Goal: Task Accomplishment & Management: Use online tool/utility

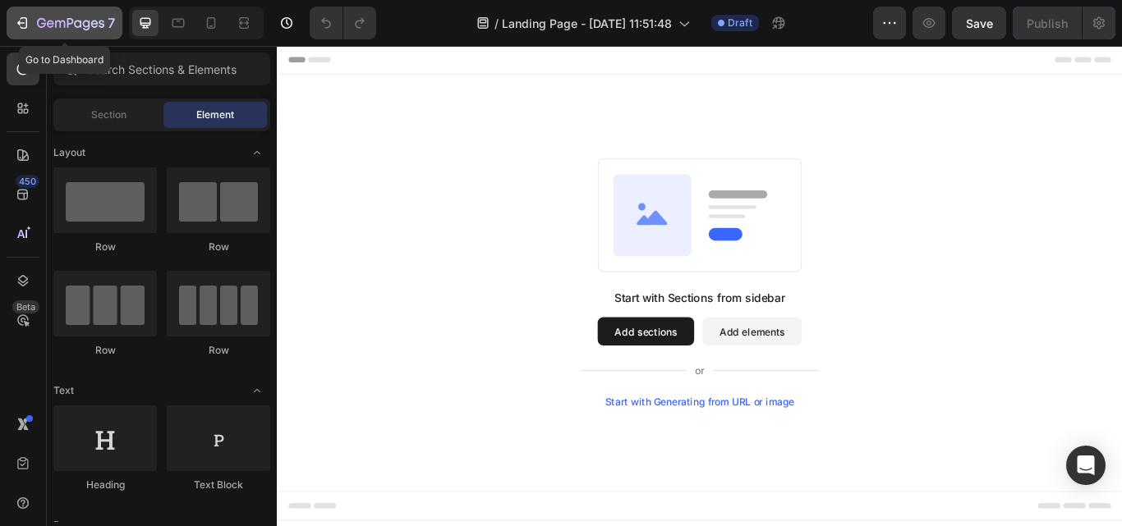
click at [16, 26] on icon "button" at bounding box center [22, 23] width 16 height 16
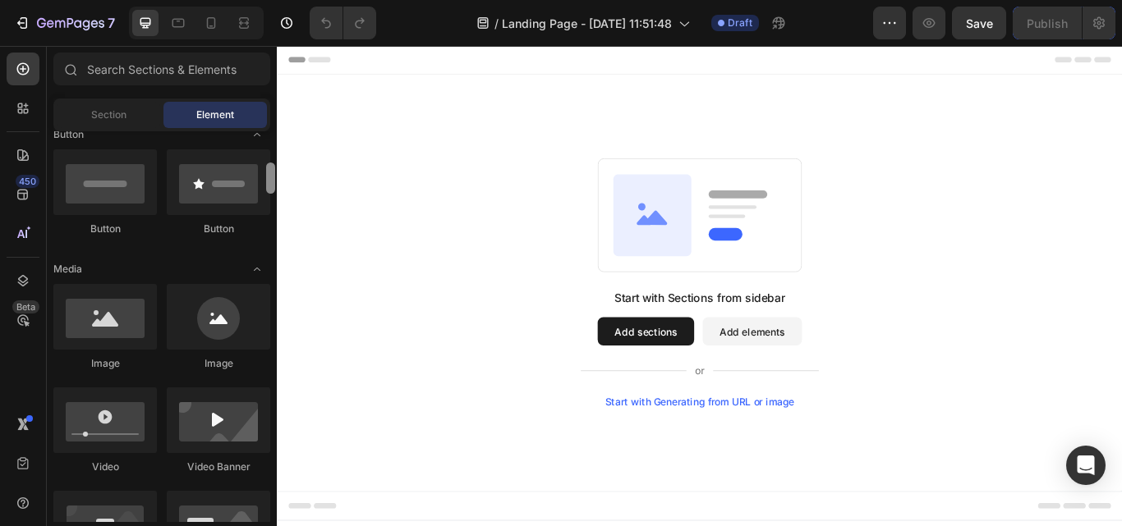
click at [272, 388] on div at bounding box center [270, 326] width 12 height 391
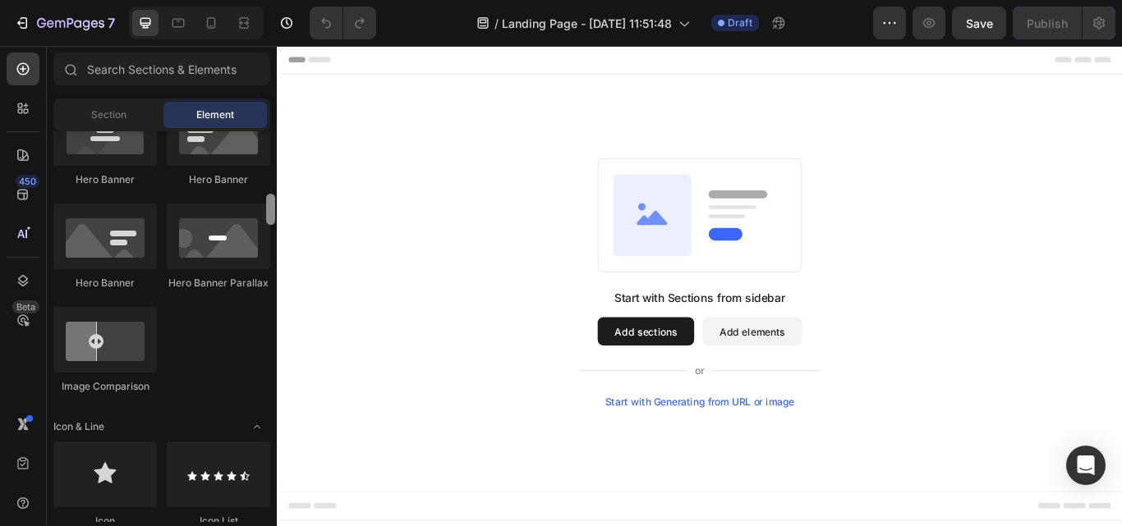
scroll to position [1173, 0]
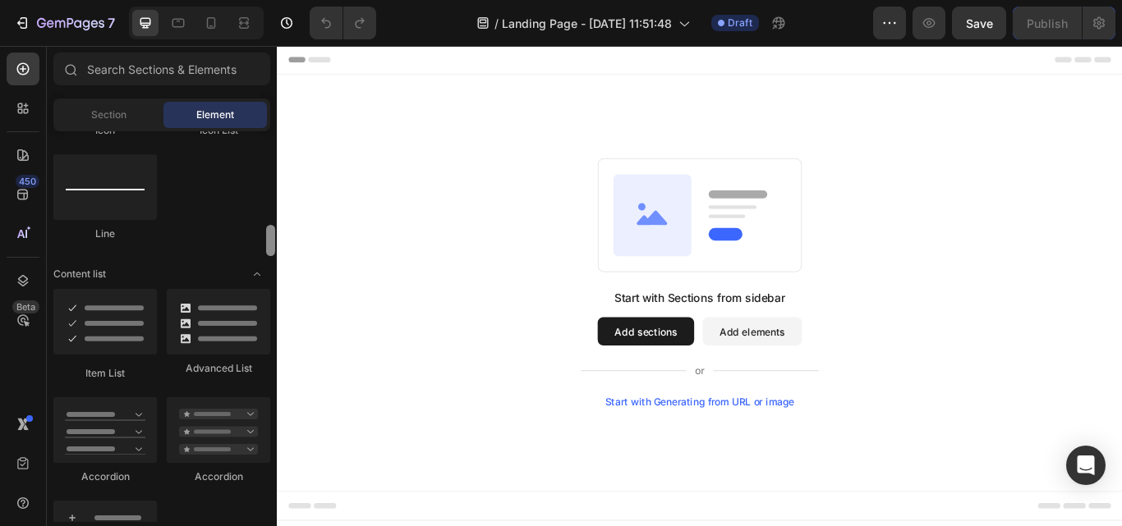
click at [272, 388] on div at bounding box center [270, 326] width 12 height 391
click at [215, 355] on div "Advanced List" at bounding box center [218, 335] width 103 height 92
click at [684, 387] on button "Add sections" at bounding box center [706, 379] width 113 height 33
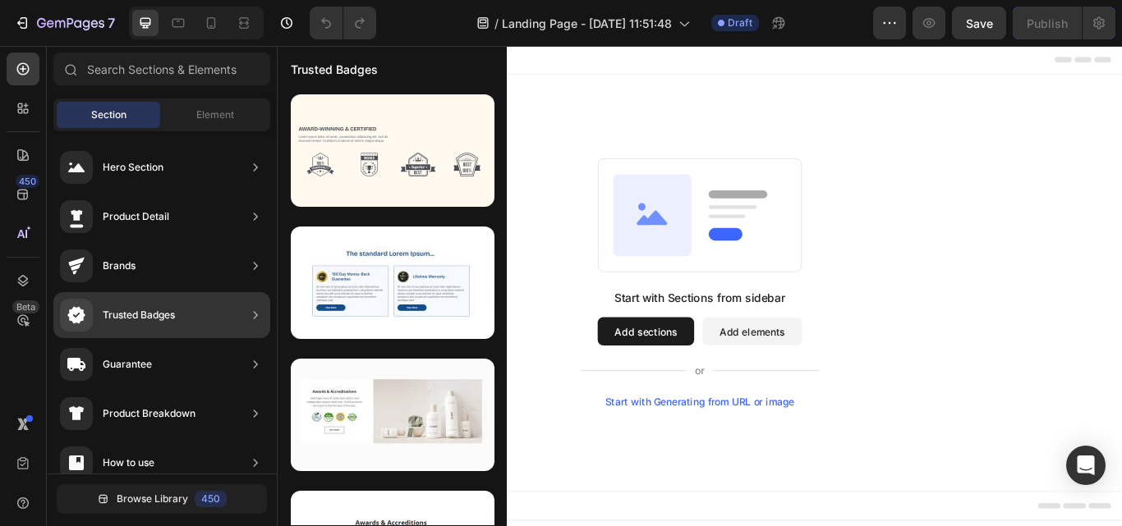
click at [184, 310] on div "Trusted Badges" at bounding box center [161, 315] width 217 height 46
click at [252, 312] on icon at bounding box center [255, 315] width 16 height 16
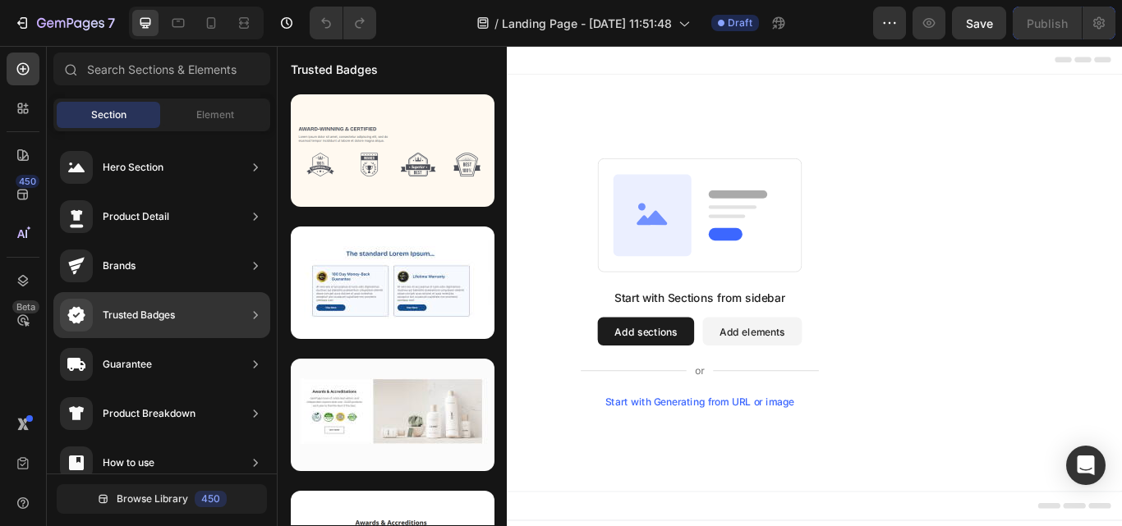
click at [252, 312] on icon at bounding box center [255, 315] width 16 height 16
click at [251, 312] on icon at bounding box center [255, 315] width 16 height 16
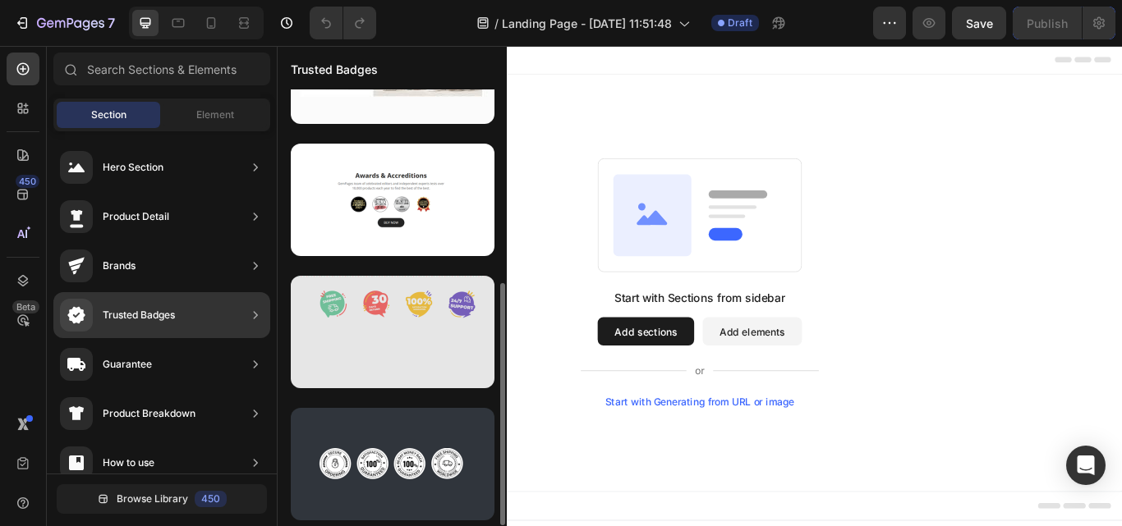
click at [421, 329] on div at bounding box center [393, 332] width 204 height 113
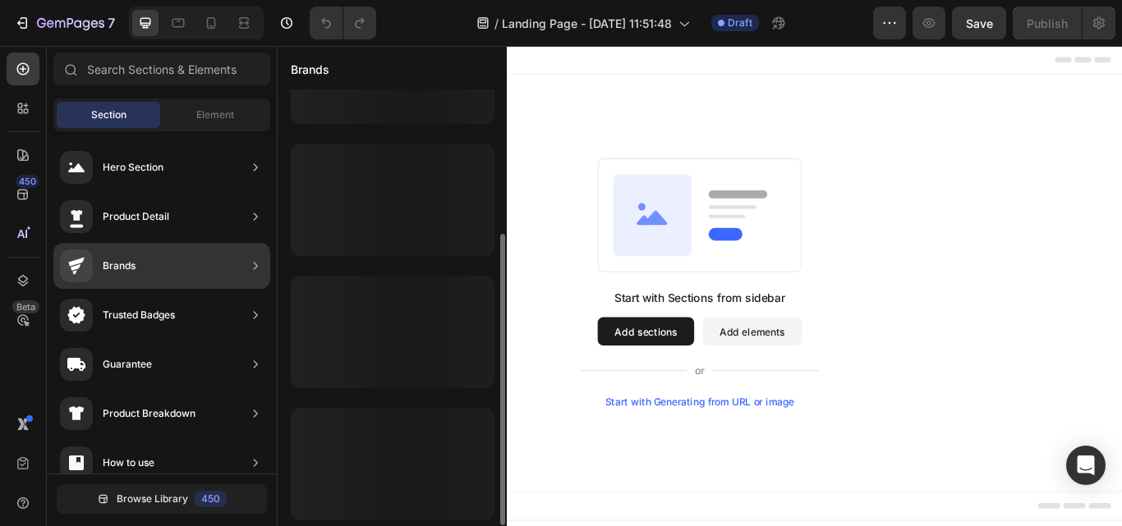
scroll to position [215, 0]
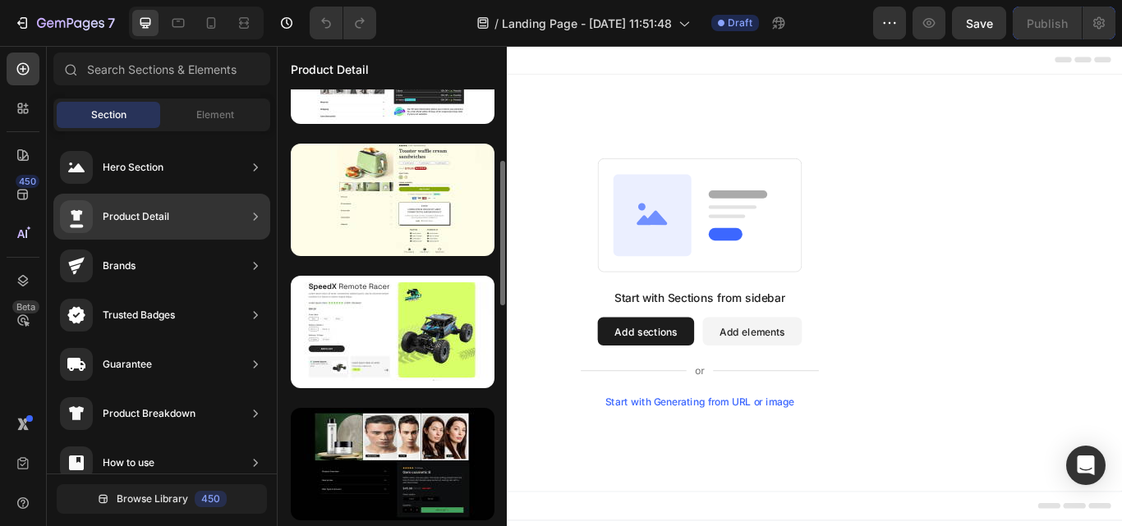
click at [160, 205] on div "Product Detail" at bounding box center [114, 216] width 109 height 33
click at [225, 225] on div "Product Detail" at bounding box center [161, 217] width 217 height 46
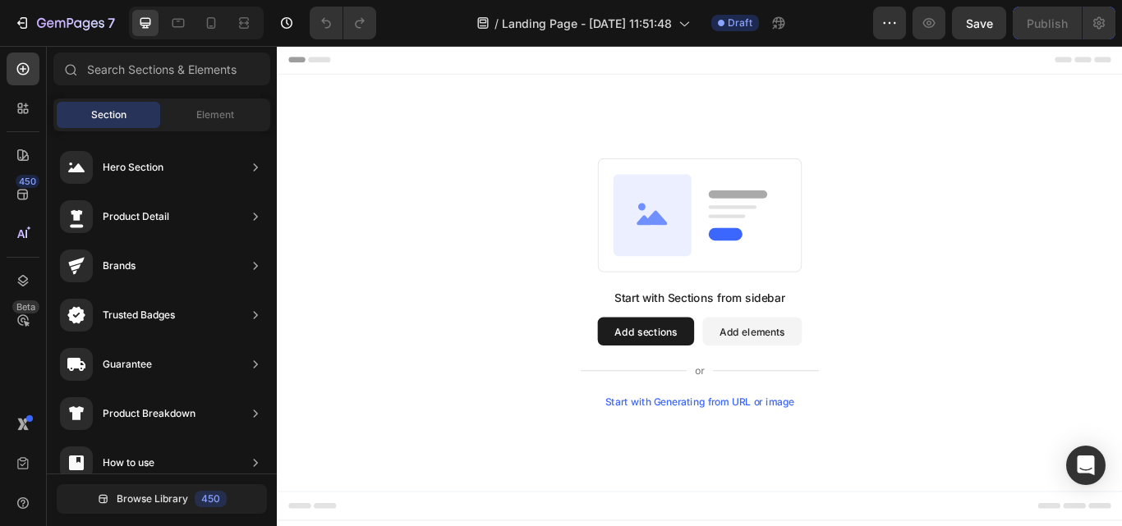
scroll to position [83, 0]
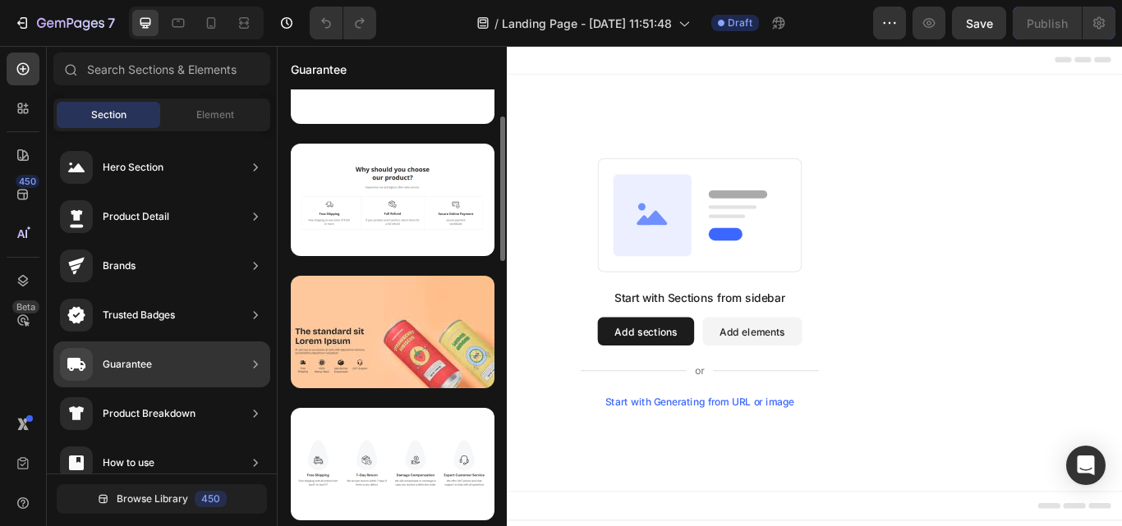
click at [163, 371] on div "Guarantee" at bounding box center [161, 365] width 217 height 46
click at [223, 359] on div "Guarantee" at bounding box center [161, 365] width 217 height 46
click at [256, 349] on div at bounding box center [255, 364] width 16 height 33
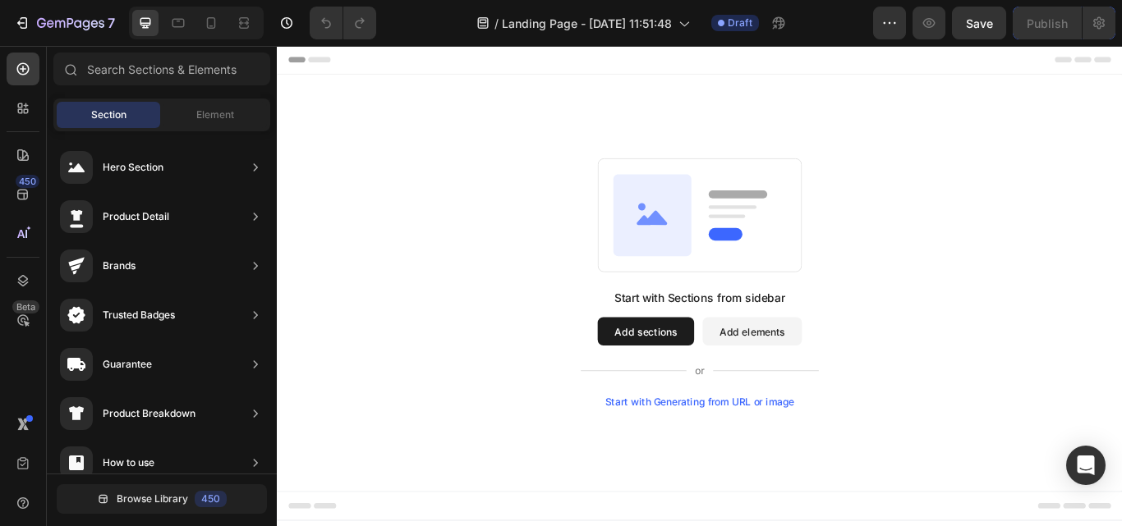
click at [685, 385] on button "Add sections" at bounding box center [706, 379] width 113 height 33
click at [799, 377] on button "Add elements" at bounding box center [831, 379] width 116 height 33
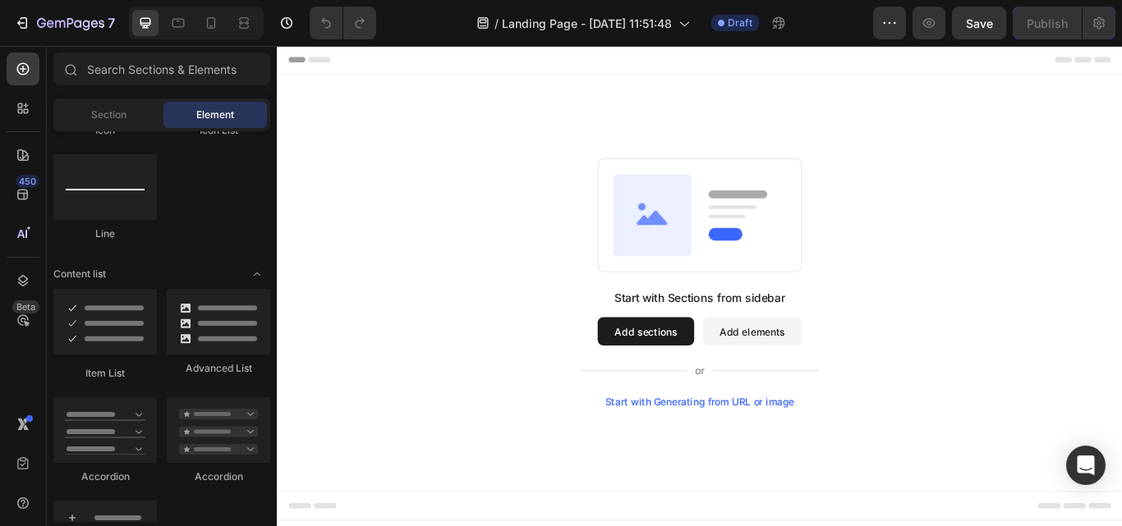
click at [799, 377] on button "Add elements" at bounding box center [831, 379] width 116 height 33
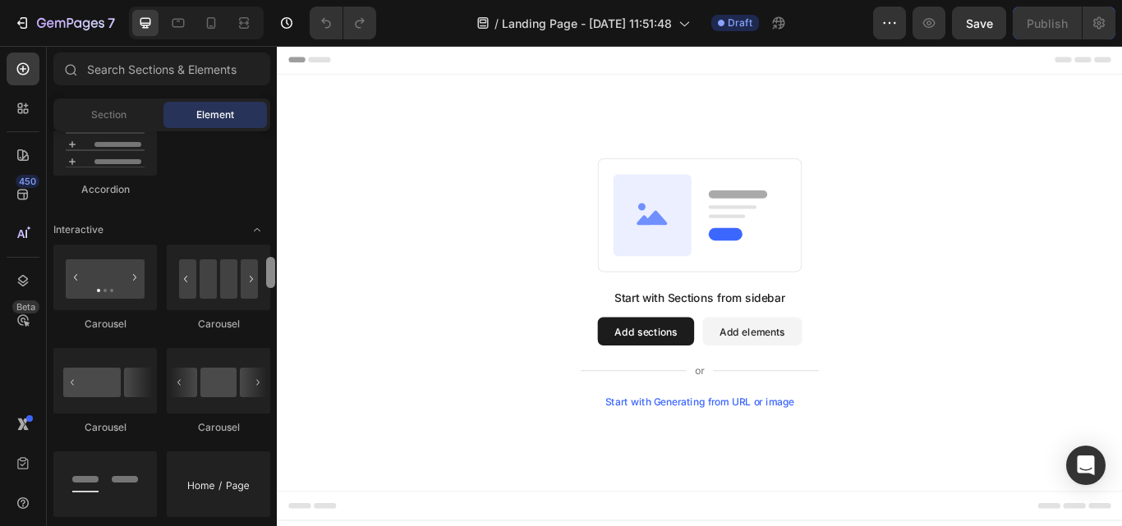
click at [273, 335] on div at bounding box center [270, 326] width 12 height 391
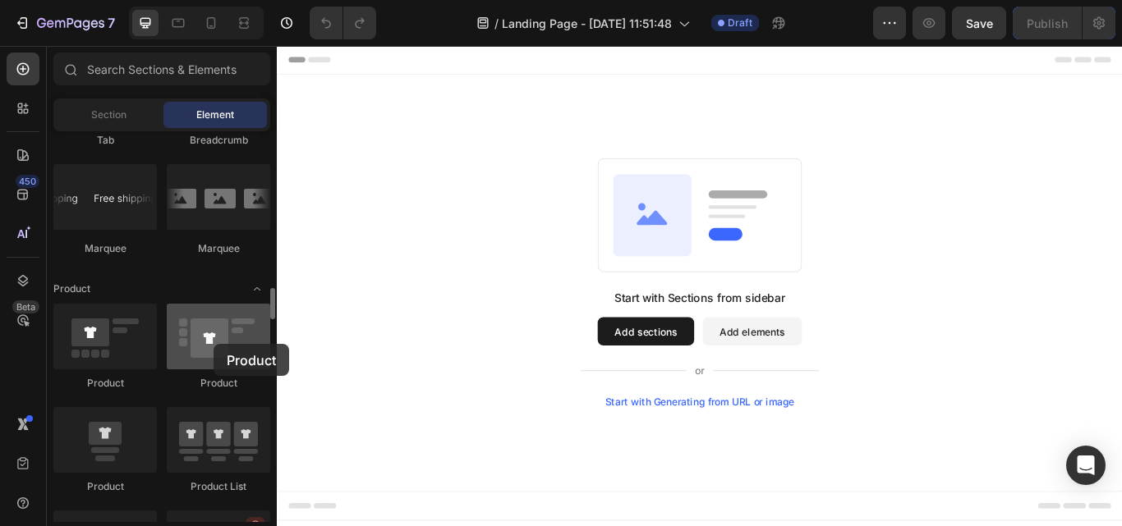
click at [214, 344] on div at bounding box center [218, 337] width 103 height 66
click at [214, 345] on div at bounding box center [218, 337] width 103 height 66
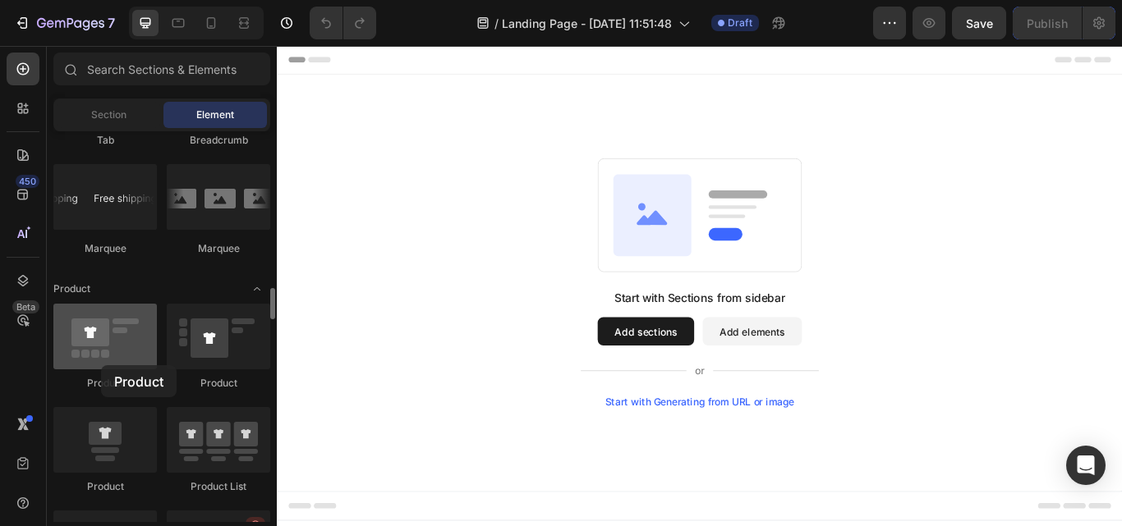
click at [101, 365] on div at bounding box center [104, 337] width 103 height 66
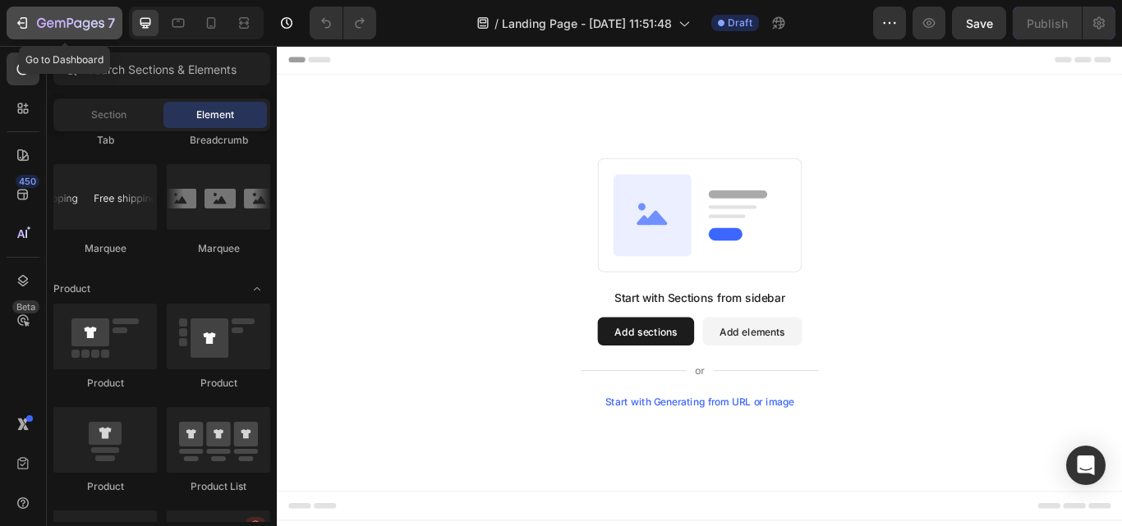
click at [23, 23] on icon "button" at bounding box center [20, 23] width 7 height 5
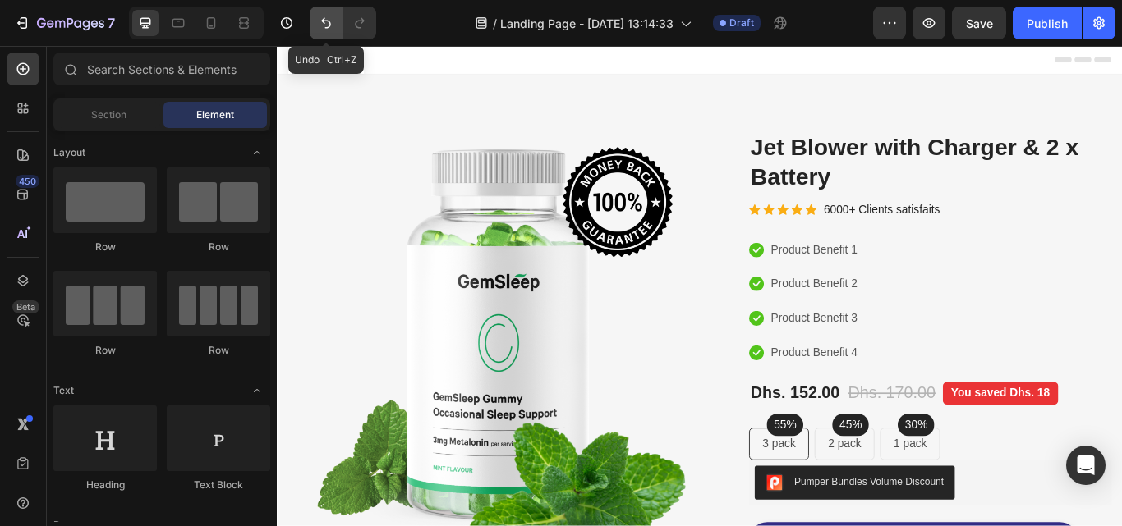
click at [325, 23] on icon "Undo/Redo" at bounding box center [326, 23] width 16 height 16
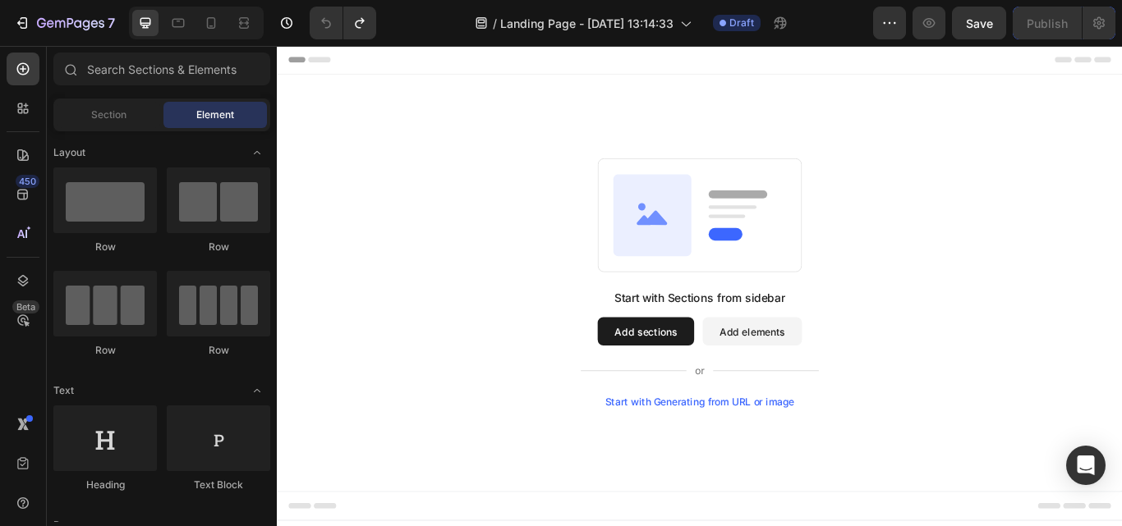
click at [816, 457] on div "Start with Generating from URL or image" at bounding box center [770, 461] width 221 height 13
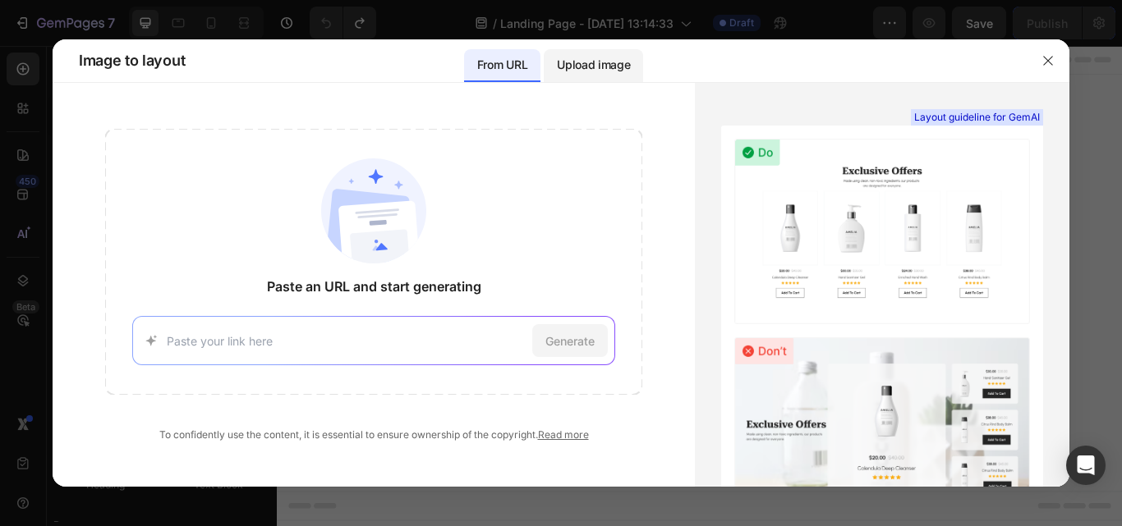
click at [593, 61] on p "Upload image" at bounding box center [593, 65] width 73 height 20
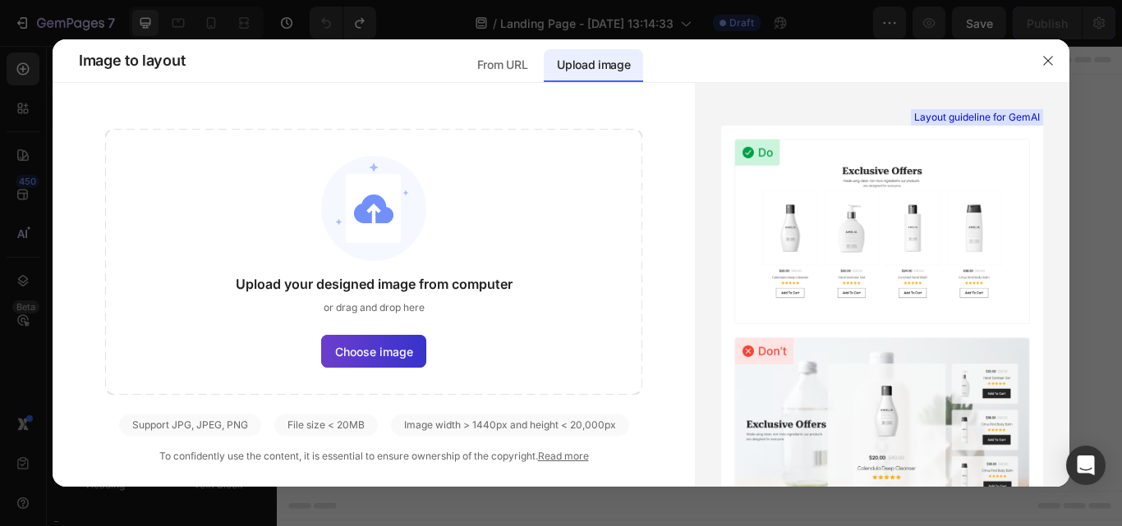
click at [394, 354] on span "Choose image" at bounding box center [374, 351] width 78 height 17
click at [0, 0] on input "Choose image" at bounding box center [0, 0] width 0 height 0
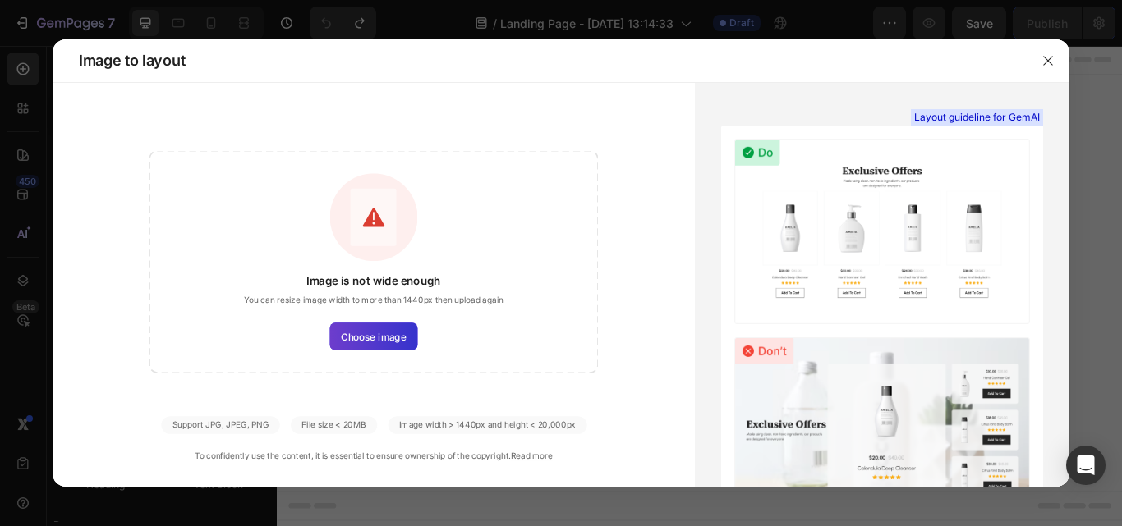
click at [378, 338] on span "Choose image" at bounding box center [373, 336] width 65 height 15
click at [0, 0] on input "Choose image" at bounding box center [0, 0] width 0 height 0
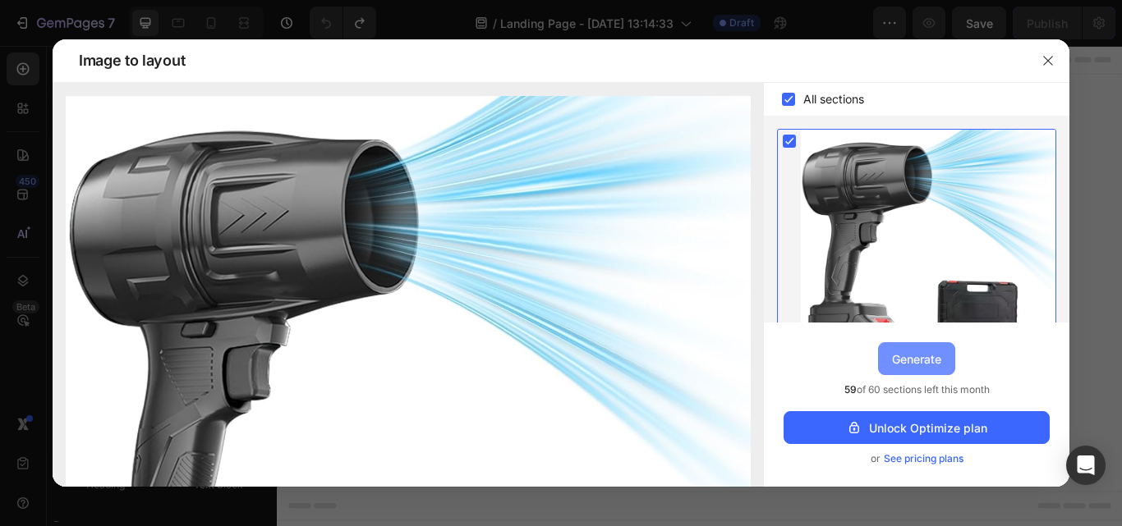
click at [914, 361] on div "Generate" at bounding box center [916, 359] width 49 height 17
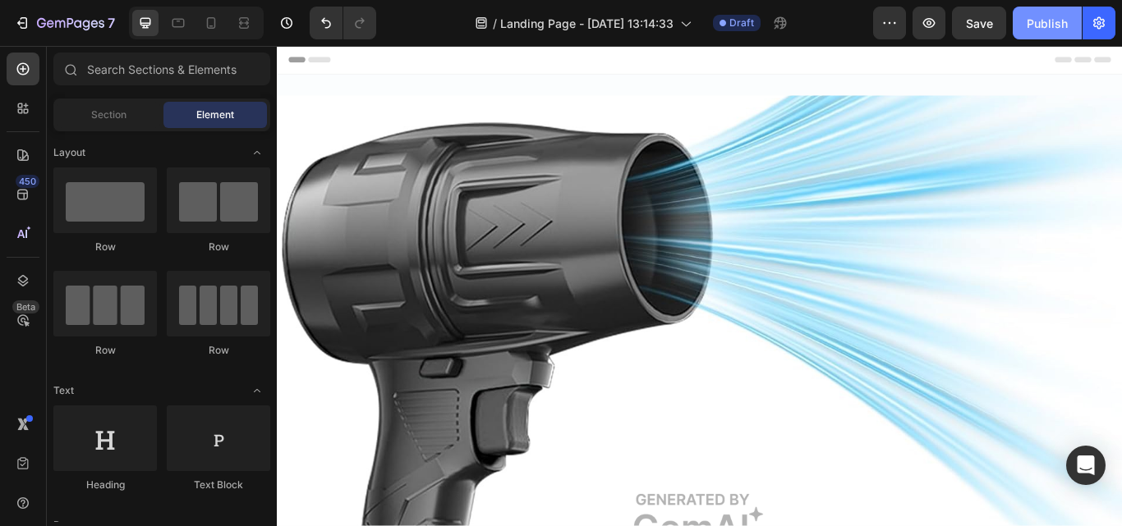
click at [1046, 28] on div "Publish" at bounding box center [1047, 23] width 41 height 17
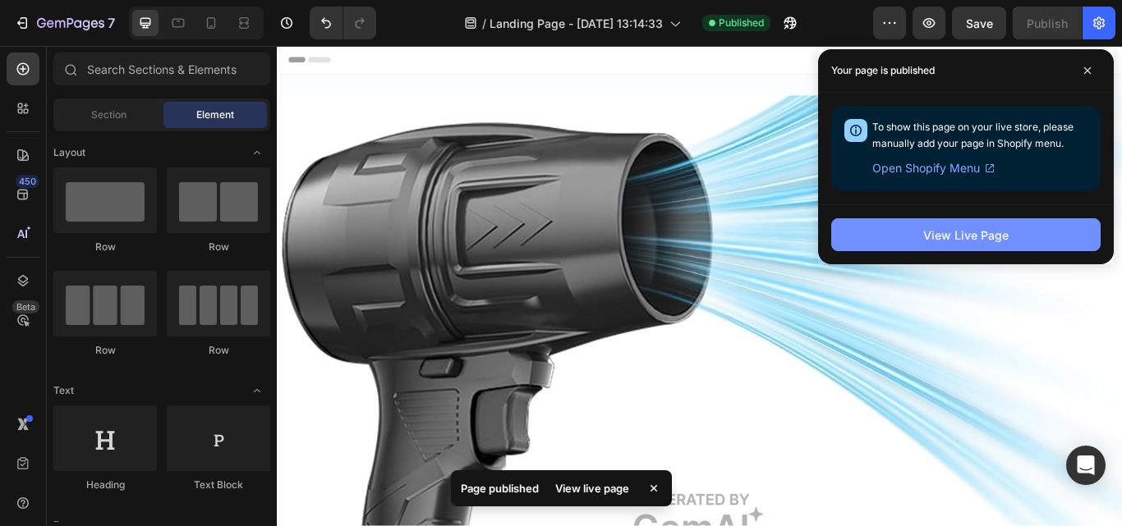
click at [964, 239] on div "View Live Page" at bounding box center [965, 235] width 85 height 17
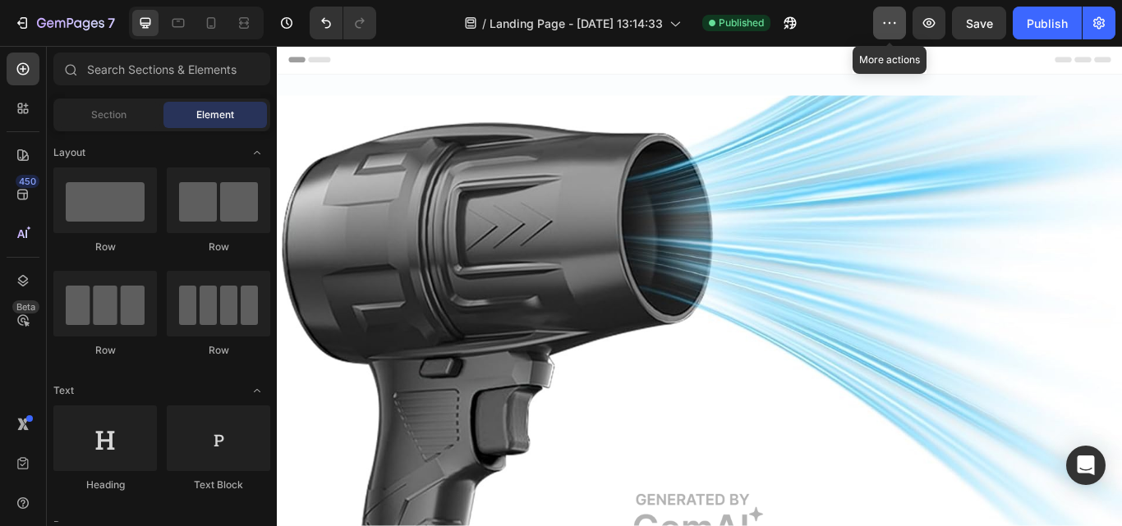
click at [885, 26] on icon "button" at bounding box center [889, 23] width 16 height 16
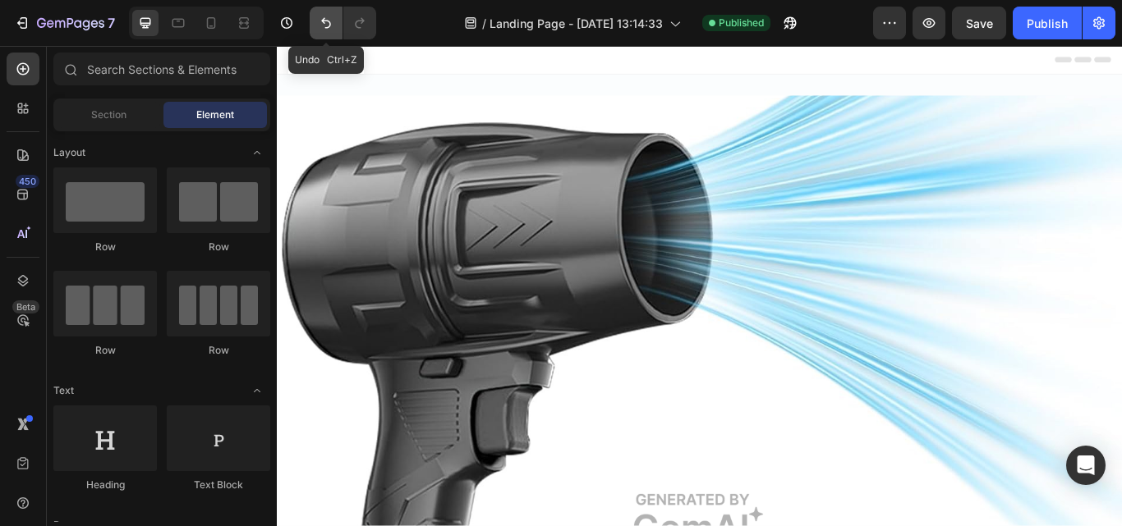
click at [319, 21] on icon "Undo/Redo" at bounding box center [326, 23] width 16 height 16
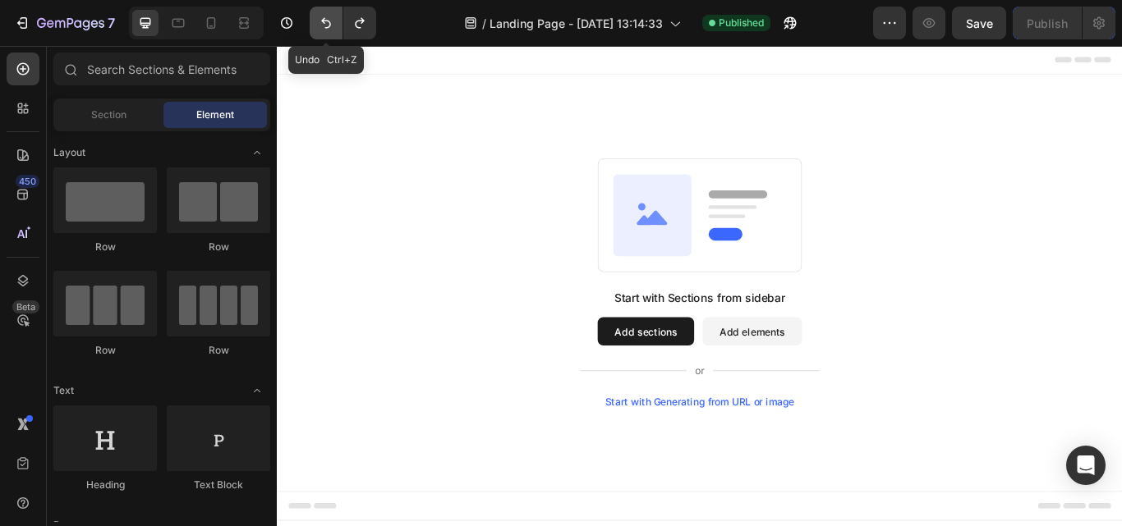
click at [319, 21] on icon "Undo/Redo" at bounding box center [326, 23] width 16 height 16
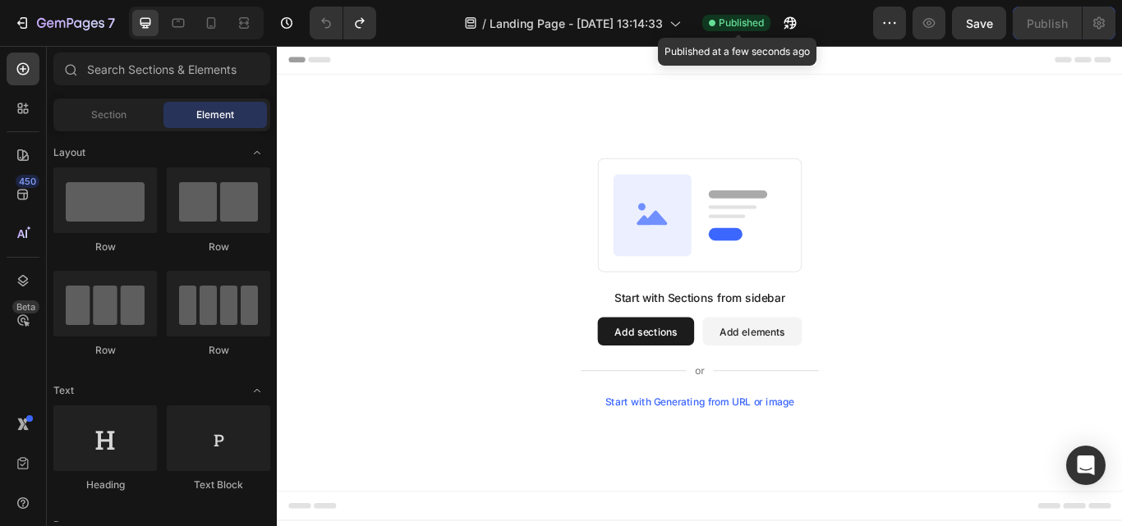
click at [726, 21] on span "Published" at bounding box center [741, 23] width 45 height 15
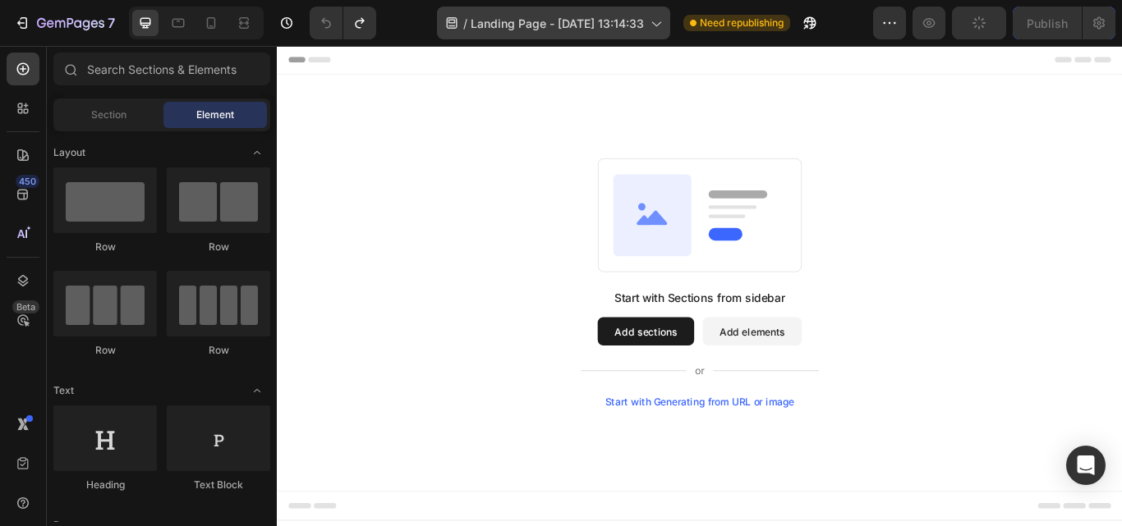
click at [675, 21] on div "/ Landing Page - Sep 26, 13:14:33 Need republishing" at bounding box center [631, 23] width 484 height 33
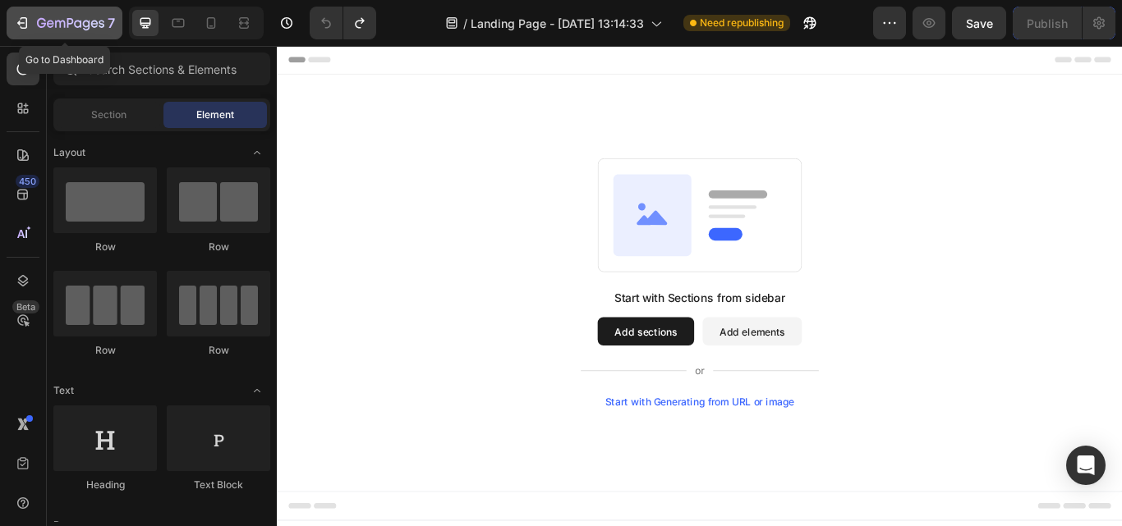
click at [16, 16] on icon "button" at bounding box center [22, 23] width 16 height 16
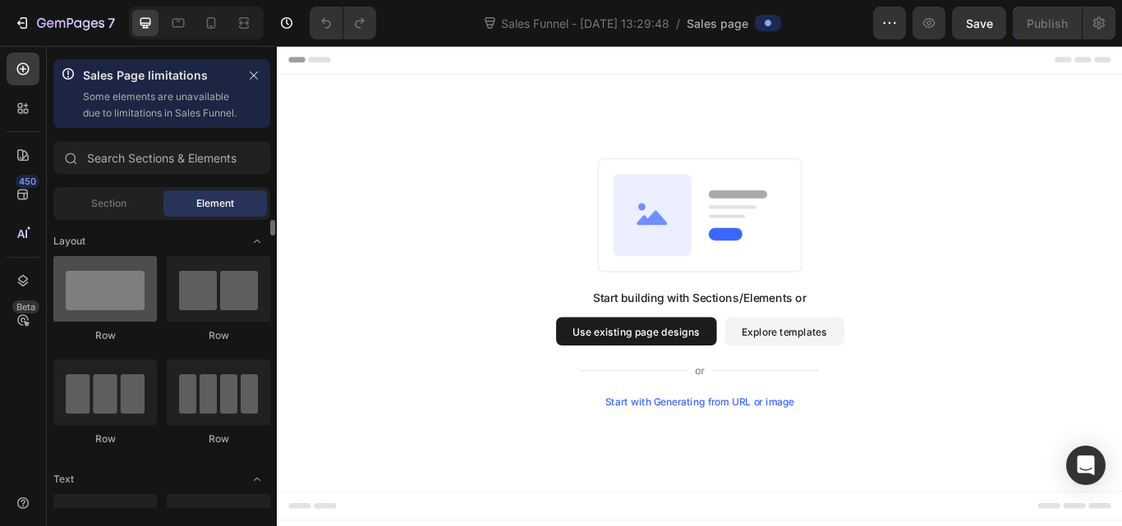
click at [134, 322] on div at bounding box center [104, 289] width 103 height 66
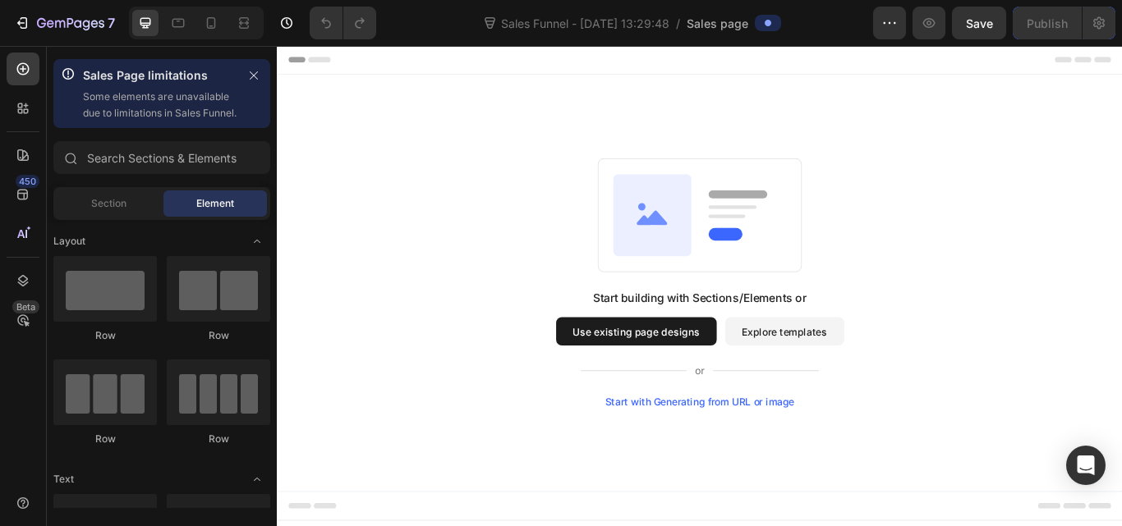
click at [687, 374] on button "Use existing page designs" at bounding box center [695, 379] width 187 height 33
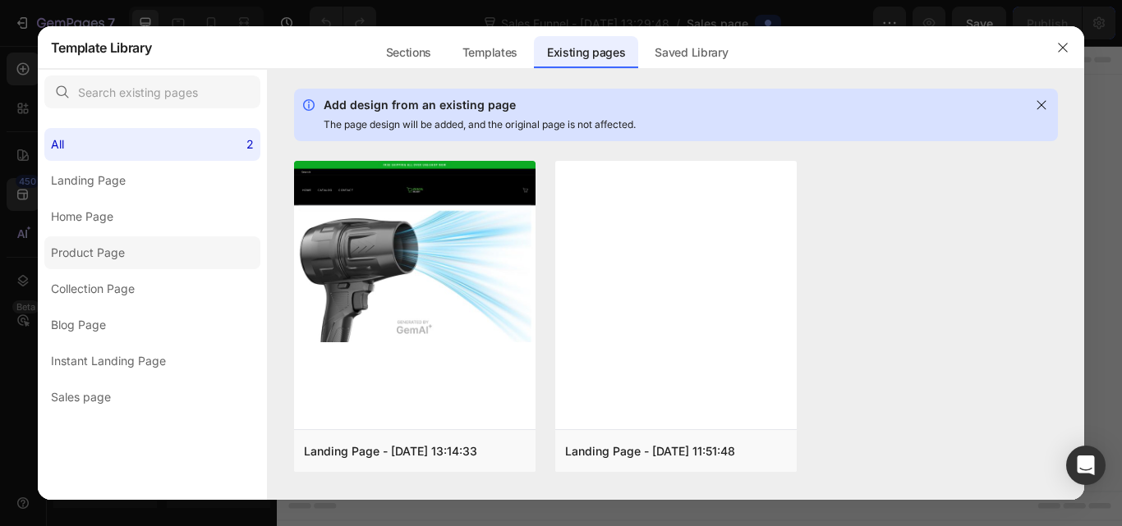
click at [141, 255] on label "Product Page" at bounding box center [152, 253] width 216 height 33
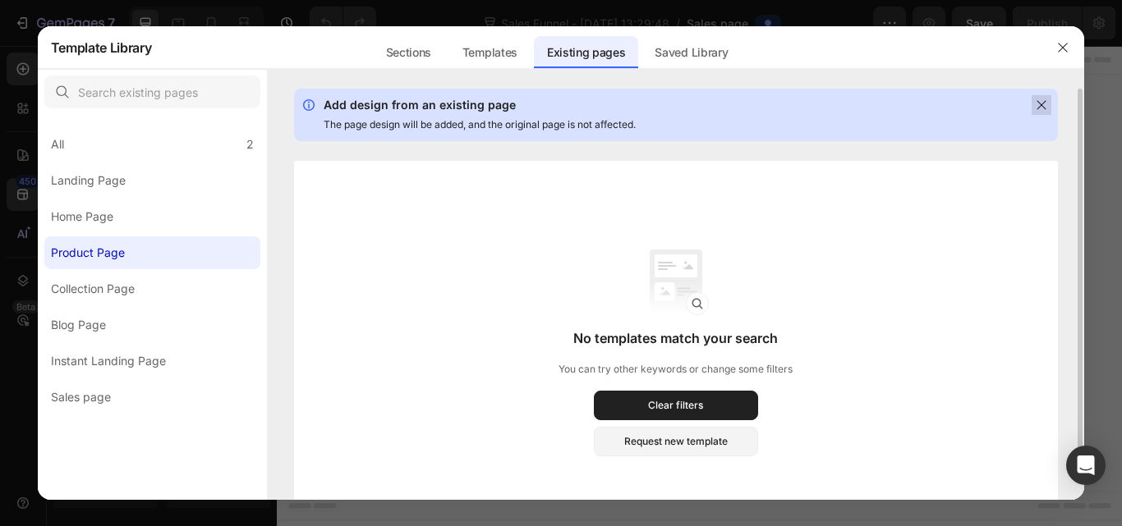
click at [1041, 107] on icon at bounding box center [1041, 105] width 9 height 9
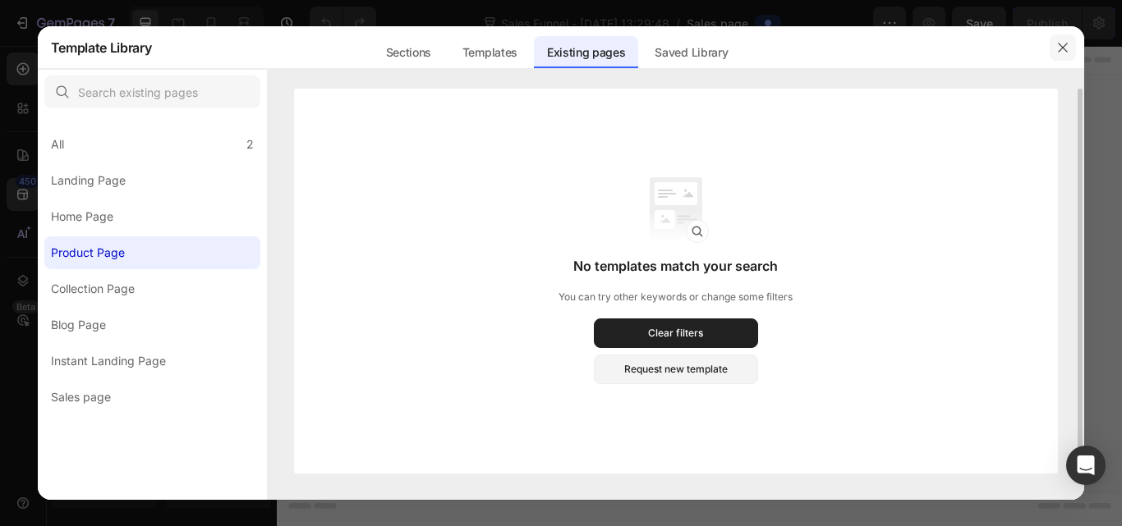
click at [1061, 58] on button "button" at bounding box center [1063, 47] width 26 height 26
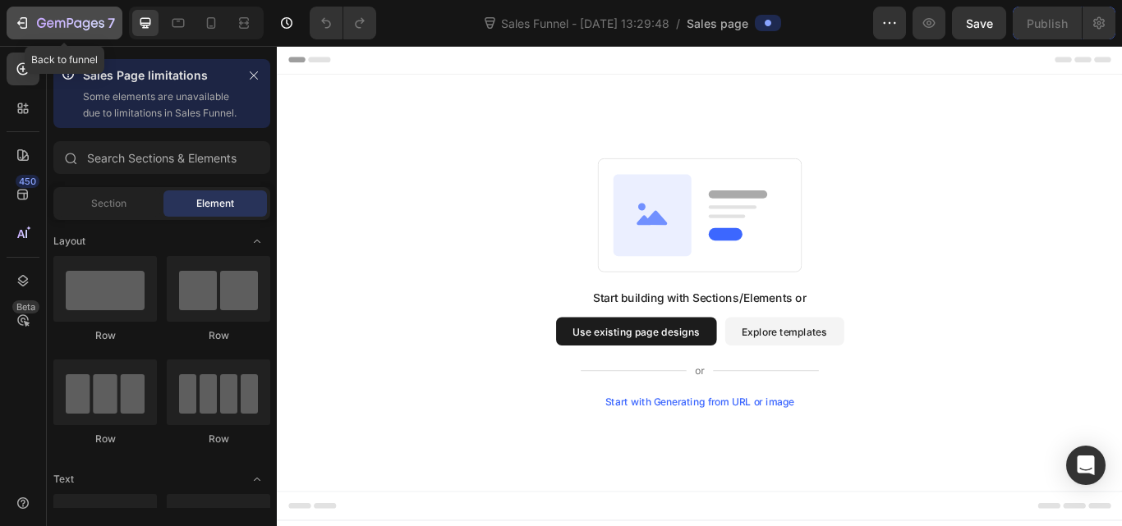
click at [25, 16] on icon "button" at bounding box center [22, 23] width 16 height 16
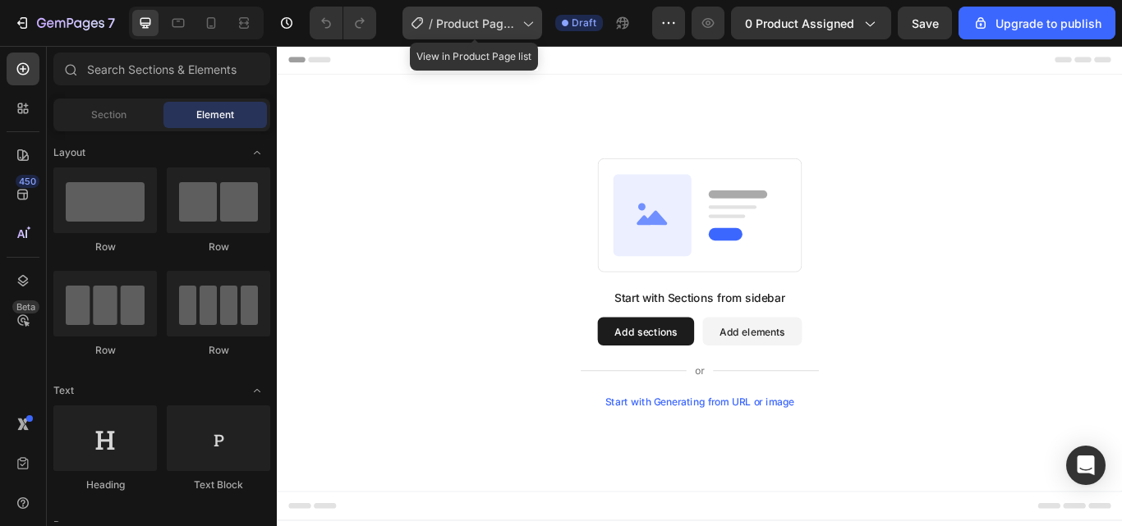
click at [530, 21] on icon at bounding box center [527, 23] width 16 height 16
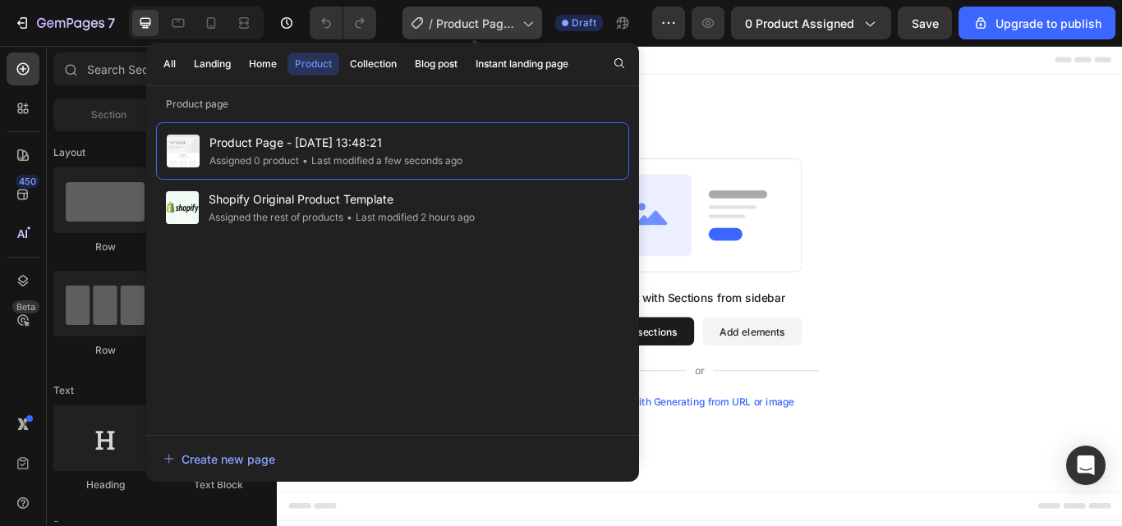
click at [477, 23] on span "Product Page - [DATE] 13:48:21" at bounding box center [476, 23] width 80 height 17
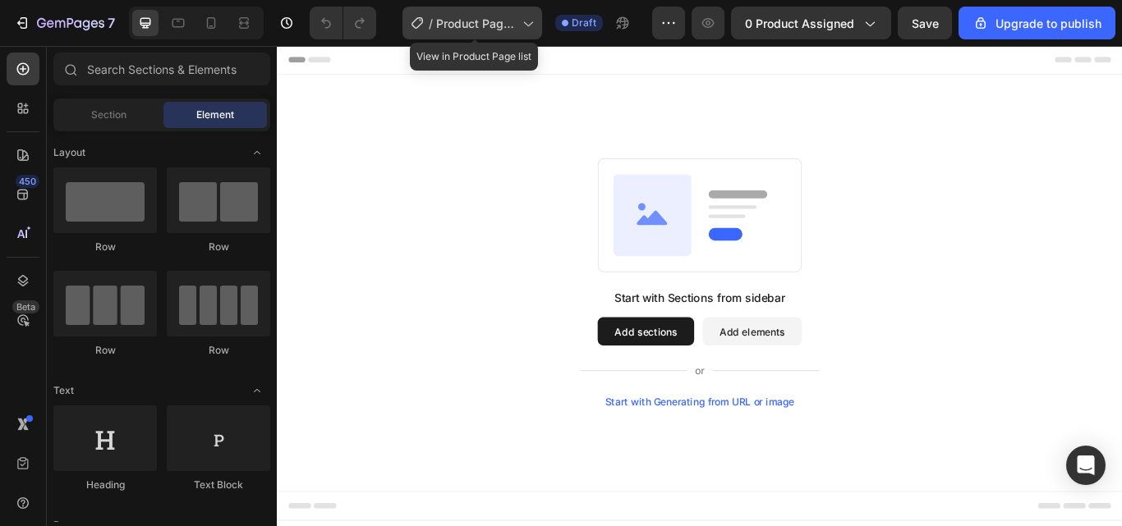
click at [477, 23] on span "Product Page - [DATE] 13:48:21" at bounding box center [476, 23] width 80 height 17
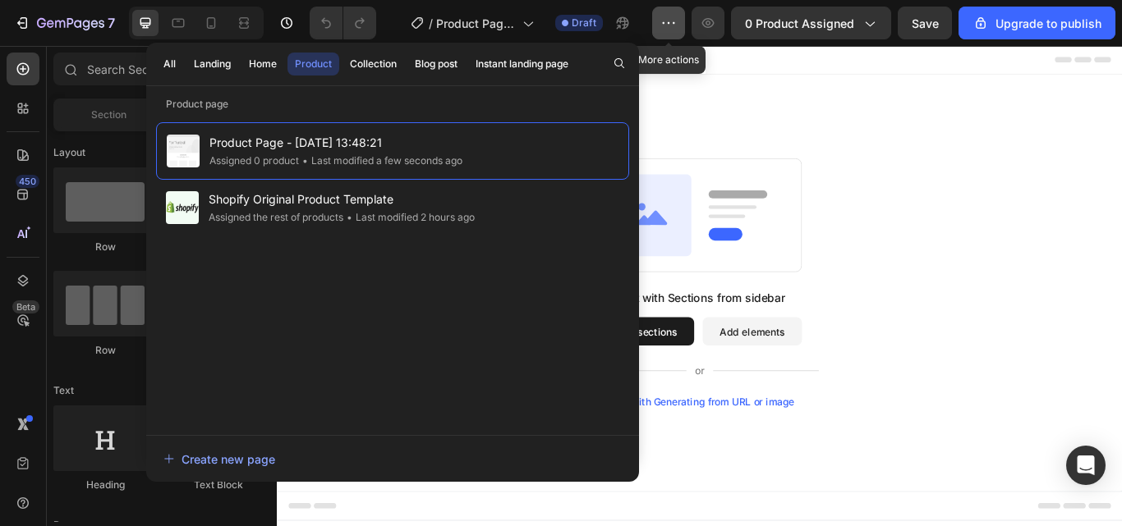
click at [675, 27] on icon "button" at bounding box center [668, 23] width 16 height 16
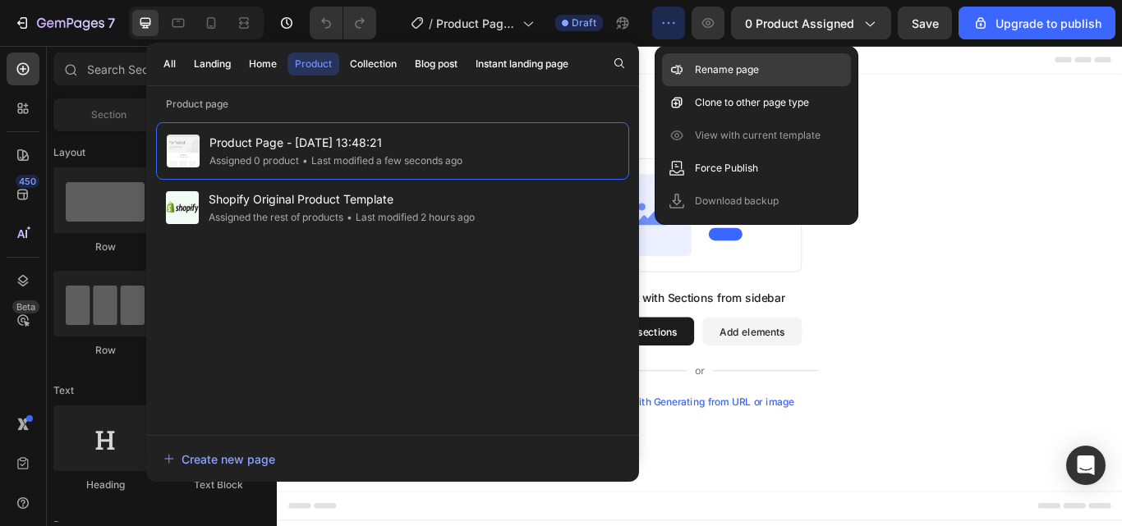
click at [718, 71] on p "Rename page" at bounding box center [727, 70] width 64 height 16
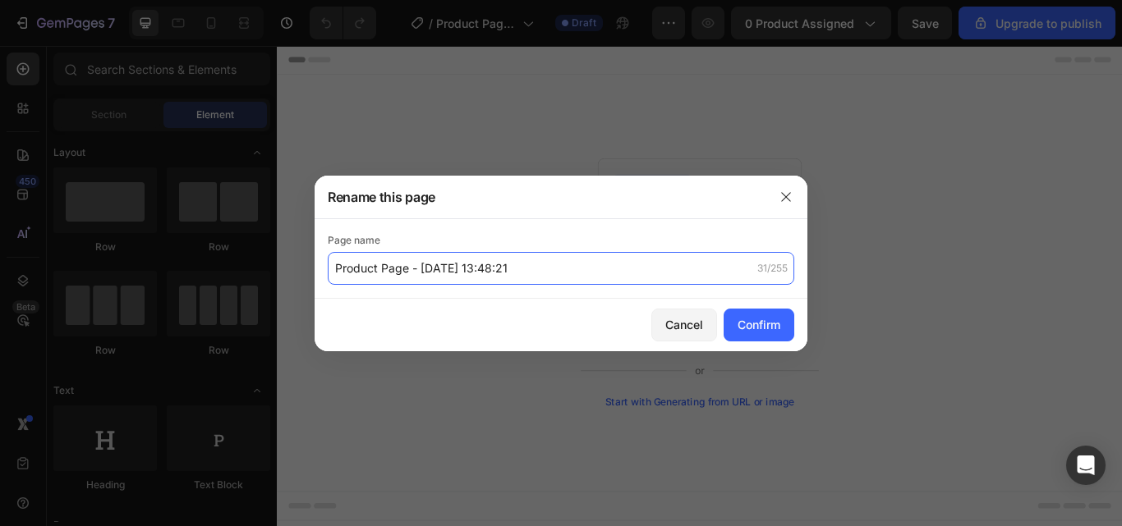
click at [552, 262] on input "Product Page - [DATE] 13:48:21" at bounding box center [561, 268] width 466 height 33
click at [371, 264] on input "Foot [MEDICAL_DATA] Remover" at bounding box center [561, 268] width 466 height 33
type input "Foot [MEDICAL_DATA] Remover"
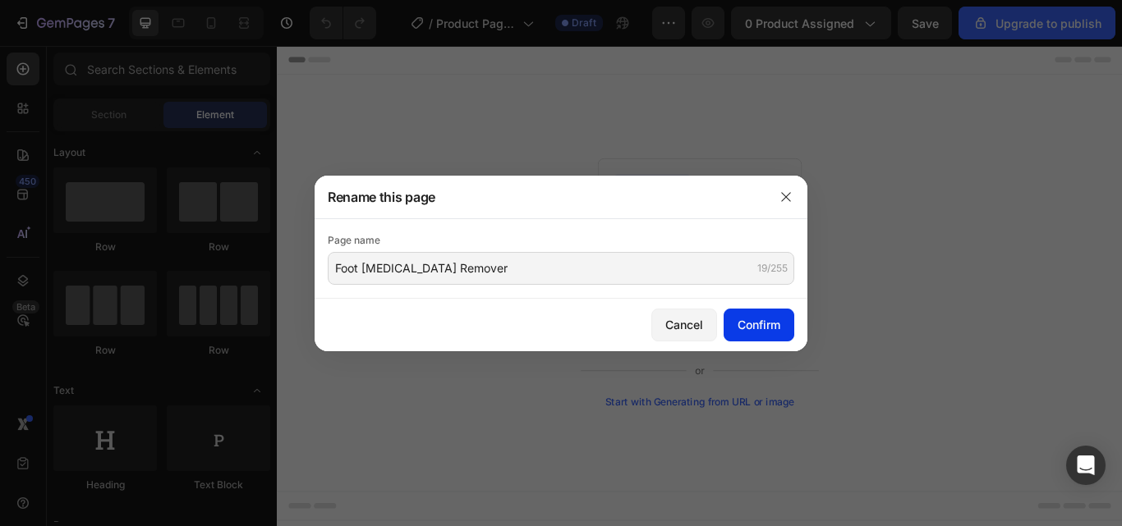
click at [764, 331] on div "Confirm" at bounding box center [759, 324] width 43 height 17
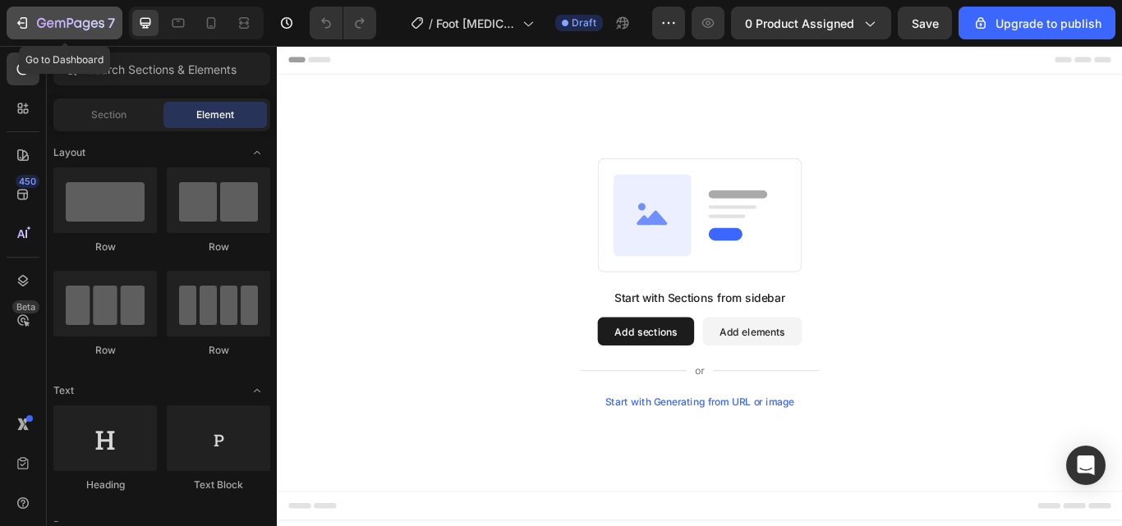
click at [32, 24] on div "7" at bounding box center [64, 23] width 101 height 20
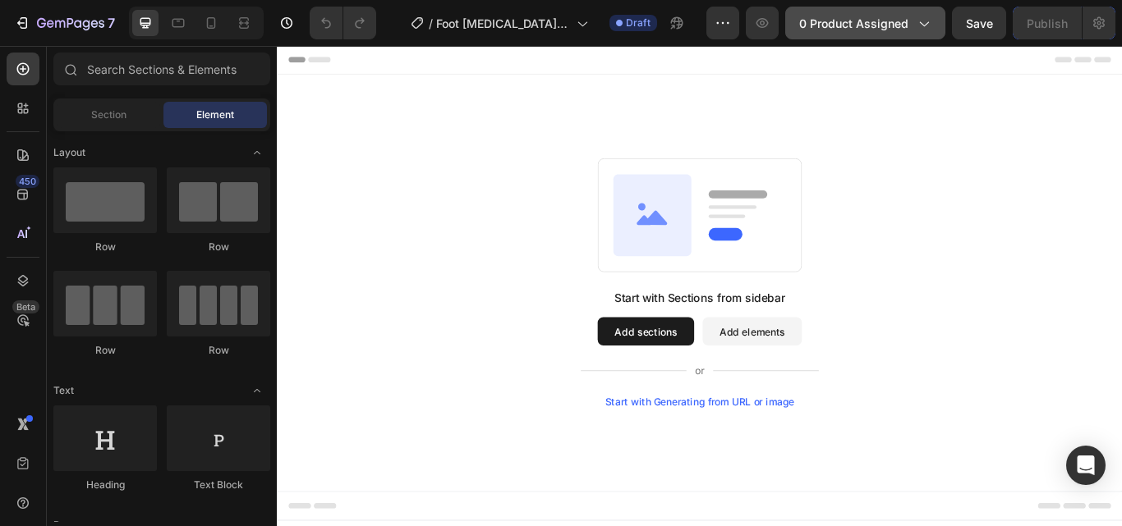
click at [931, 24] on icon "button" at bounding box center [923, 23] width 16 height 16
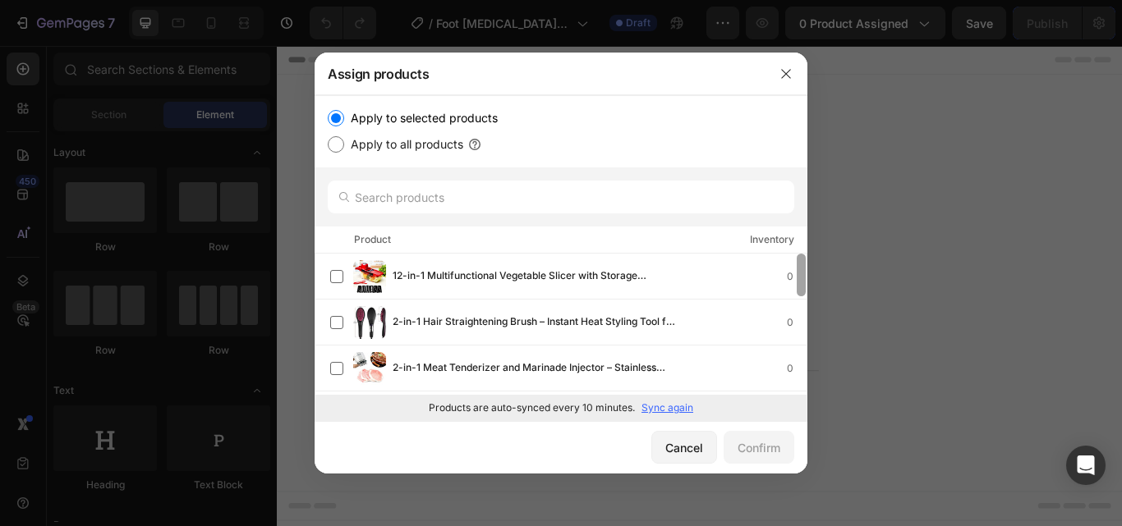
scroll to position [141, 0]
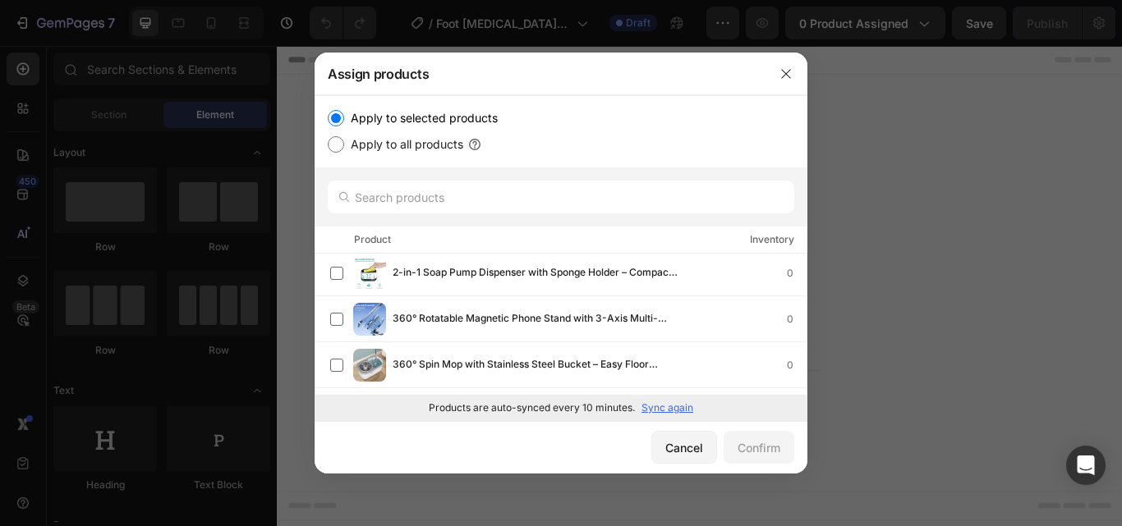
click at [800, 254] on div at bounding box center [801, 183] width 12 height 141
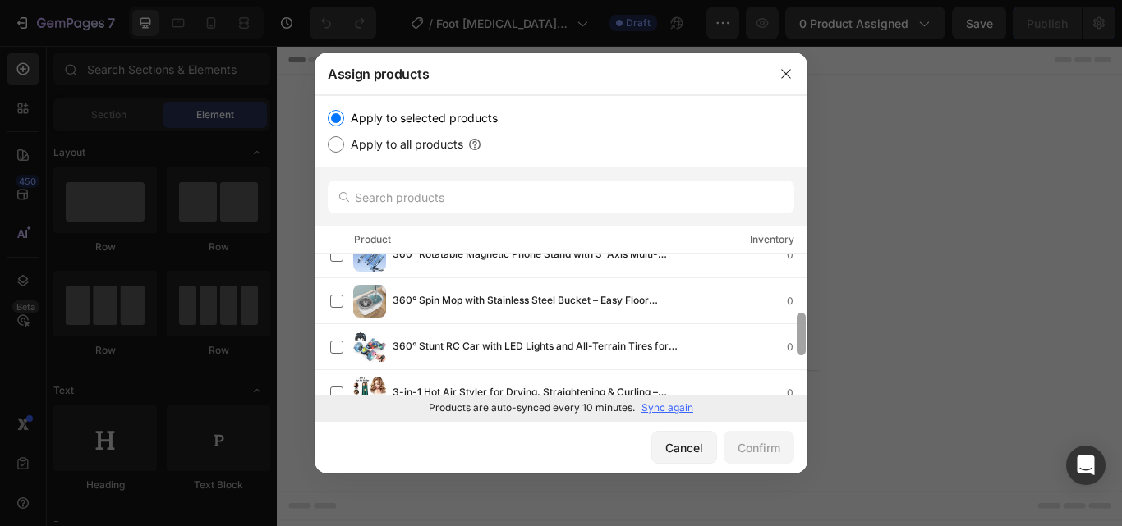
scroll to position [234, 0]
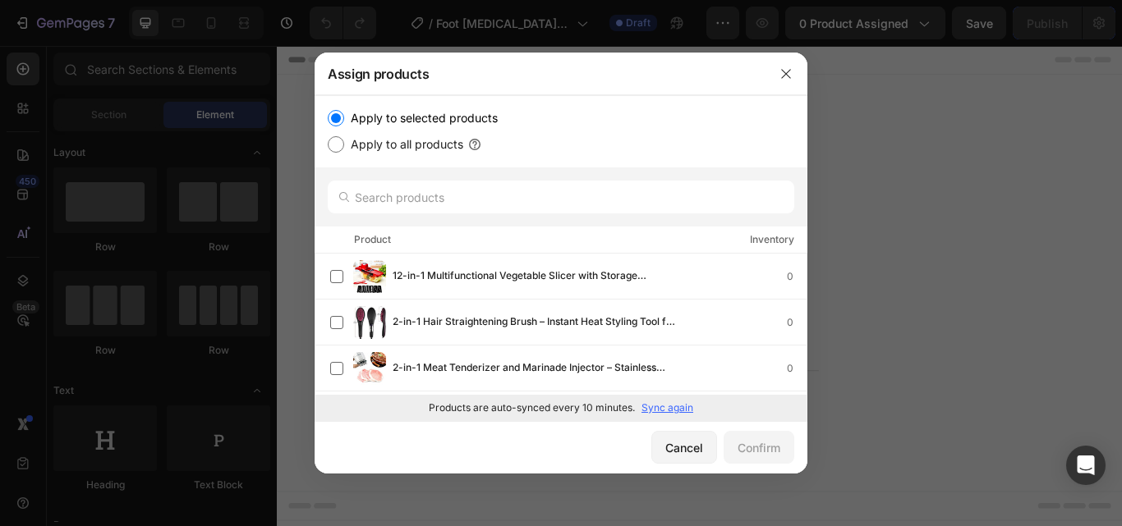
drag, startPoint x: 805, startPoint y: 326, endPoint x: 797, endPoint y: 377, distance: 51.6
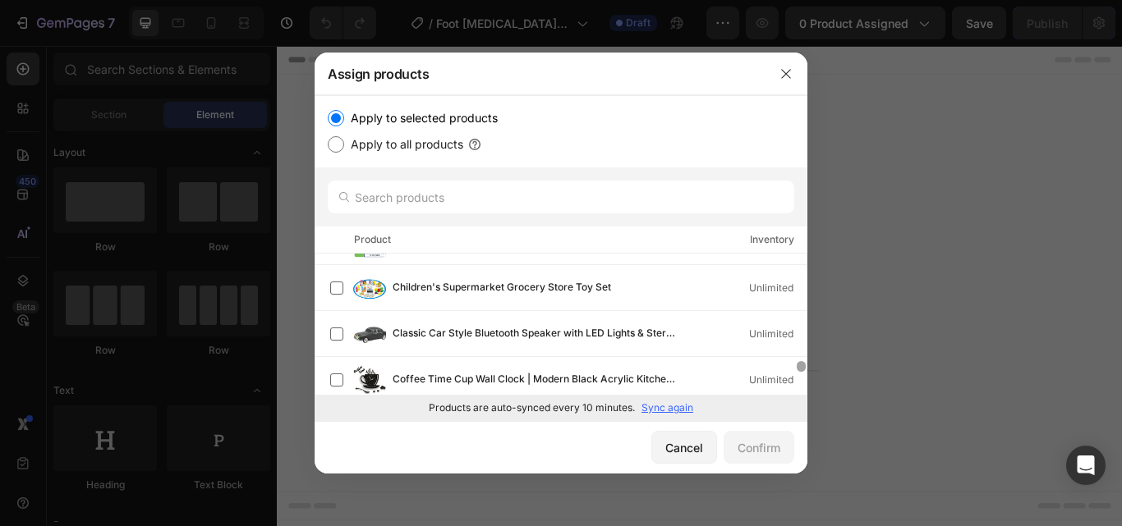
scroll to position [1328, 0]
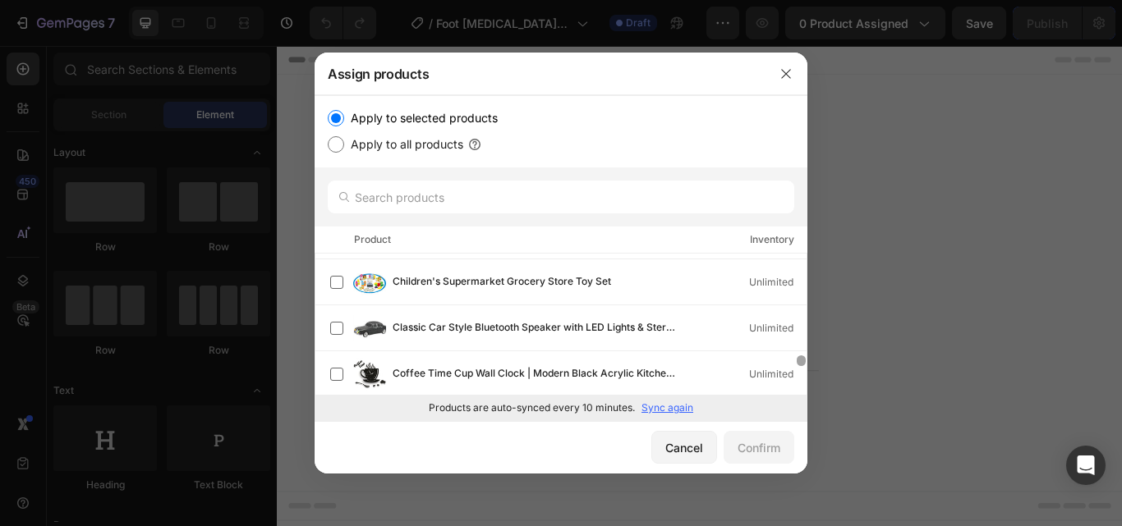
drag, startPoint x: 803, startPoint y: 263, endPoint x: 774, endPoint y: 467, distance: 206.5
click at [774, 467] on div "Assign products Apply to selected products Apply to all products Product Invent…" at bounding box center [561, 263] width 493 height 421
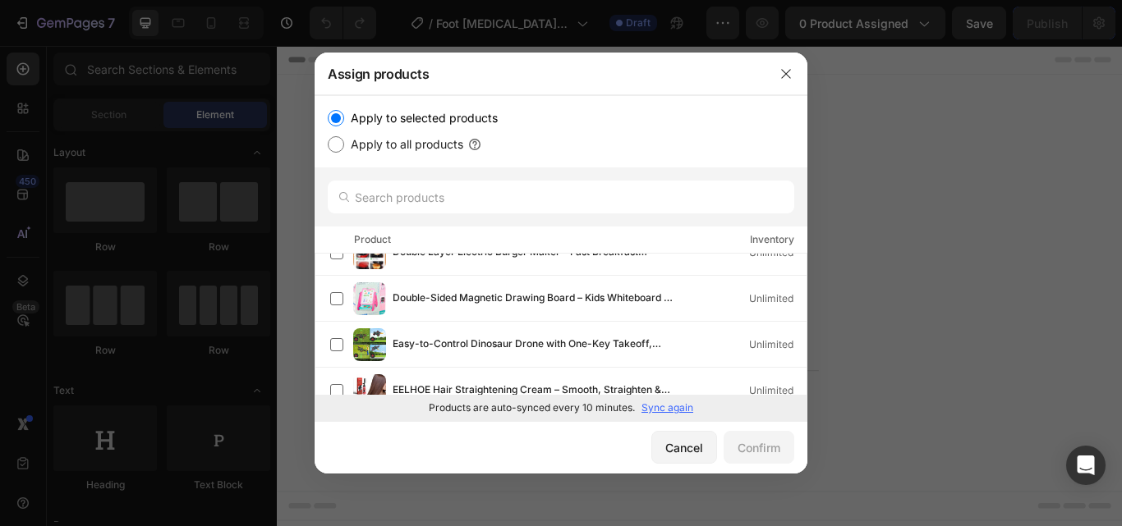
scroll to position [2258, 0]
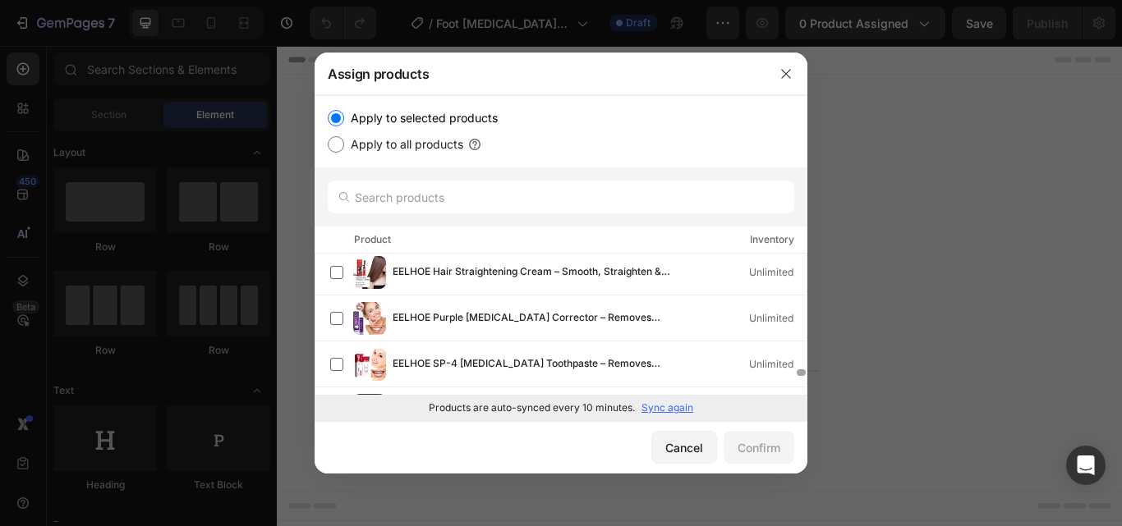
drag, startPoint x: 802, startPoint y: 361, endPoint x: 793, endPoint y: 432, distance: 72.0
click at [793, 432] on div "Assign products Apply to selected products Apply to all products Product Invent…" at bounding box center [561, 263] width 493 height 421
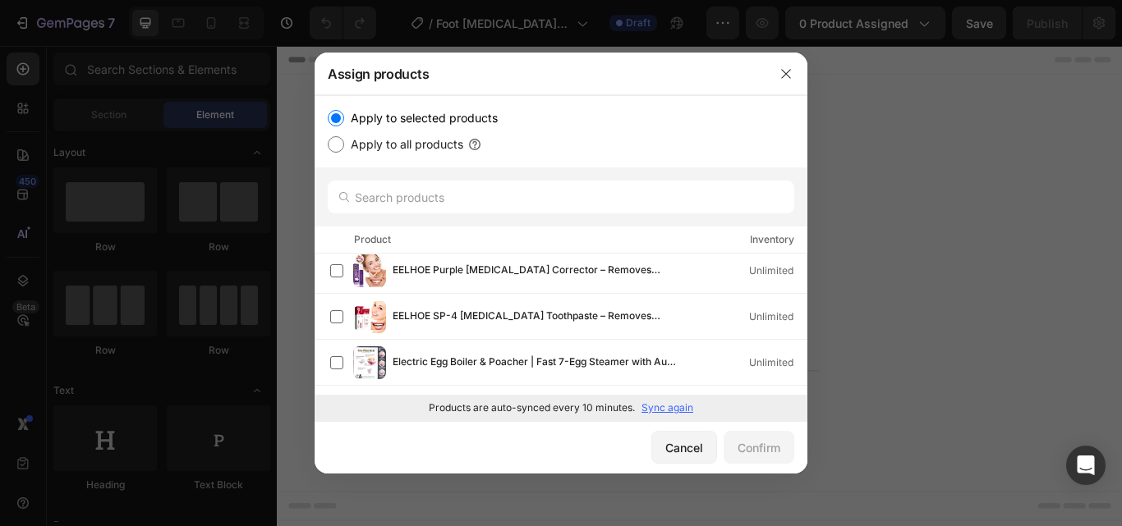
scroll to position [2369, 0]
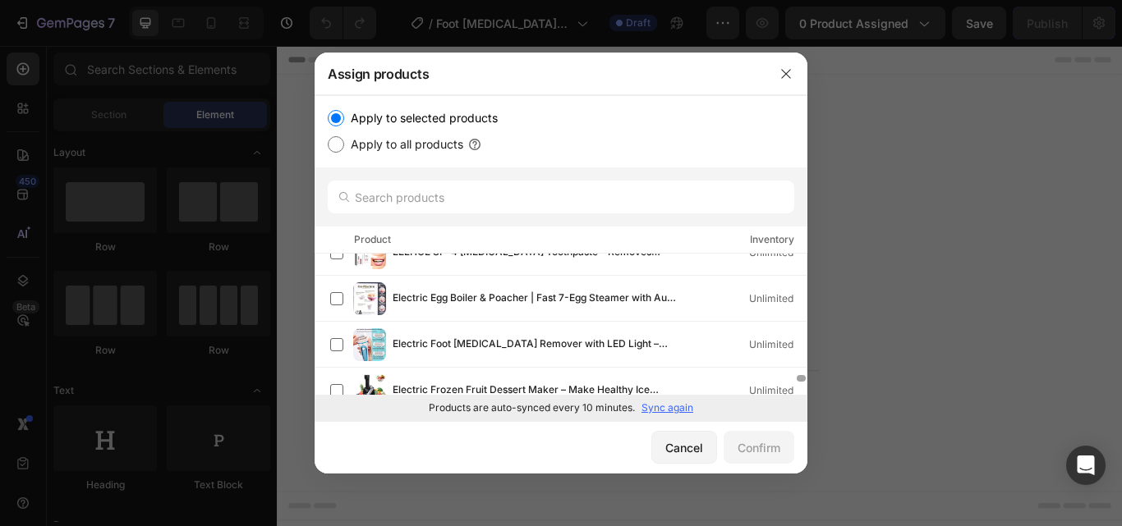
click at [800, 376] on div at bounding box center [801, 378] width 9 height 7
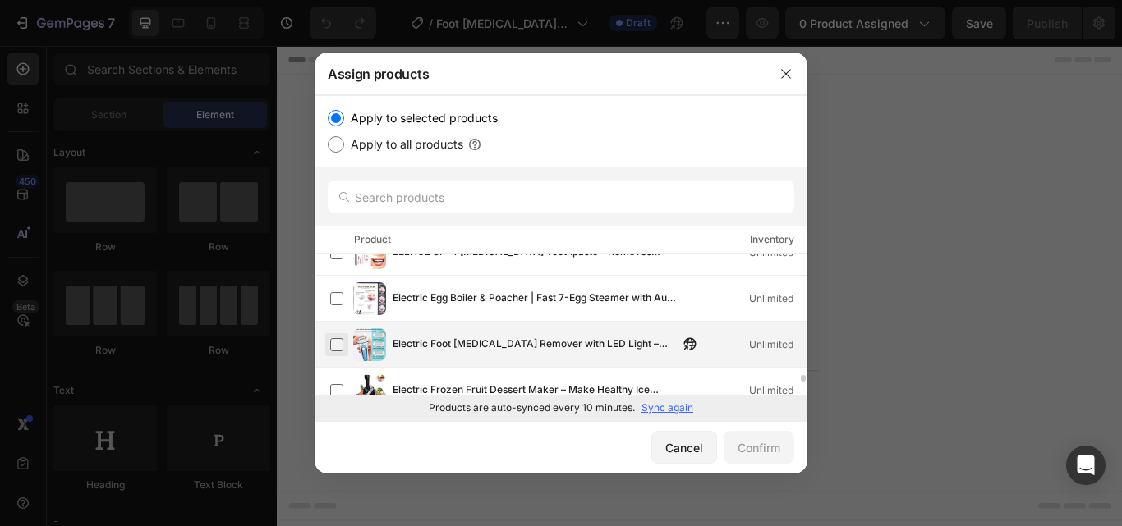
click at [338, 346] on label at bounding box center [336, 344] width 13 height 13
click at [751, 447] on div "Confirm" at bounding box center [759, 447] width 43 height 17
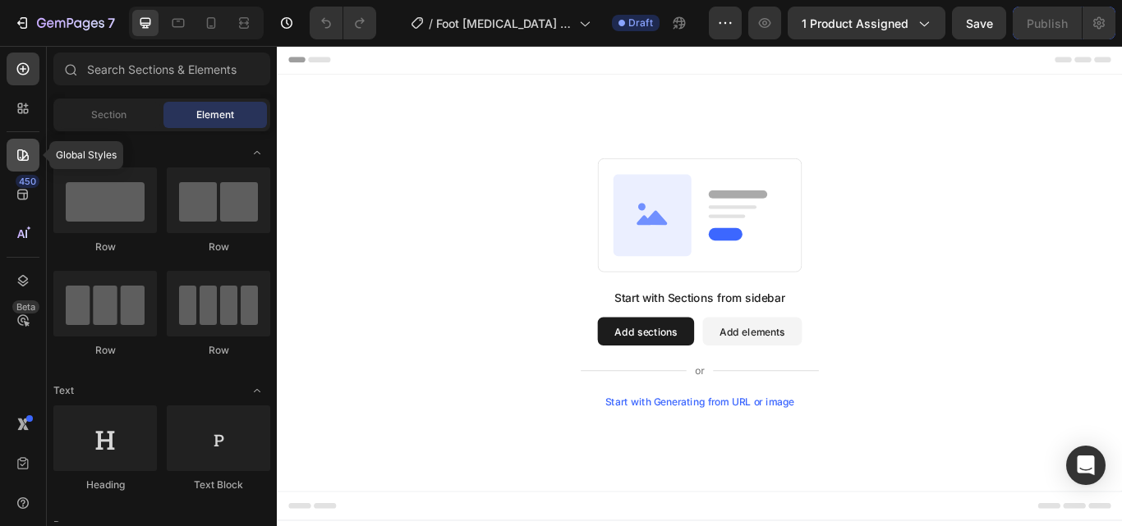
click at [25, 154] on icon at bounding box center [23, 155] width 16 height 16
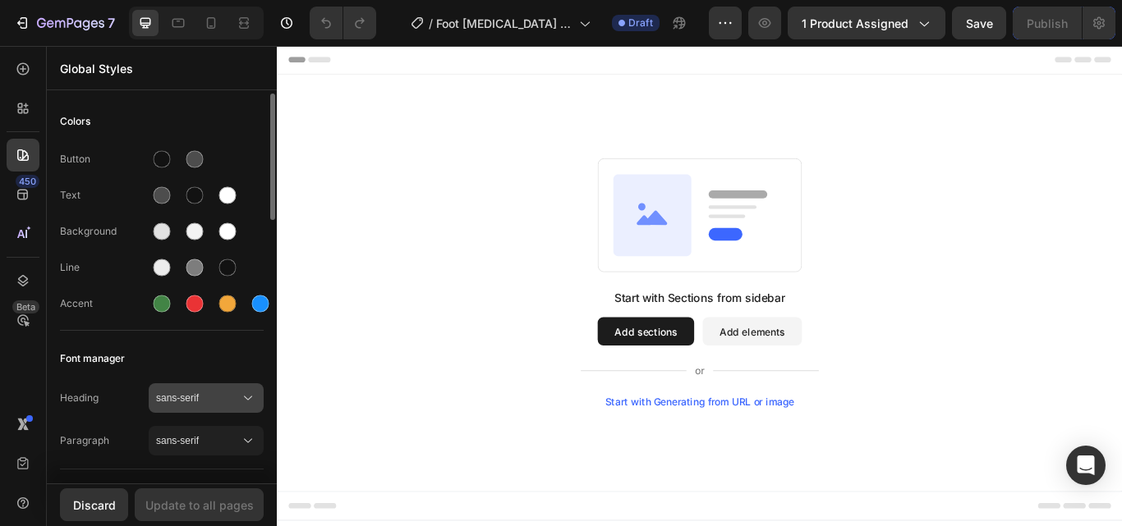
click at [249, 393] on icon at bounding box center [248, 398] width 16 height 16
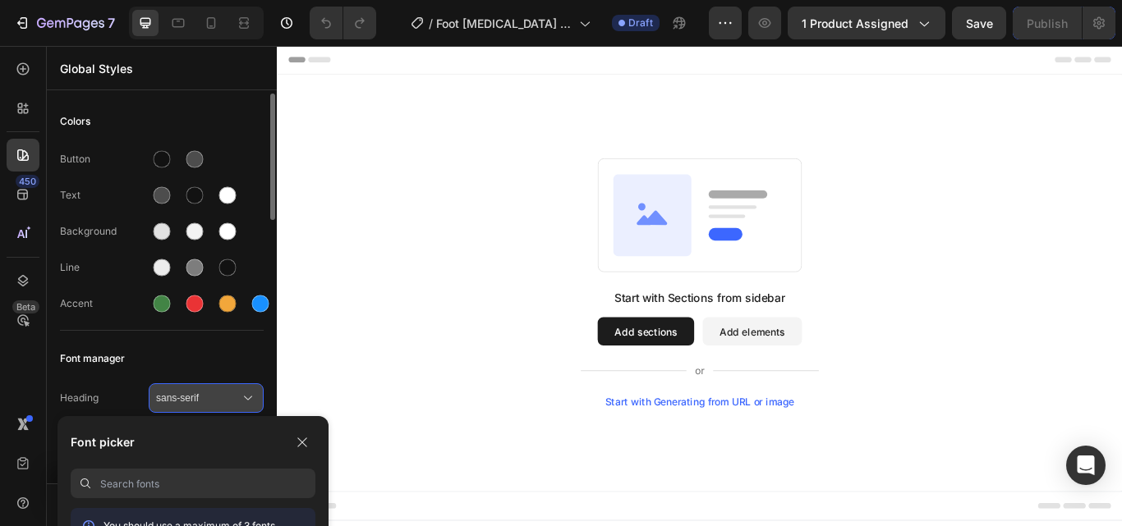
click at [249, 393] on icon at bounding box center [248, 398] width 16 height 16
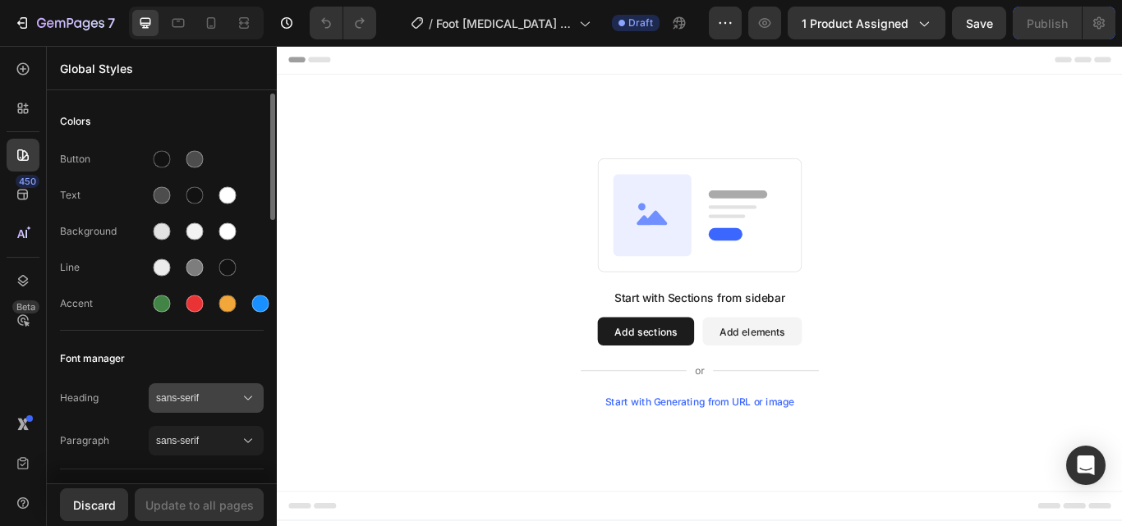
click at [249, 393] on icon at bounding box center [248, 398] width 16 height 16
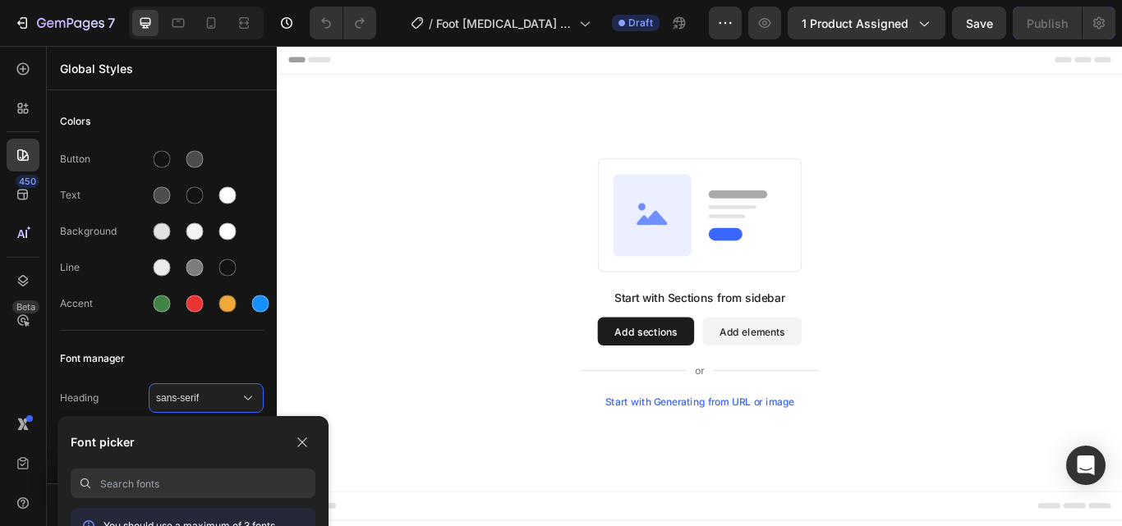
type input "m"
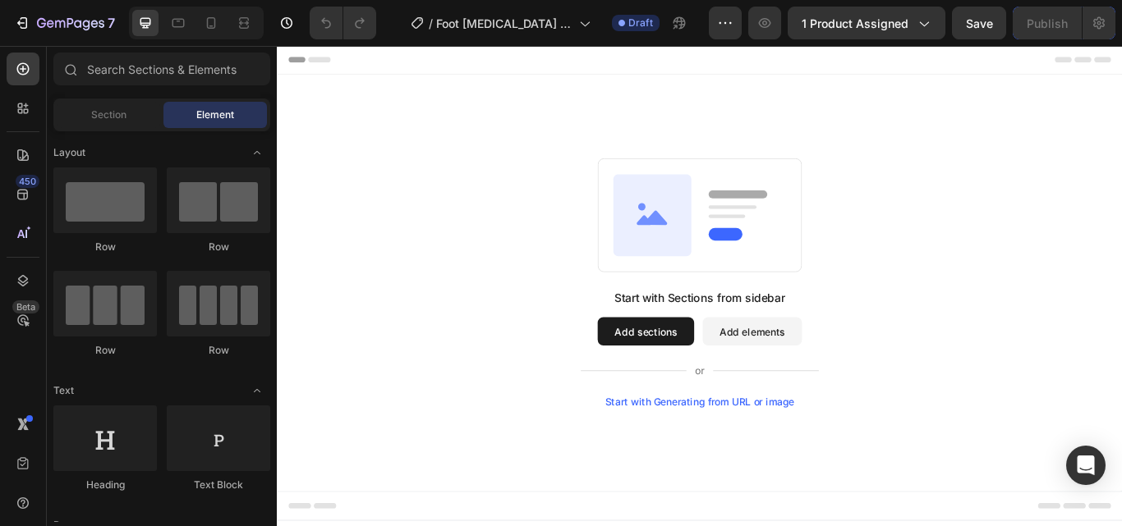
drag, startPoint x: 1259, startPoint y: 116, endPoint x: 1254, endPoint y: 154, distance: 38.1
click at [1121, 154] on div "Start with Sections from sidebar Add sections Add elements Start with Generatin…" at bounding box center [770, 323] width 986 height 486
click at [1121, 265] on div "Start with Sections from sidebar Add sections Add elements Start with Generatin…" at bounding box center [770, 323] width 986 height 486
click at [1121, 214] on div "Start with Sections from sidebar Add sections Add elements Start with Generatin…" at bounding box center [770, 323] width 986 height 486
click at [1121, 193] on div "Start with Sections from sidebar Add sections Add elements Start with Generatin…" at bounding box center [770, 323] width 986 height 486
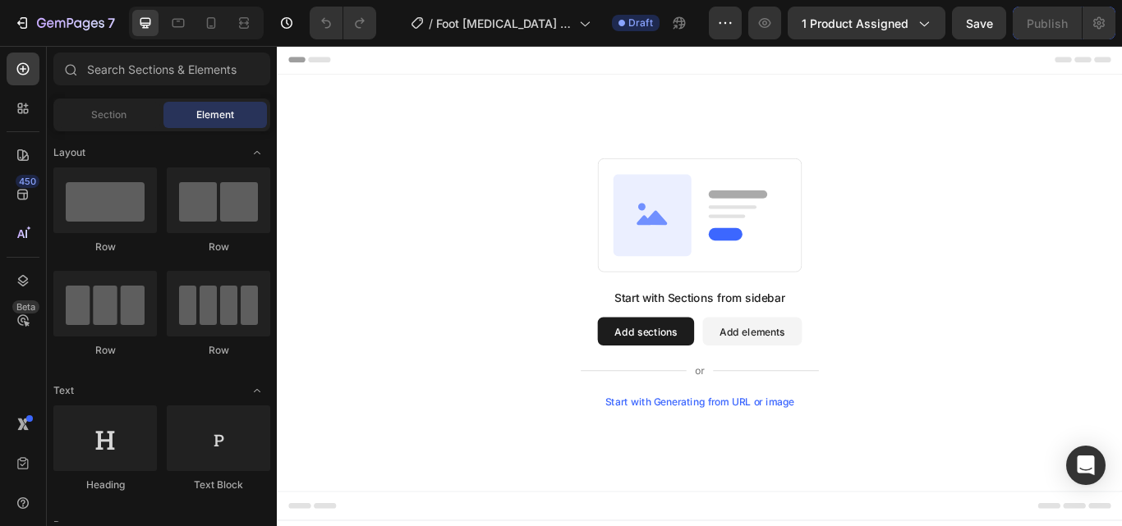
click at [1121, 131] on div "Start with Sections from sidebar Add sections Add elements Start with Generatin…" at bounding box center [770, 323] width 986 height 486
drag, startPoint x: 1258, startPoint y: 153, endPoint x: 1261, endPoint y: 88, distance: 64.9
click at [1121, 88] on div "Start with Sections from sidebar Add sections Add elements Start with Generatin…" at bounding box center [770, 323] width 986 height 486
drag, startPoint x: 1261, startPoint y: 88, endPoint x: 1254, endPoint y: 74, distance: 15.4
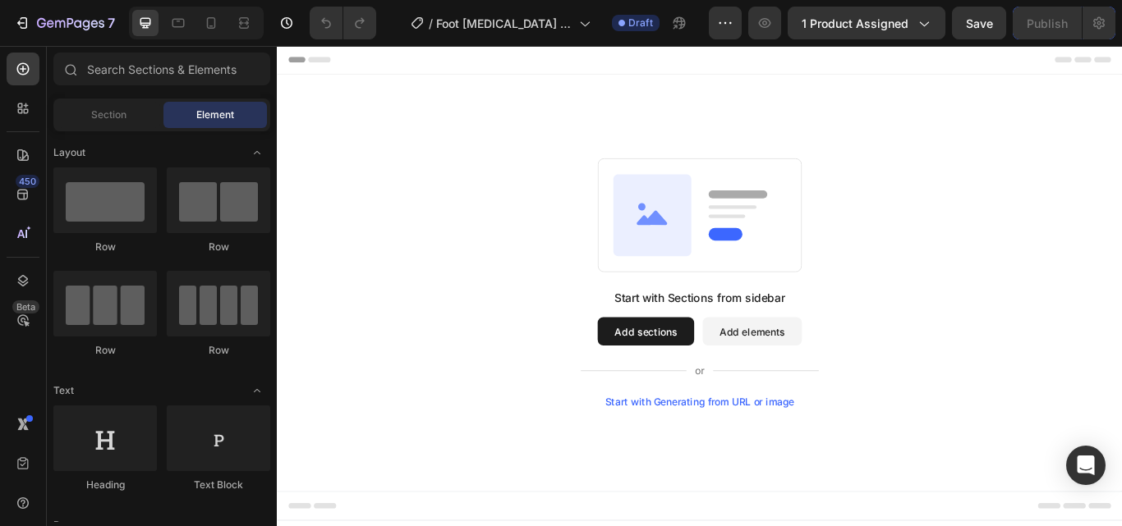
click at [1121, 76] on div "Header Root Start with Sections from sidebar Add sections Add elements Start wi…" at bounding box center [770, 323] width 986 height 554
click at [23, 145] on div at bounding box center [23, 155] width 33 height 33
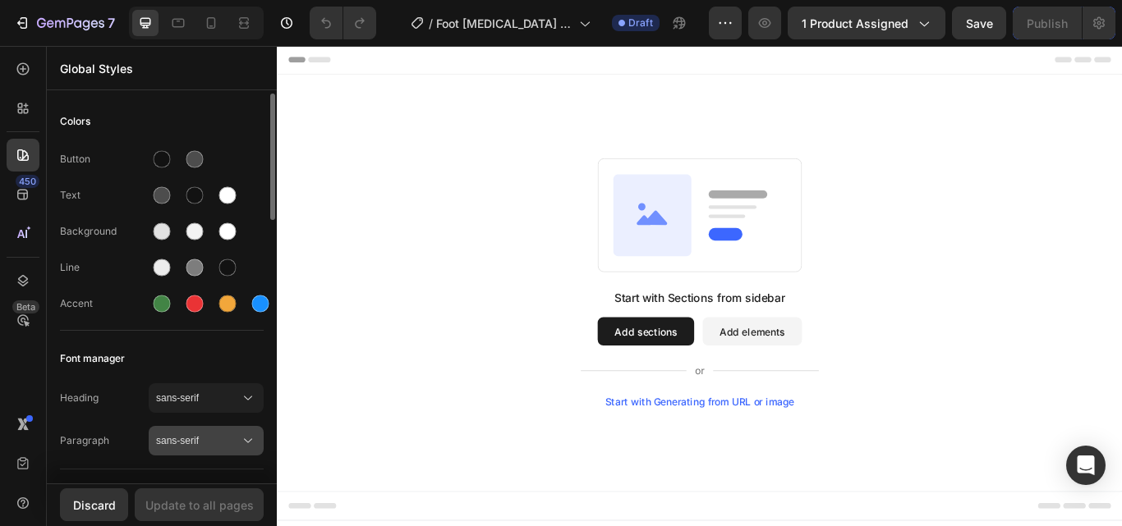
click at [250, 441] on icon at bounding box center [248, 441] width 16 height 16
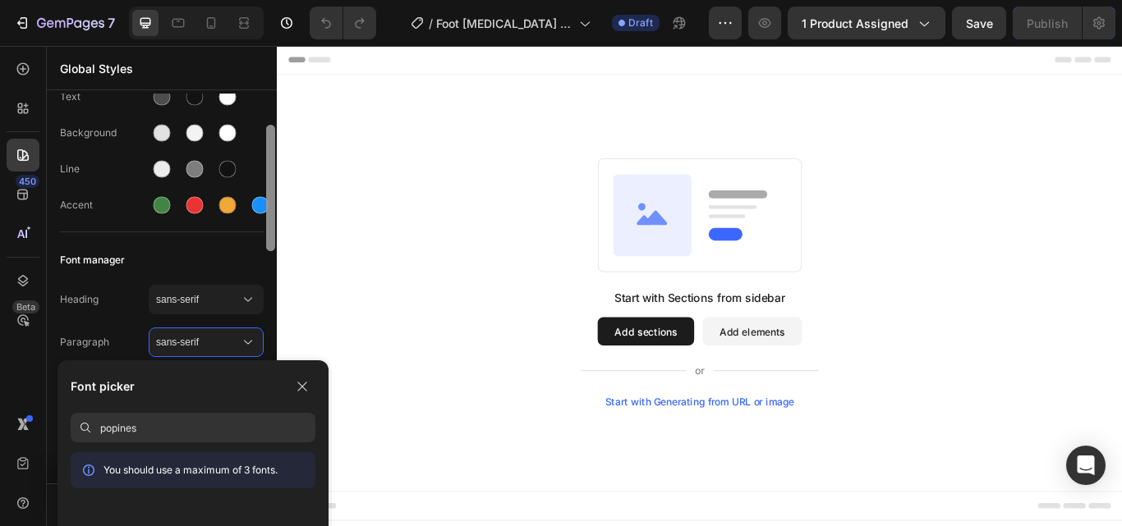
scroll to position [114, 0]
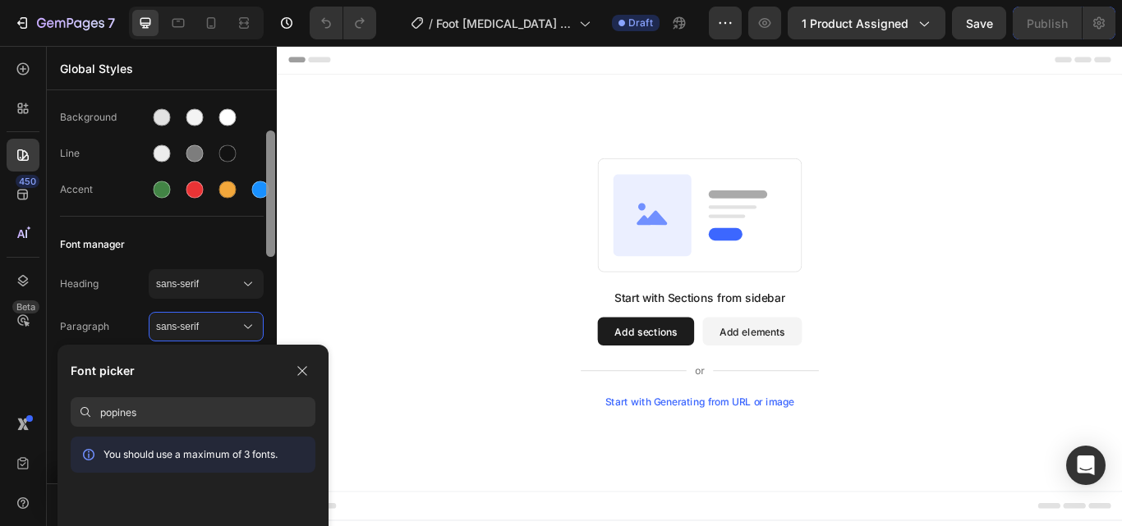
drag, startPoint x: 268, startPoint y: 197, endPoint x: 267, endPoint y: 234, distance: 37.0
click at [267, 234] on div at bounding box center [270, 194] width 9 height 126
click at [163, 420] on input "popines" at bounding box center [207, 413] width 215 height 30
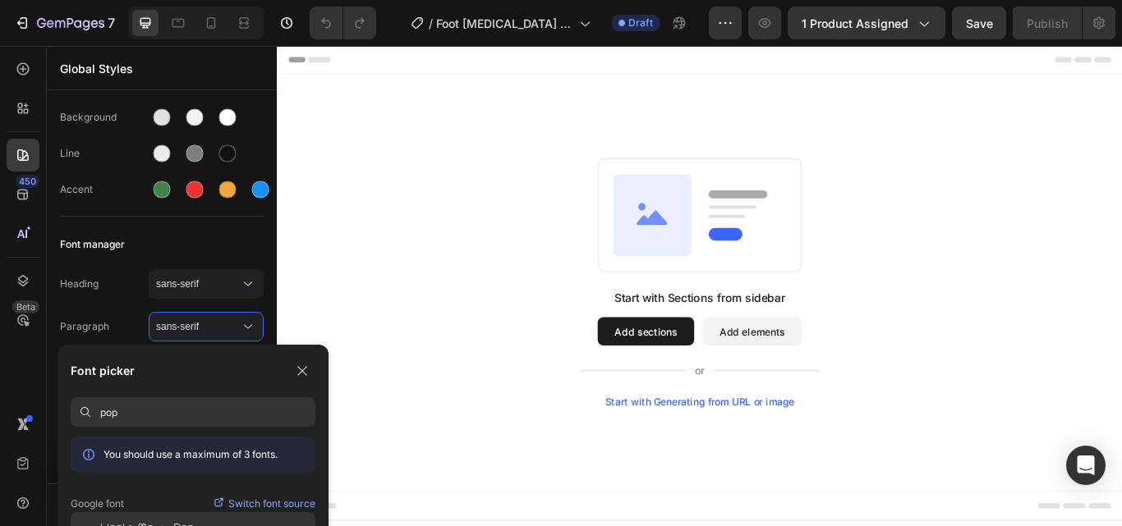
click at [137, 519] on div "Hachi Maru Pop" at bounding box center [193, 527] width 245 height 30
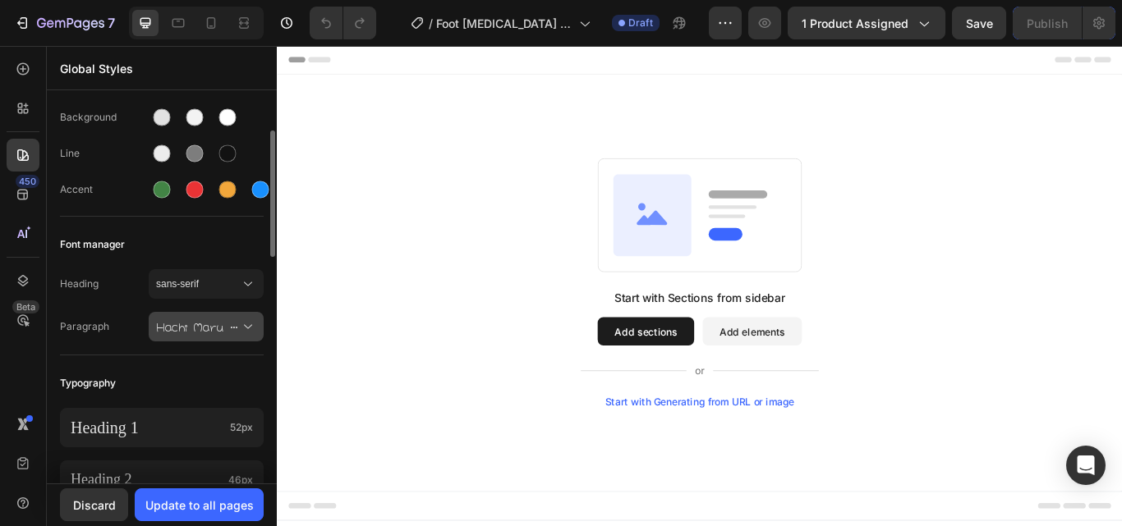
click at [247, 323] on icon at bounding box center [248, 327] width 16 height 16
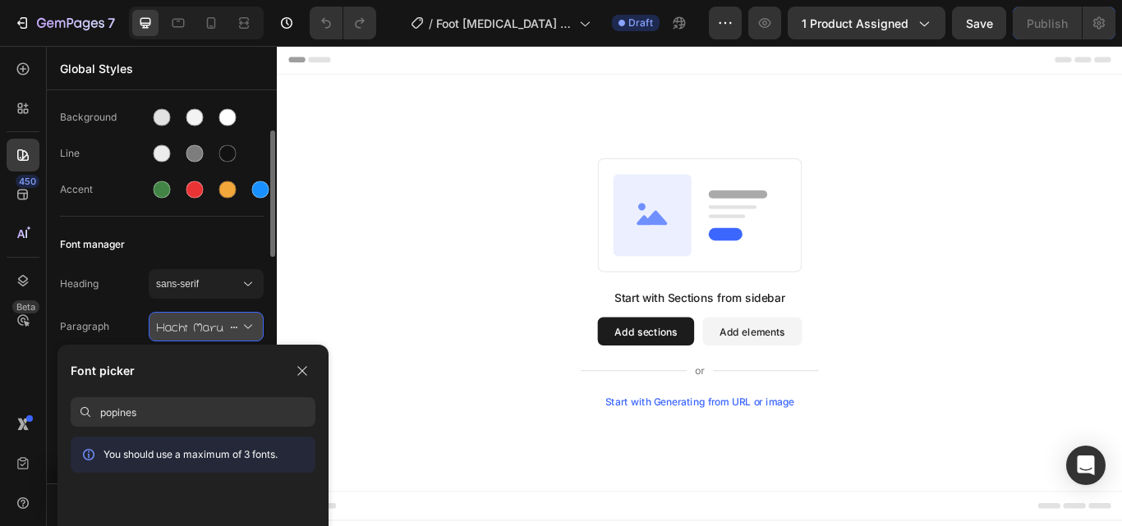
click at [247, 326] on icon at bounding box center [248, 327] width 16 height 16
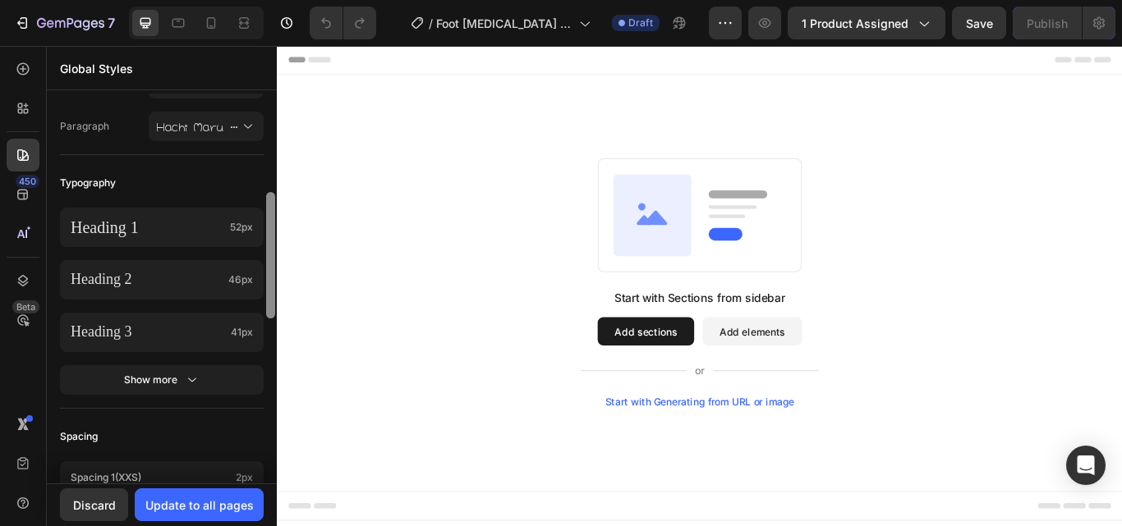
scroll to position [304, 0]
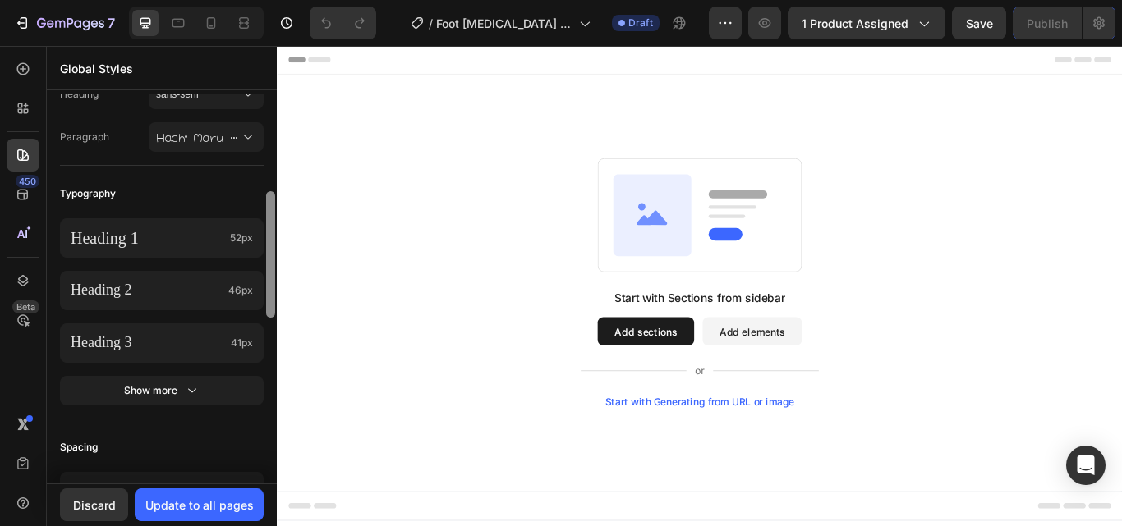
drag, startPoint x: 271, startPoint y: 227, endPoint x: 272, endPoint y: 294, distance: 66.5
click at [272, 294] on div at bounding box center [270, 254] width 9 height 126
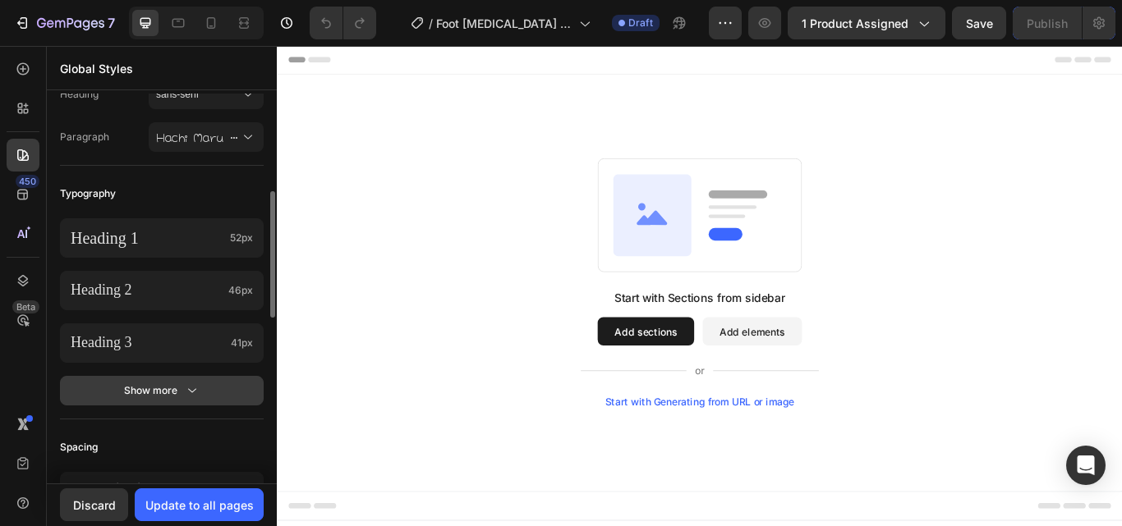
click at [184, 388] on icon "button" at bounding box center [192, 391] width 16 height 16
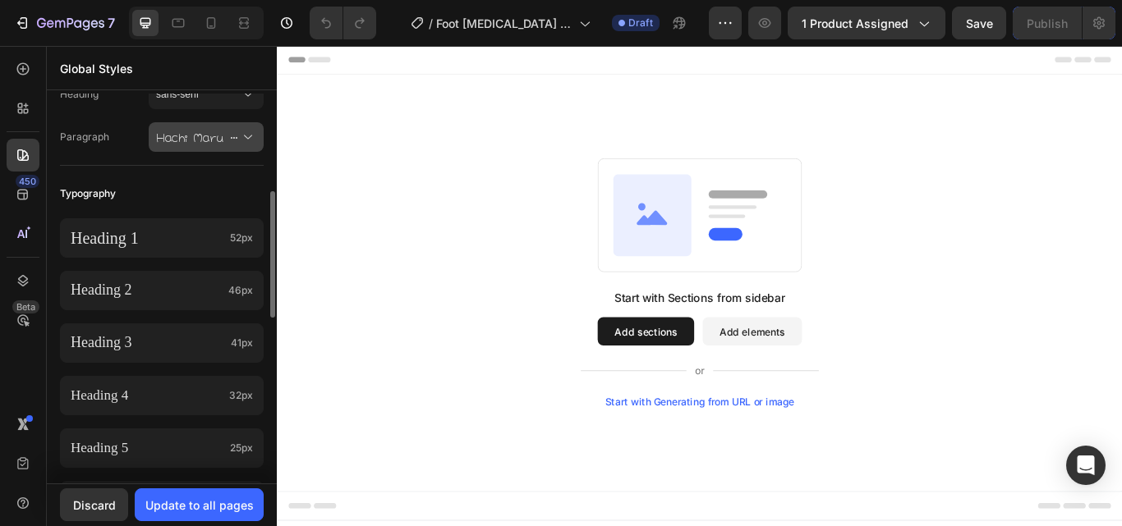
click at [247, 138] on icon at bounding box center [248, 138] width 8 height 4
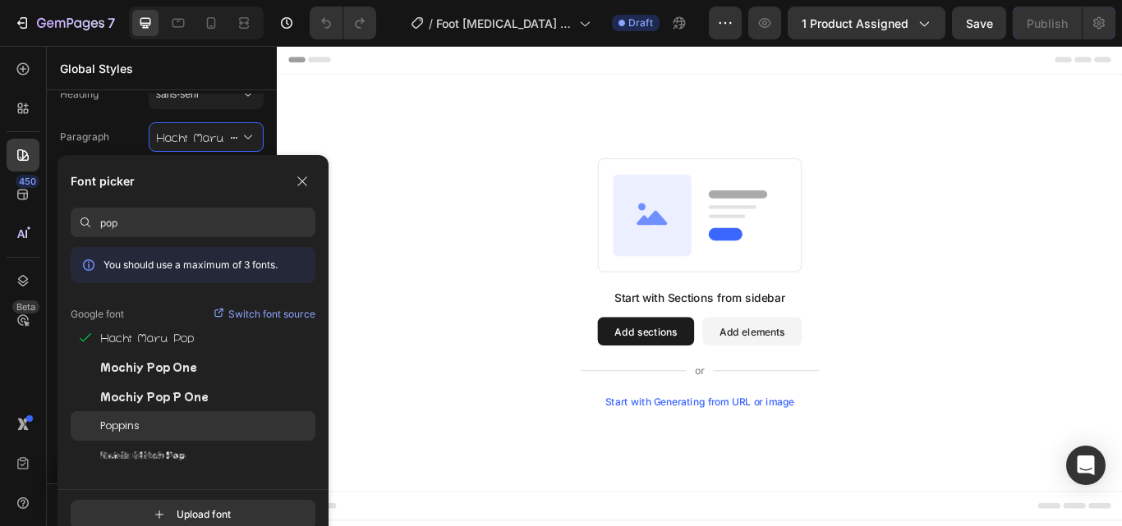
type input "pop"
click at [120, 422] on span "Poppins" at bounding box center [119, 426] width 39 height 15
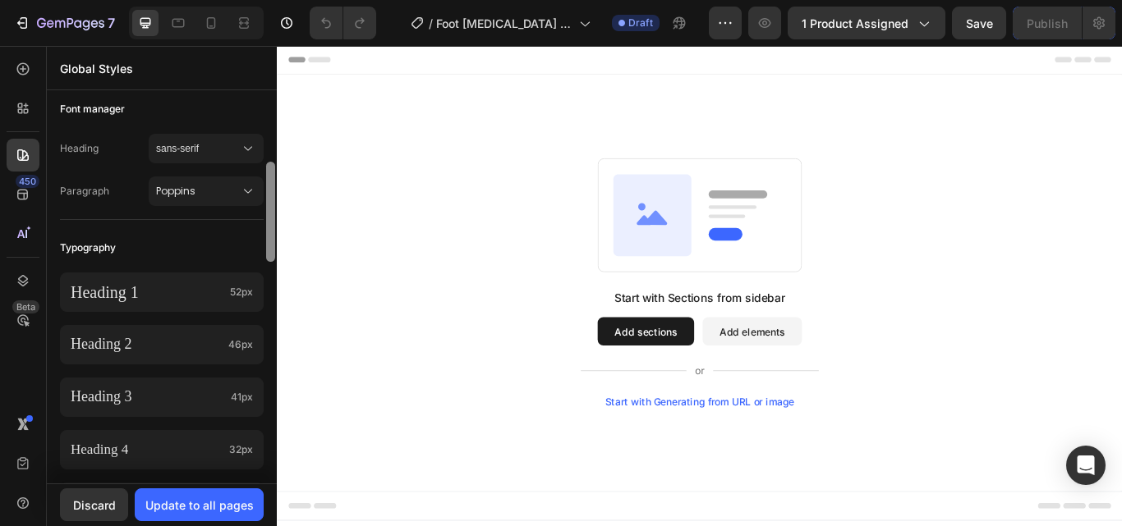
scroll to position [211, 0]
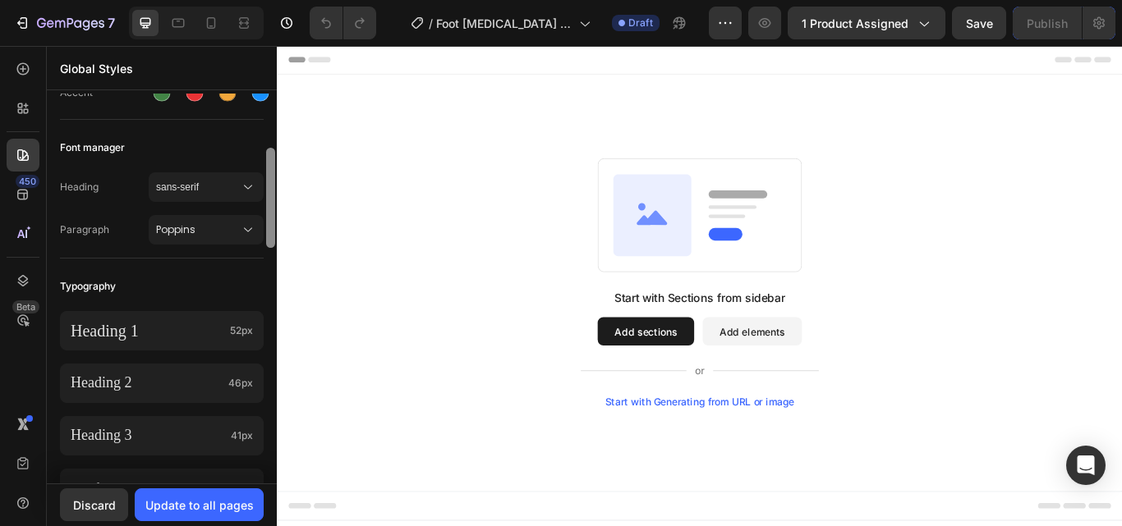
drag, startPoint x: 273, startPoint y: 202, endPoint x: 274, endPoint y: 178, distance: 23.9
click at [274, 178] on div at bounding box center [270, 198] width 9 height 100
click at [247, 186] on icon at bounding box center [248, 187] width 16 height 16
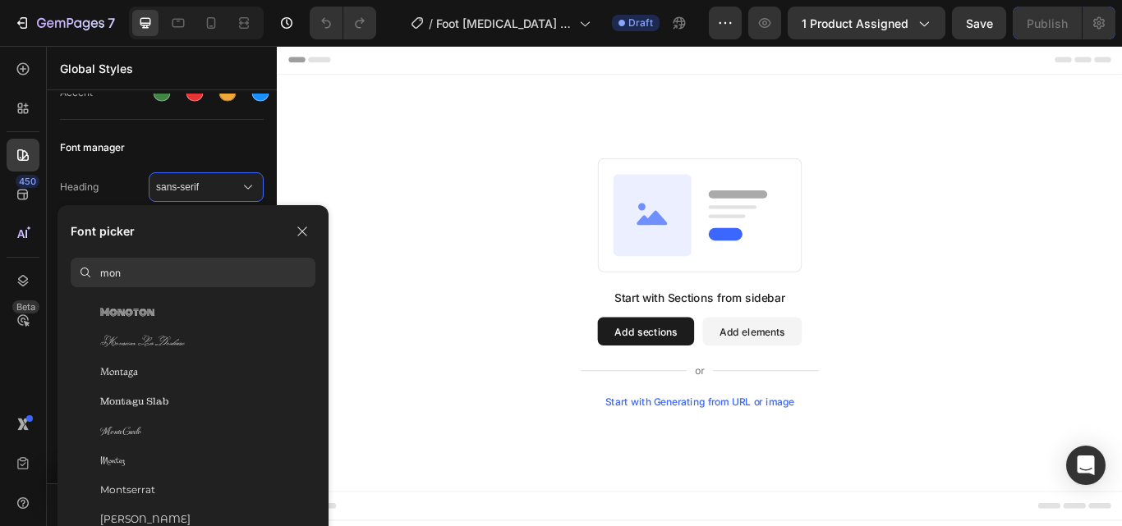
scroll to position [963, 0]
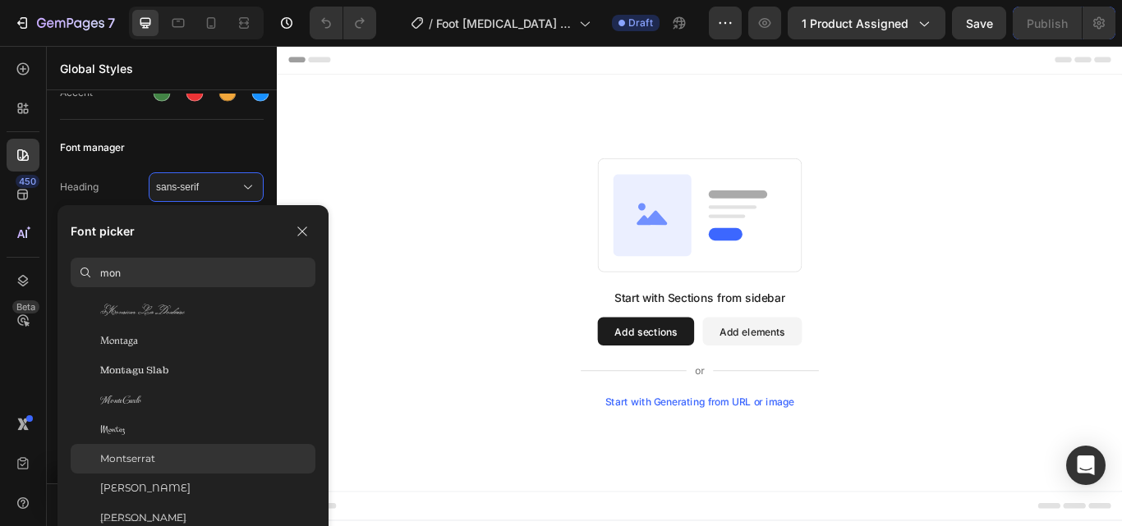
type input "mon"
click at [128, 462] on span "Montserrat" at bounding box center [127, 459] width 55 height 15
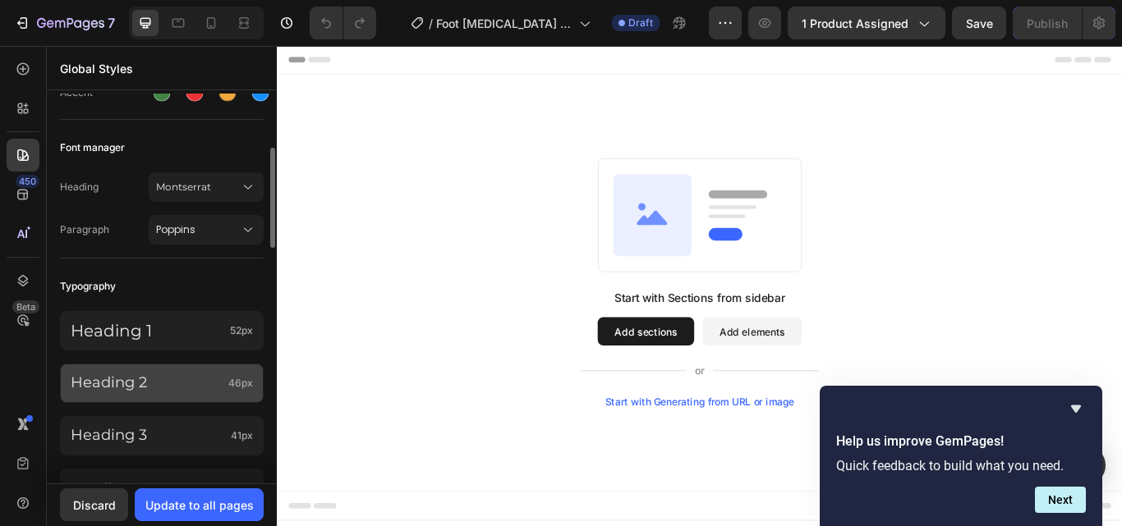
click at [147, 387] on p "Heading 2" at bounding box center [146, 383] width 151 height 19
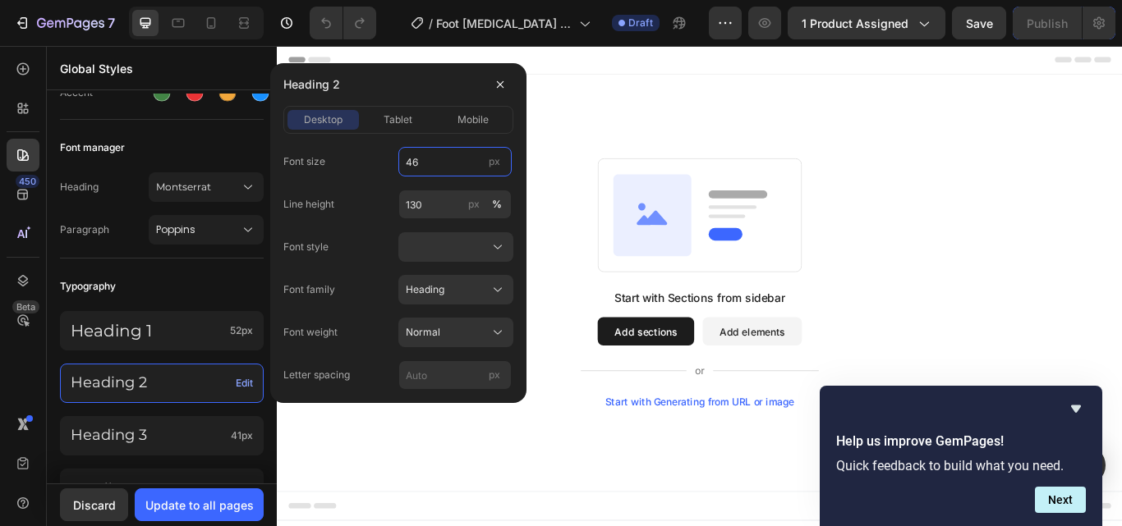
click at [437, 168] on input "46" at bounding box center [454, 162] width 113 height 30
click at [434, 165] on input "46" at bounding box center [454, 162] width 113 height 30
type input "41"
click at [338, 512] on div "Start with Sections from sidebar Add sections Add elements Start with Generatin…" at bounding box center [770, 323] width 986 height 486
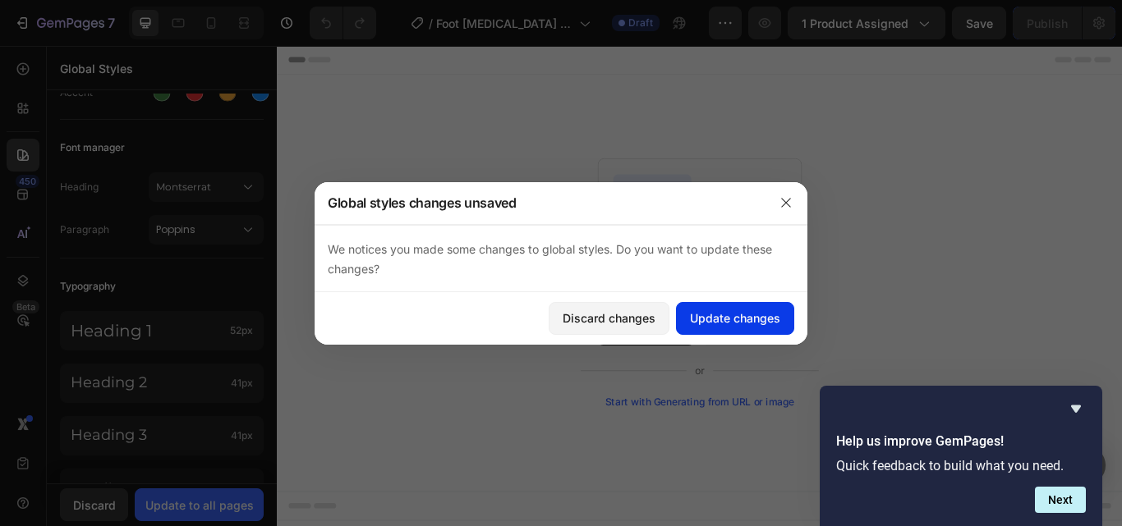
click at [742, 319] on div "Update changes" at bounding box center [735, 318] width 90 height 17
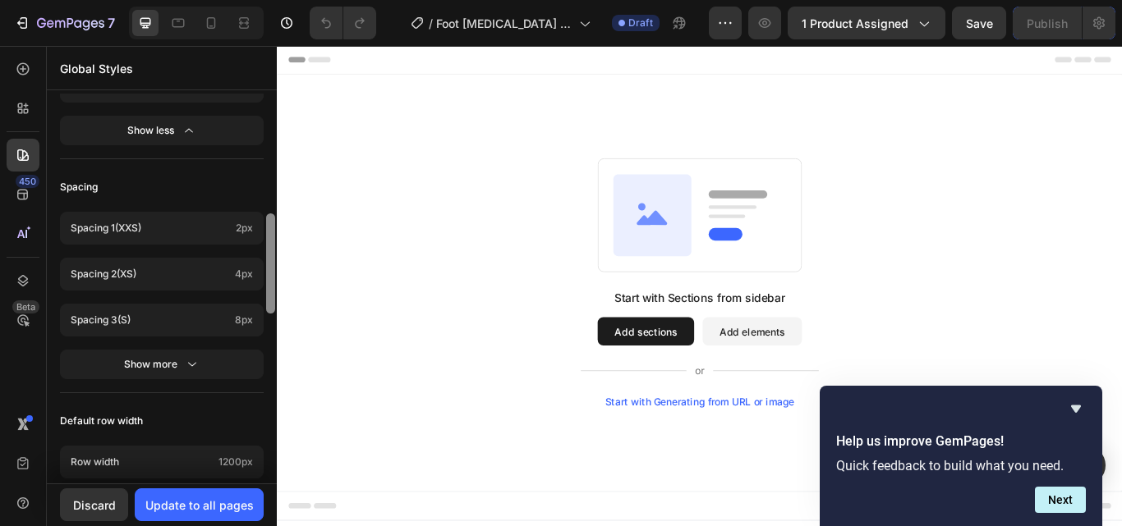
scroll to position [902, 0]
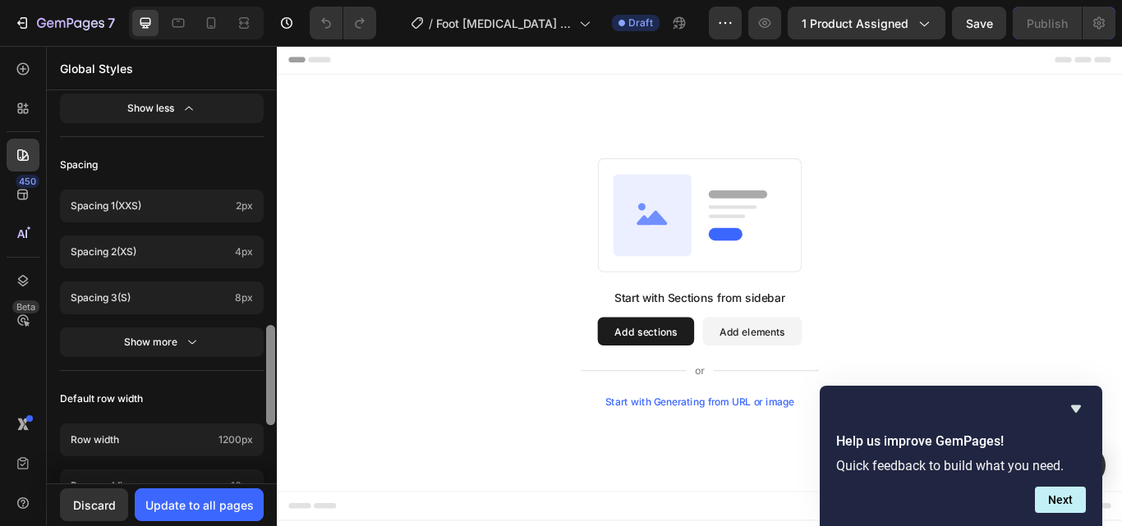
drag, startPoint x: 273, startPoint y: 212, endPoint x: 272, endPoint y: 445, distance: 233.3
click at [272, 445] on div at bounding box center [270, 289] width 12 height 390
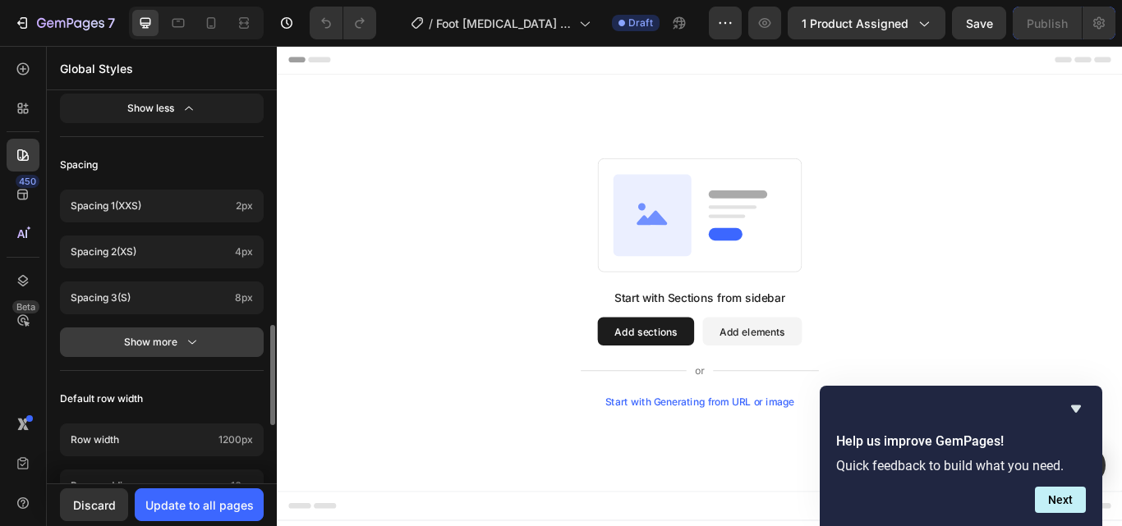
click at [178, 341] on div "Show more" at bounding box center [162, 342] width 76 height 16
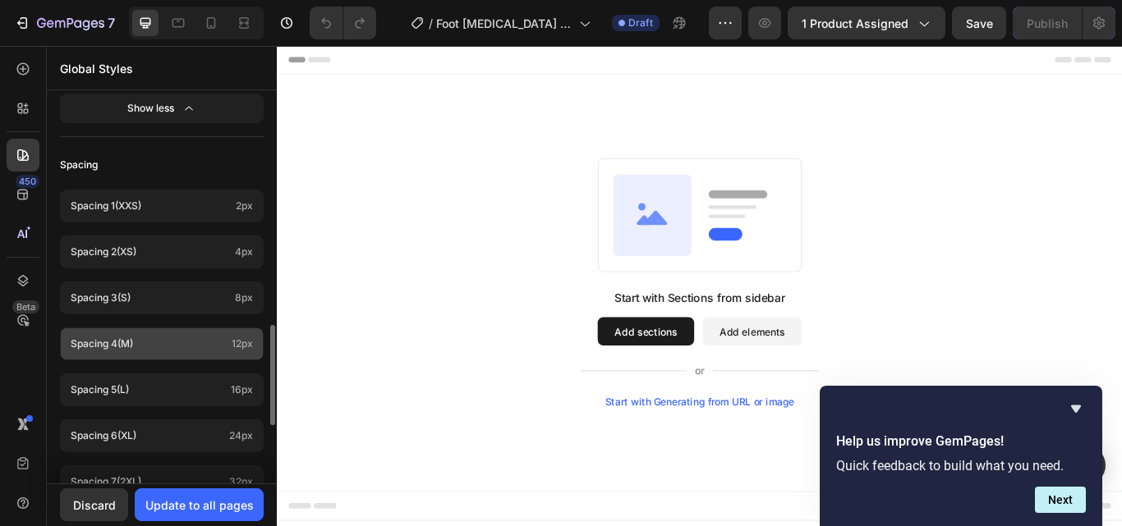
click at [164, 341] on p "Spacing 4 (m)" at bounding box center [148, 344] width 154 height 15
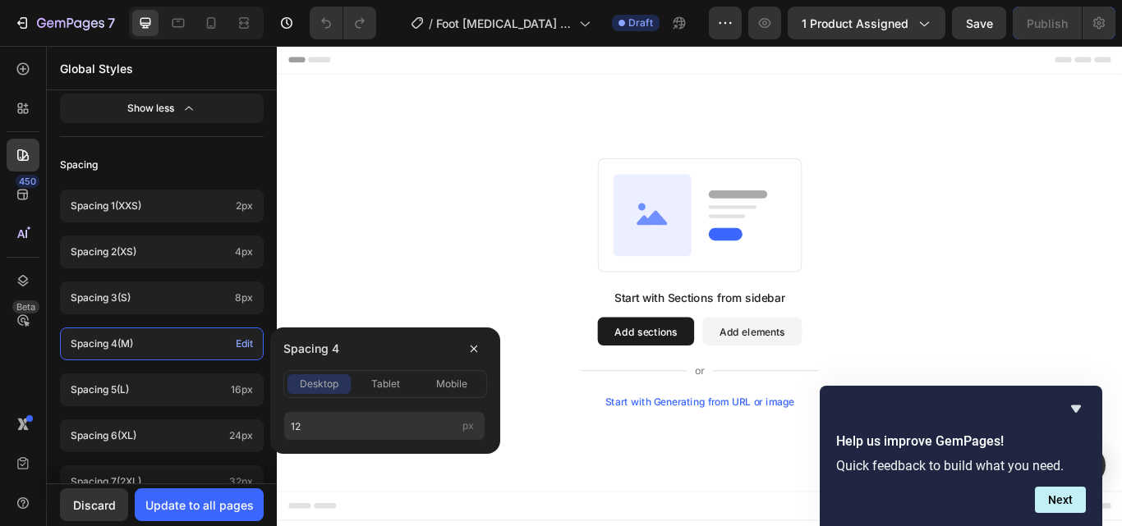
click at [377, 272] on div "Start with Sections from sidebar Add sections Add elements Start with Generatin…" at bounding box center [769, 322] width 867 height 291
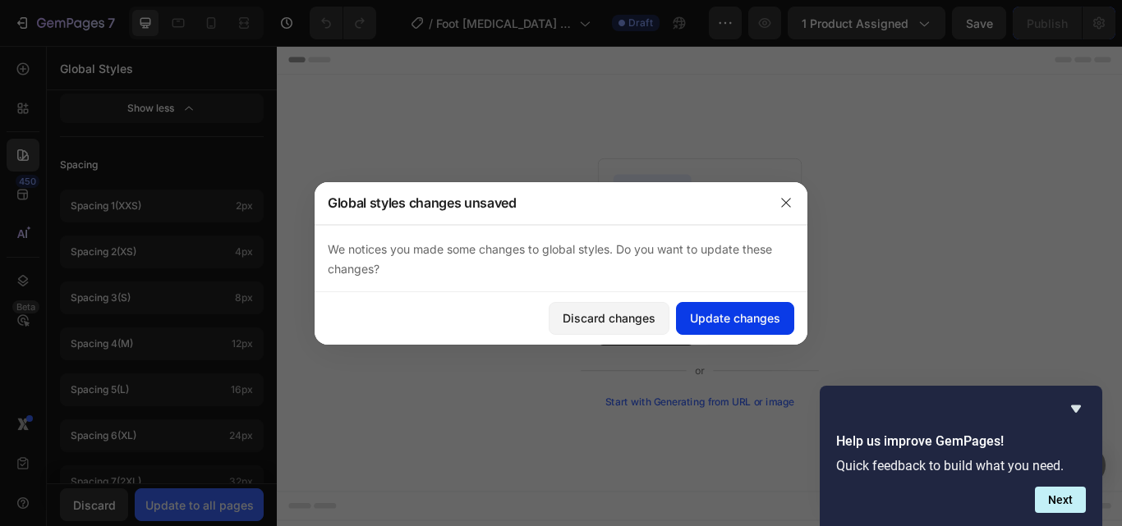
click at [729, 322] on div "Update changes" at bounding box center [735, 318] width 90 height 17
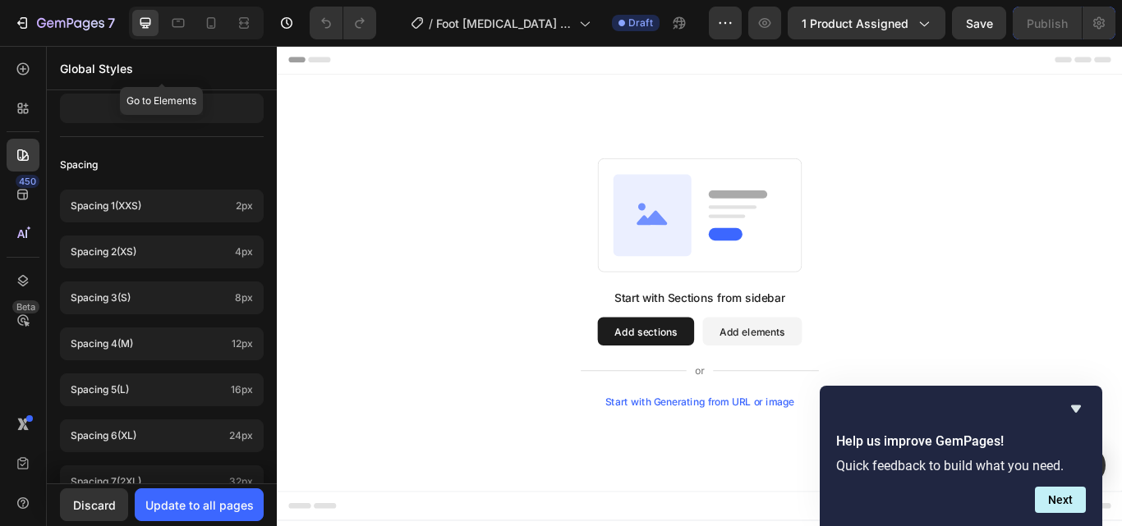
click at [65, 64] on p "Global Styles" at bounding box center [162, 68] width 204 height 17
click at [10, 143] on div at bounding box center [23, 155] width 33 height 33
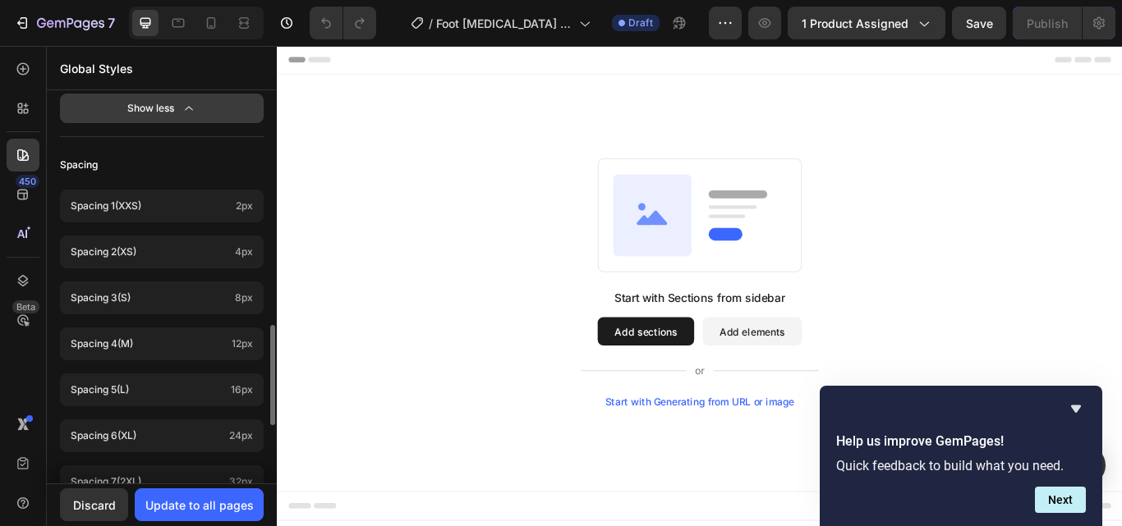
click at [179, 105] on div "Show less" at bounding box center [162, 108] width 70 height 16
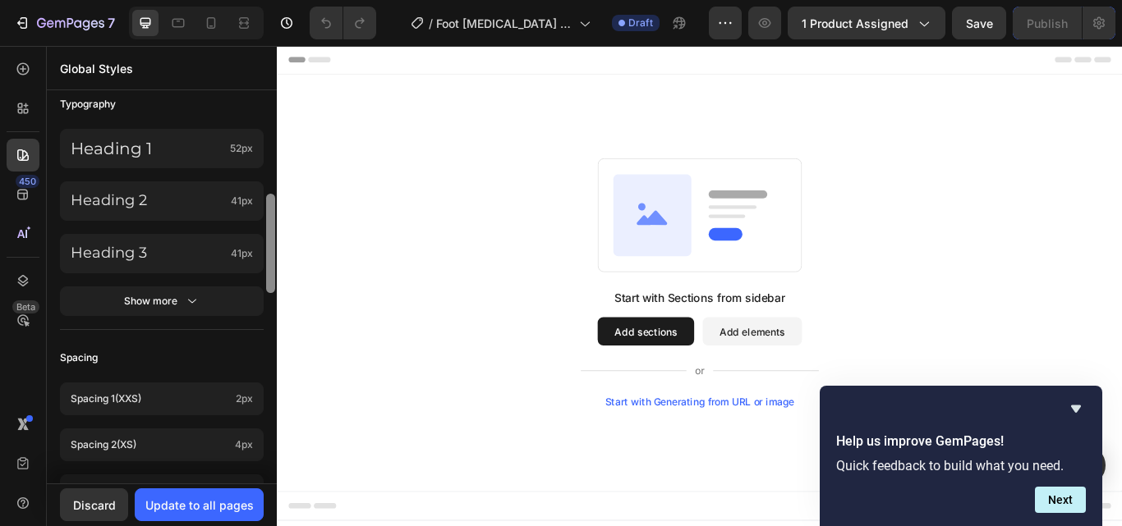
drag, startPoint x: 546, startPoint y: 391, endPoint x: 301, endPoint y: 117, distance: 367.6
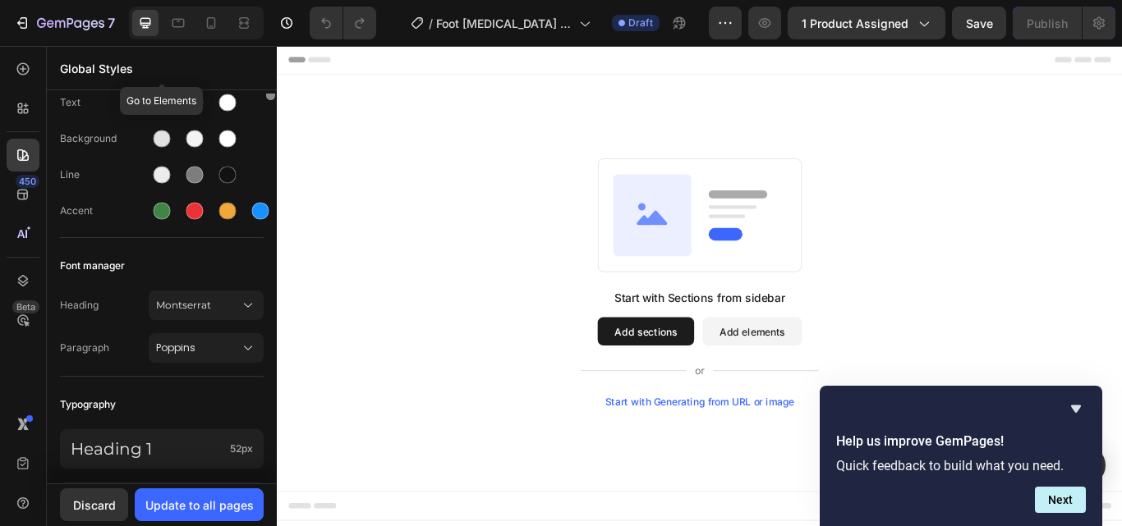
scroll to position [0, 0]
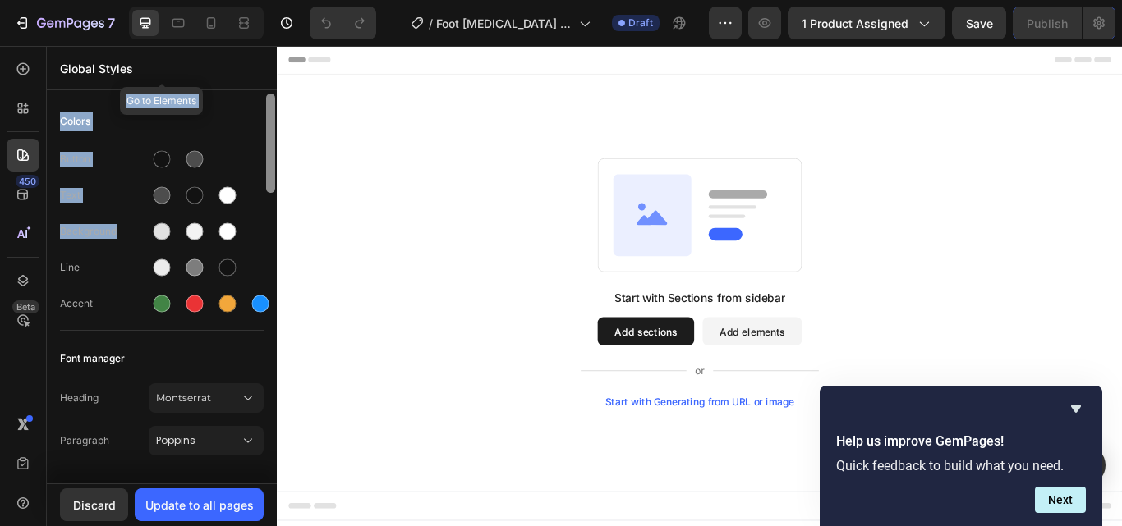
drag, startPoint x: 260, startPoint y: 135, endPoint x: 250, endPoint y: 79, distance: 56.9
click at [250, 79] on div "Global Styles Go to Elements Colors Button Text Background Line Accent Font man…" at bounding box center [162, 286] width 230 height 480
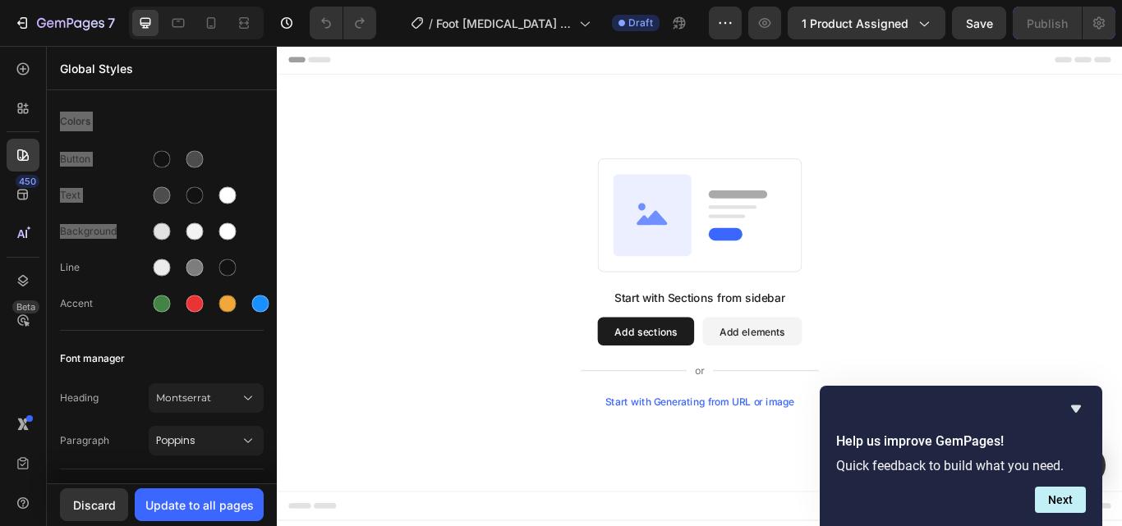
click at [326, 209] on div "Start with Sections from sidebar Add sections Add elements Start with Generatin…" at bounding box center [770, 323] width 986 height 486
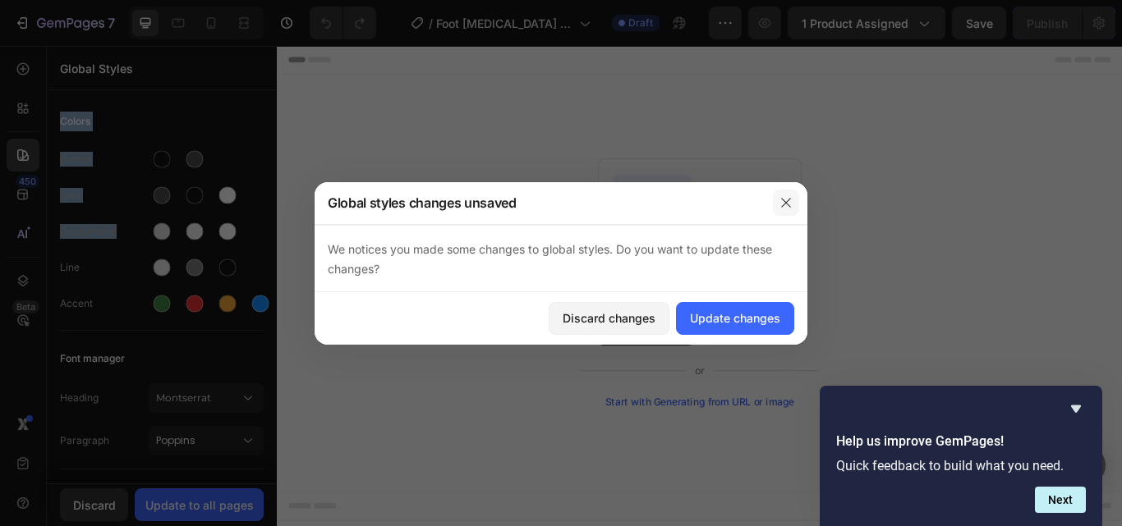
click at [784, 195] on button "button" at bounding box center [786, 203] width 26 height 26
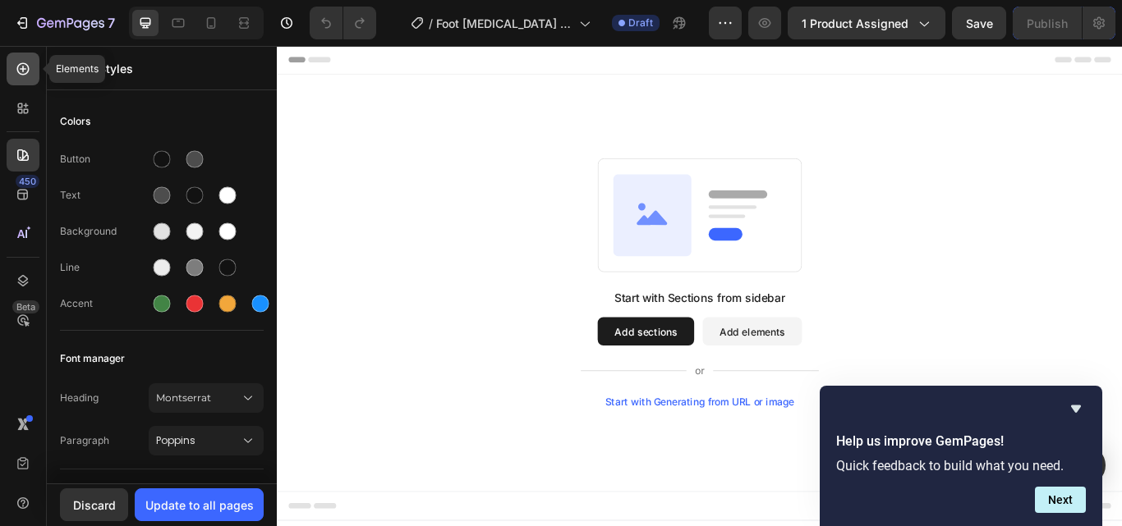
click at [21, 75] on icon at bounding box center [23, 69] width 16 height 16
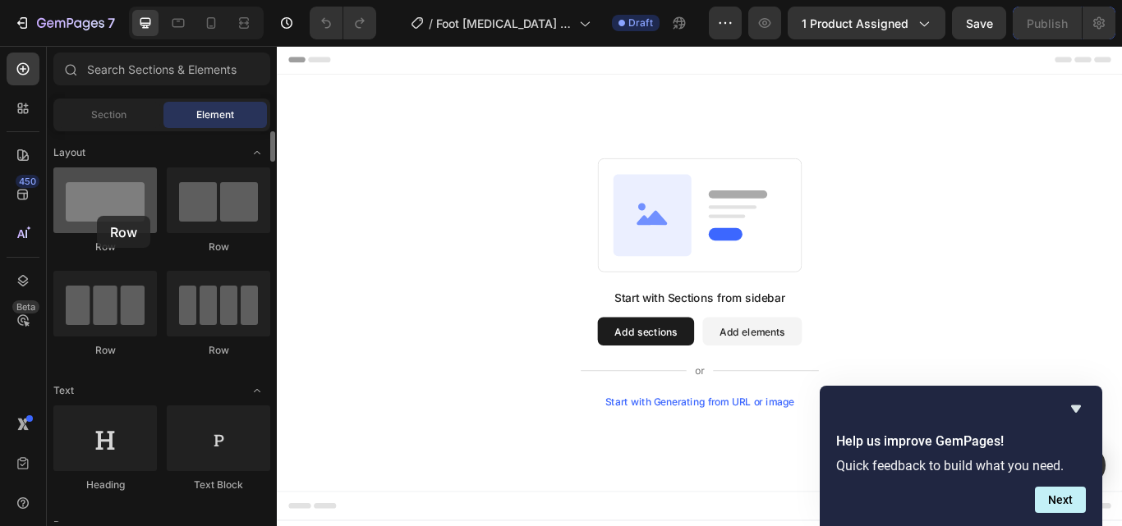
click at [97, 216] on div at bounding box center [104, 201] width 103 height 66
click at [98, 216] on div at bounding box center [104, 201] width 103 height 66
click at [97, 216] on div at bounding box center [104, 201] width 103 height 66
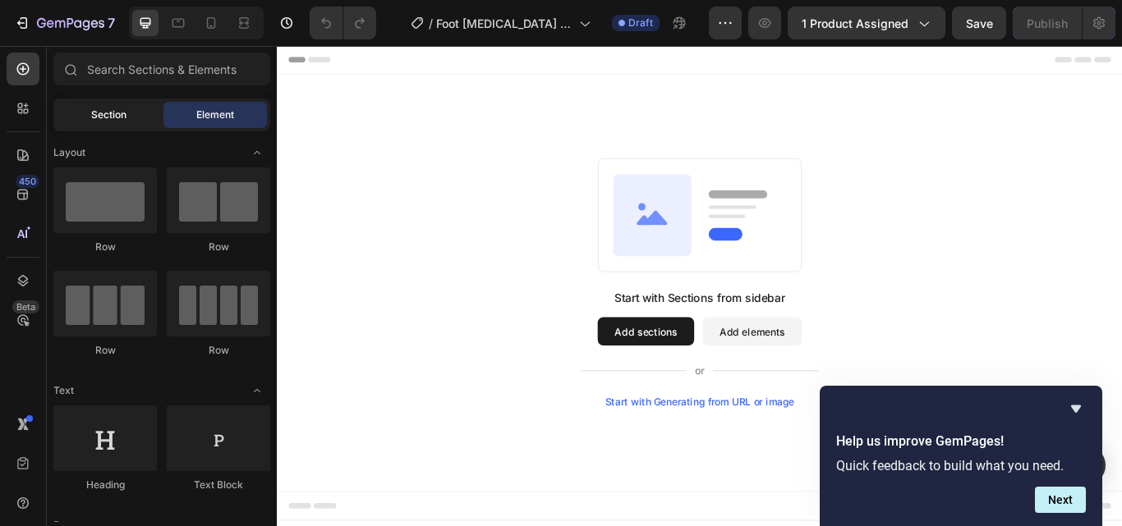
click at [100, 113] on span "Section" at bounding box center [108, 115] width 35 height 15
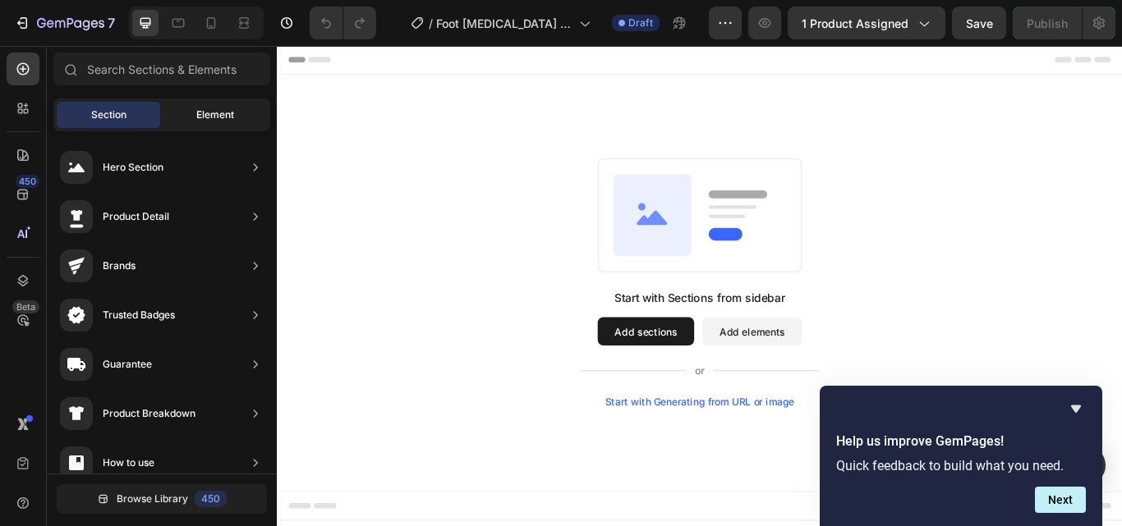
click at [220, 108] on span "Element" at bounding box center [215, 115] width 38 height 15
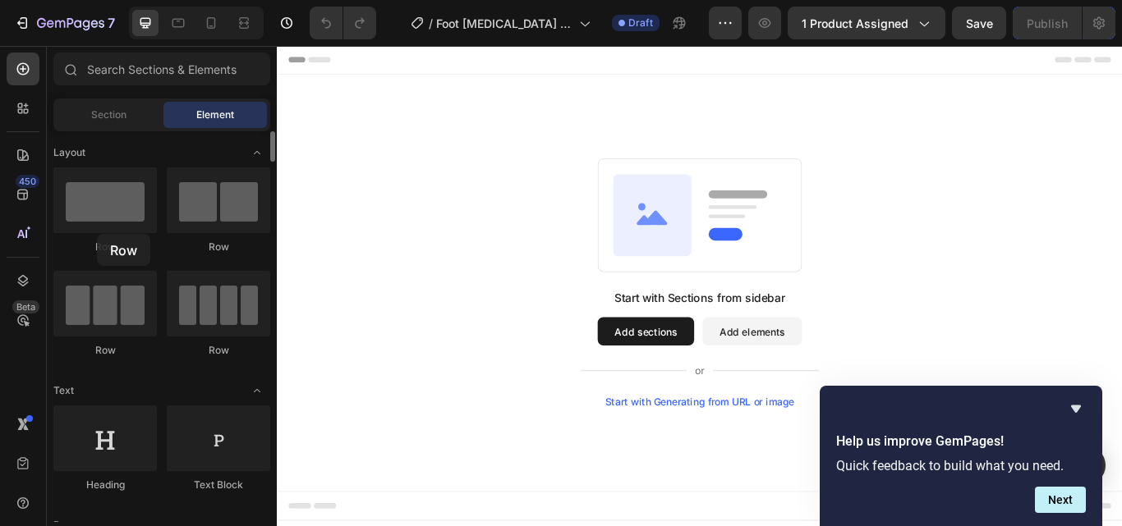
click at [97, 234] on div "Row" at bounding box center [104, 211] width 103 height 87
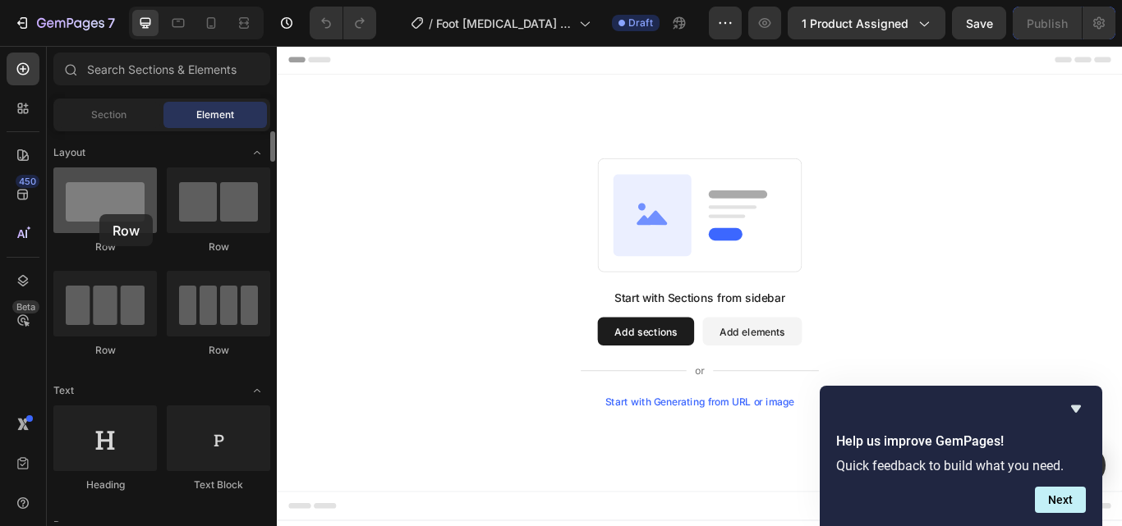
click at [99, 214] on div at bounding box center [104, 201] width 103 height 66
click at [100, 214] on div at bounding box center [104, 201] width 103 height 66
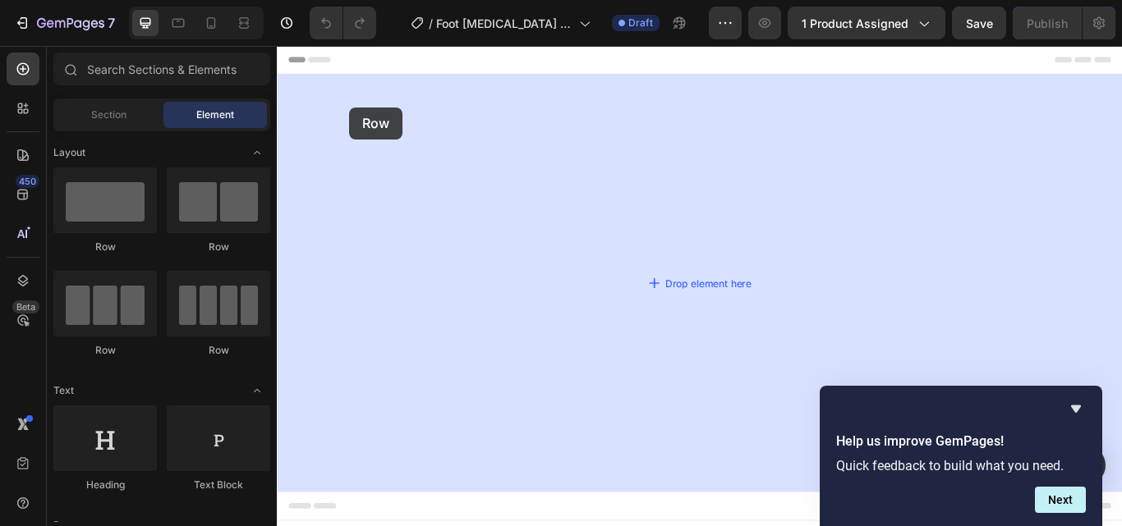
drag, startPoint x: 377, startPoint y: 260, endPoint x: 361, endPoint y: 117, distance: 143.8
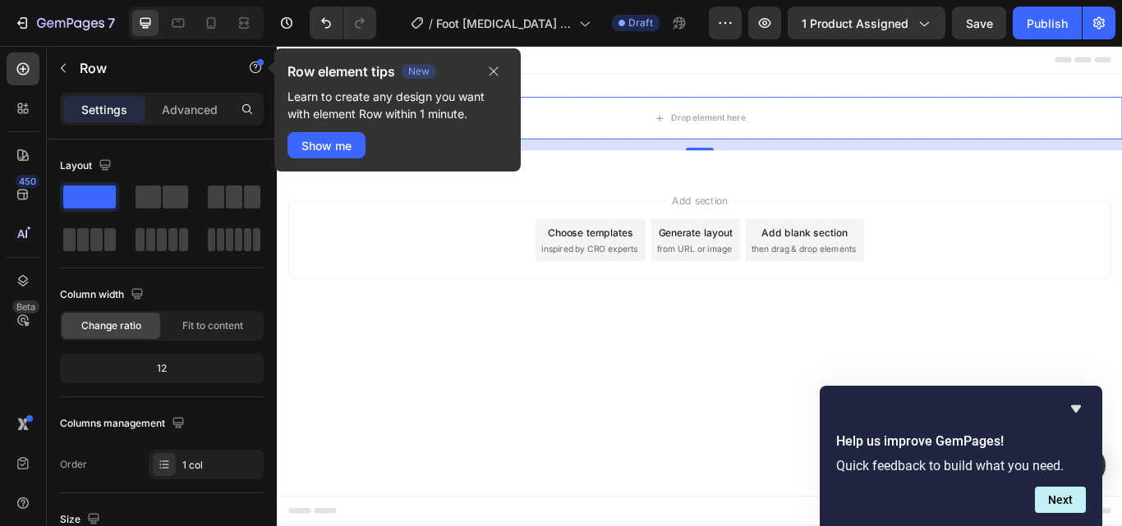
click at [483, 287] on div "Add section Choose templates inspired by CRO experts Generate layout from URL o…" at bounding box center [769, 272] width 959 height 90
click at [498, 69] on icon "button" at bounding box center [493, 71] width 13 height 13
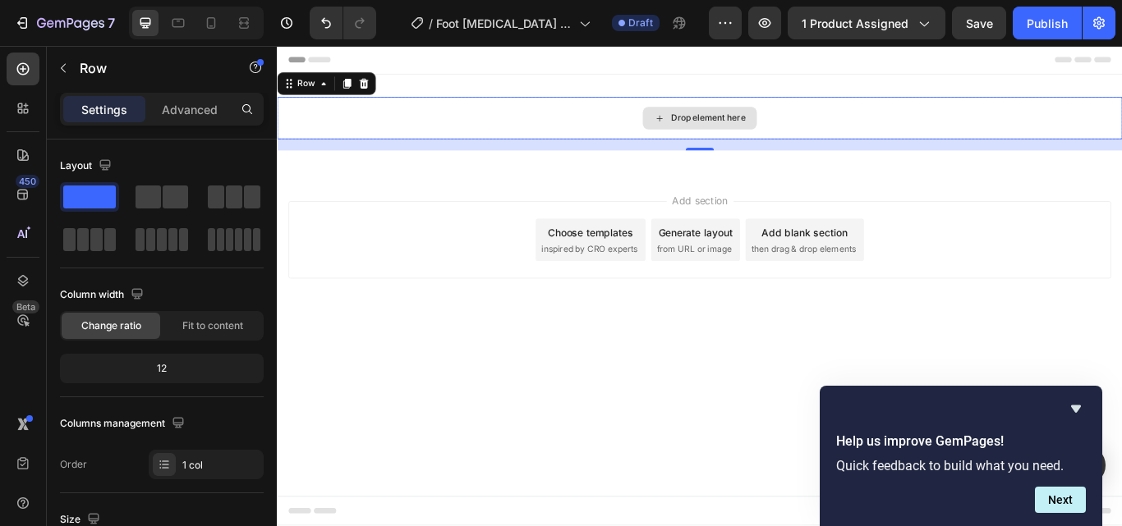
click at [536, 140] on div "Drop element here" at bounding box center [770, 130] width 986 height 49
click at [536, 141] on div "Drop element here" at bounding box center [770, 130] width 986 height 49
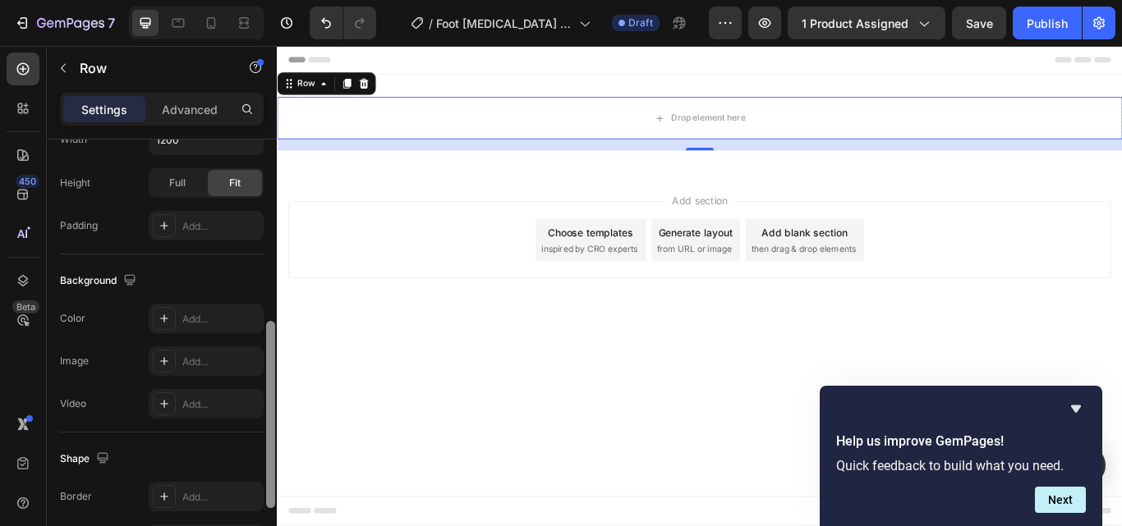
drag, startPoint x: 269, startPoint y: 182, endPoint x: 265, endPoint y: 364, distance: 182.4
click at [265, 364] on div at bounding box center [270, 357] width 12 height 434
click at [341, 133] on div "Drop element here" at bounding box center [770, 130] width 986 height 49
click at [166, 316] on icon at bounding box center [164, 316] width 13 height 13
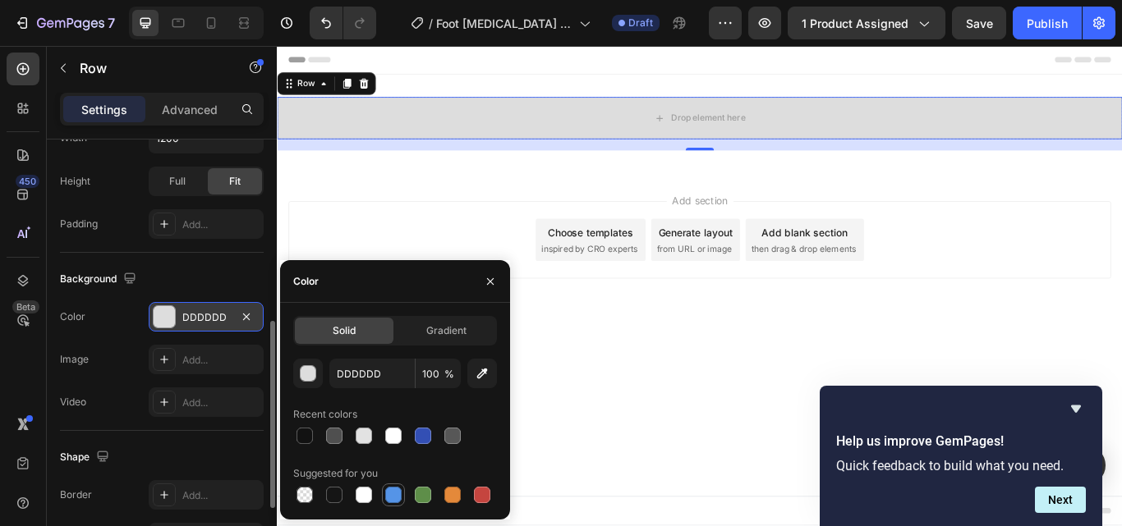
click at [393, 494] on div at bounding box center [393, 495] width 16 height 16
type input "5594E7"
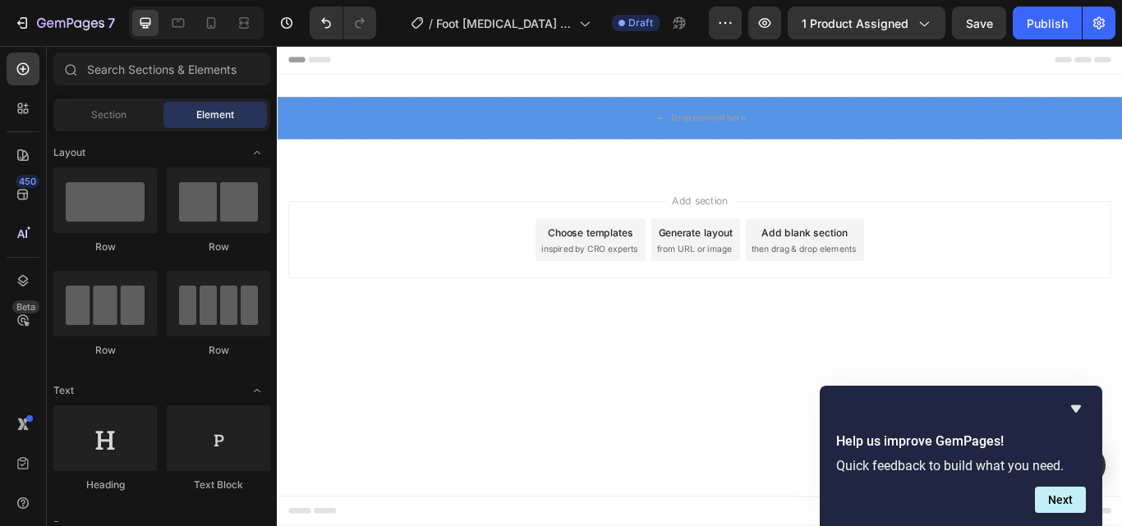
click at [406, 238] on div "Add section Choose templates inspired by CRO experts Generate layout from URL o…" at bounding box center [769, 272] width 959 height 90
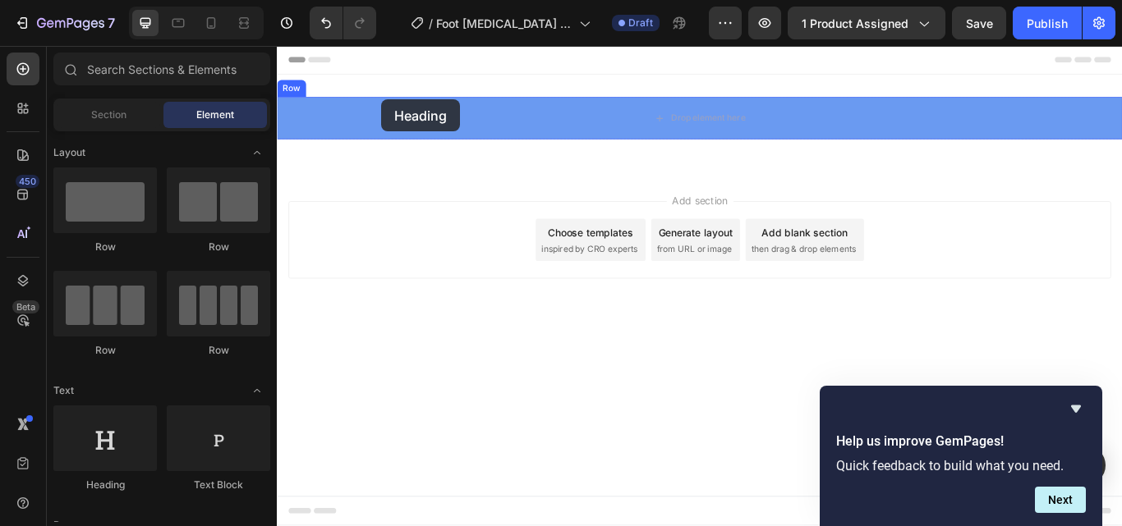
drag, startPoint x: 380, startPoint y: 496, endPoint x: 398, endPoint y: 108, distance: 388.1
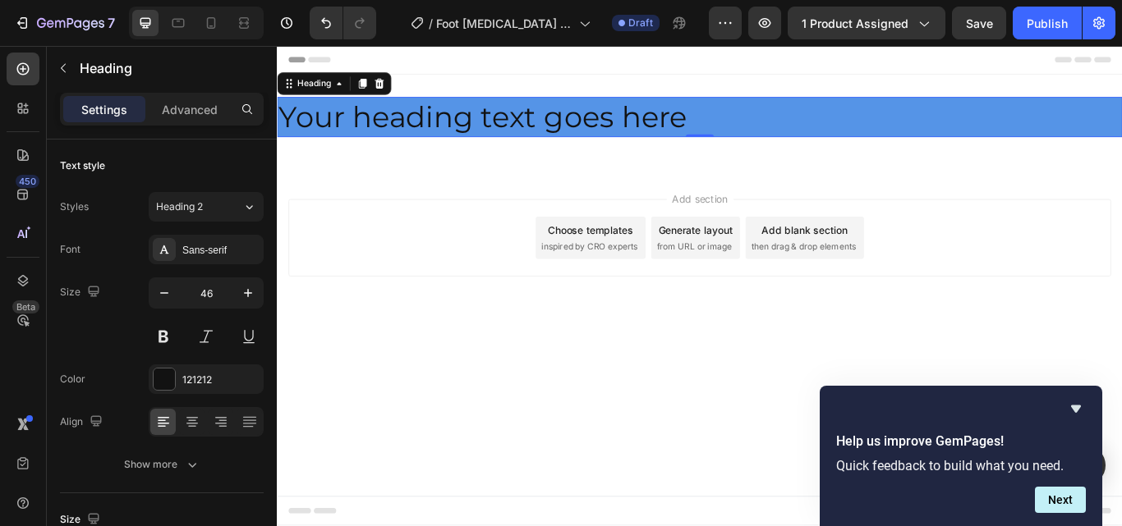
click at [756, 122] on h2 "Your heading text goes here" at bounding box center [770, 129] width 986 height 47
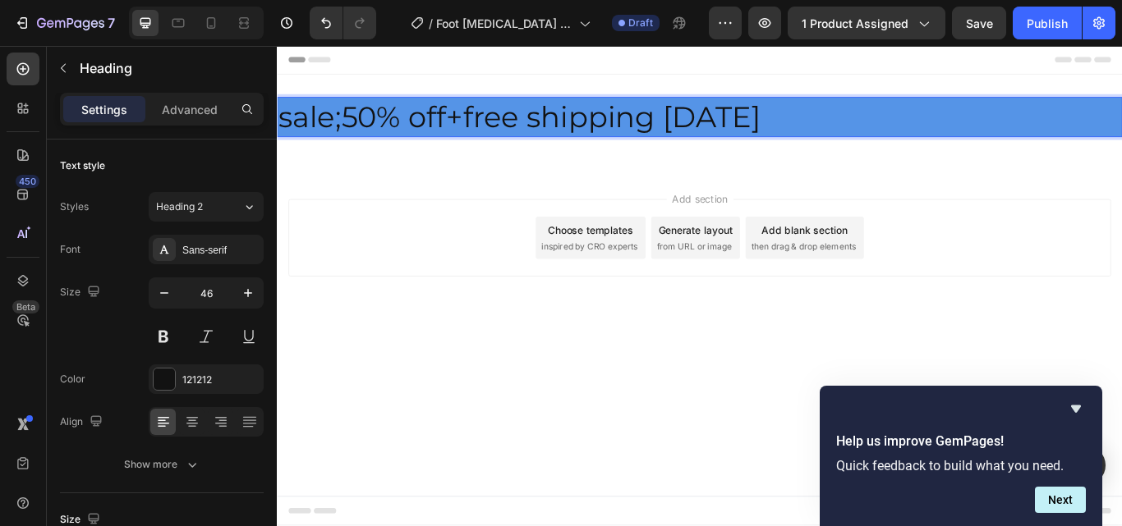
click at [490, 126] on p "sale;50% off+free shipping Today" at bounding box center [769, 130] width 982 height 44
click at [474, 129] on p "sale;50% off+ free shipping Today" at bounding box center [769, 130] width 982 height 44
click at [293, 127] on p "sale;50% off + free shipping Today" at bounding box center [769, 130] width 982 height 44
click at [278, 126] on p "sale;50% off + free shipping Today" at bounding box center [769, 130] width 982 height 44
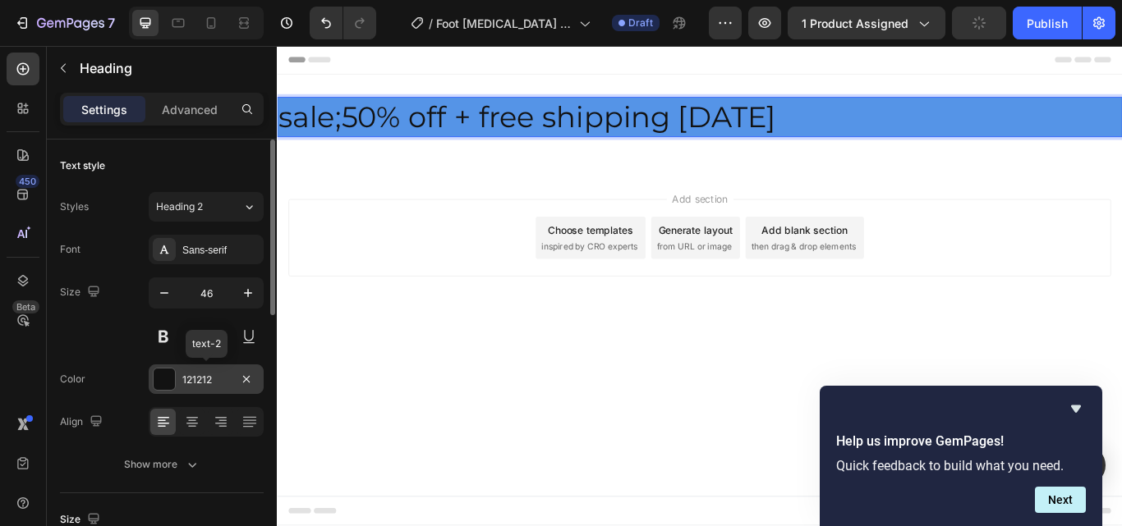
click at [163, 378] on div at bounding box center [164, 379] width 21 height 21
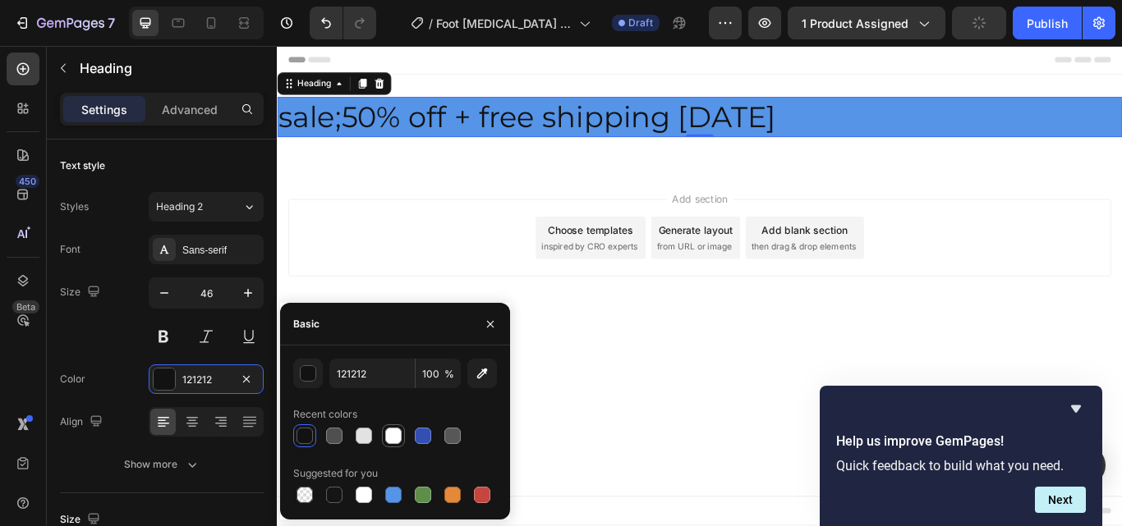
click at [394, 433] on div at bounding box center [393, 436] width 16 height 16
type input "FFFFFF"
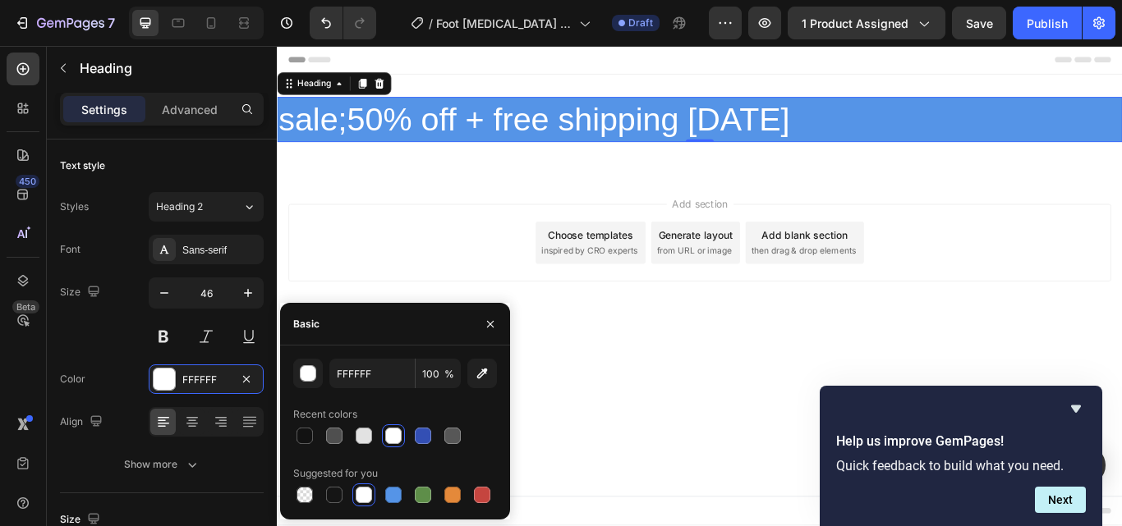
click at [641, 467] on body "Header sale;50% off + free shipping Today Heading 0 Row Section 1 Root Start wi…" at bounding box center [770, 326] width 986 height 560
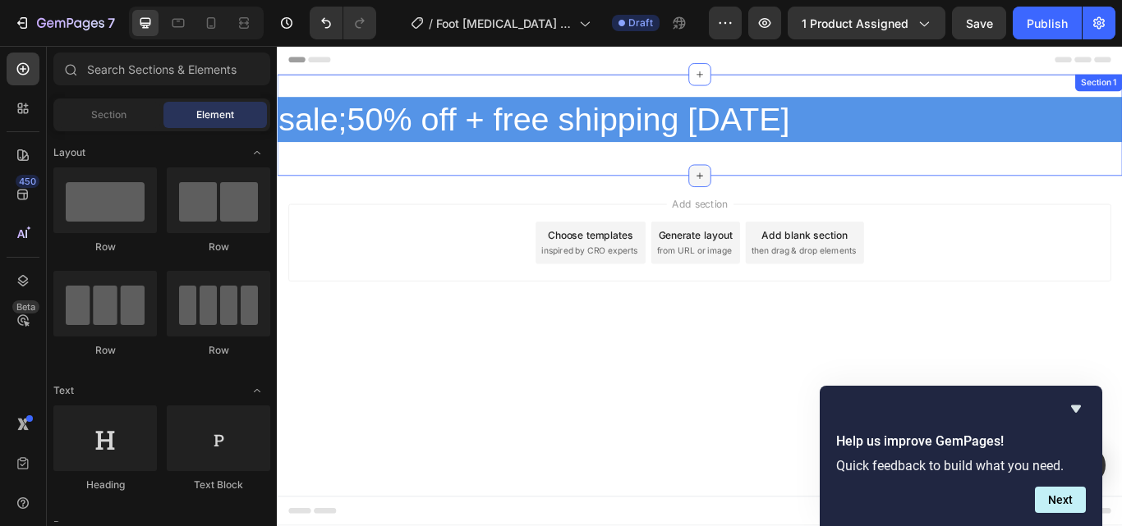
drag, startPoint x: 770, startPoint y: 200, endPoint x: 770, endPoint y: 191, distance: 9.0
click at [770, 191] on icon at bounding box center [769, 197] width 13 height 13
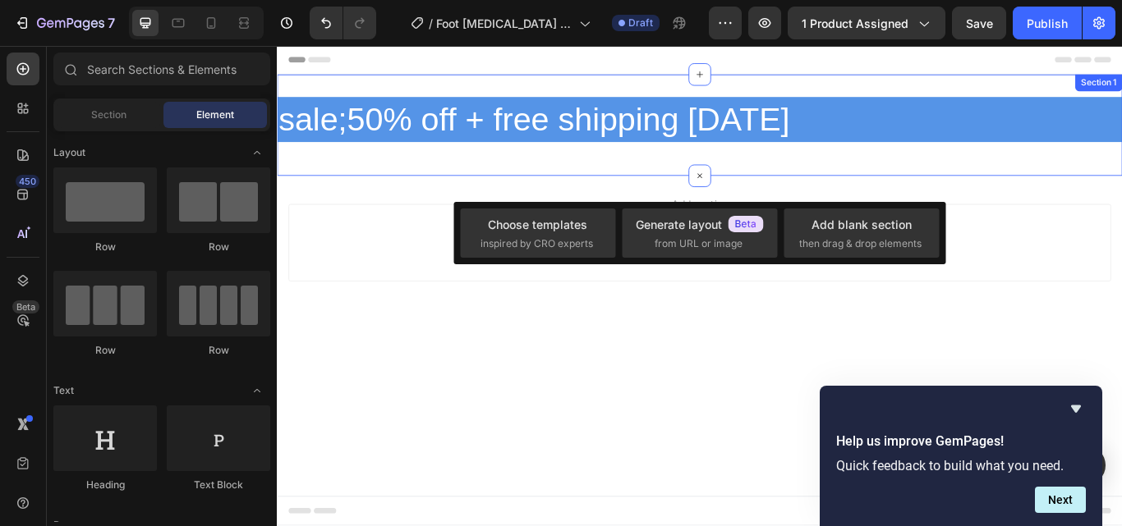
drag, startPoint x: 770, startPoint y: 191, endPoint x: 770, endPoint y: 174, distance: 17.2
click at [770, 174] on div "sale;50% off + free shipping Today Heading Row Section 1" at bounding box center [770, 139] width 986 height 118
drag, startPoint x: 769, startPoint y: 194, endPoint x: 769, endPoint y: 182, distance: 12.3
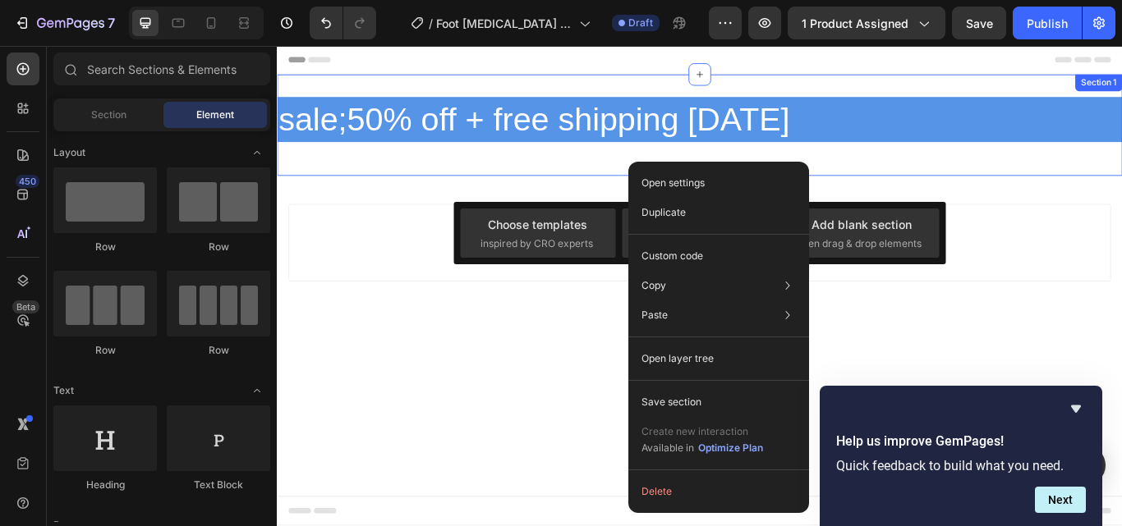
click at [642, 177] on div "sale;50% off + free shipping Today Heading Row Section 1" at bounding box center [770, 139] width 986 height 118
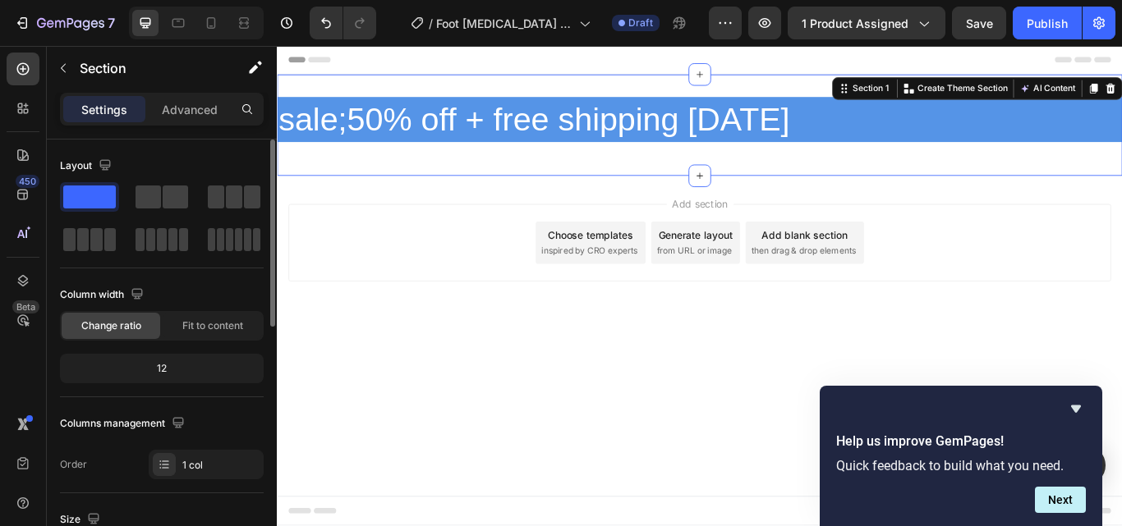
click at [172, 377] on div "12" at bounding box center [161, 368] width 197 height 23
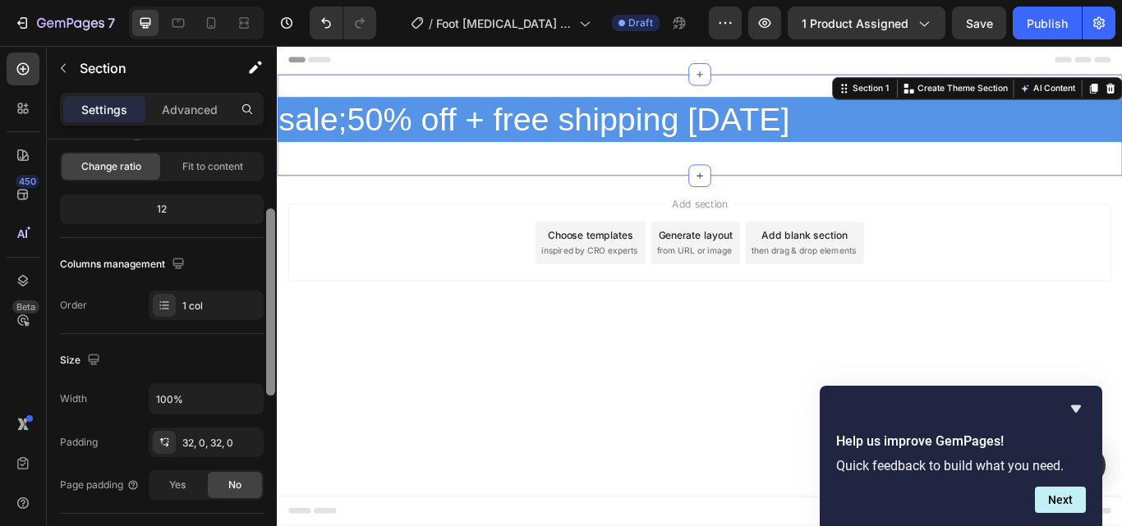
scroll to position [168, 0]
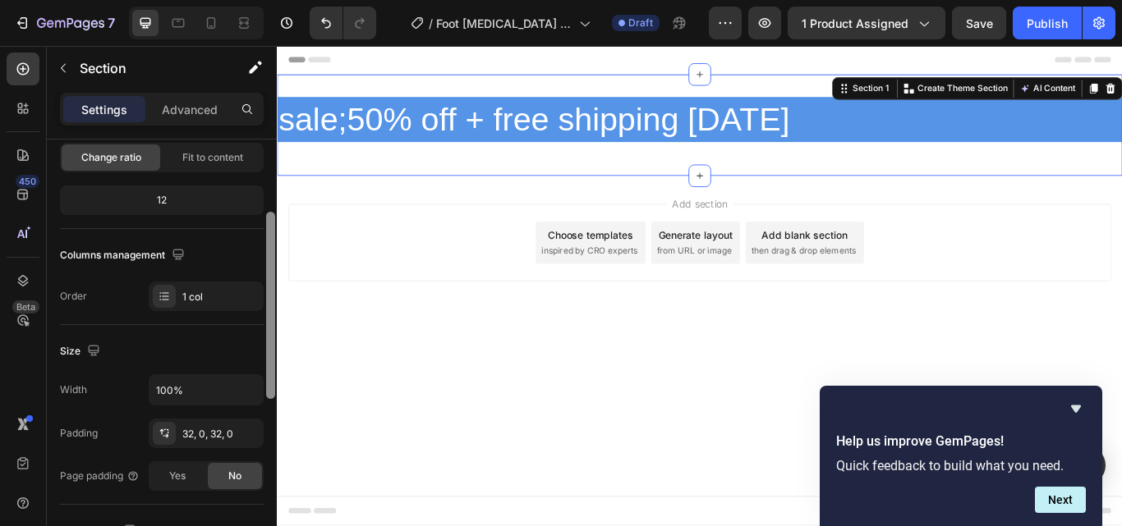
drag, startPoint x: 272, startPoint y: 262, endPoint x: 267, endPoint y: 335, distance: 73.3
click at [267, 335] on div at bounding box center [270, 305] width 9 height 187
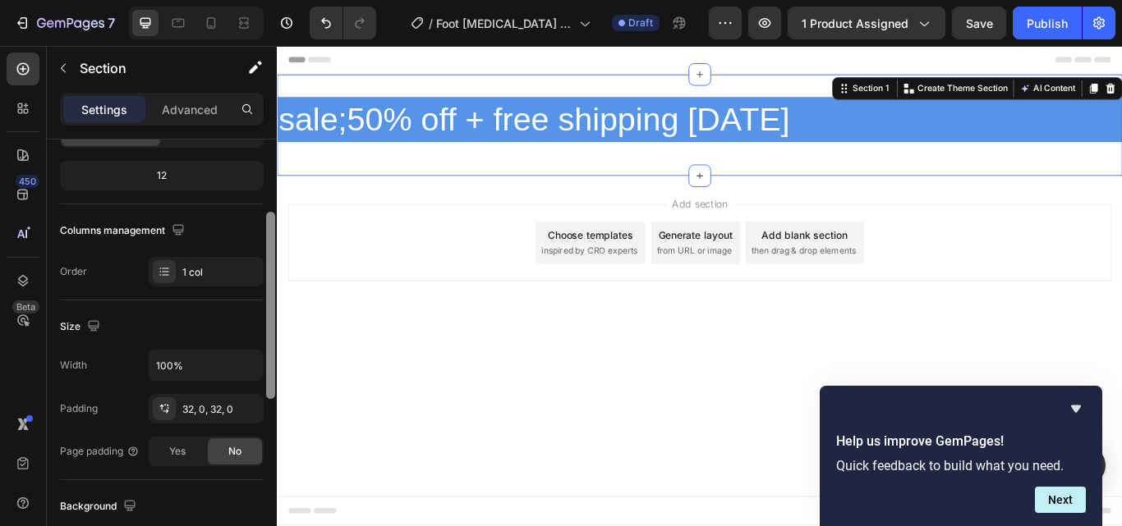
drag, startPoint x: 269, startPoint y: 344, endPoint x: 269, endPoint y: 355, distance: 10.7
click at [269, 355] on div at bounding box center [270, 305] width 9 height 187
click at [209, 21] on icon at bounding box center [211, 23] width 16 height 16
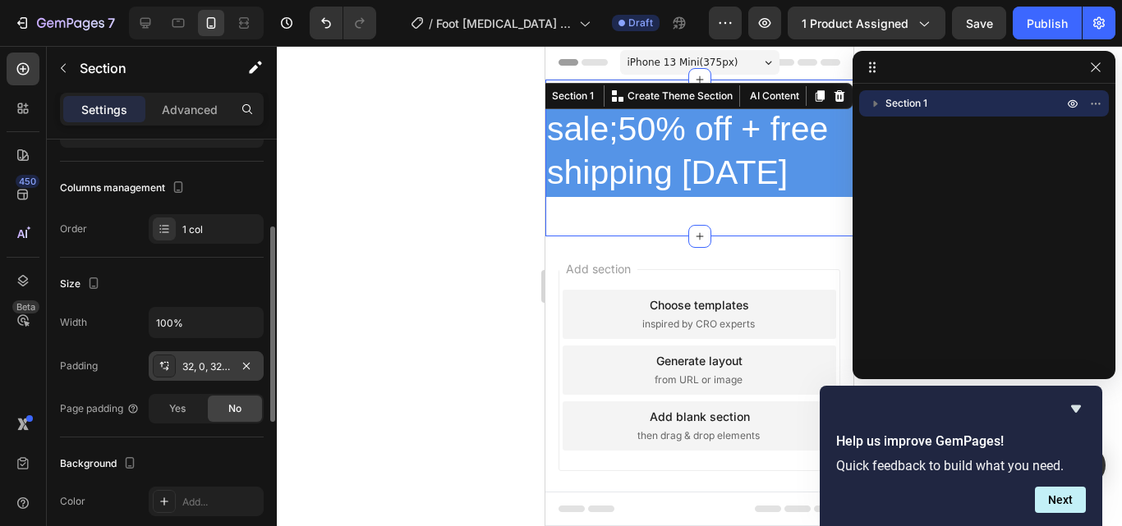
click at [164, 363] on icon at bounding box center [164, 366] width 13 height 13
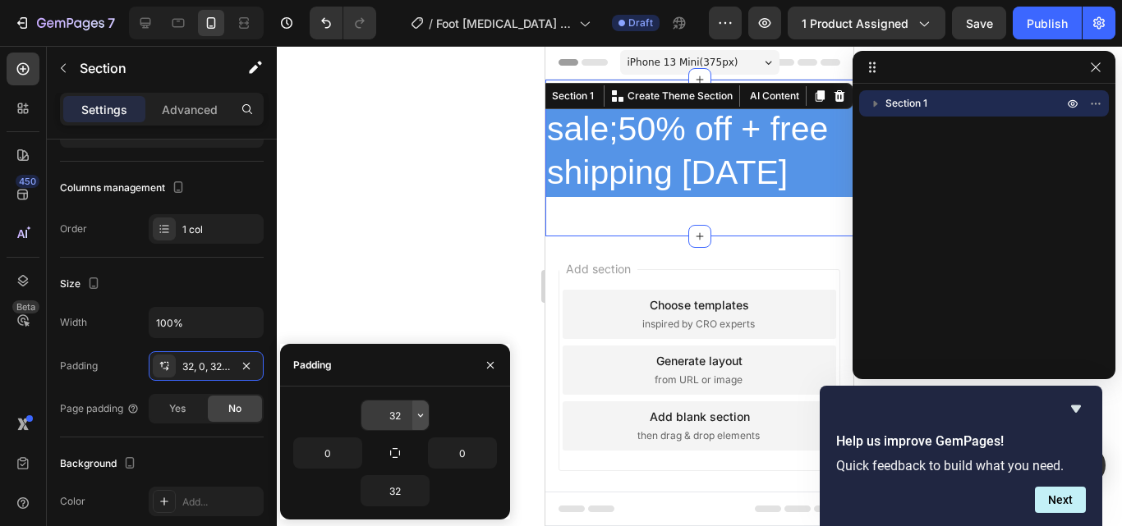
click at [421, 416] on icon "button" at bounding box center [420, 415] width 5 height 3
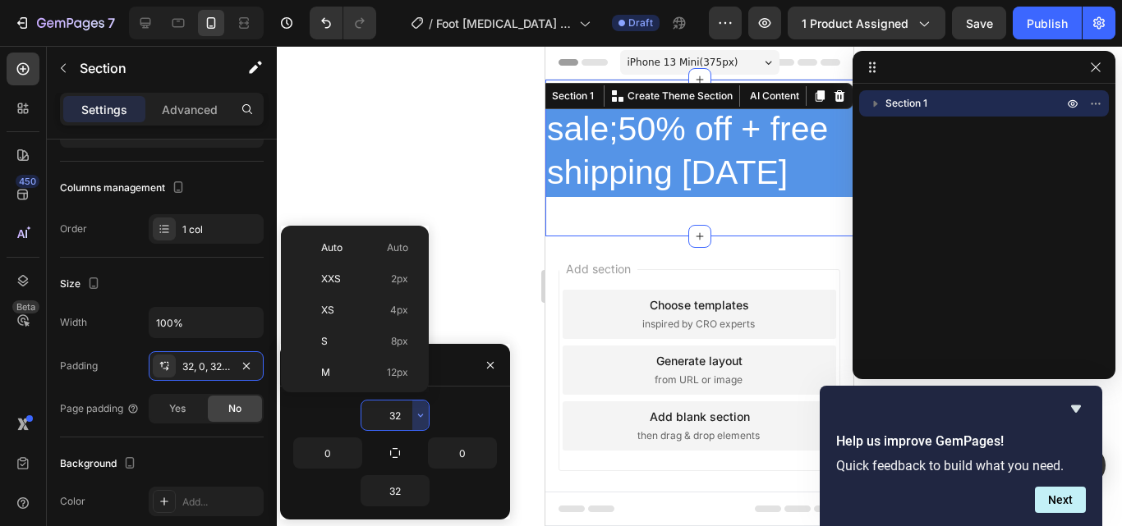
scroll to position [118, 0]
click at [324, 255] on span "M" at bounding box center [325, 254] width 9 height 15
type input "12"
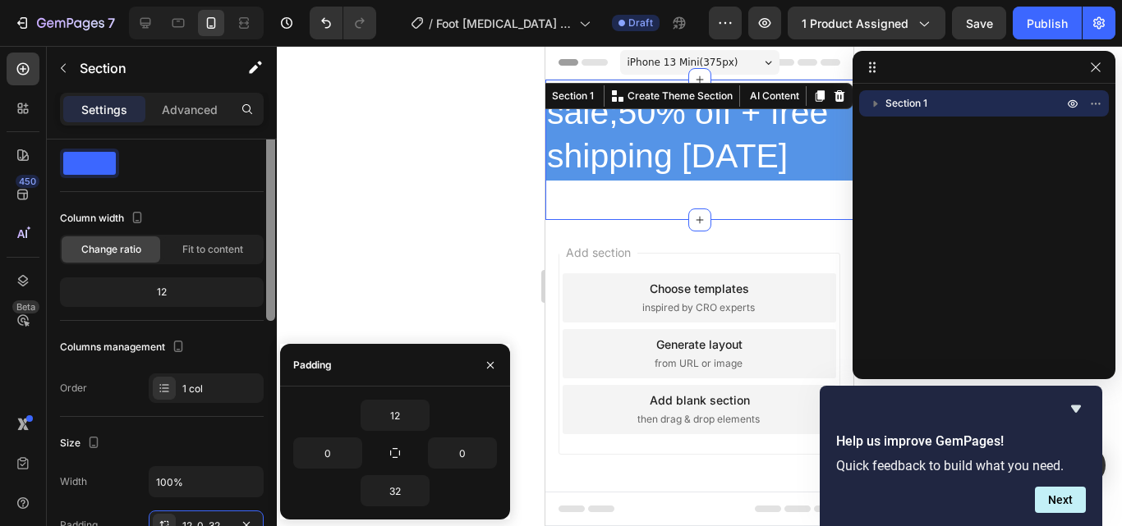
scroll to position [0, 0]
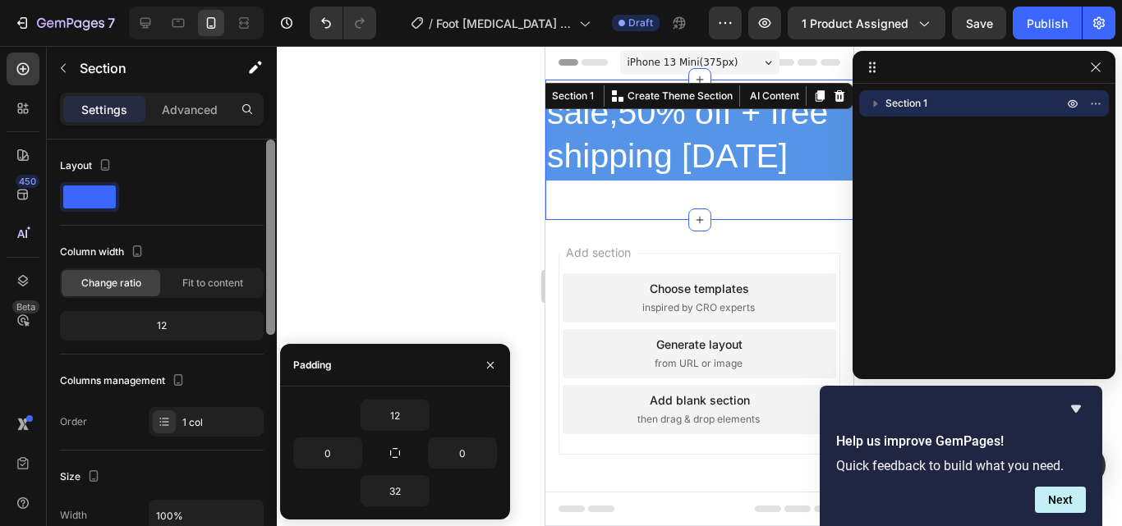
drag, startPoint x: 272, startPoint y: 353, endPoint x: 306, endPoint y: 216, distance: 141.2
click at [306, 0] on div "7 / Foot Callus Remover Draft Preview 1 product assigned Save Publish 450 Beta …" at bounding box center [561, 0] width 1122 height 0
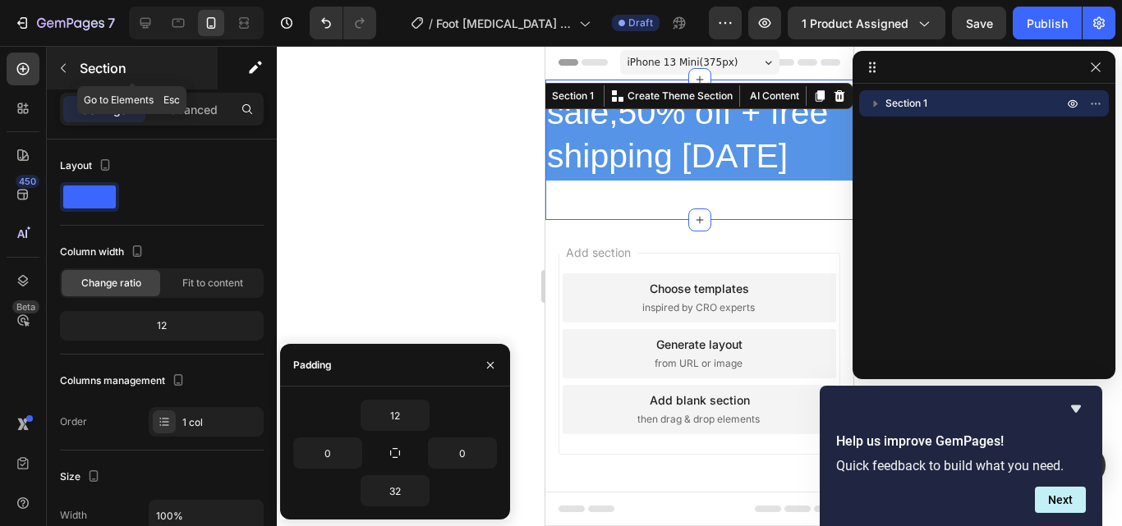
click at [62, 66] on icon "button" at bounding box center [63, 68] width 13 height 13
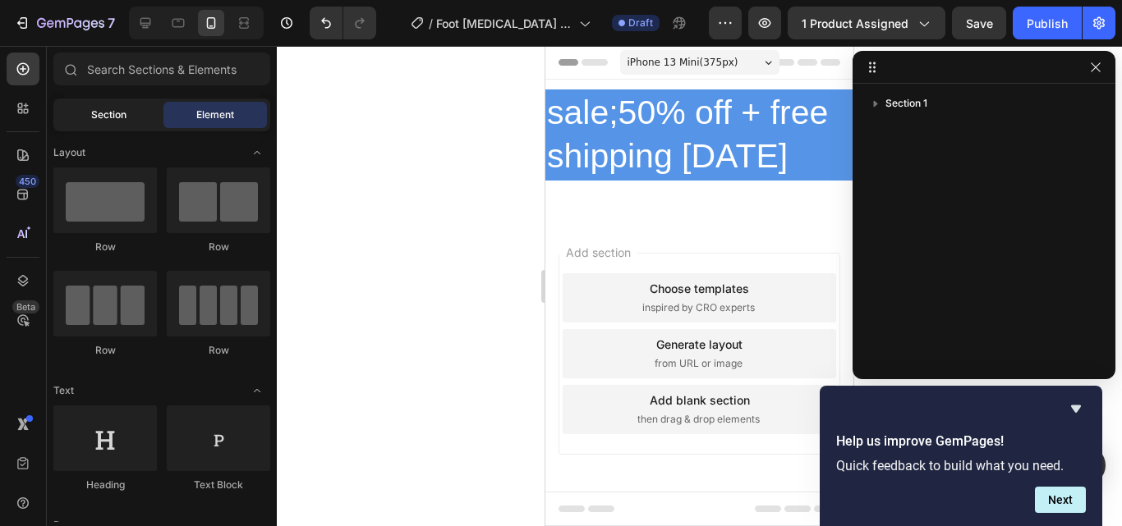
click at [103, 109] on span "Section" at bounding box center [108, 115] width 35 height 15
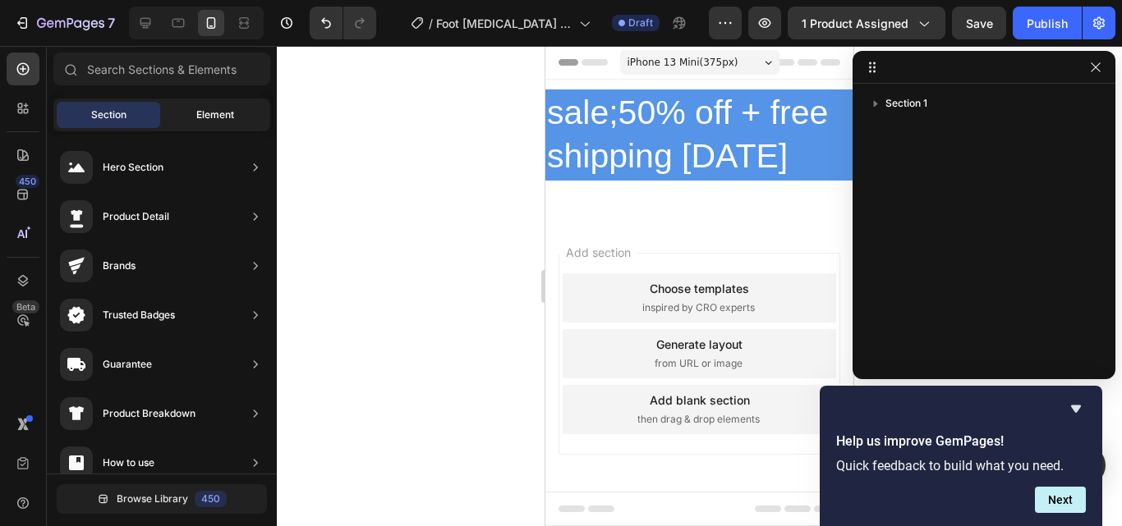
click at [208, 113] on span "Element" at bounding box center [215, 115] width 38 height 15
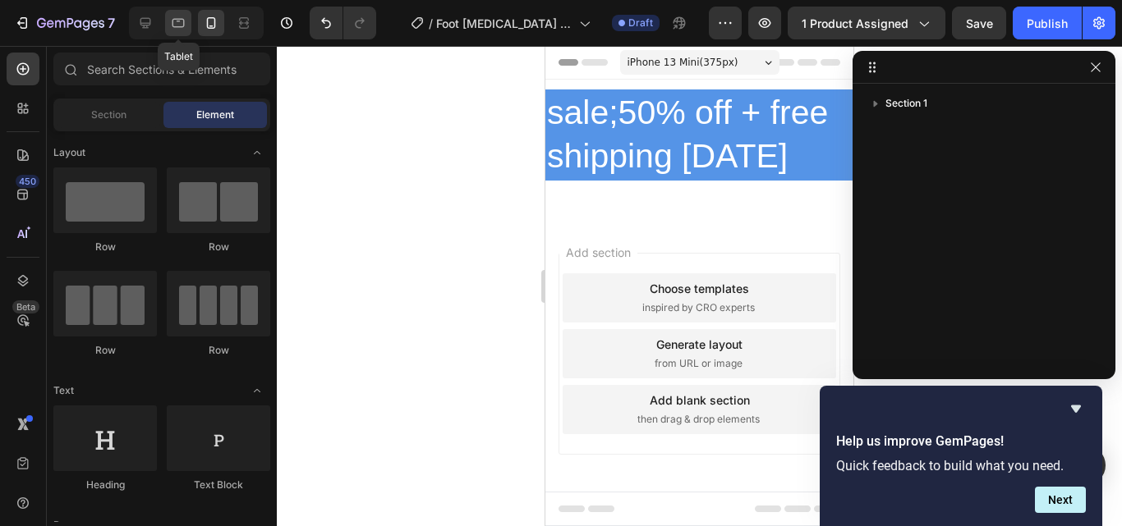
click at [177, 29] on icon at bounding box center [178, 23] width 16 height 16
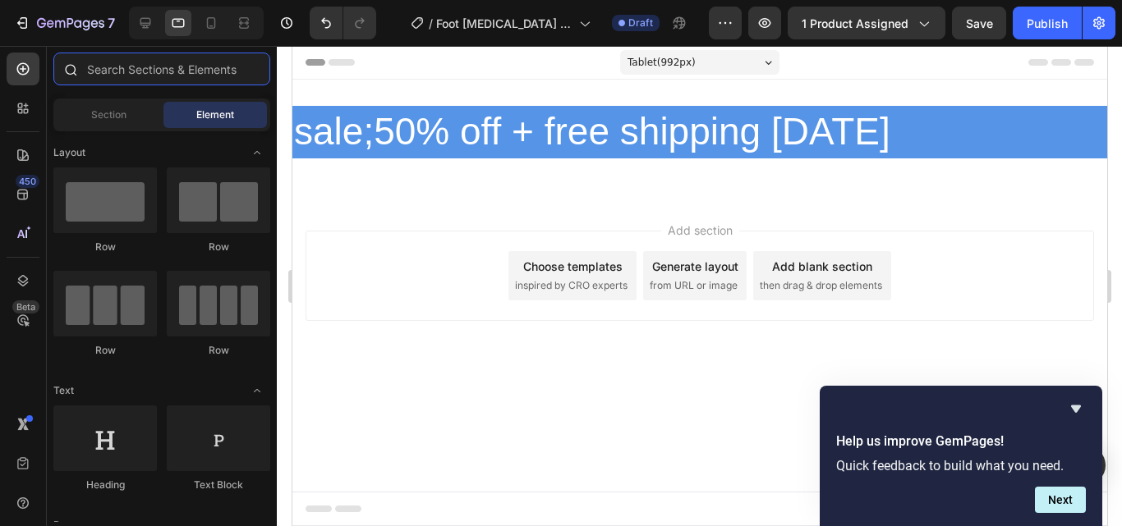
click at [92, 65] on input "text" at bounding box center [161, 69] width 217 height 33
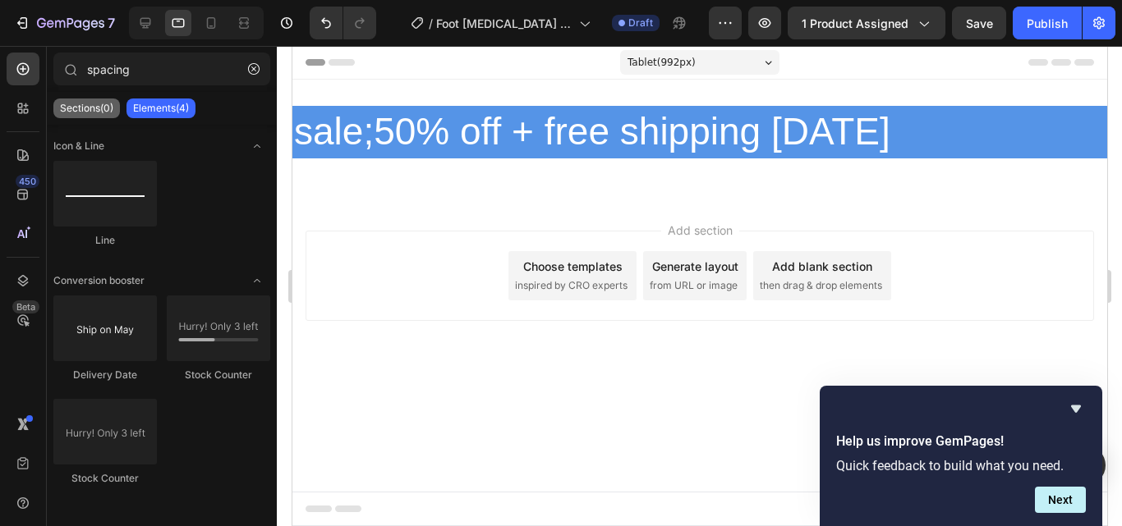
click at [80, 109] on p "Sections(0)" at bounding box center [86, 108] width 53 height 13
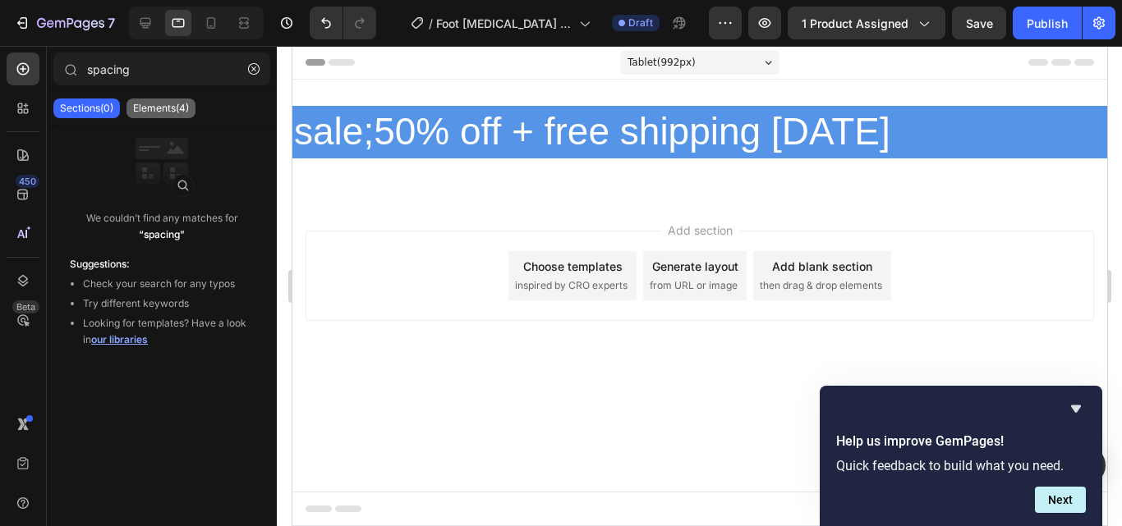
click at [151, 103] on p "Elements(4)" at bounding box center [161, 108] width 56 height 13
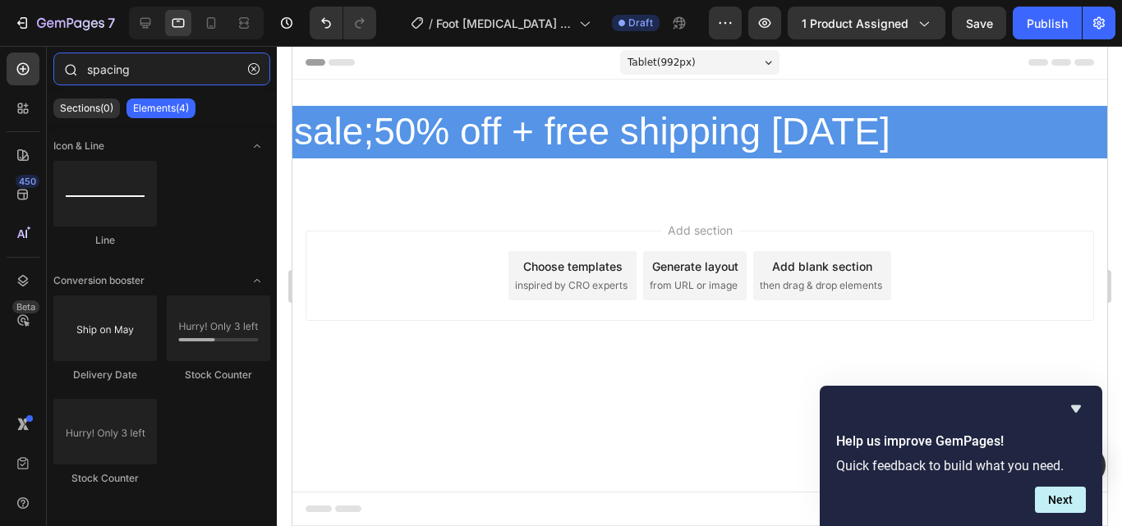
click at [125, 61] on input "spacing" at bounding box center [161, 69] width 217 height 33
click at [136, 66] on input "spacing" at bounding box center [161, 69] width 217 height 33
type input "s"
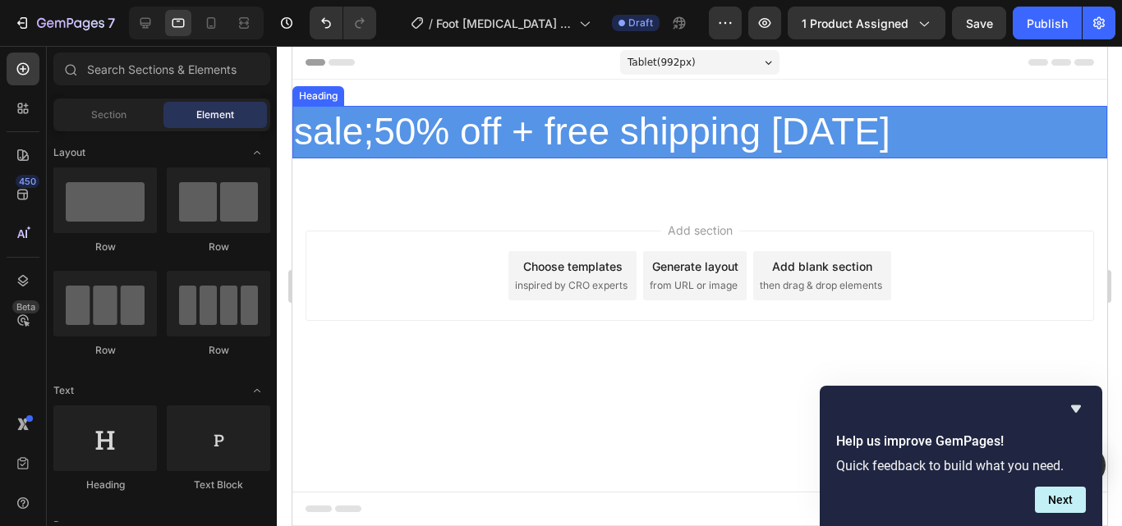
click at [409, 130] on p "sale;50% off + free shipping Today" at bounding box center [698, 132] width 811 height 49
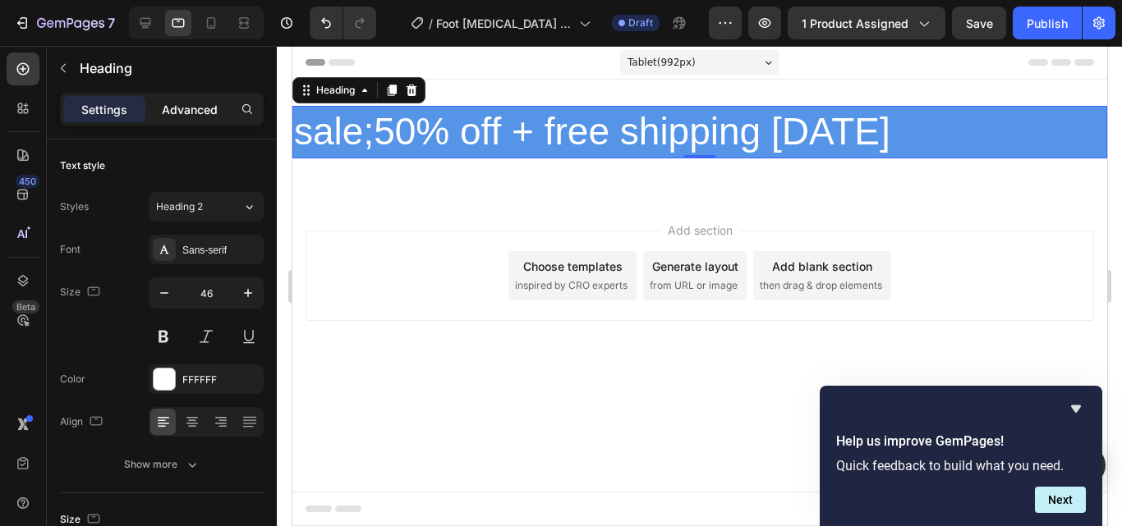
click at [179, 108] on p "Advanced" at bounding box center [190, 109] width 56 height 17
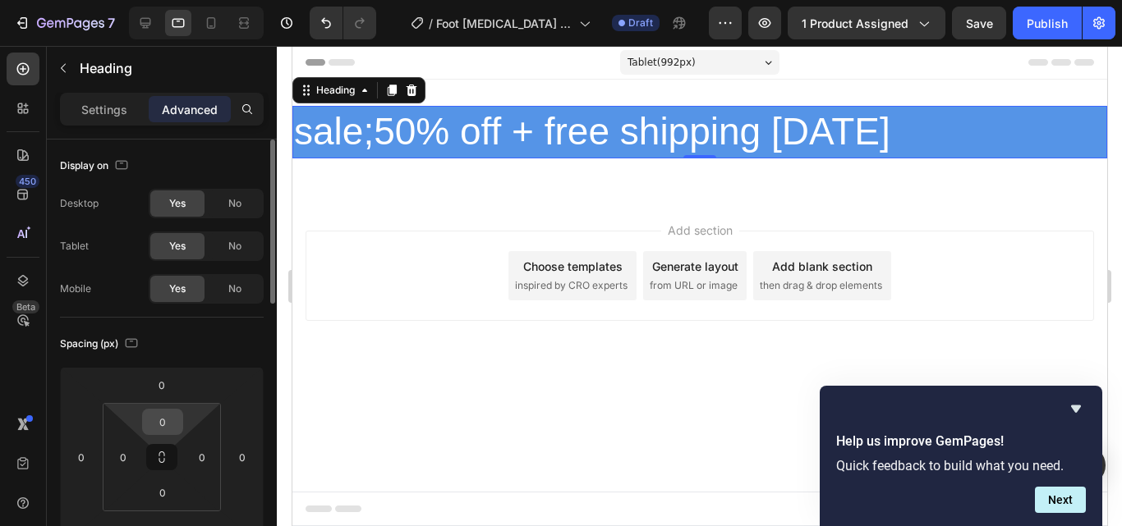
click at [168, 430] on input "0" at bounding box center [162, 422] width 33 height 25
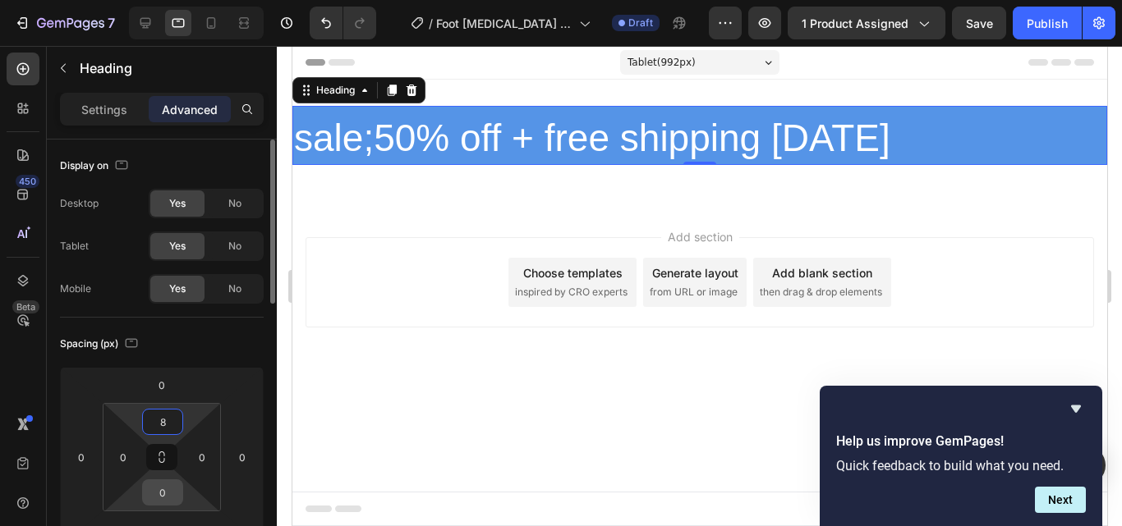
type input "8"
click at [159, 497] on input "0" at bounding box center [162, 492] width 33 height 25
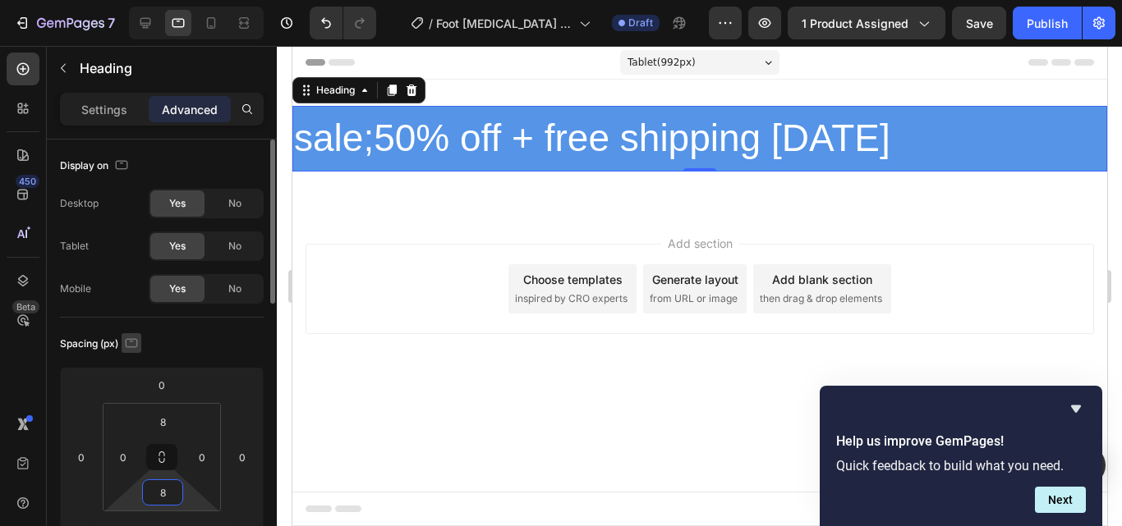
type input "8"
click at [128, 340] on icon "button" at bounding box center [131, 343] width 16 height 16
click at [175, 424] on input "8" at bounding box center [162, 422] width 33 height 25
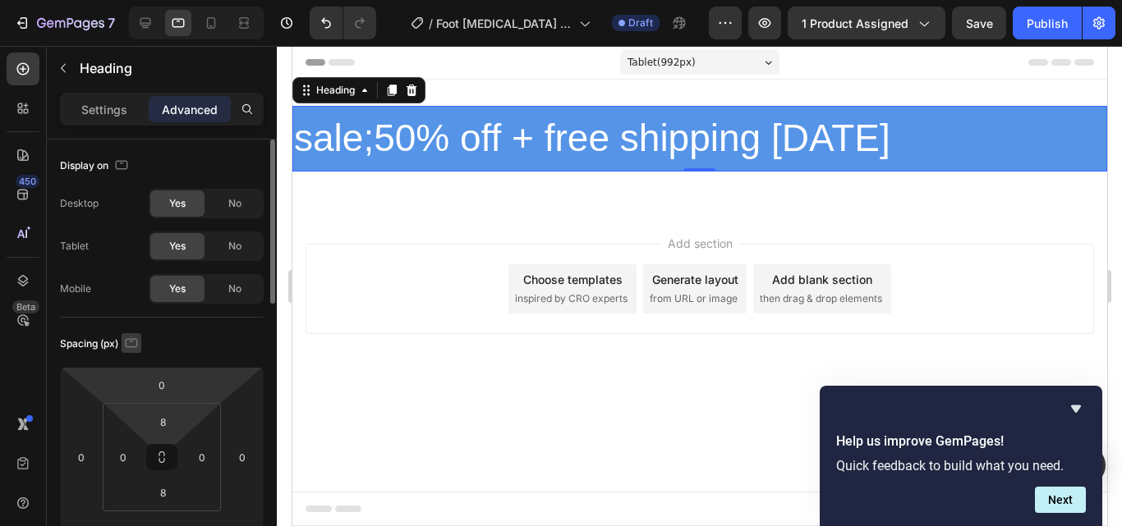
click at [131, 343] on icon "button" at bounding box center [131, 343] width 16 height 16
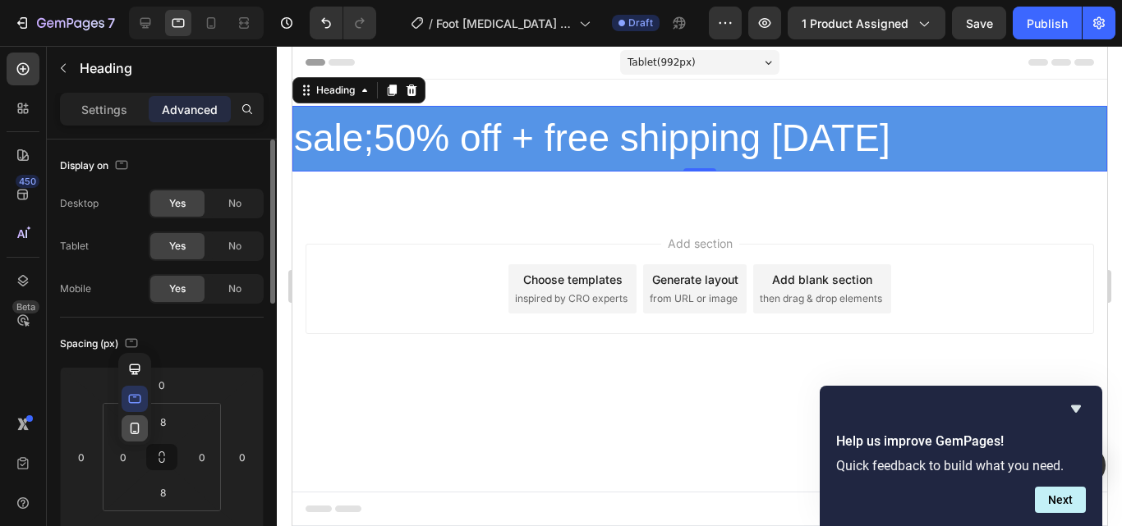
click at [133, 427] on icon "button" at bounding box center [134, 429] width 16 height 16
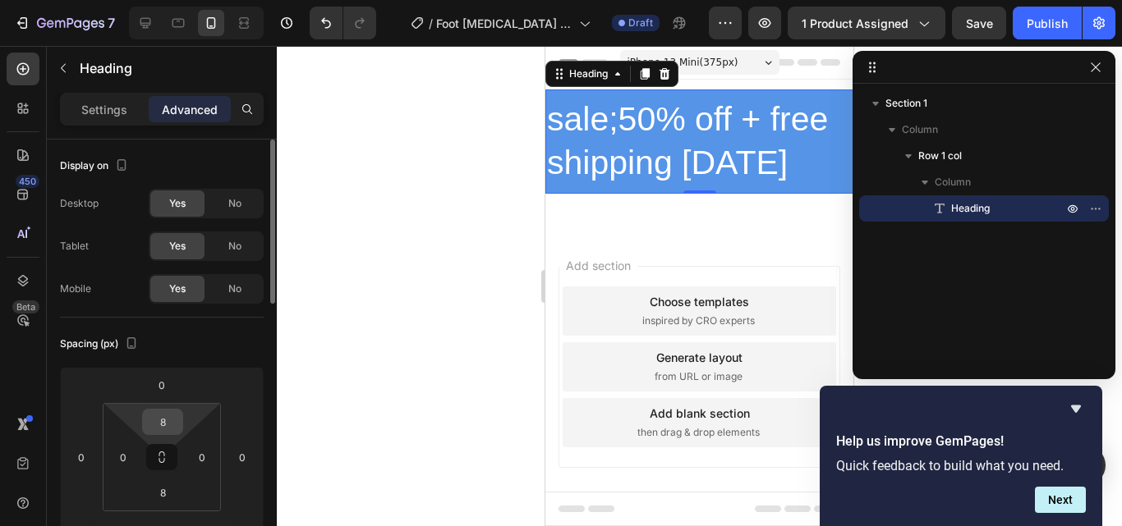
click at [171, 417] on input "8" at bounding box center [162, 422] width 33 height 25
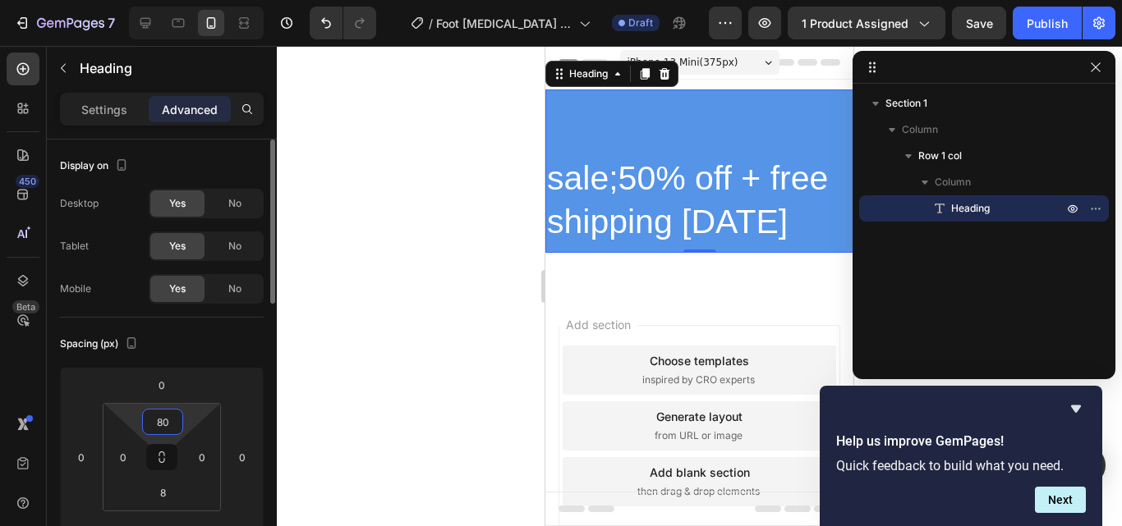
type input "8"
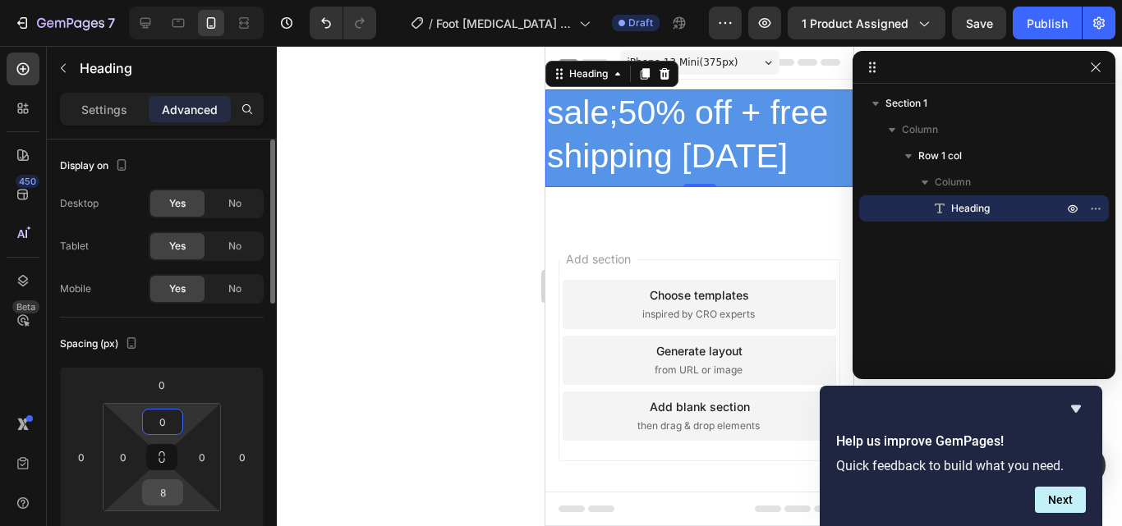
type input "0"
click at [168, 490] on input "8" at bounding box center [162, 492] width 33 height 25
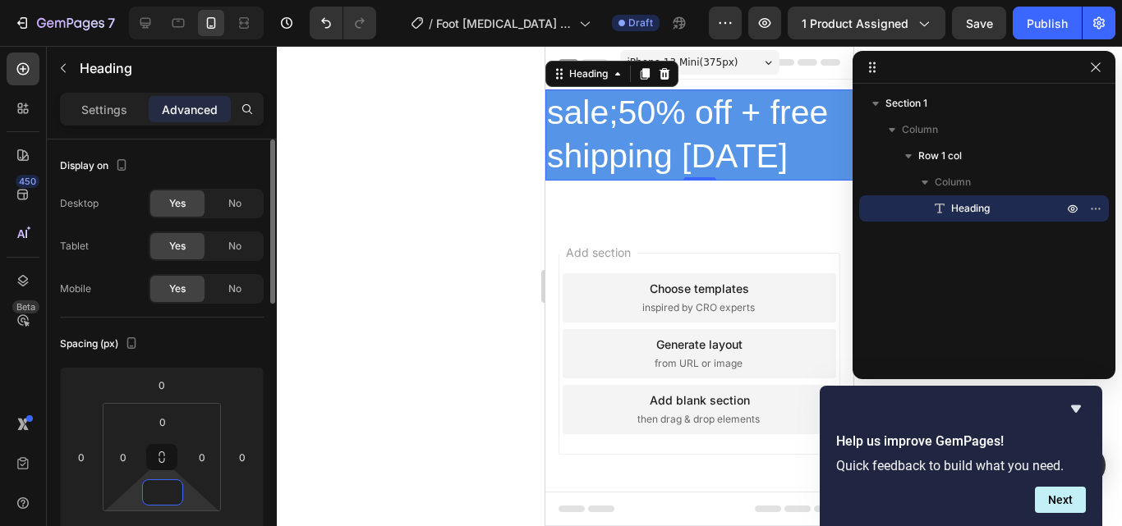
type input "0"
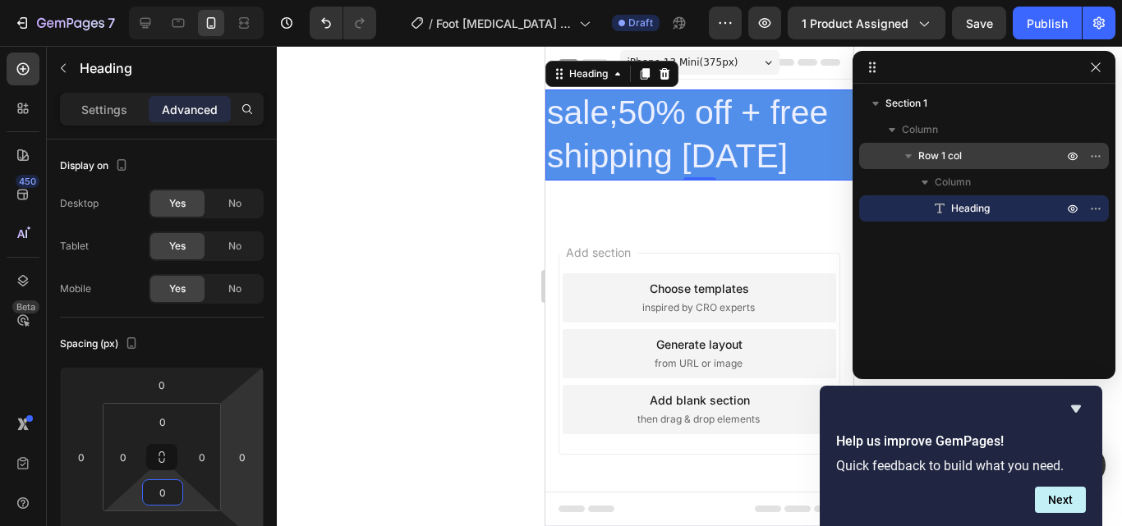
click at [924, 154] on span "Row 1 col" at bounding box center [940, 156] width 44 height 16
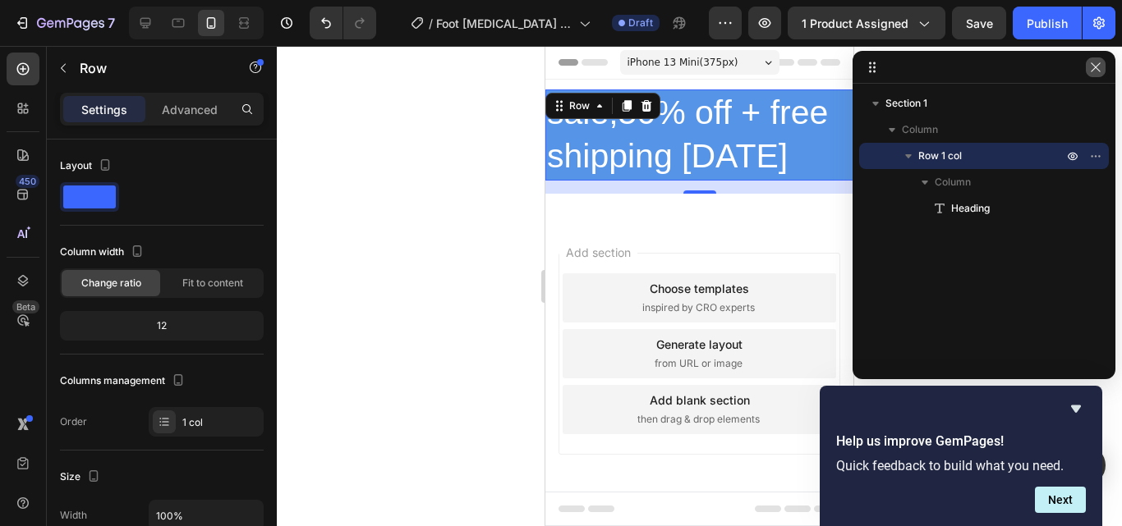
click at [1094, 66] on icon "button" at bounding box center [1095, 66] width 9 height 9
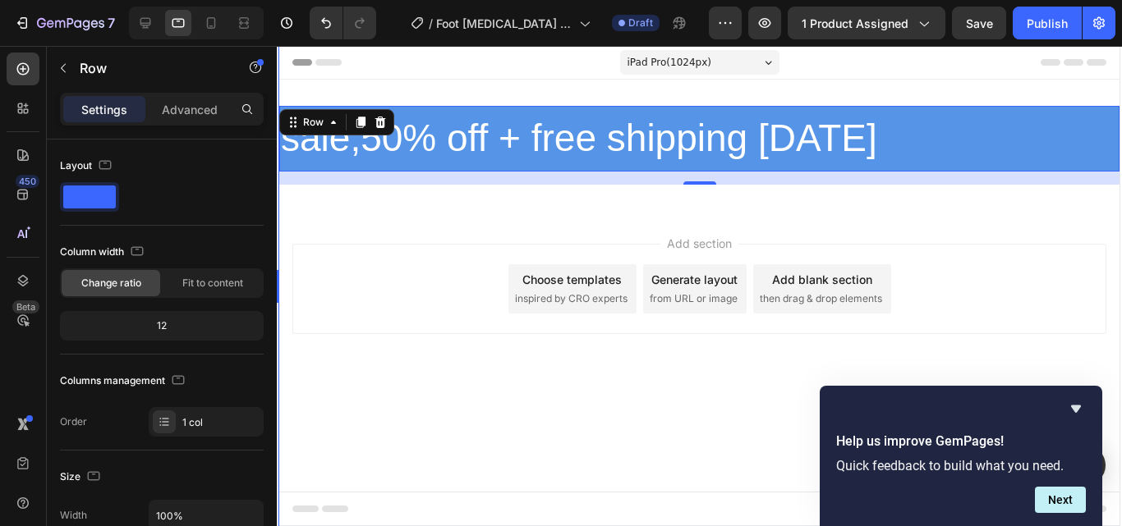
drag, startPoint x: 541, startPoint y: 286, endPoint x: 6, endPoint y: 300, distance: 535.7
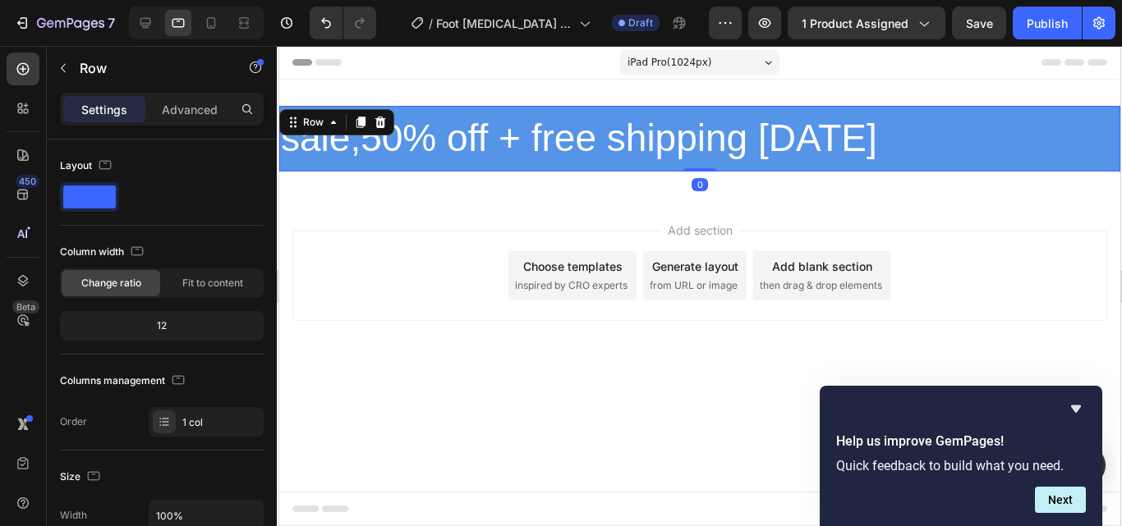
drag, startPoint x: 697, startPoint y: 182, endPoint x: 699, endPoint y: 160, distance: 21.4
click at [699, 160] on div "sale;50% off + free shipping Today Heading Row 0" at bounding box center [698, 139] width 841 height 66
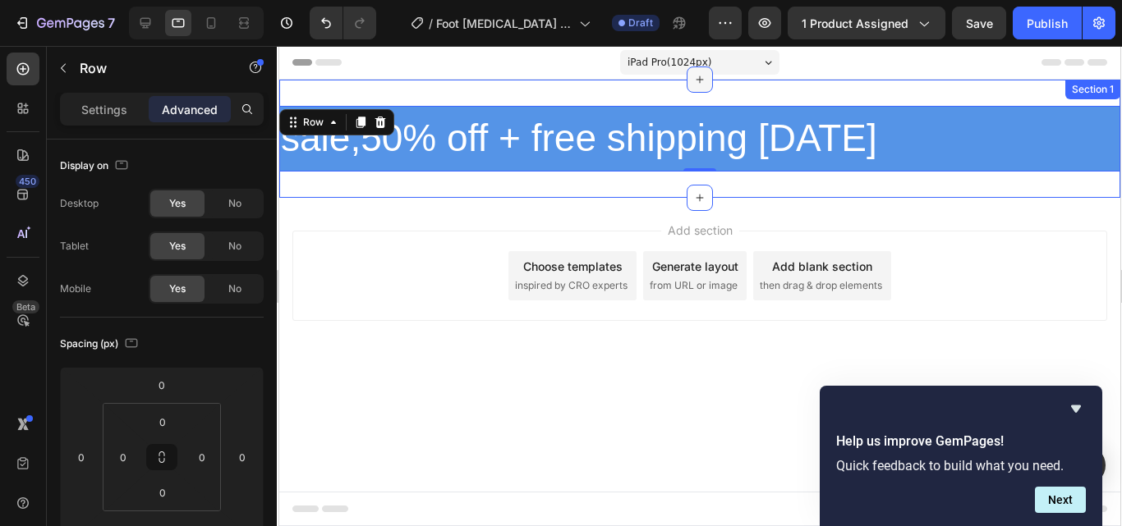
drag, startPoint x: 695, startPoint y: 78, endPoint x: 693, endPoint y: 90, distance: 11.6
click at [693, 90] on div at bounding box center [699, 80] width 26 height 26
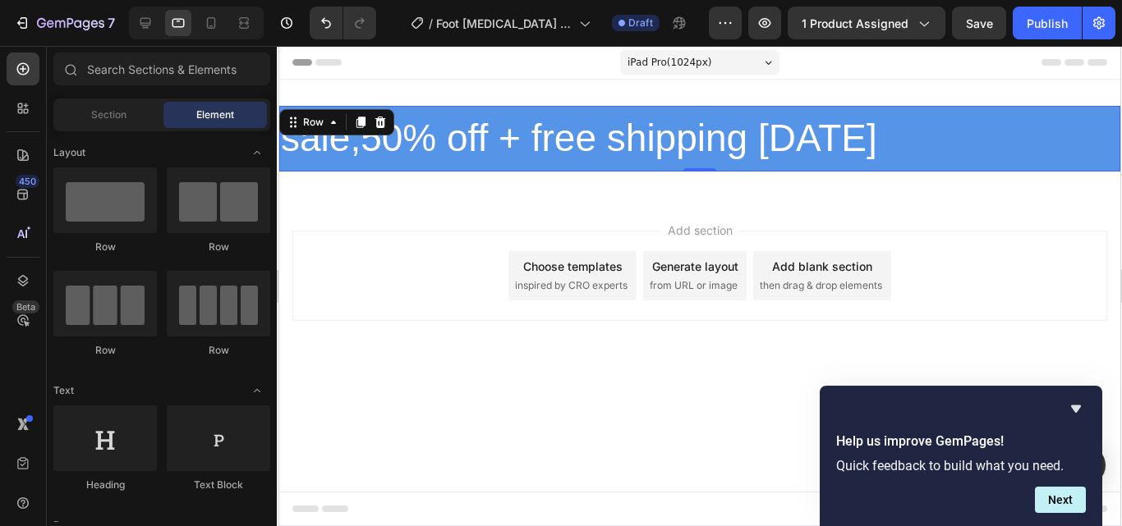
click at [355, 262] on div "Add section Choose templates inspired by CRO experts Generate layout from URL o…" at bounding box center [699, 276] width 815 height 90
click at [512, 145] on p "sale;50% off + free shipping Today" at bounding box center [699, 138] width 838 height 49
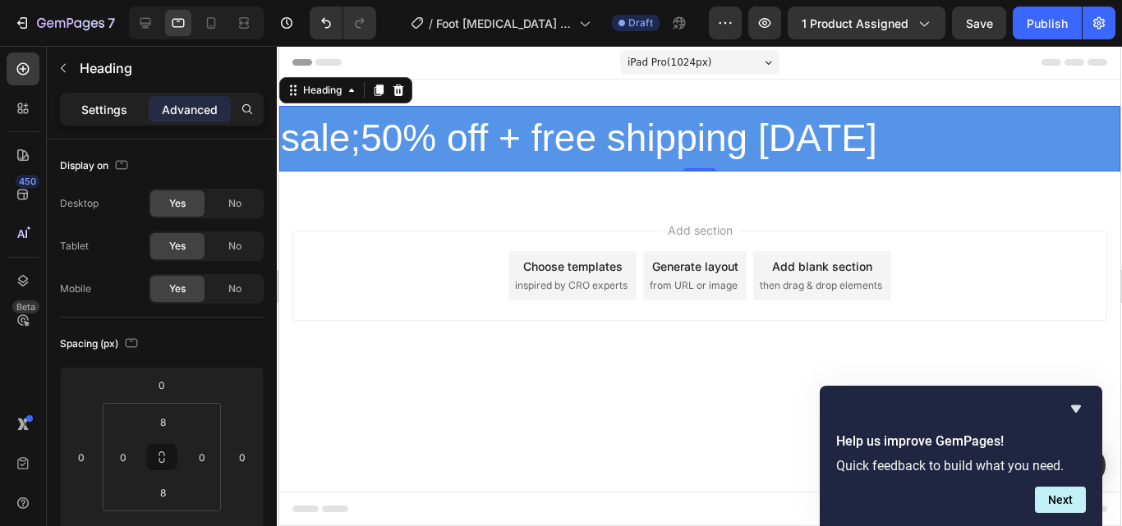
click at [108, 110] on p "Settings" at bounding box center [104, 109] width 46 height 17
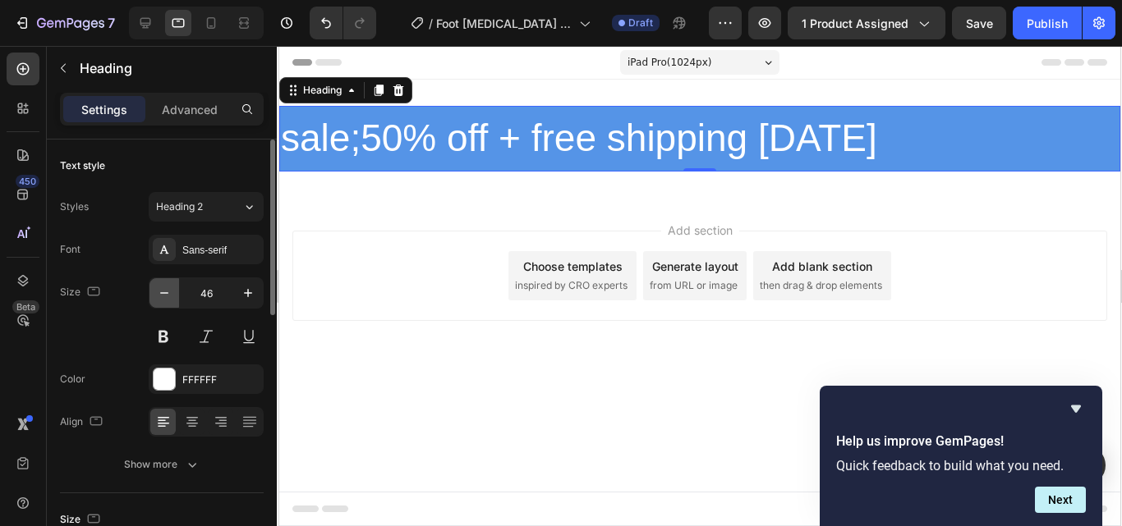
click at [163, 295] on icon "button" at bounding box center [164, 293] width 16 height 16
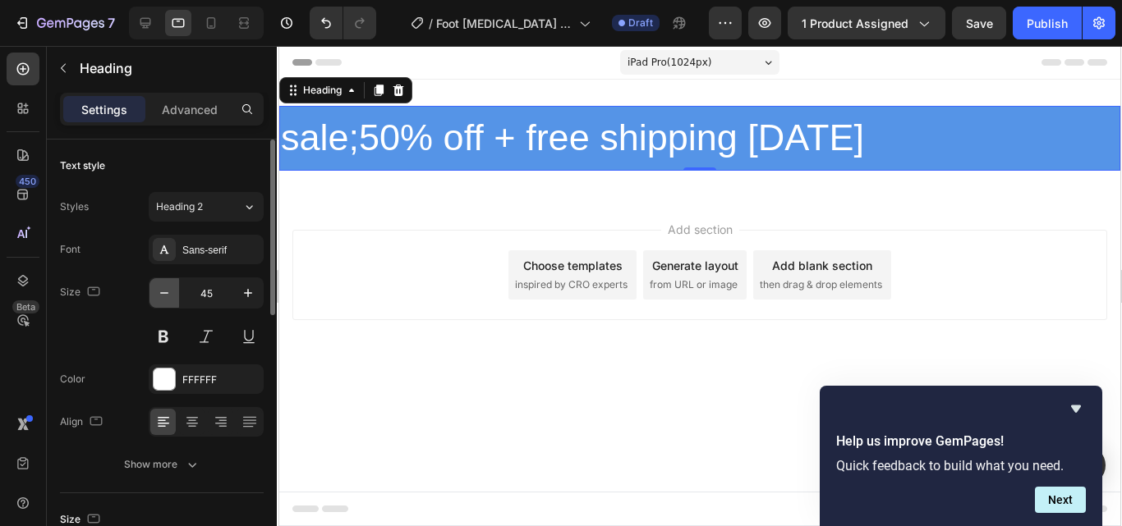
click at [163, 295] on icon "button" at bounding box center [164, 293] width 16 height 16
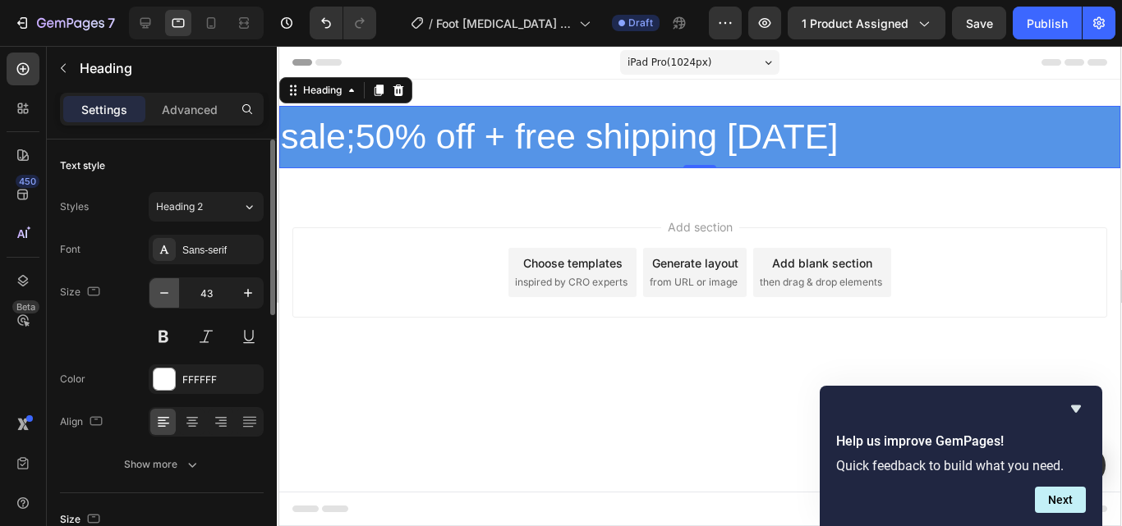
click at [166, 289] on icon "button" at bounding box center [164, 293] width 16 height 16
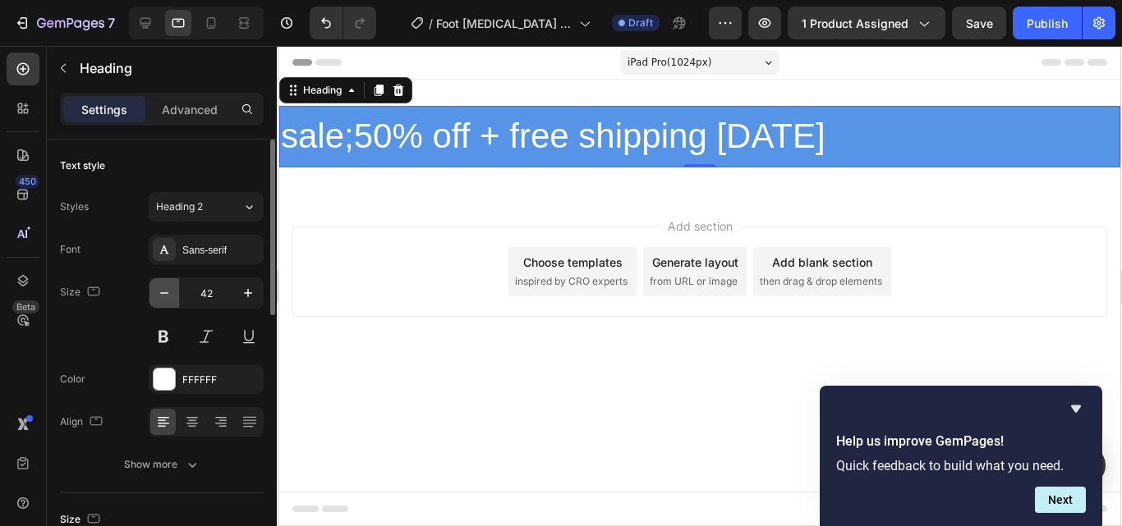
click at [166, 289] on icon "button" at bounding box center [164, 293] width 16 height 16
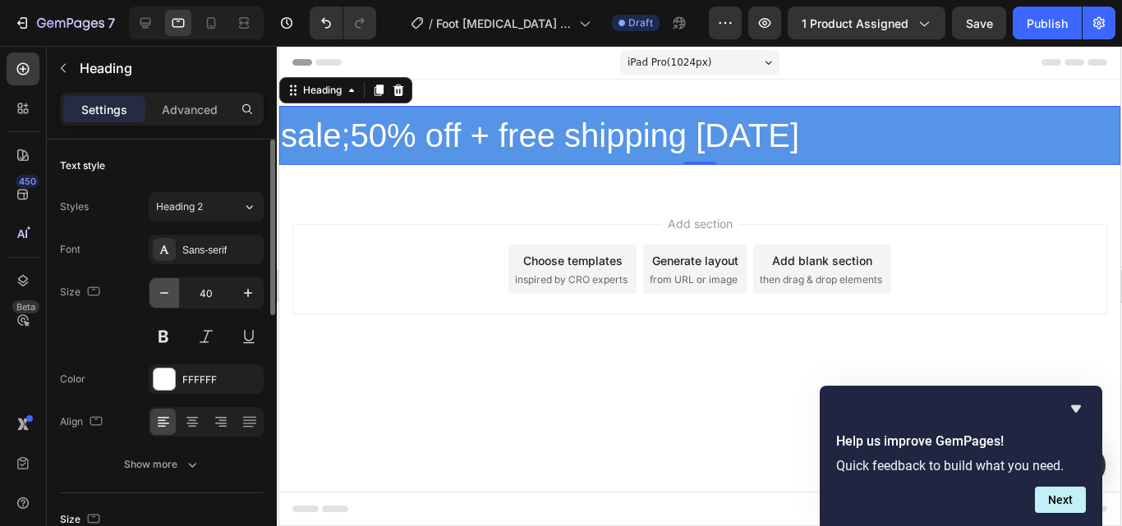
click at [165, 290] on icon "button" at bounding box center [164, 293] width 16 height 16
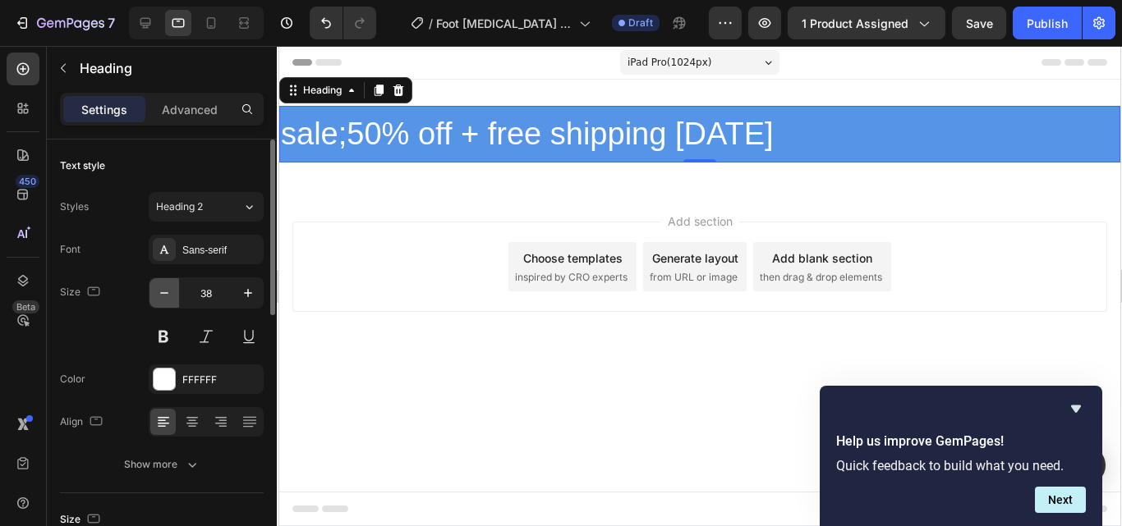
click at [165, 290] on icon "button" at bounding box center [164, 293] width 16 height 16
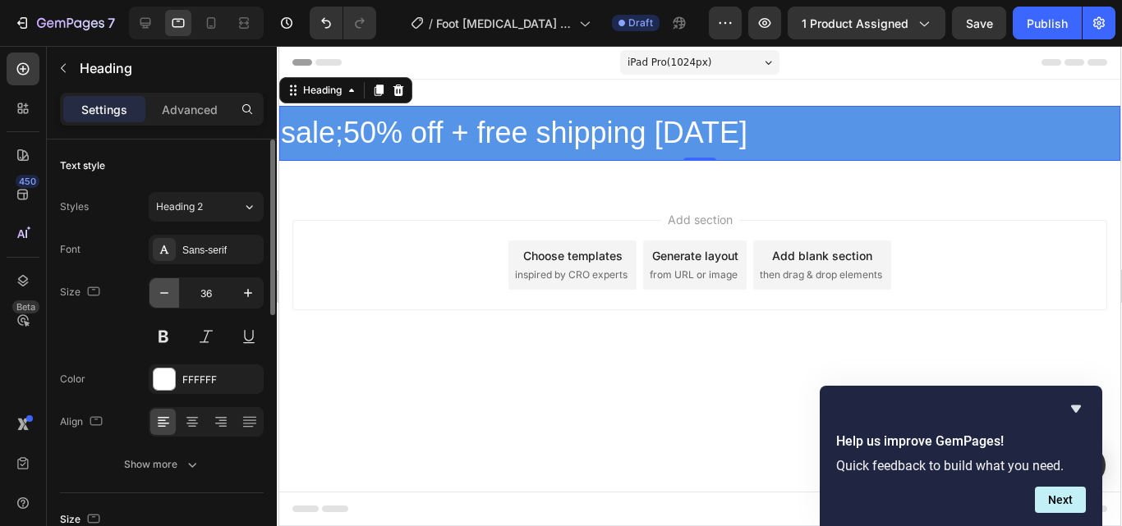
click at [165, 290] on icon "button" at bounding box center [164, 293] width 16 height 16
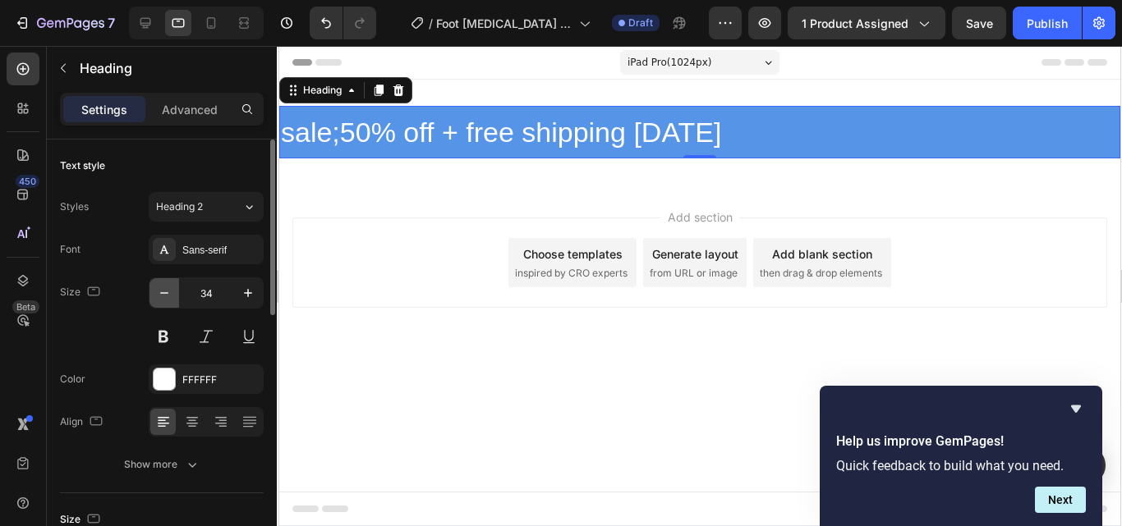
click at [165, 290] on icon "button" at bounding box center [164, 293] width 16 height 16
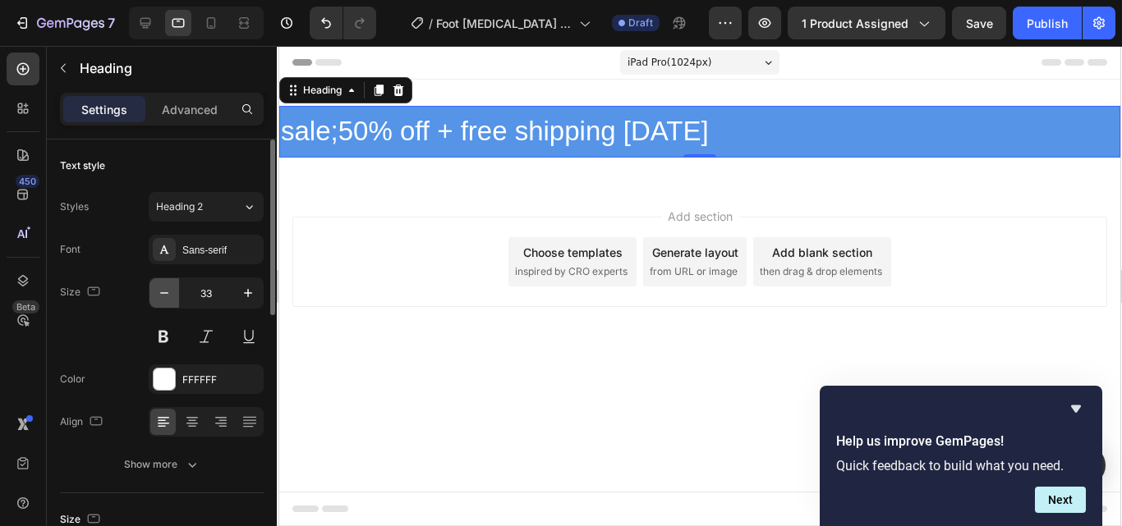
click at [165, 290] on icon "button" at bounding box center [164, 293] width 16 height 16
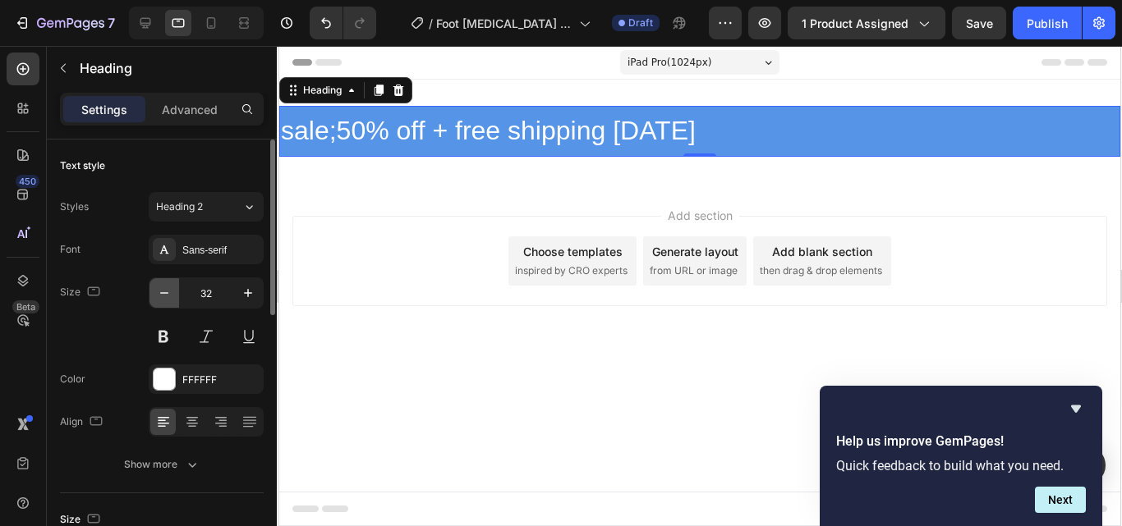
click at [165, 290] on icon "button" at bounding box center [164, 293] width 16 height 16
type input "31"
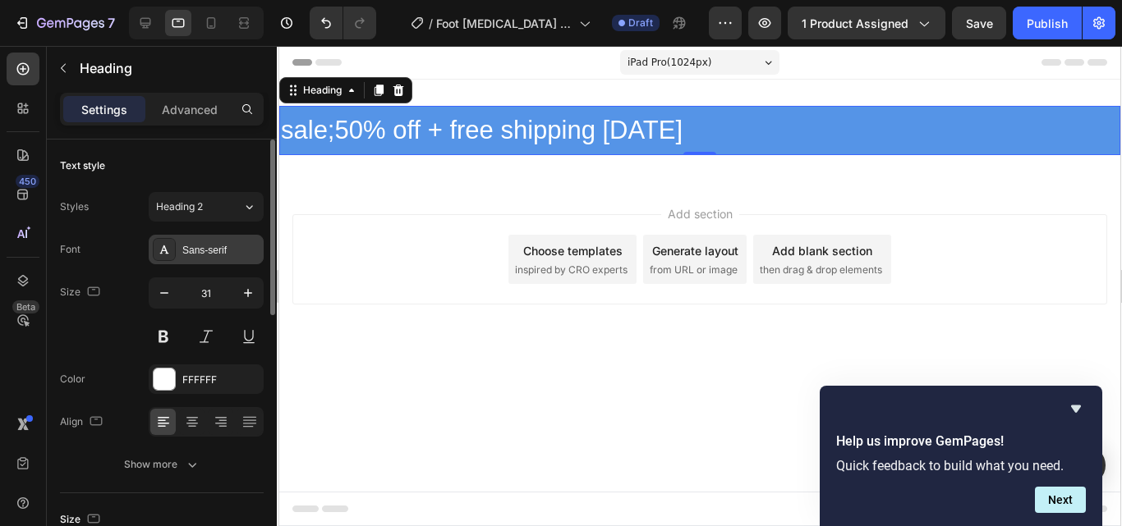
click at [163, 247] on icon at bounding box center [164, 250] width 9 height 8
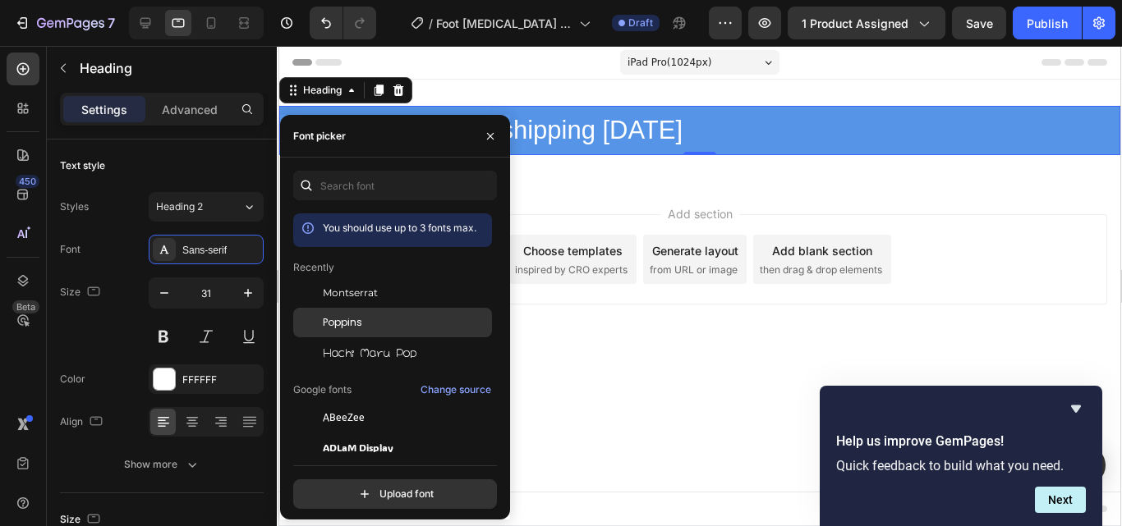
click at [326, 315] on span "Poppins" at bounding box center [342, 322] width 39 height 15
click at [371, 321] on div "Poppins" at bounding box center [406, 322] width 166 height 15
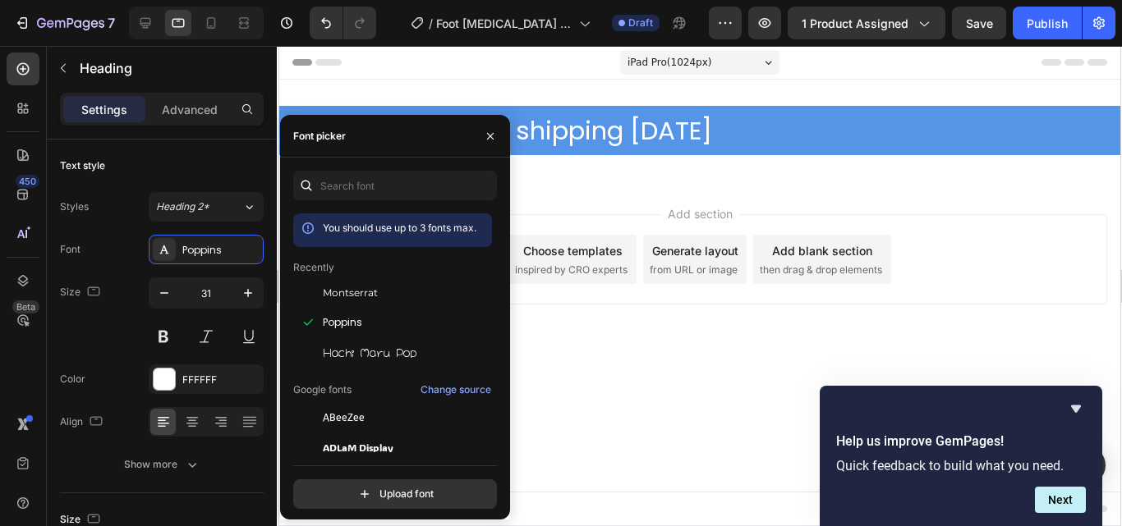
click at [585, 351] on div "Add section Choose templates inspired by CRO experts Generate layout from URL o…" at bounding box center [698, 283] width 841 height 202
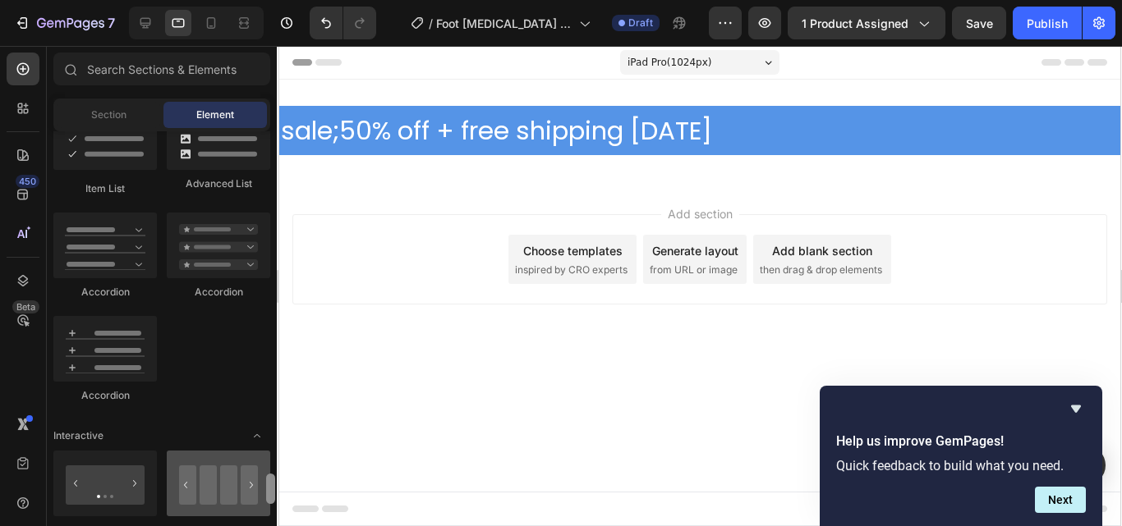
scroll to position [1577, 0]
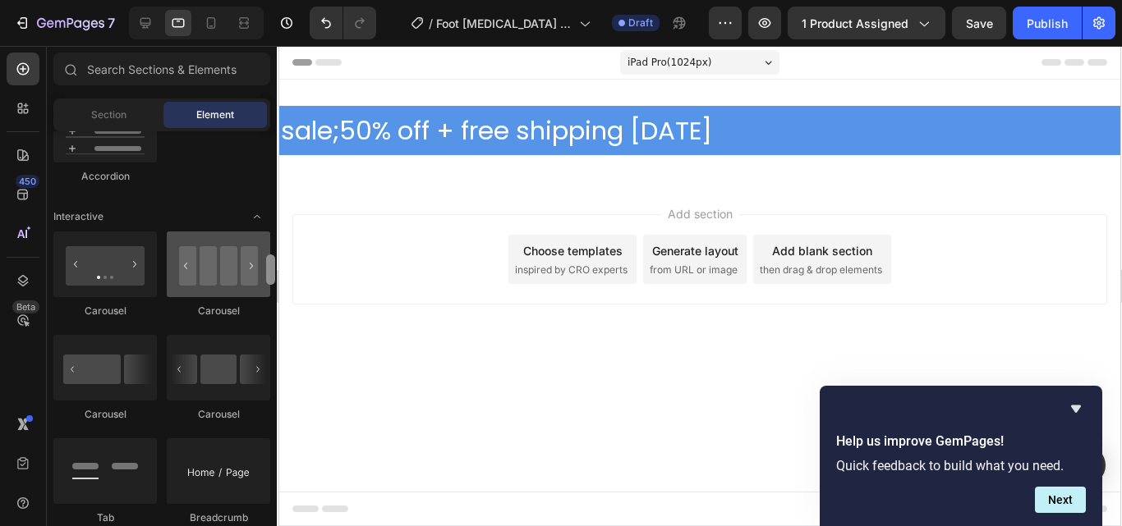
drag, startPoint x: 270, startPoint y: 154, endPoint x: 262, endPoint y: 278, distance: 124.3
click at [262, 278] on div "Layout Row Row Row Row Text Heading Text Block Button Button Button Media Image…" at bounding box center [162, 326] width 230 height 391
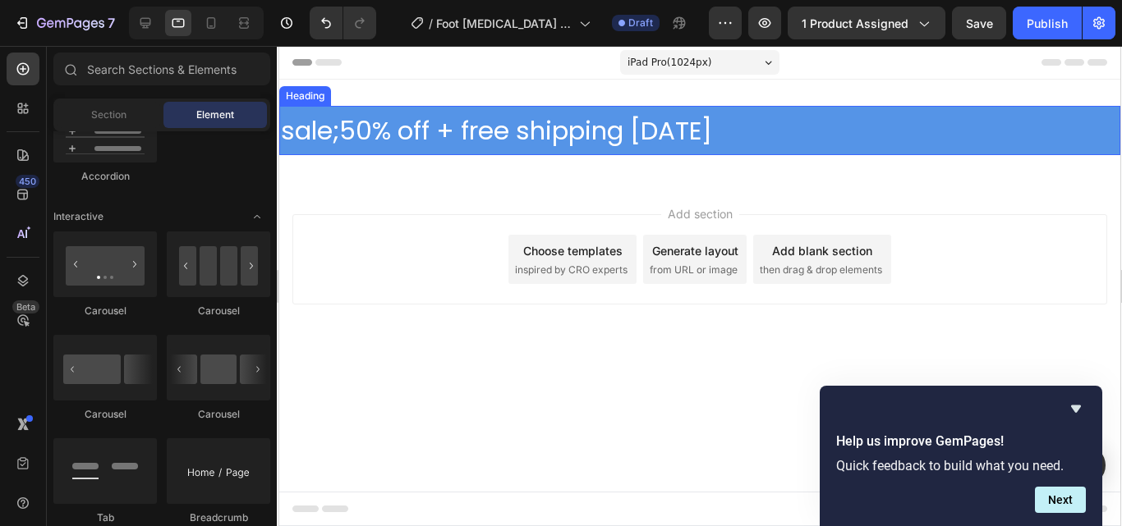
click at [433, 132] on p "sale;50% off + free shipping Today" at bounding box center [699, 130] width 838 height 33
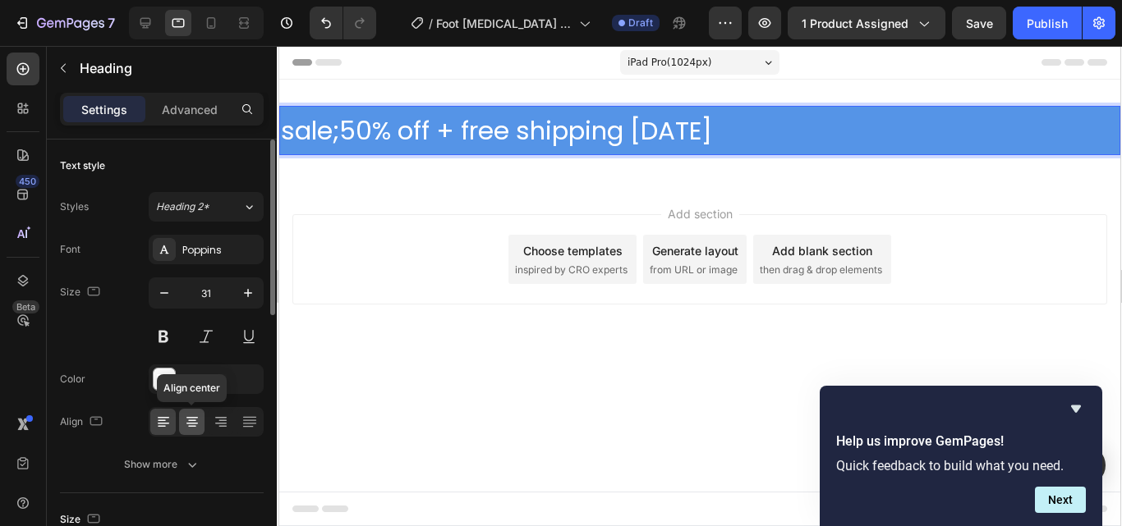
click at [189, 417] on icon at bounding box center [191, 418] width 11 height 2
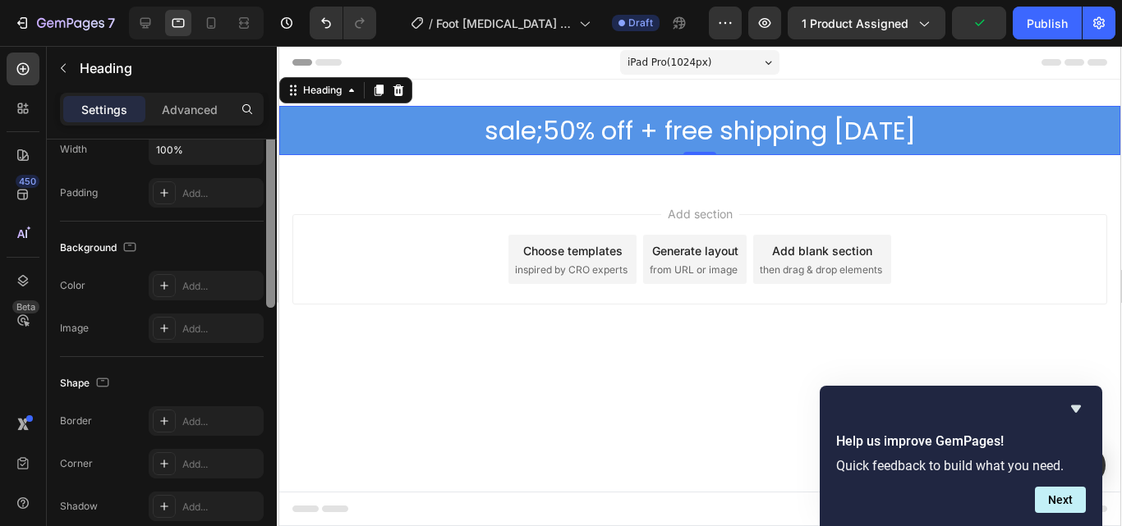
scroll to position [286, 0]
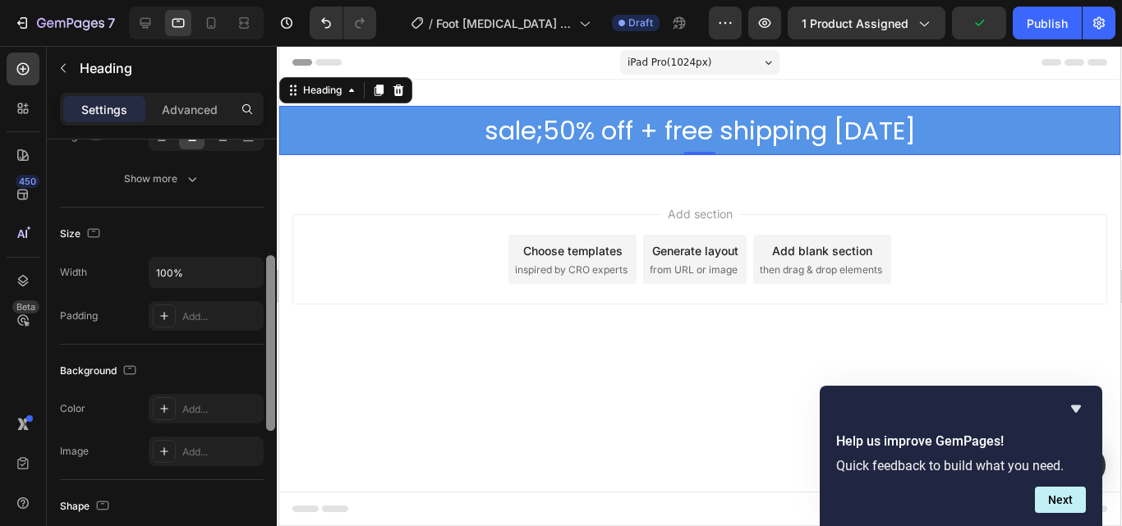
drag, startPoint x: 547, startPoint y: 336, endPoint x: 287, endPoint y: 262, distance: 269.9
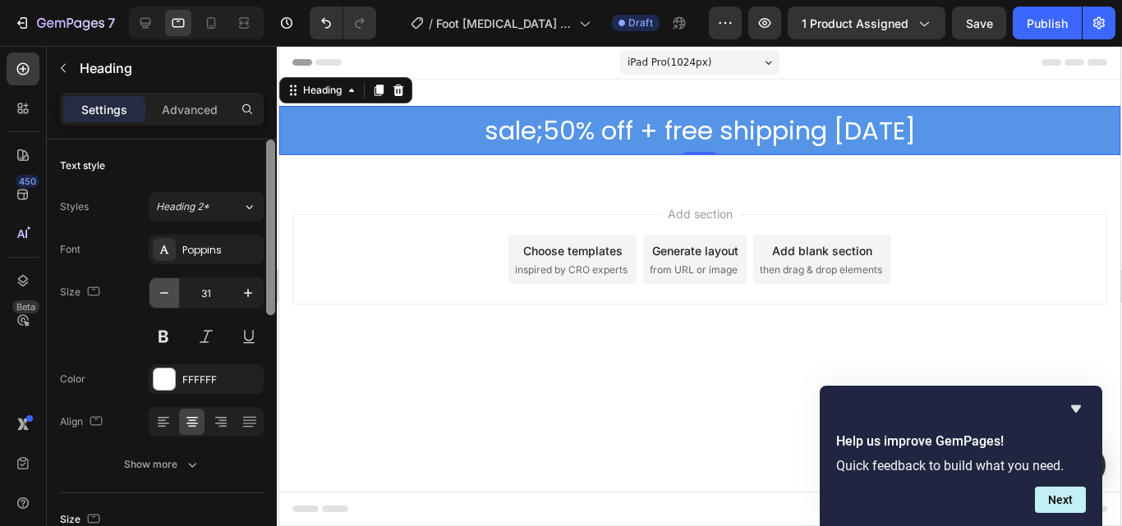
scroll to position [0, 0]
click at [161, 290] on icon "button" at bounding box center [164, 293] width 16 height 16
click at [162, 290] on icon "button" at bounding box center [164, 293] width 16 height 16
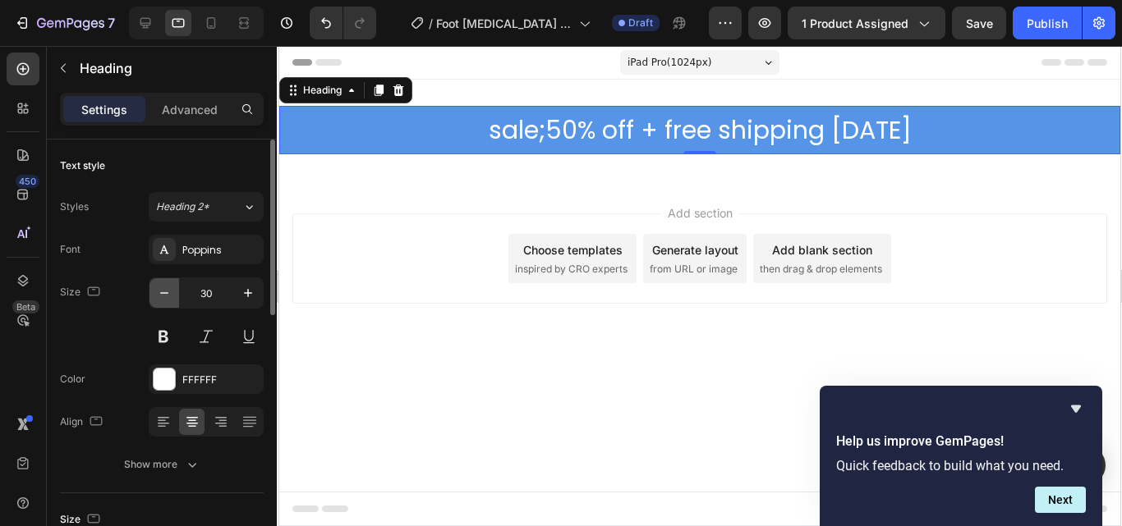
click at [162, 290] on icon "button" at bounding box center [164, 293] width 16 height 16
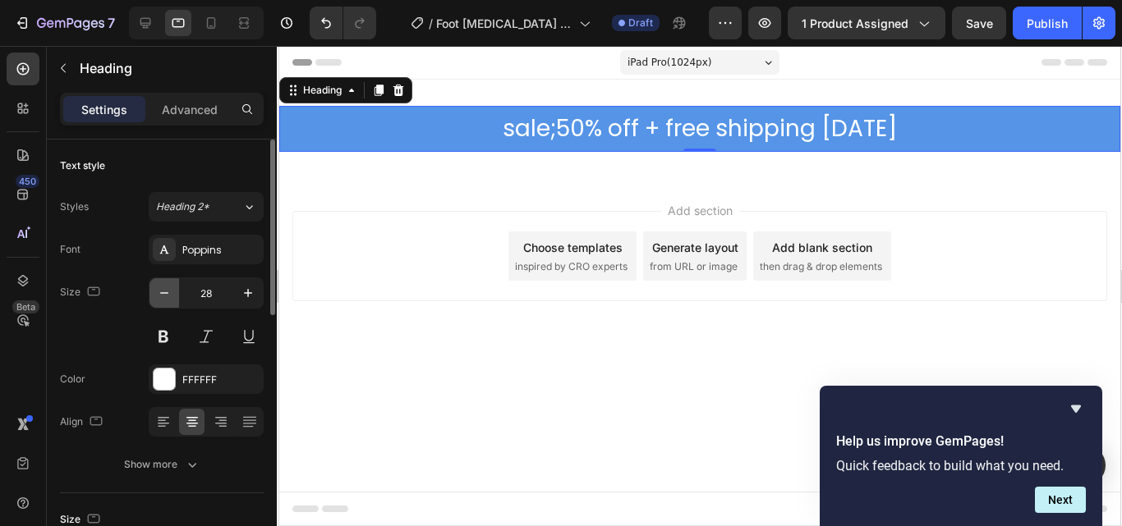
click at [162, 290] on icon "button" at bounding box center [164, 293] width 16 height 16
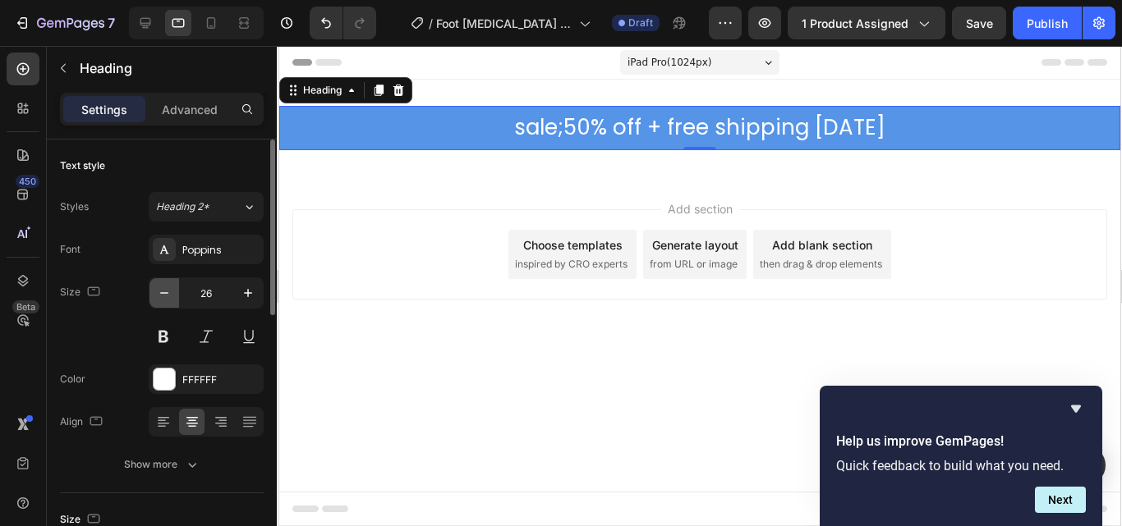
click at [162, 290] on icon "button" at bounding box center [164, 293] width 16 height 16
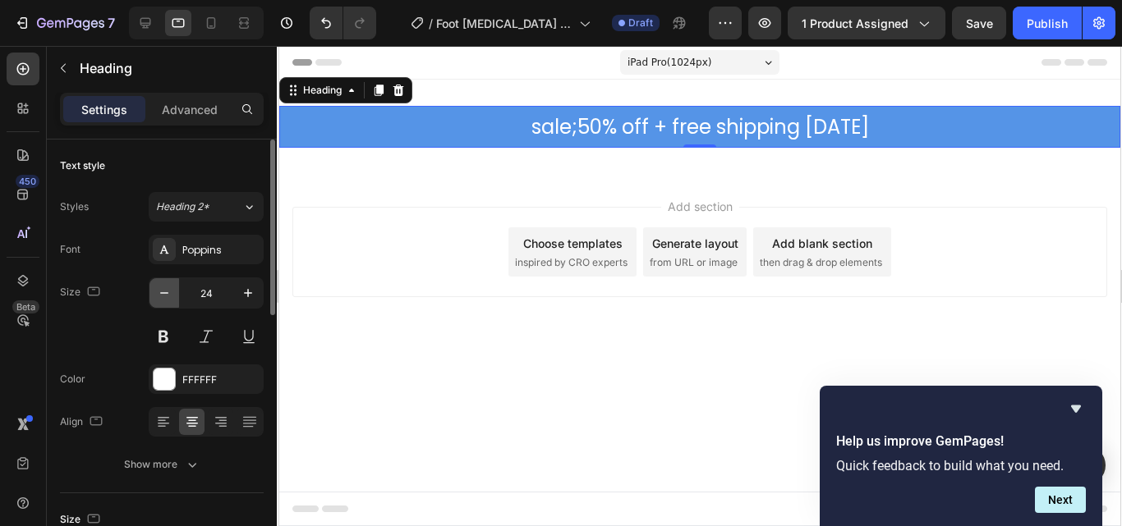
click at [162, 290] on icon "button" at bounding box center [164, 293] width 16 height 16
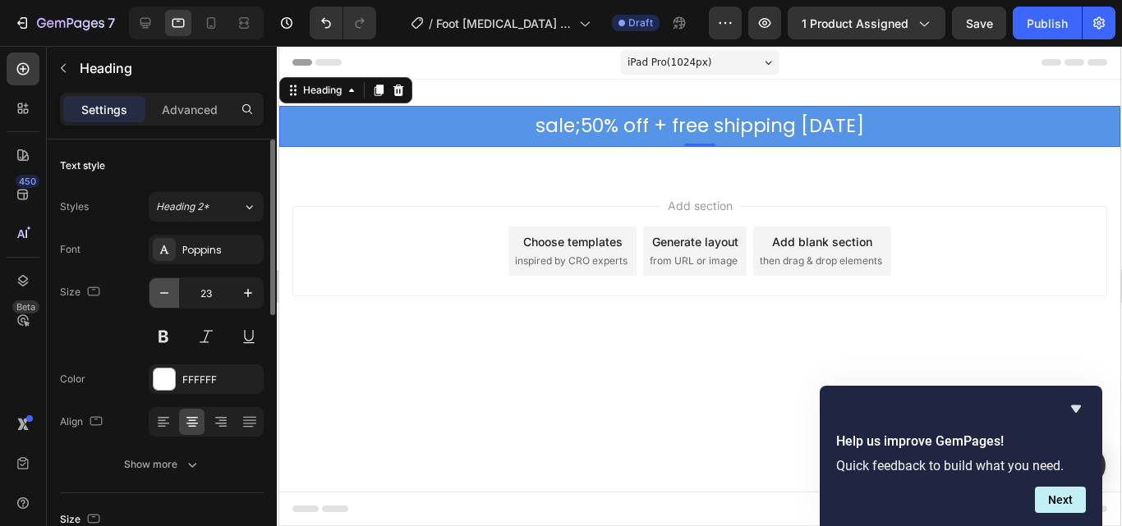
click at [162, 290] on icon "button" at bounding box center [164, 293] width 16 height 16
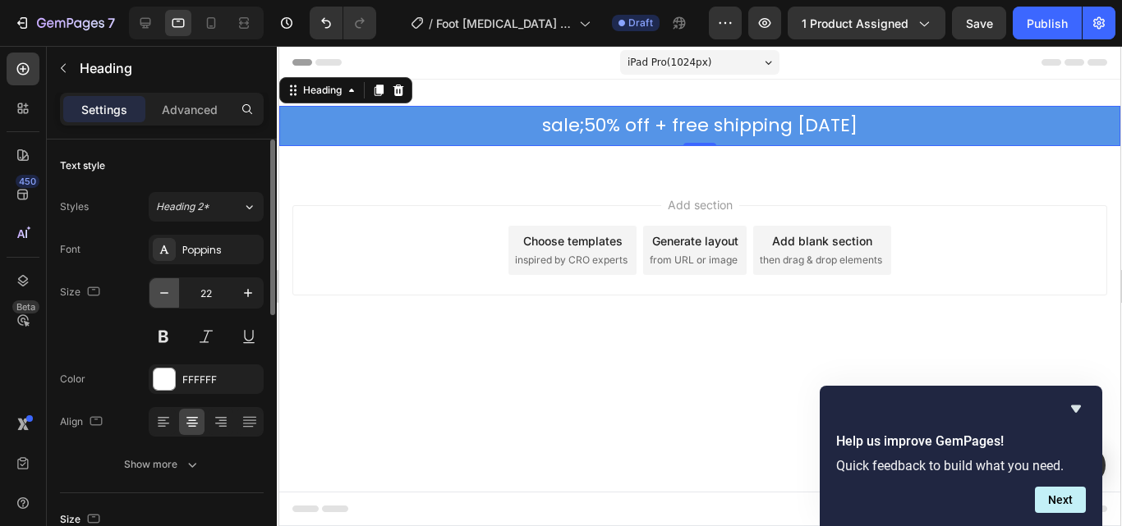
click at [162, 290] on icon "button" at bounding box center [164, 293] width 16 height 16
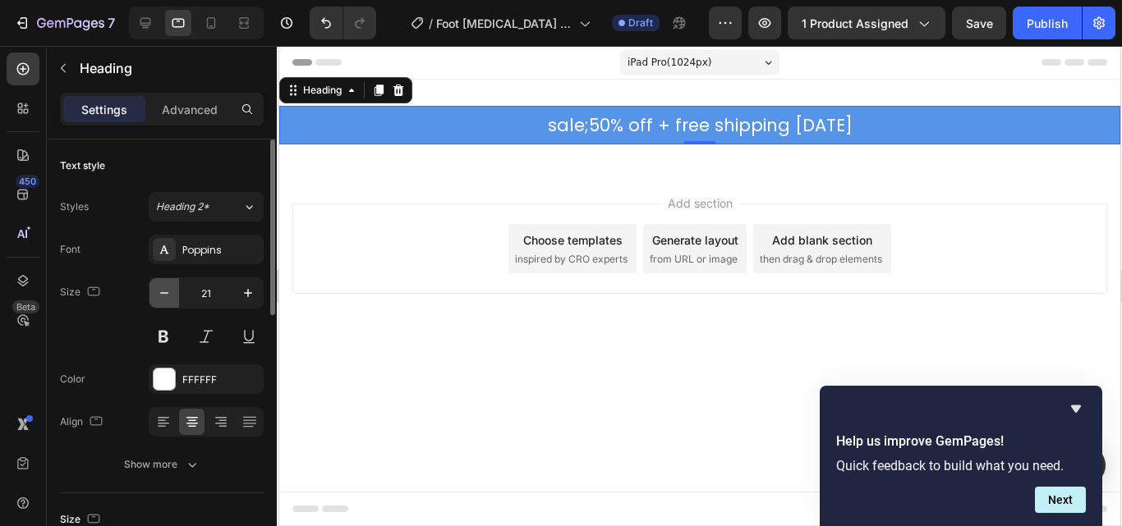
click at [162, 290] on icon "button" at bounding box center [164, 293] width 16 height 16
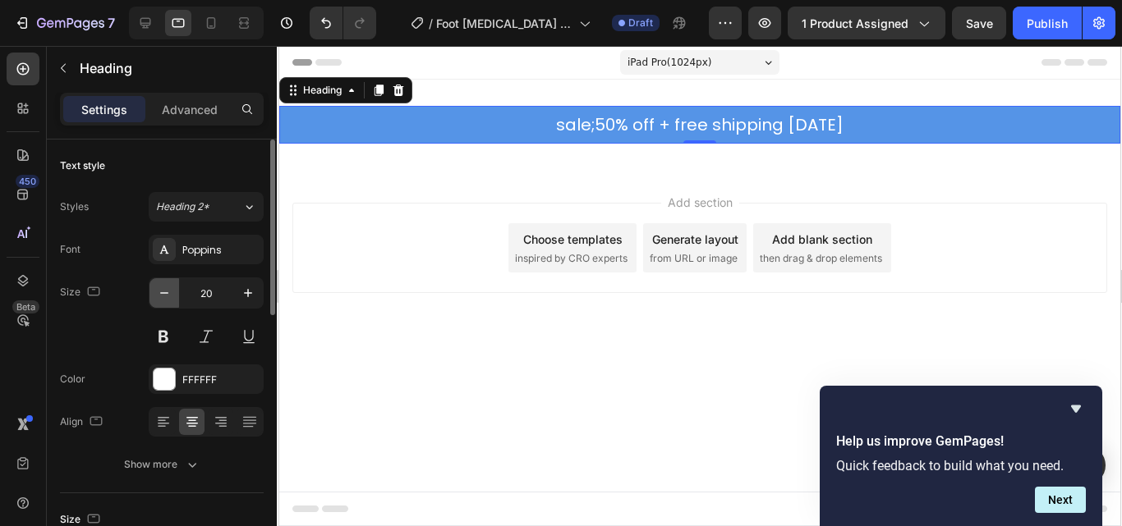
click at [162, 290] on icon "button" at bounding box center [164, 293] width 16 height 16
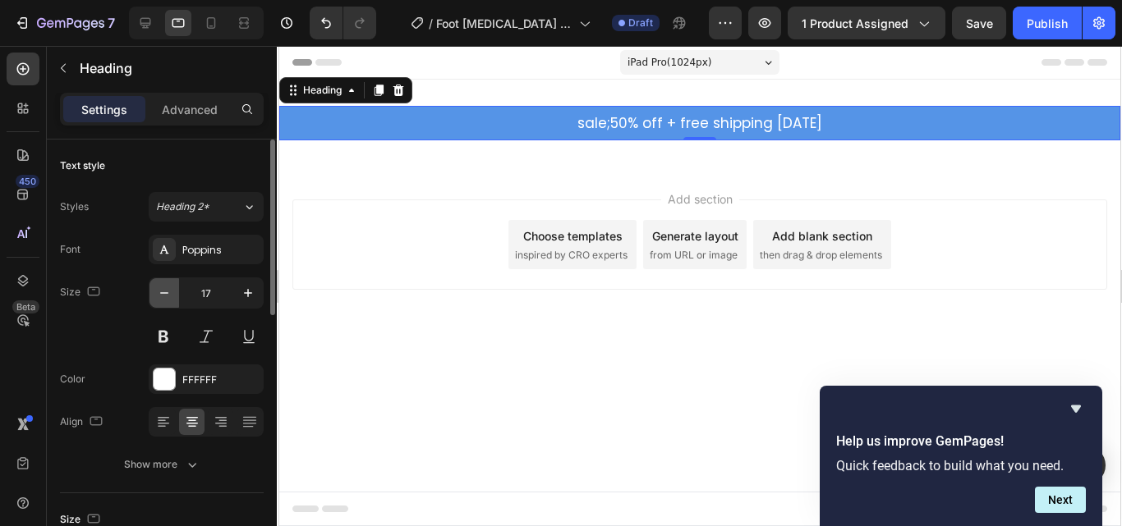
click at [162, 290] on icon "button" at bounding box center [164, 293] width 16 height 16
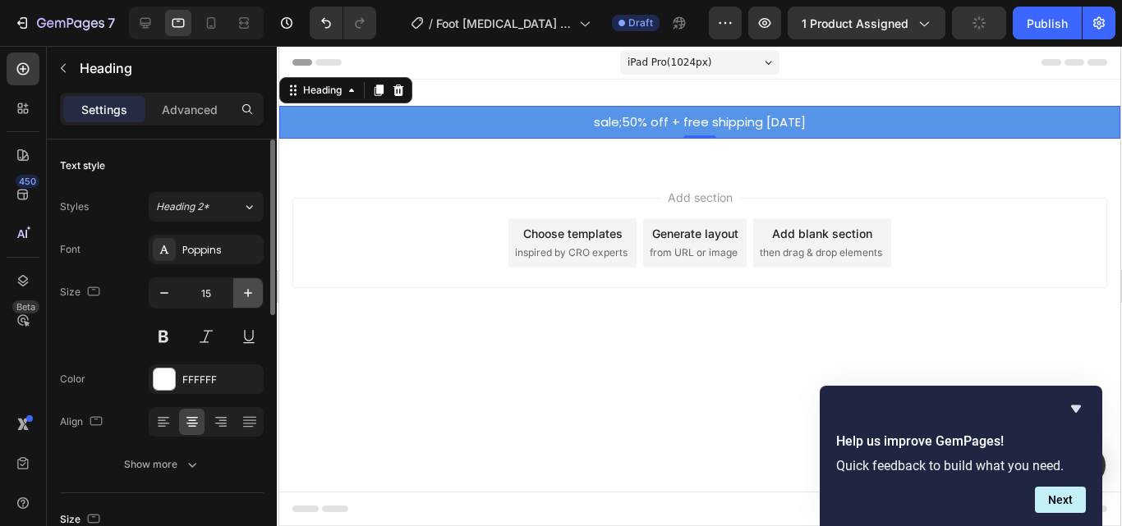
click at [246, 293] on icon "button" at bounding box center [248, 293] width 8 height 8
type input "16"
click at [162, 338] on button at bounding box center [164, 337] width 30 height 30
click at [652, 116] on p "sale;50% off + free shipping Today" at bounding box center [699, 122] width 838 height 17
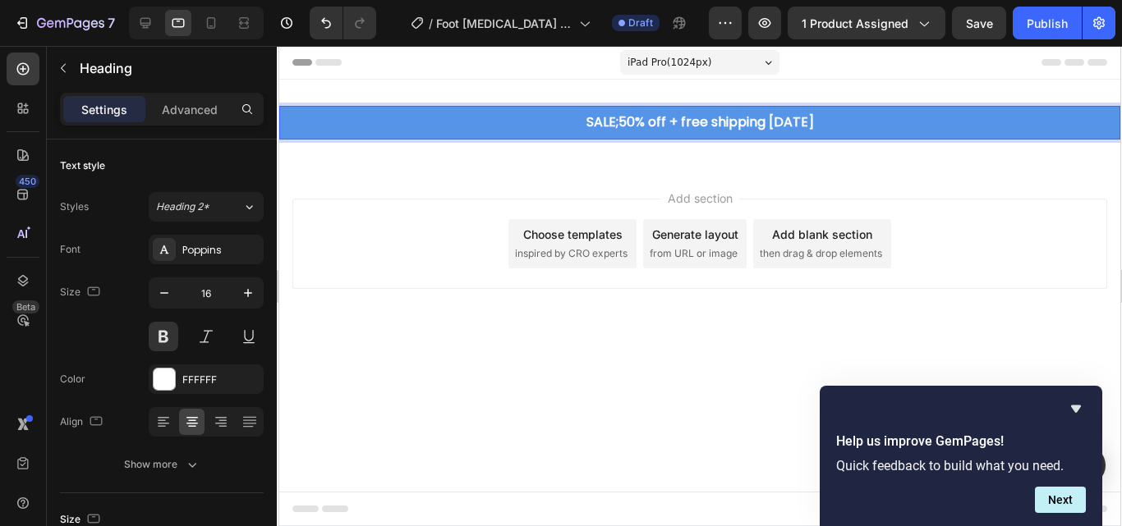
click at [428, 196] on div "Add section Choose templates inspired by CRO experts Generate layout from URL o…" at bounding box center [698, 267] width 841 height 202
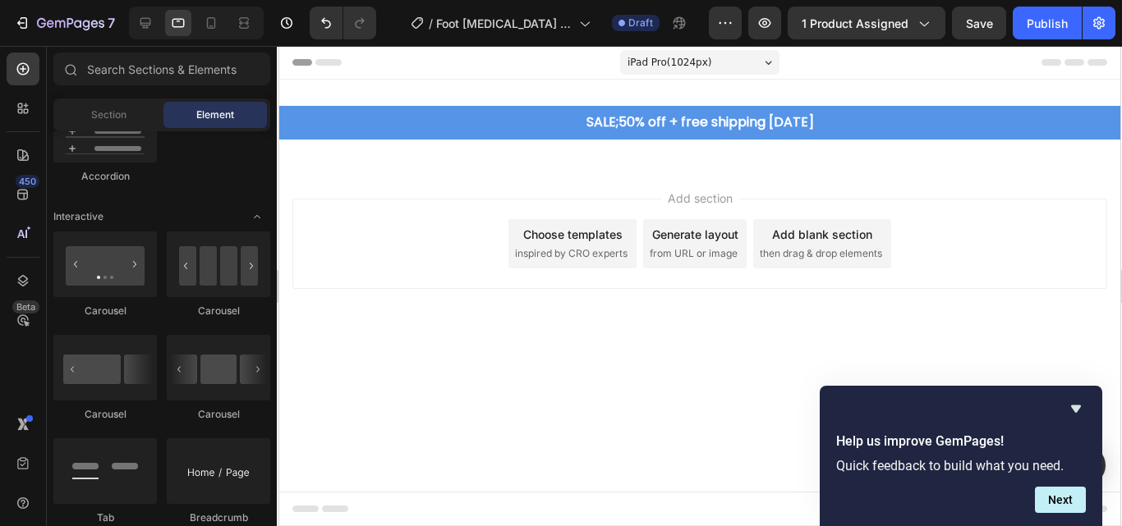
click at [529, 176] on div "Add section Choose templates inspired by CRO experts Generate layout from URL o…" at bounding box center [698, 267] width 841 height 202
click at [98, 110] on span "Section" at bounding box center [108, 115] width 35 height 15
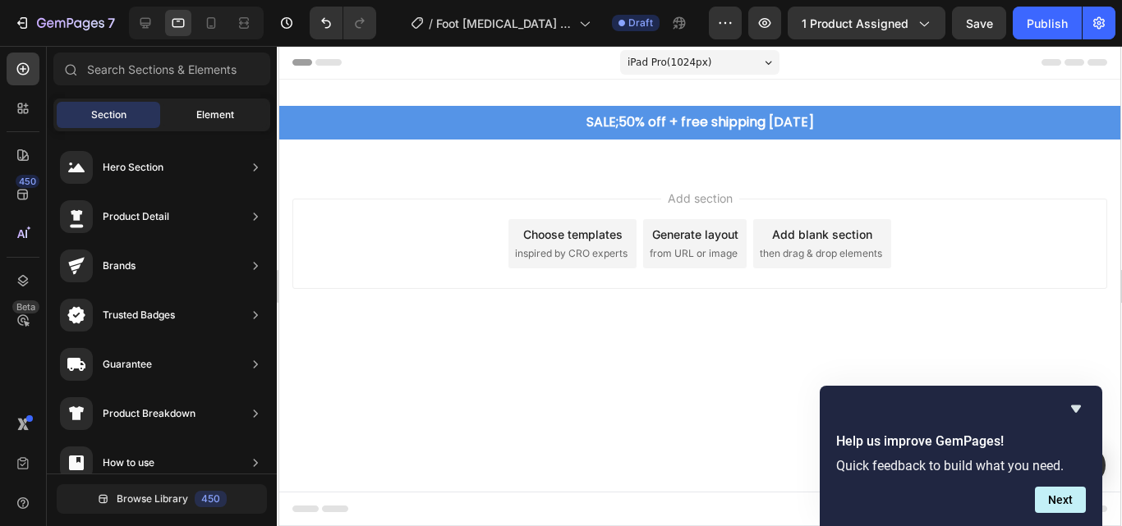
click at [219, 115] on span "Element" at bounding box center [215, 115] width 38 height 15
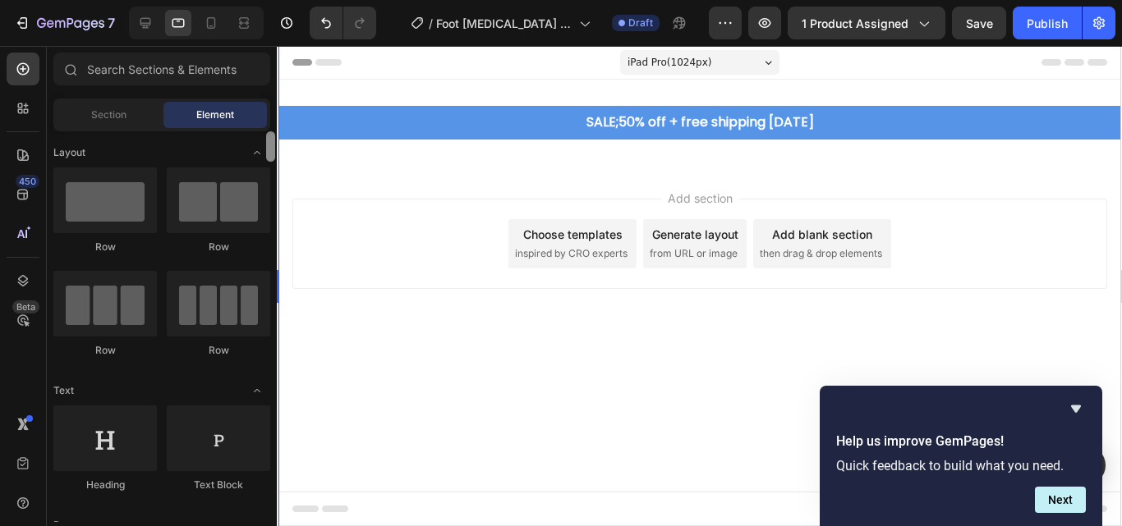
drag, startPoint x: 269, startPoint y: 271, endPoint x: 277, endPoint y: 123, distance: 148.0
click at [277, 0] on div "7 / Foot Callus Remover Draft Preview 1 product assigned Save Publish 450 Beta …" at bounding box center [561, 0] width 1122 height 0
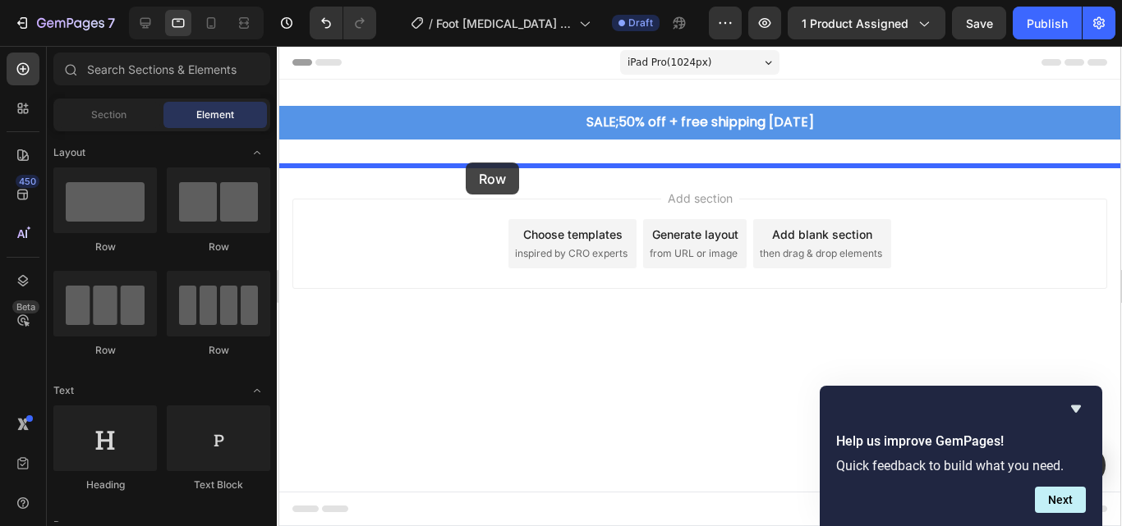
drag, startPoint x: 497, startPoint y: 259, endPoint x: 466, endPoint y: 162, distance: 101.6
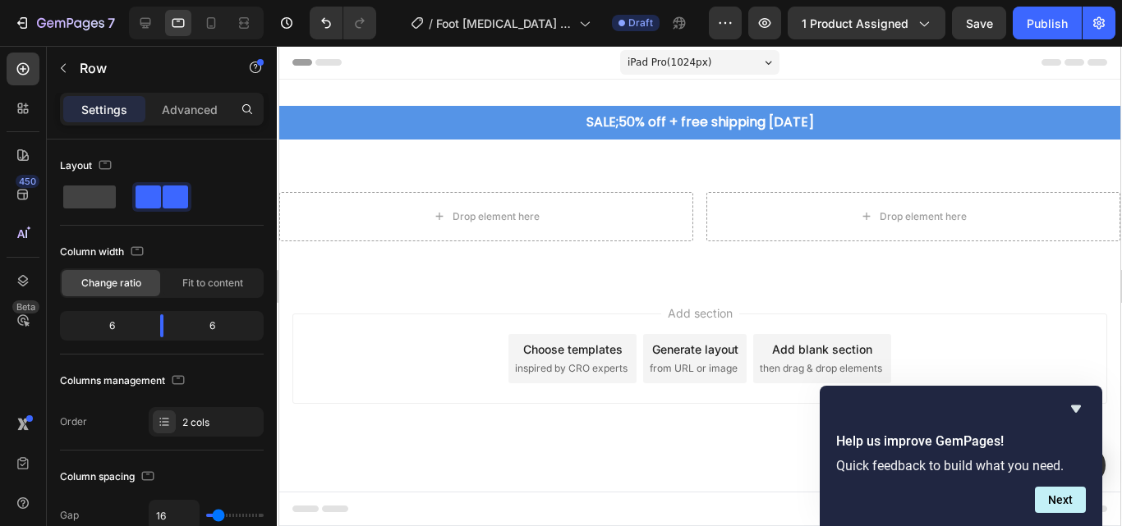
click at [399, 369] on div "Add section Choose templates inspired by CRO experts Generate layout from URL o…" at bounding box center [699, 359] width 815 height 90
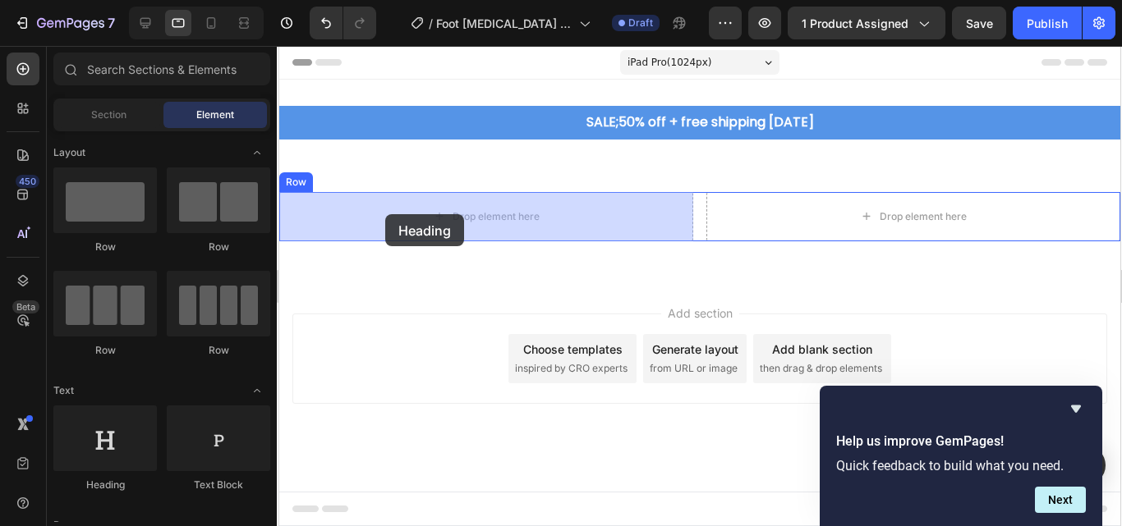
drag, startPoint x: 395, startPoint y: 489, endPoint x: 384, endPoint y: 214, distance: 275.3
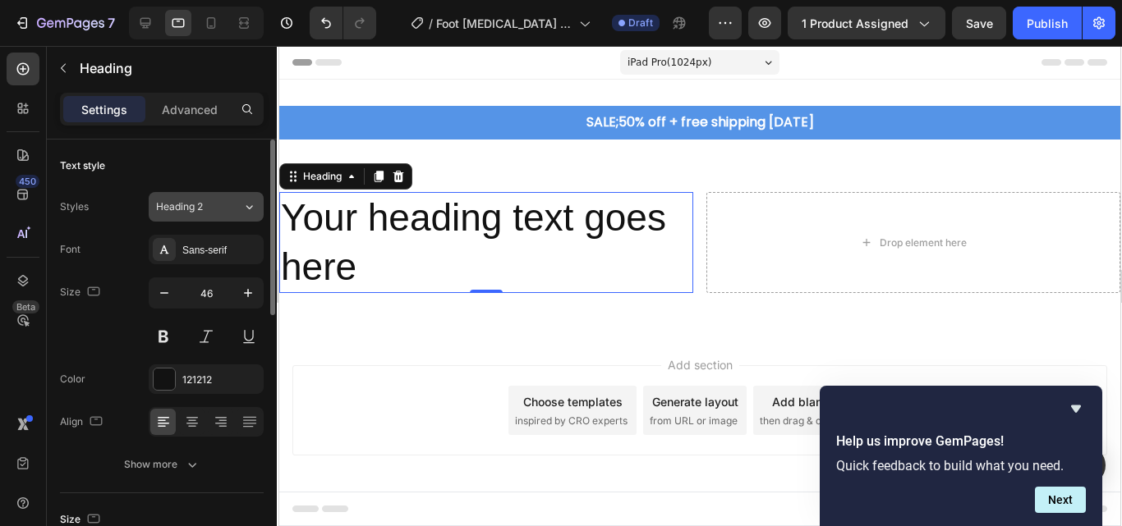
click at [248, 204] on icon at bounding box center [249, 207] width 14 height 16
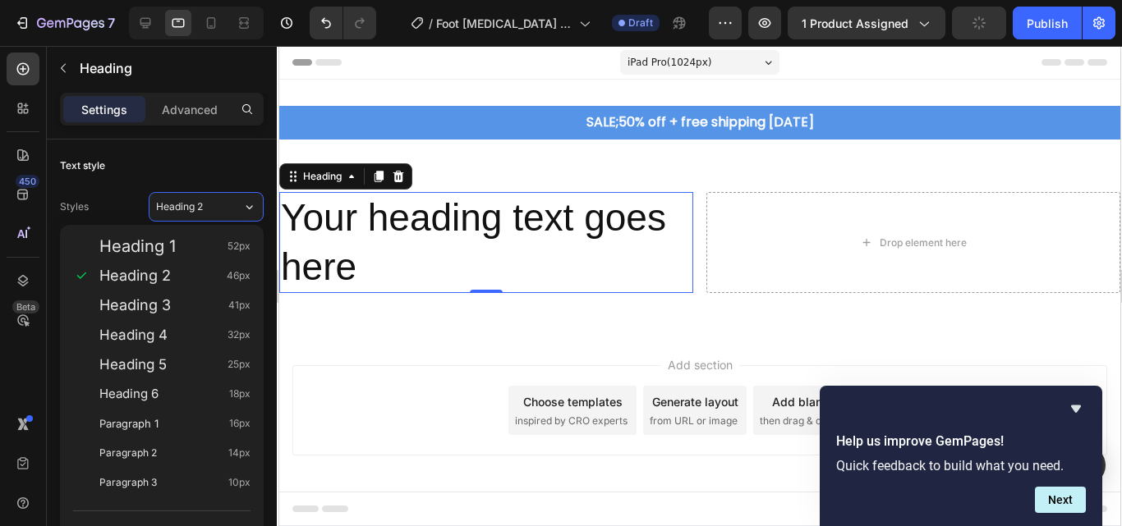
click at [427, 347] on div "Add section Choose templates inspired by CRO experts Generate layout from URL o…" at bounding box center [698, 434] width 841 height 202
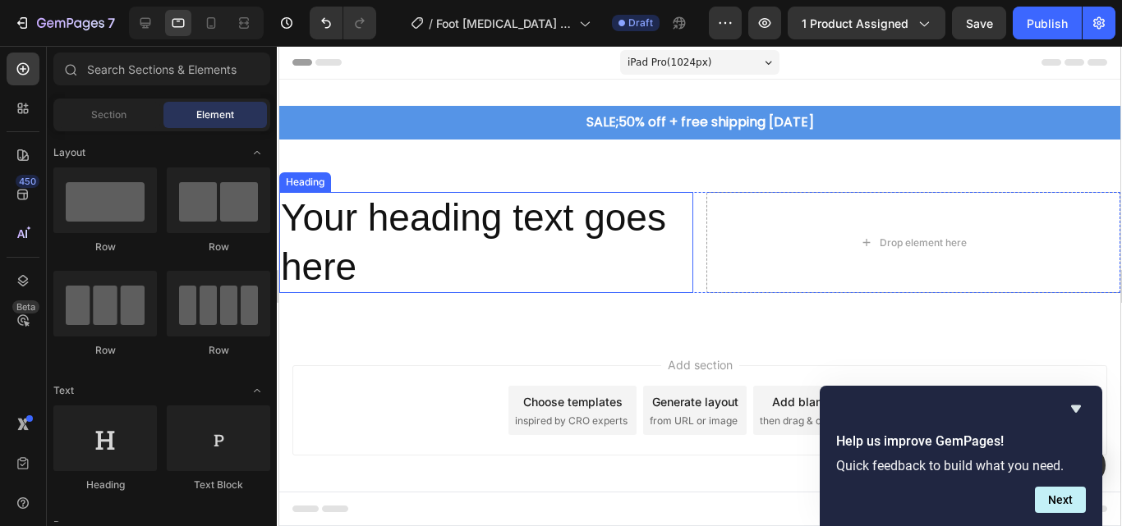
click at [431, 269] on h2 "Your heading text goes here" at bounding box center [485, 243] width 414 height 102
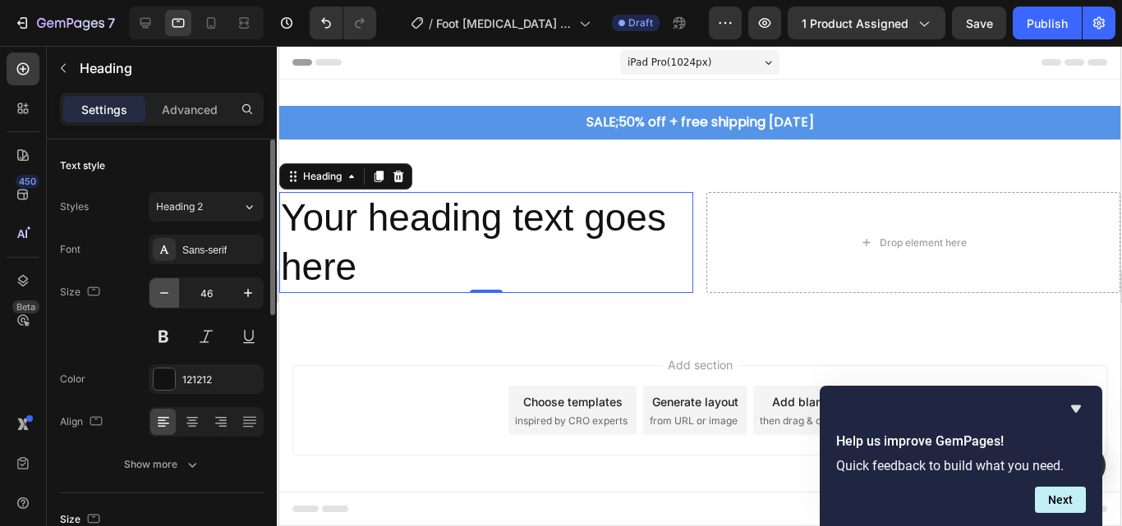
click at [161, 293] on icon "button" at bounding box center [164, 293] width 8 height 2
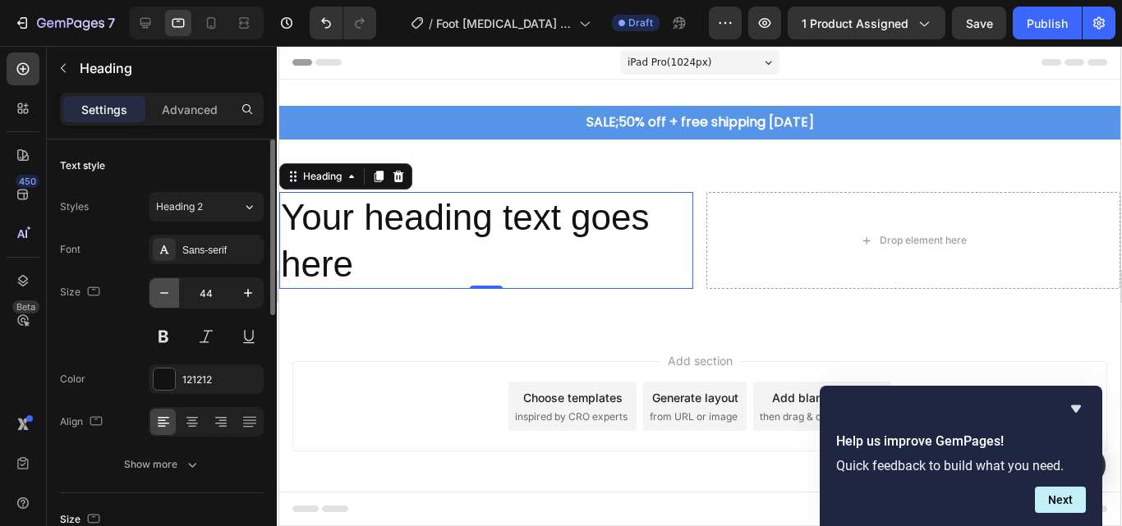
click at [161, 293] on icon "button" at bounding box center [164, 293] width 8 height 2
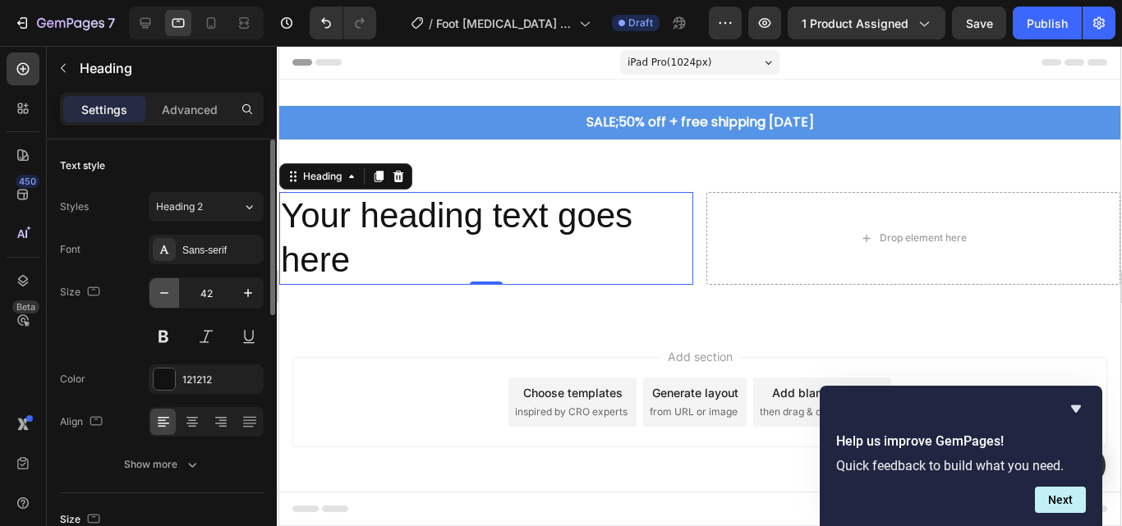
click at [161, 293] on icon "button" at bounding box center [164, 293] width 8 height 2
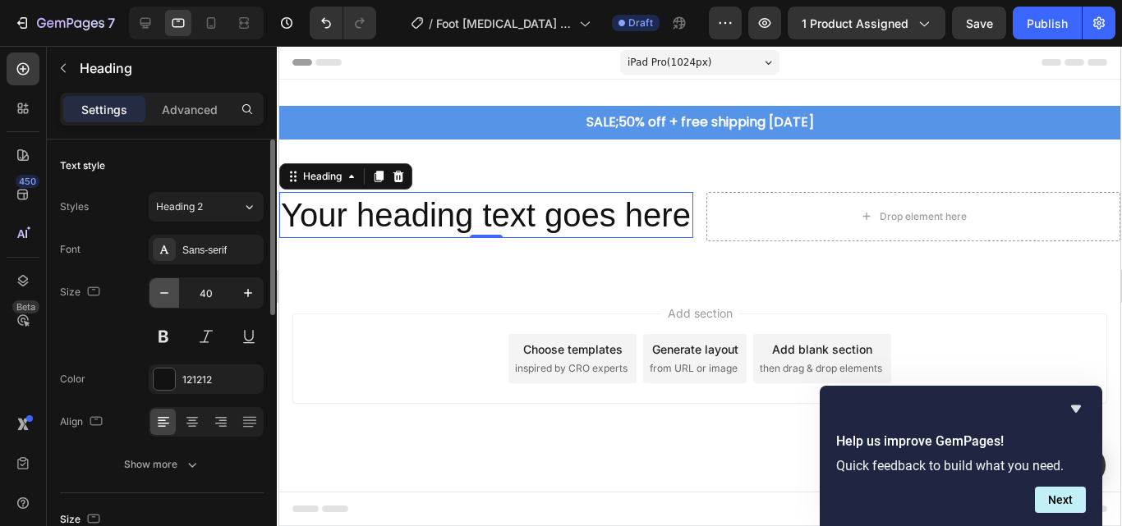
click at [161, 293] on icon "button" at bounding box center [164, 293] width 8 height 2
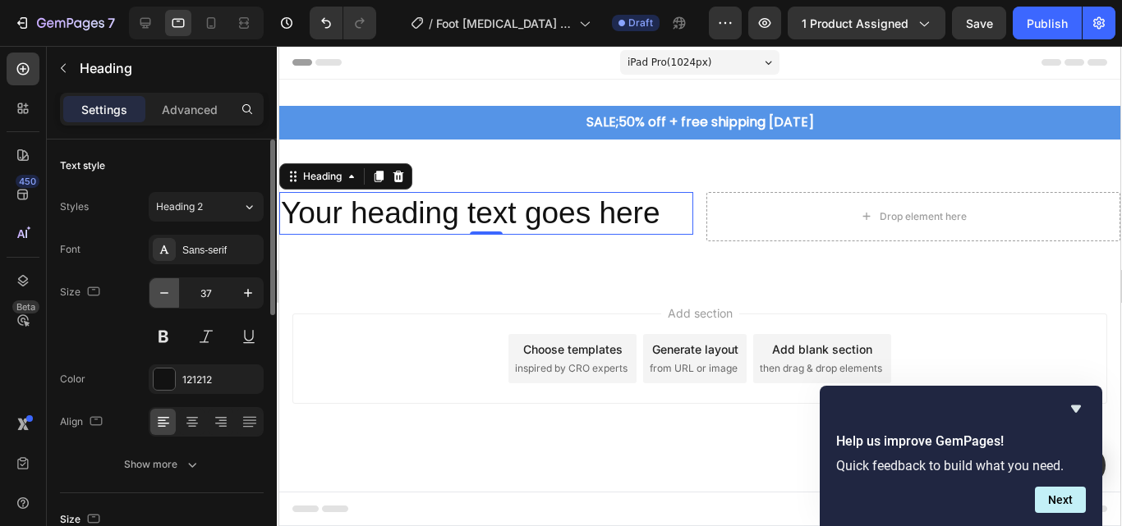
click at [161, 293] on icon "button" at bounding box center [164, 293] width 8 height 2
click at [161, 292] on icon "button" at bounding box center [164, 293] width 16 height 16
type input "33"
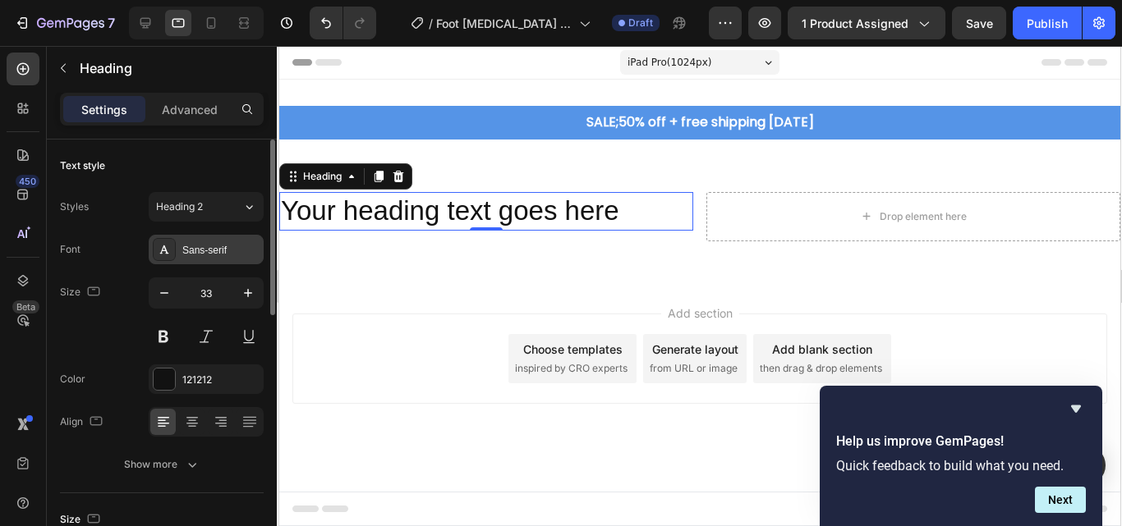
click at [213, 246] on div "Sans-serif" at bounding box center [220, 250] width 77 height 15
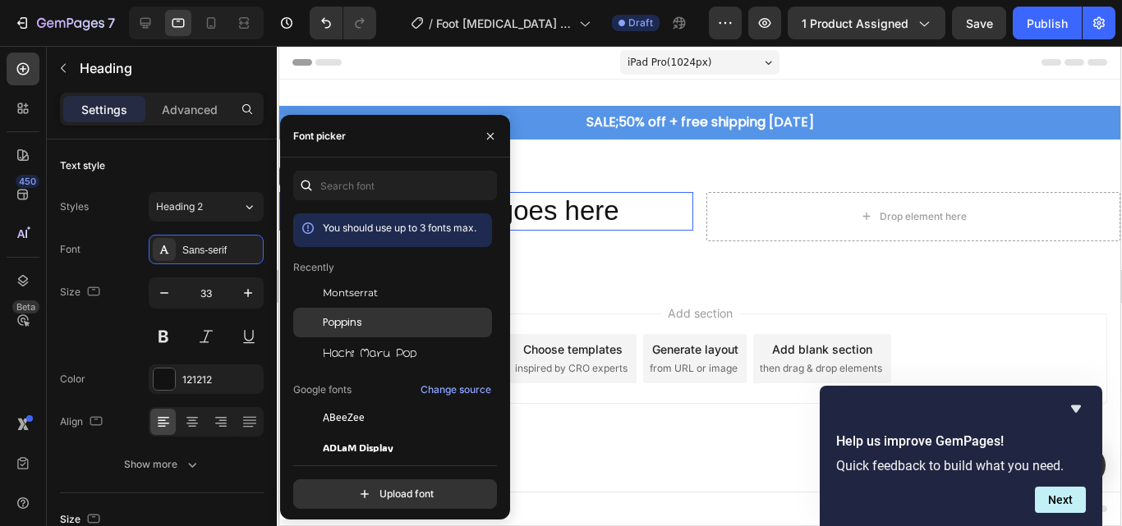
click at [348, 323] on span "Poppins" at bounding box center [342, 322] width 39 height 15
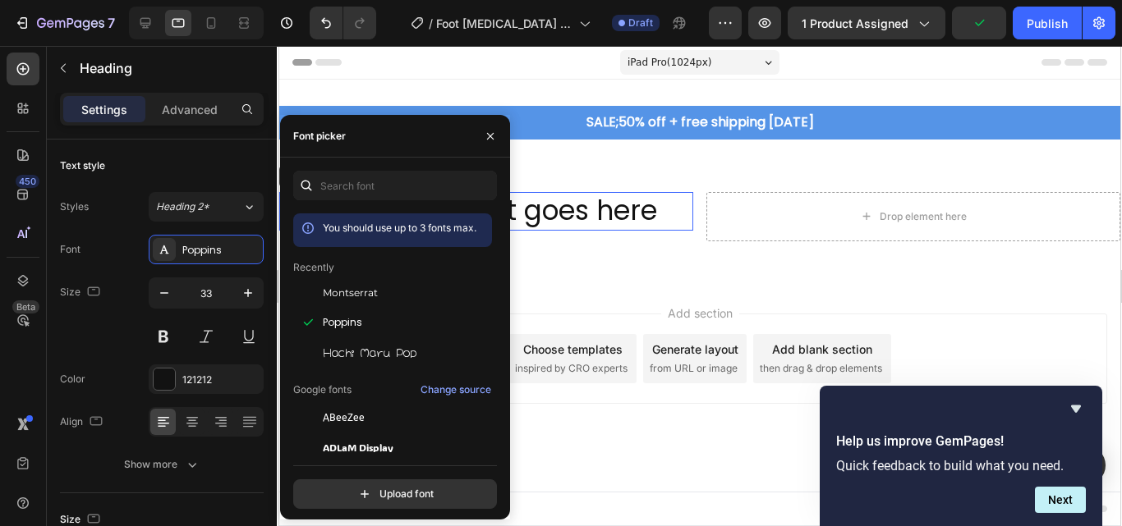
click at [500, 315] on div "You should use up to 3 fonts max. Recently Montserrat Poppins Hachi Maru Pop Go…" at bounding box center [395, 340] width 230 height 338
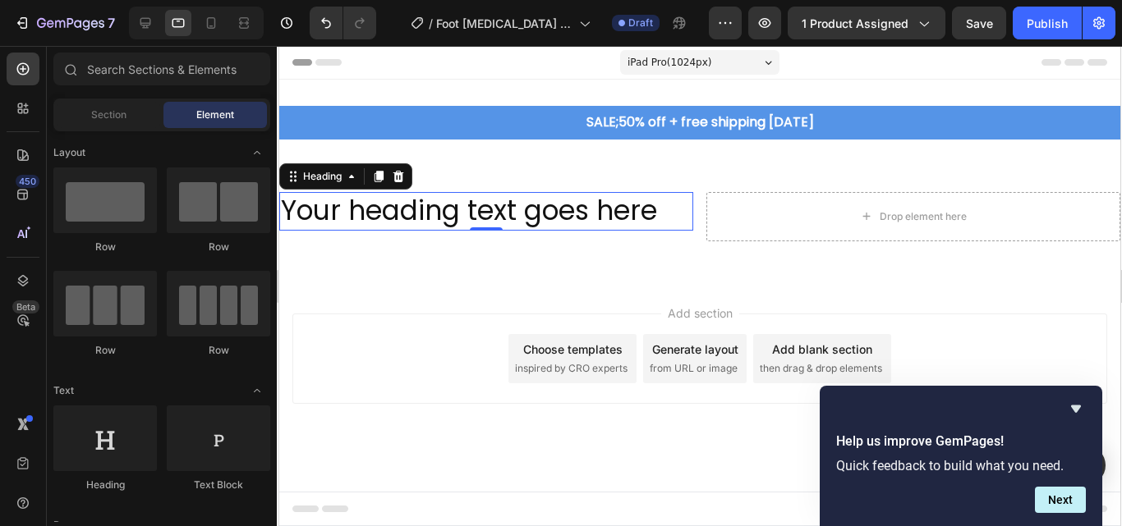
click at [568, 289] on div "Add section Choose templates inspired by CRO experts Generate layout from URL o…" at bounding box center [698, 382] width 841 height 202
click at [462, 221] on h2 "Your heading text goes here" at bounding box center [485, 211] width 414 height 39
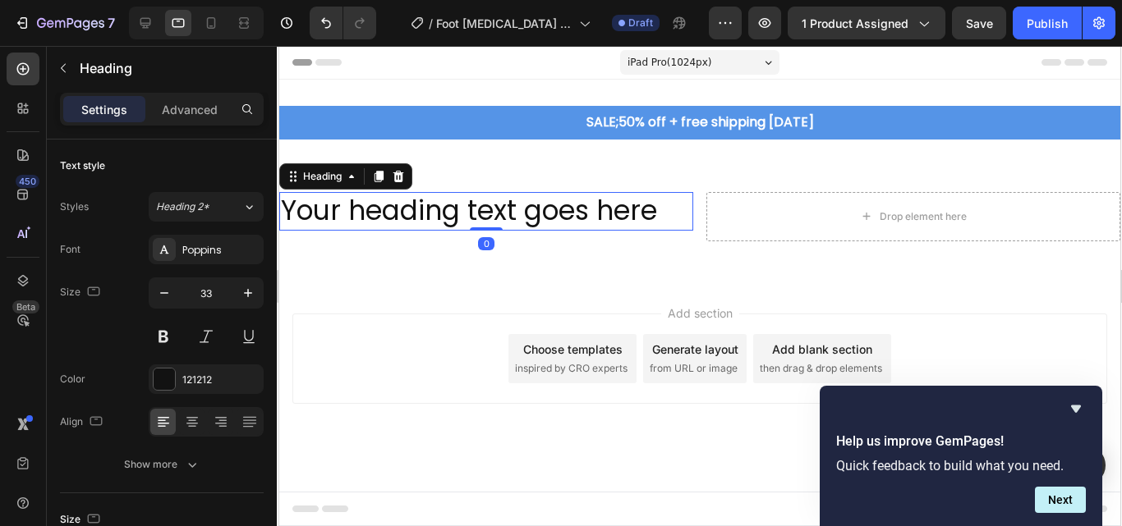
click at [658, 208] on h2 "Your heading text goes here" at bounding box center [485, 211] width 414 height 39
click at [658, 208] on p "Your heading text goes here" at bounding box center [485, 211] width 411 height 35
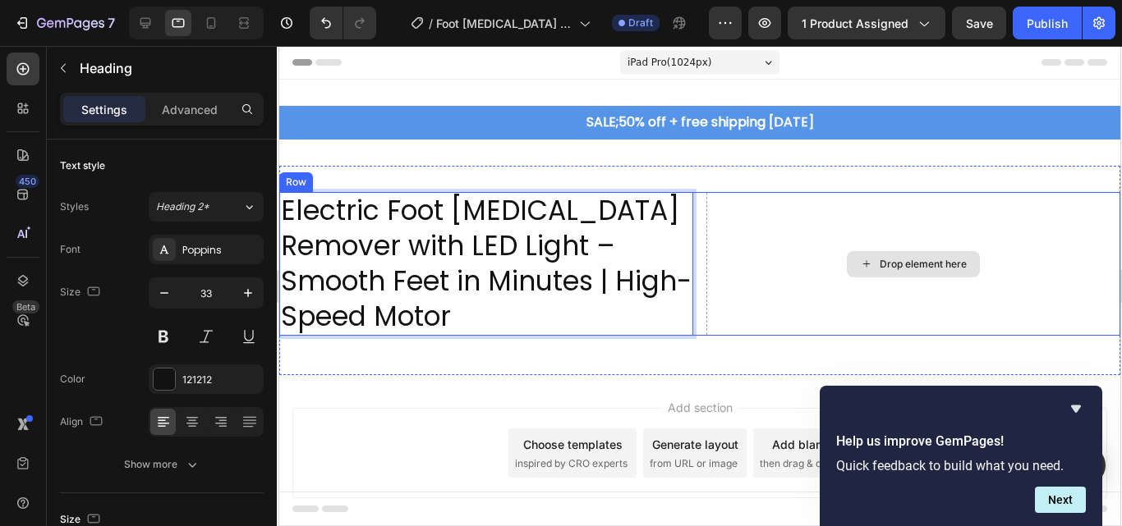
click at [724, 241] on div "Drop element here" at bounding box center [912, 264] width 414 height 145
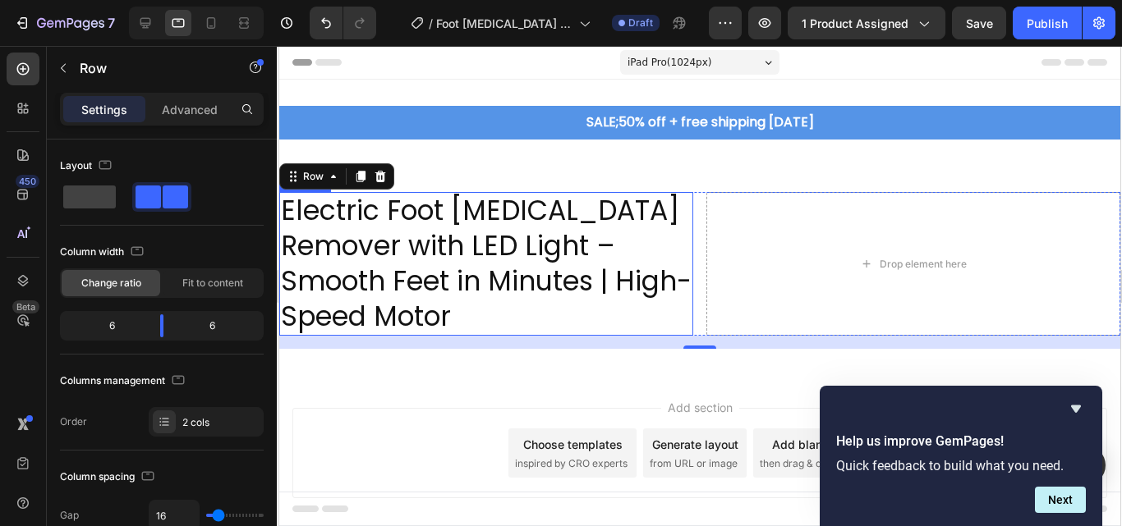
click at [397, 315] on p "Electric Foot Callus Remover with LED Light – Smooth Feet in Minutes | High-Spe…" at bounding box center [485, 264] width 411 height 141
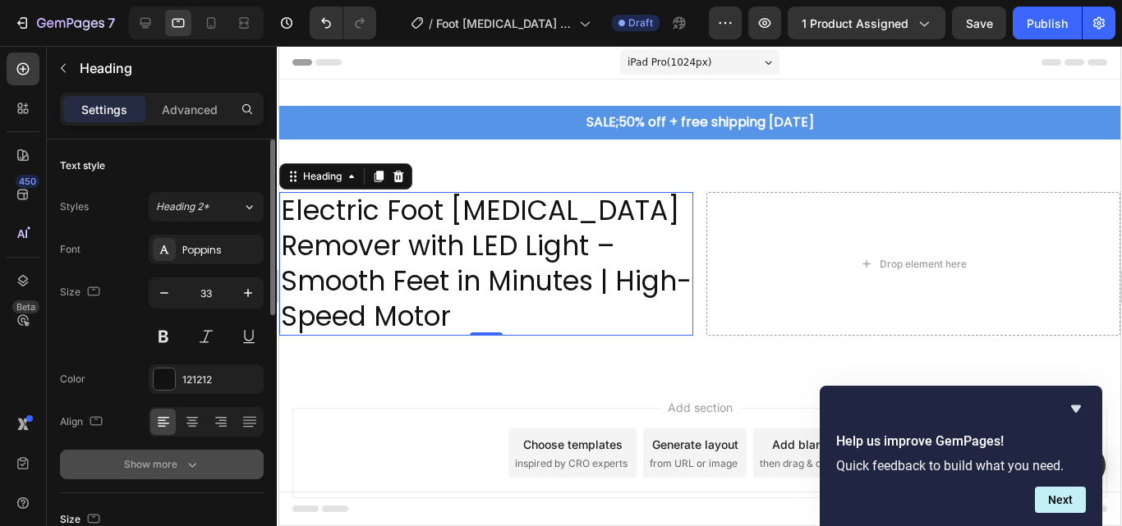
click at [194, 463] on icon "button" at bounding box center [192, 465] width 16 height 16
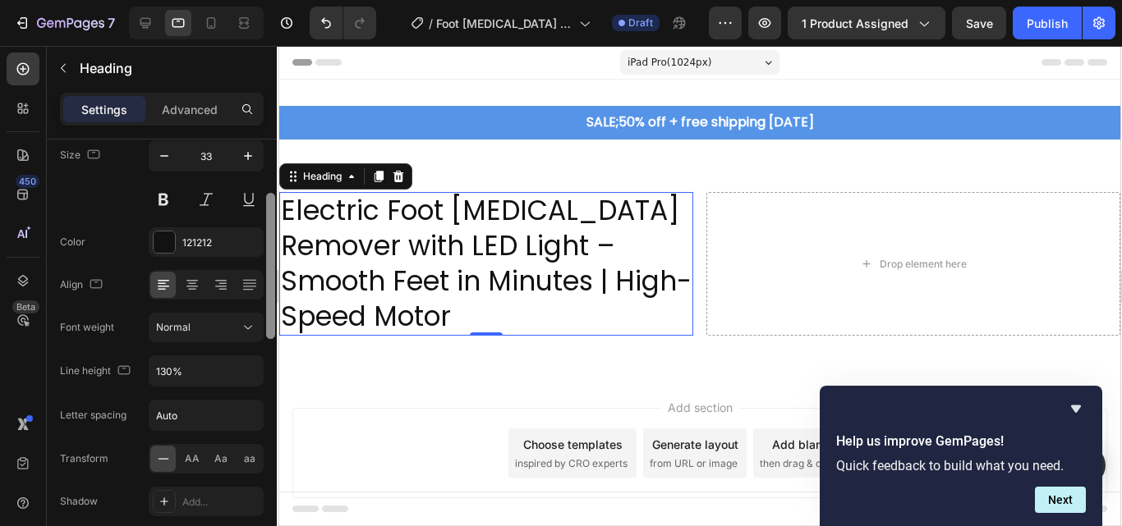
scroll to position [145, 0]
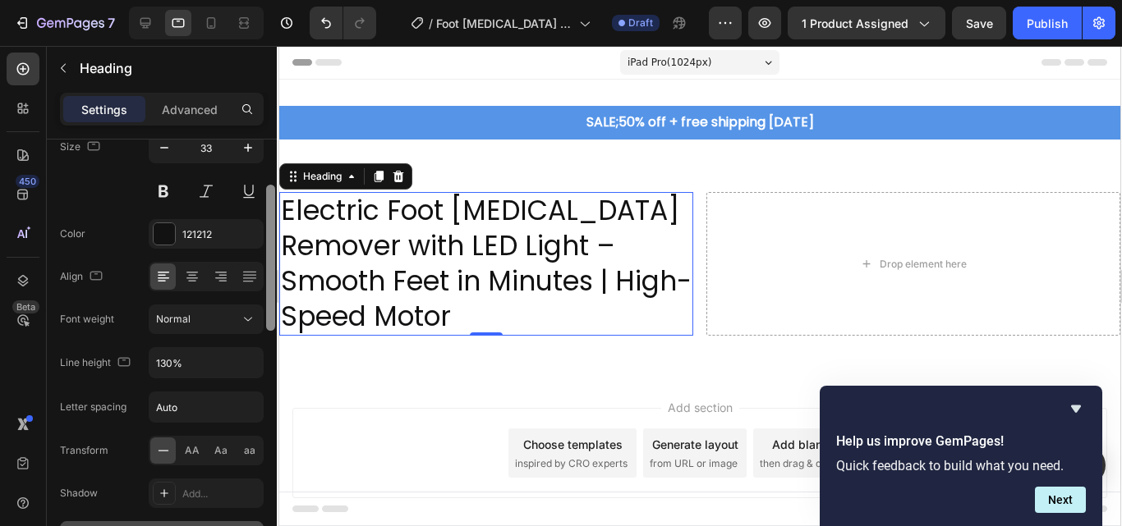
drag, startPoint x: 271, startPoint y: 264, endPoint x: 273, endPoint y: 324, distance: 59.2
click at [273, 324] on div at bounding box center [270, 258] width 9 height 146
click at [246, 316] on icon at bounding box center [248, 319] width 16 height 16
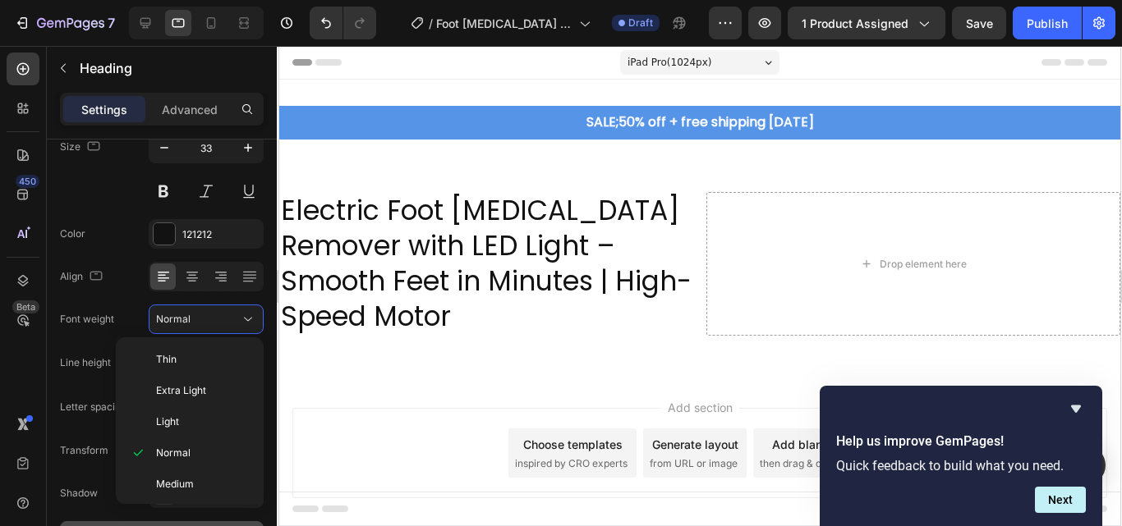
click at [346, 437] on div "Add section Choose templates inspired by CRO experts Generate layout from URL o…" at bounding box center [699, 453] width 815 height 90
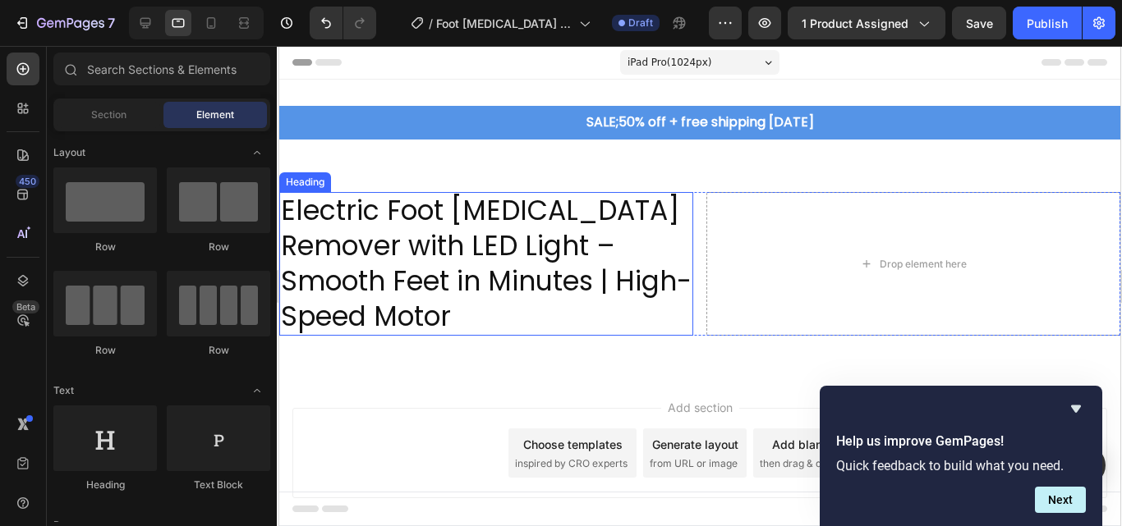
click at [354, 291] on p "Electric Foot Callus Remover with LED Light – Smooth Feet in Minutes | High-Spe…" at bounding box center [485, 264] width 411 height 141
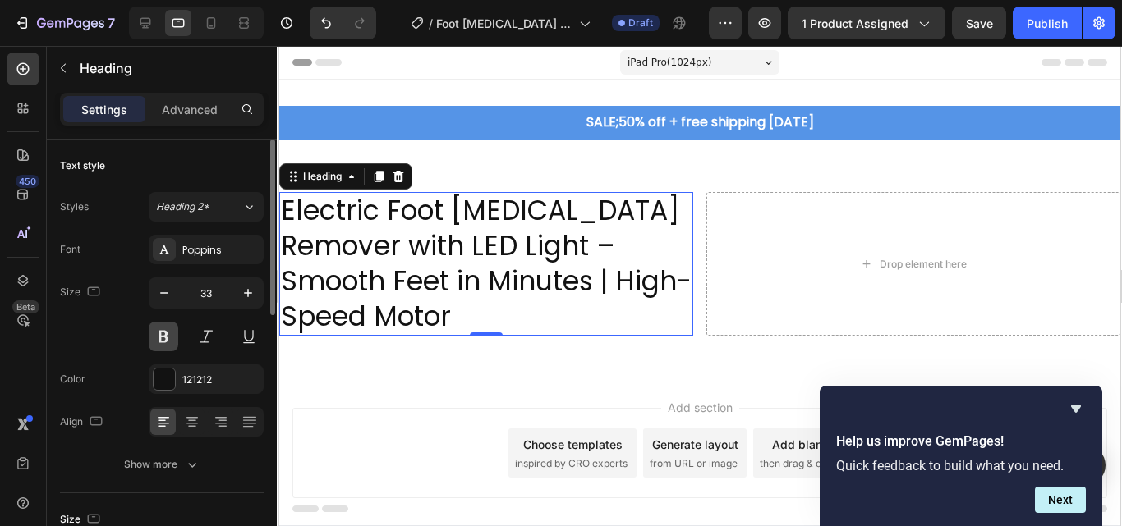
click at [158, 338] on button at bounding box center [164, 337] width 30 height 30
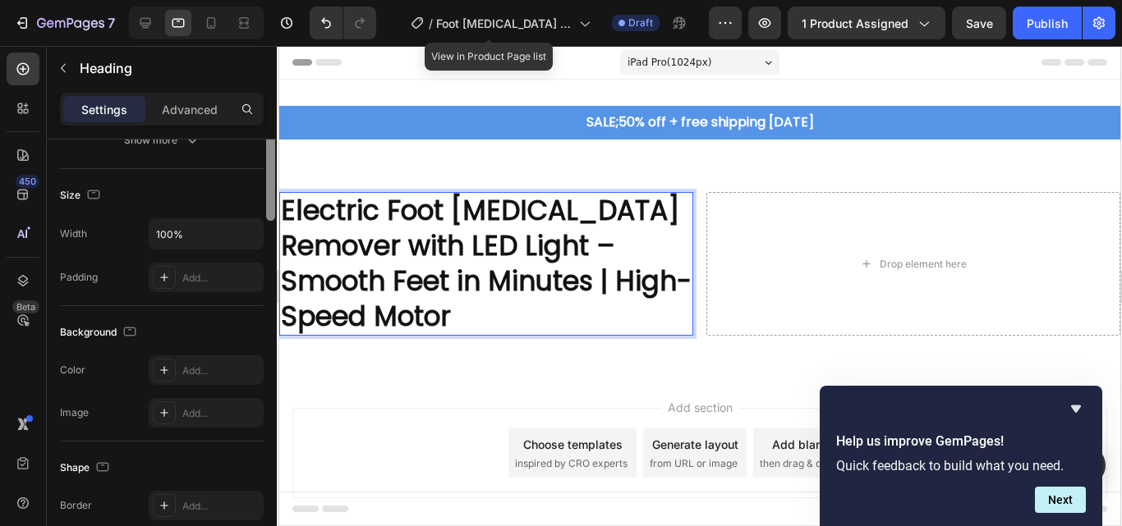
scroll to position [0, 0]
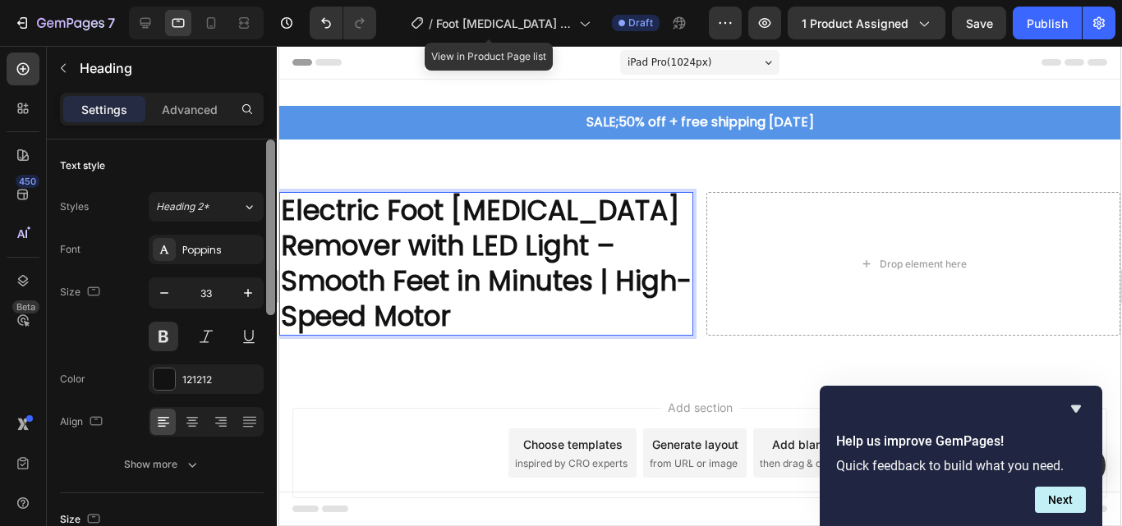
drag, startPoint x: 271, startPoint y: 258, endPoint x: 274, endPoint y: 233, distance: 24.9
click at [274, 233] on div at bounding box center [270, 228] width 9 height 176
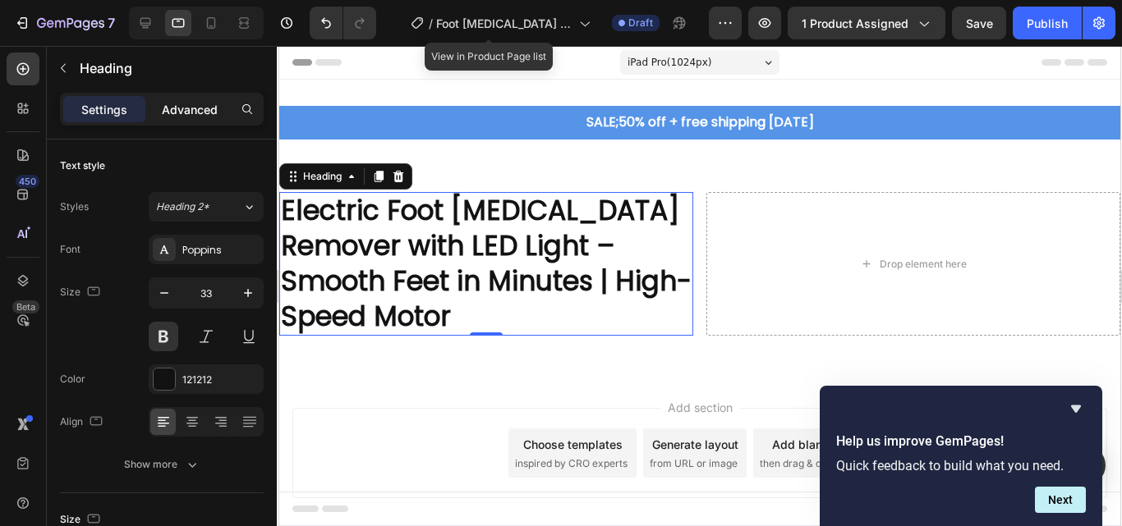
click at [200, 108] on p "Advanced" at bounding box center [190, 109] width 56 height 17
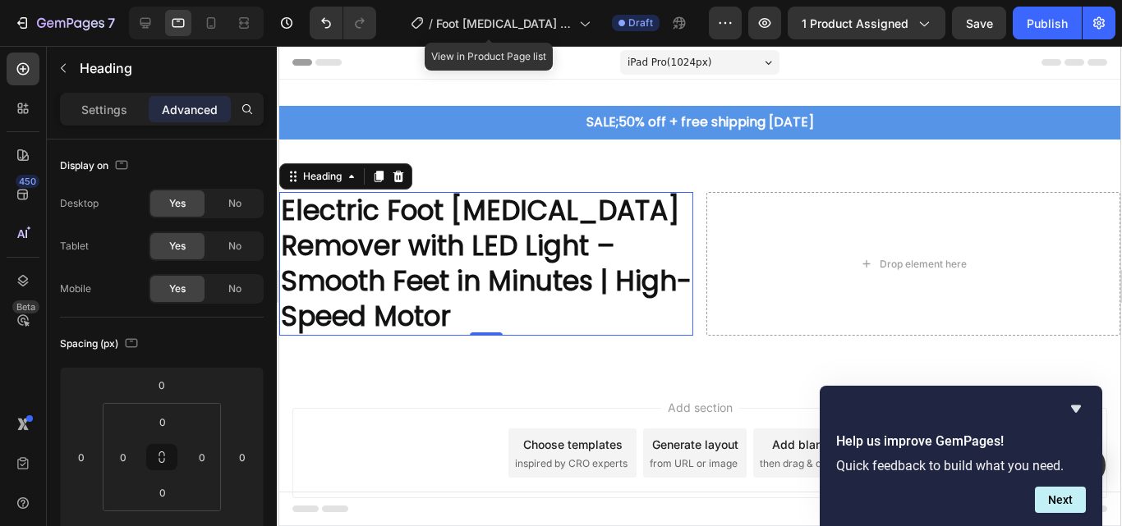
click at [199, 107] on p "Advanced" at bounding box center [190, 109] width 56 height 17
click at [111, 109] on p "Settings" at bounding box center [104, 109] width 46 height 17
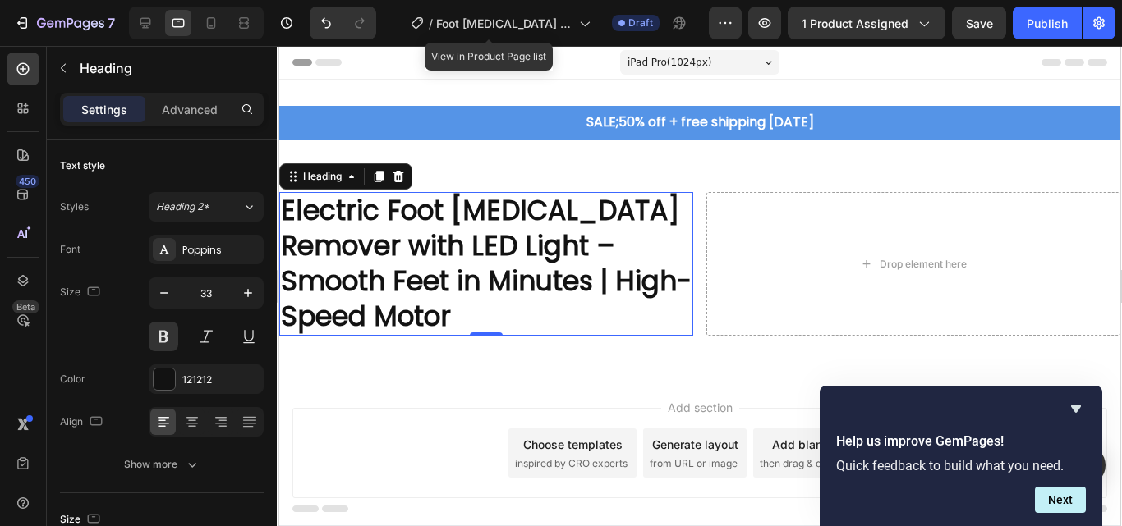
click at [111, 109] on p "Settings" at bounding box center [104, 109] width 46 height 17
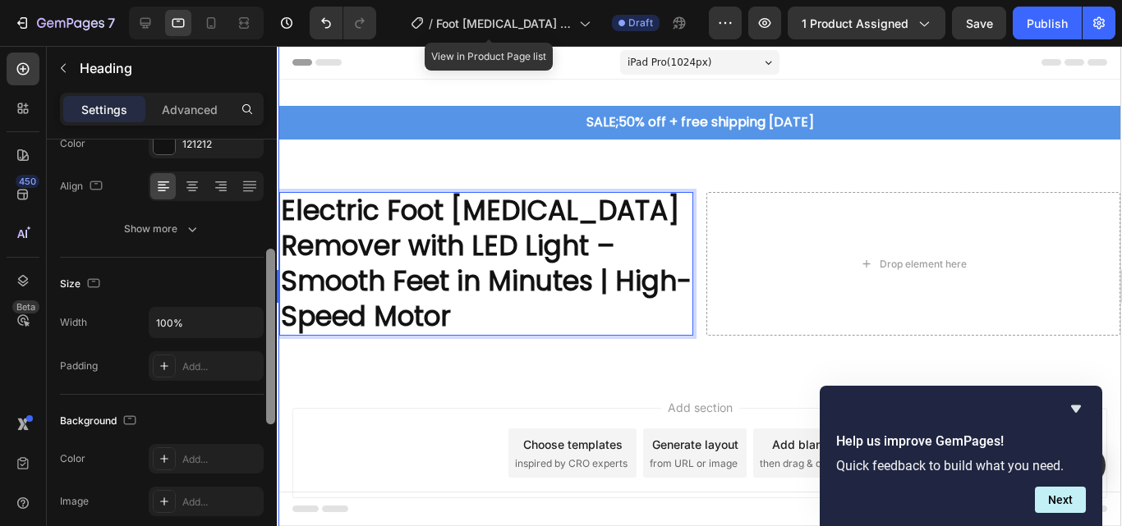
scroll to position [246, 0]
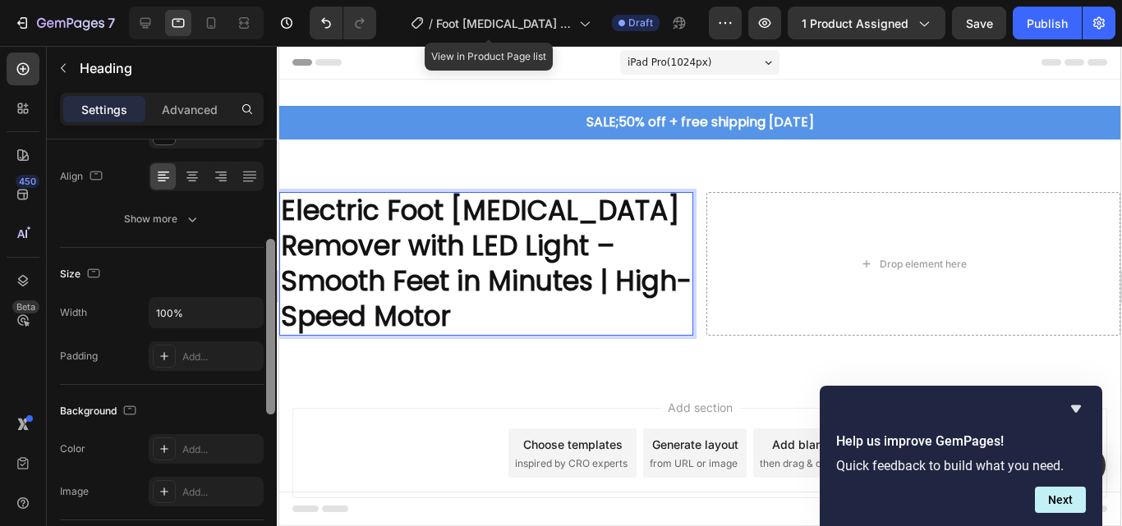
drag, startPoint x: 546, startPoint y: 275, endPoint x: 282, endPoint y: 389, distance: 288.0
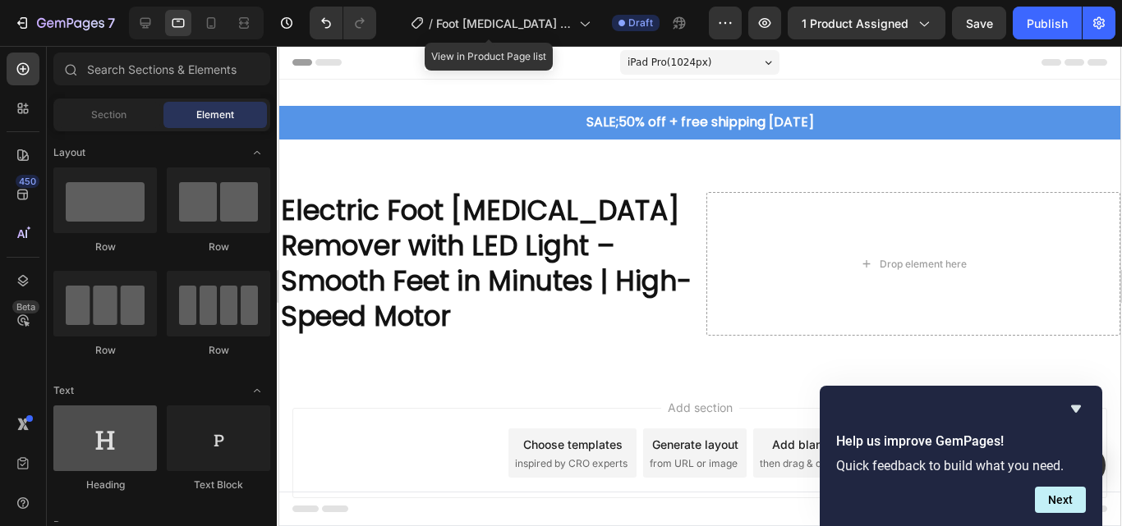
click at [133, 462] on div at bounding box center [104, 439] width 103 height 66
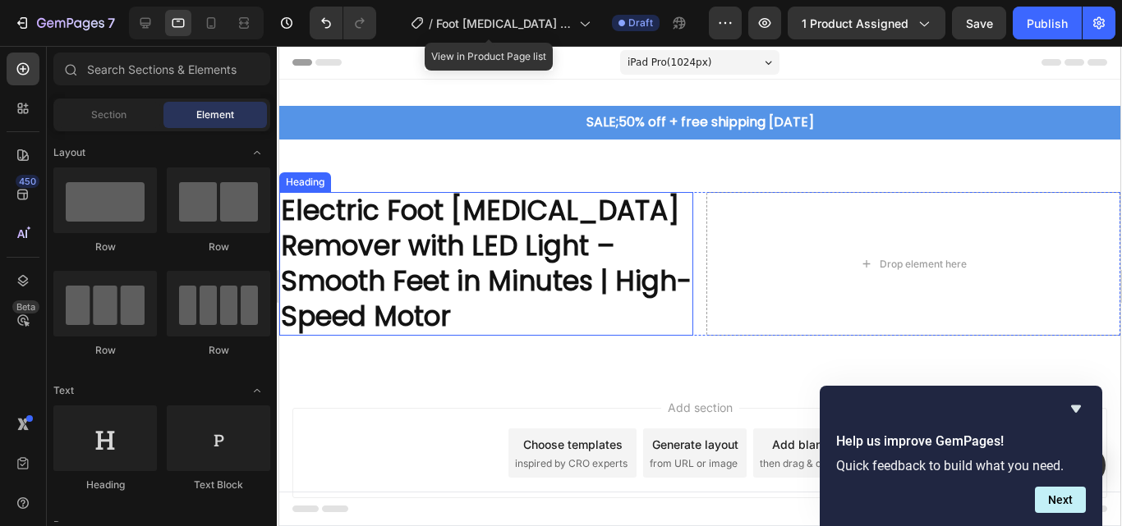
click at [385, 321] on p "Electric Foot Callus Remover with LED Light – Smooth Feet in Minutes | High-Spe…" at bounding box center [485, 264] width 411 height 141
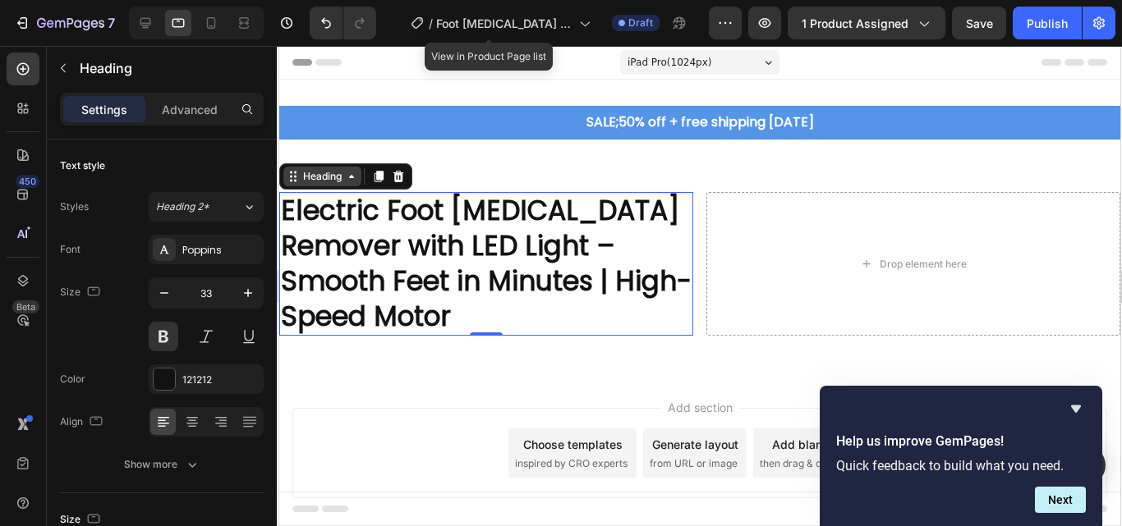
click at [352, 186] on div "Heading" at bounding box center [322, 177] width 78 height 20
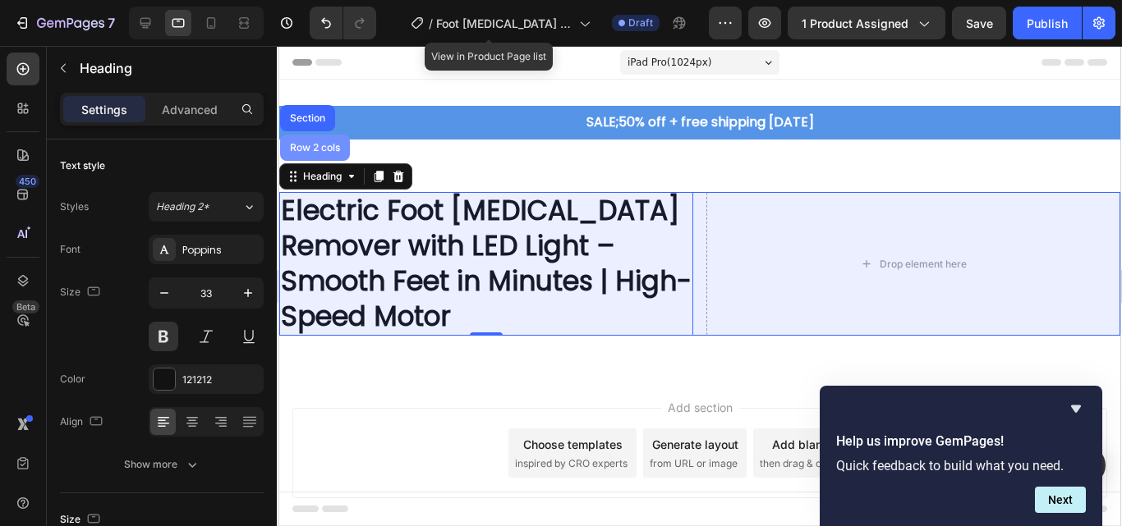
click at [309, 143] on div "Row 2 cols" at bounding box center [314, 148] width 57 height 10
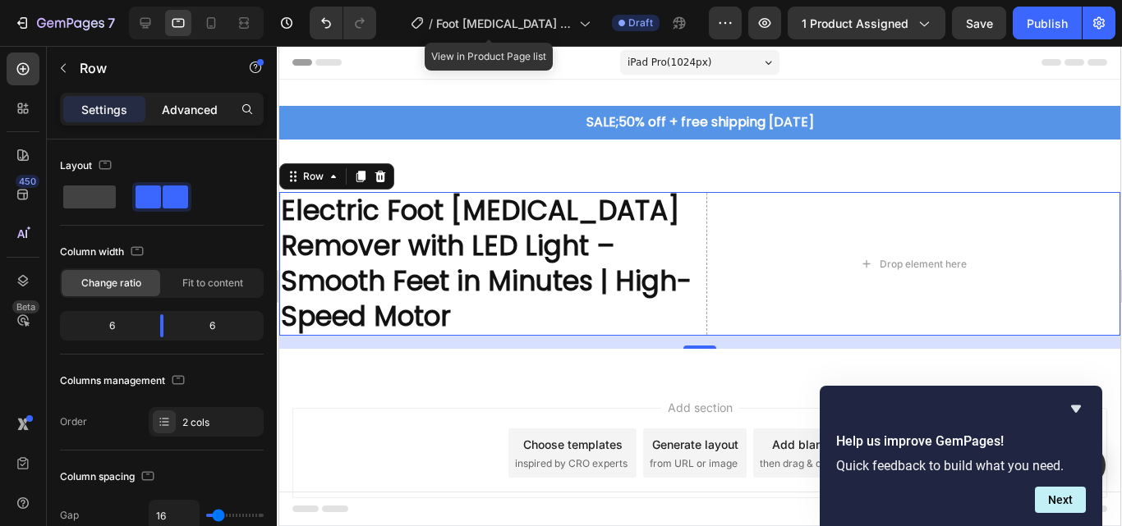
click at [198, 110] on p "Advanced" at bounding box center [190, 109] width 56 height 17
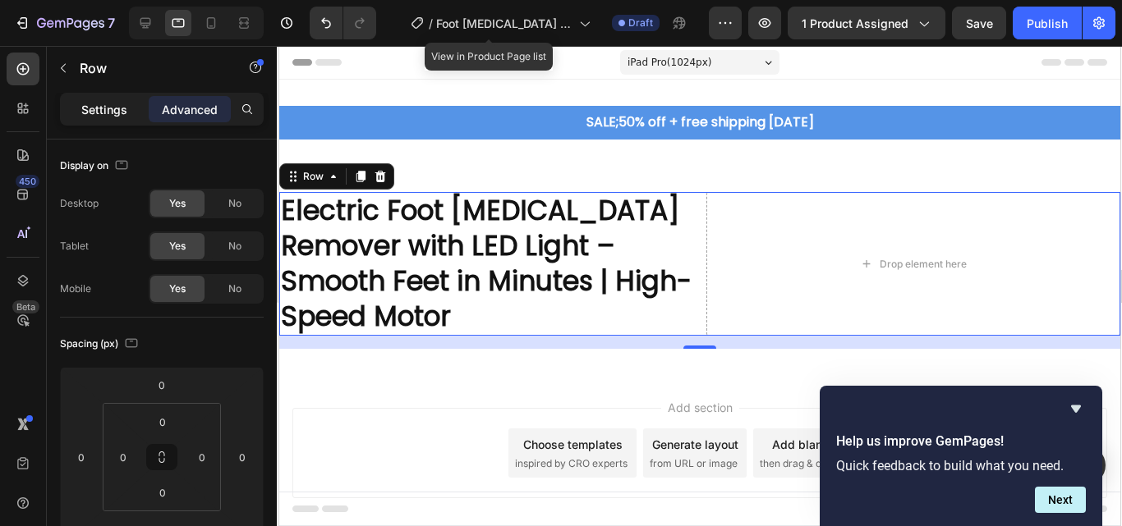
click at [119, 107] on p "Settings" at bounding box center [104, 109] width 46 height 17
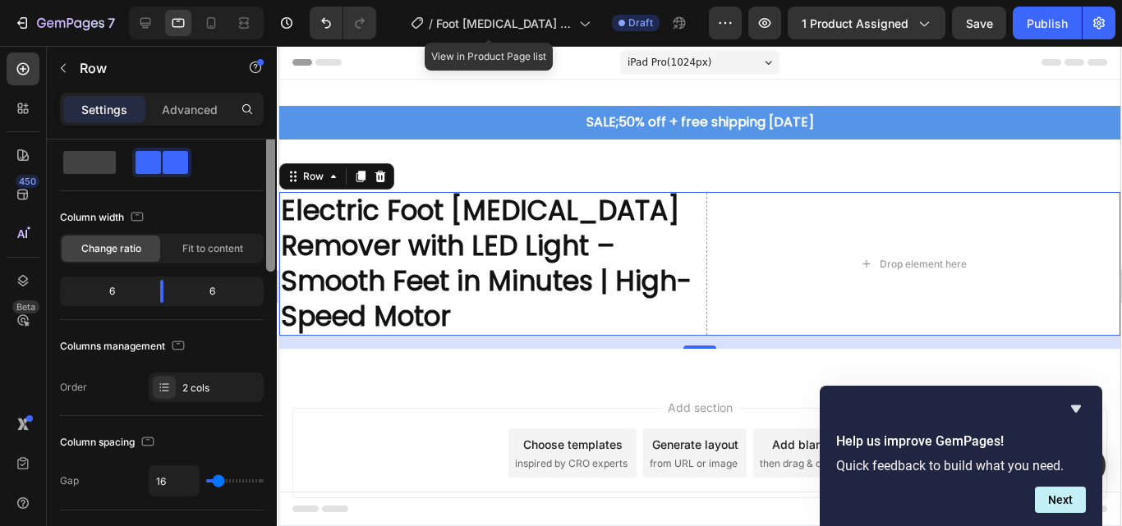
drag, startPoint x: 270, startPoint y: 195, endPoint x: 270, endPoint y: 216, distance: 21.4
click at [270, 211] on div at bounding box center [270, 189] width 9 height 163
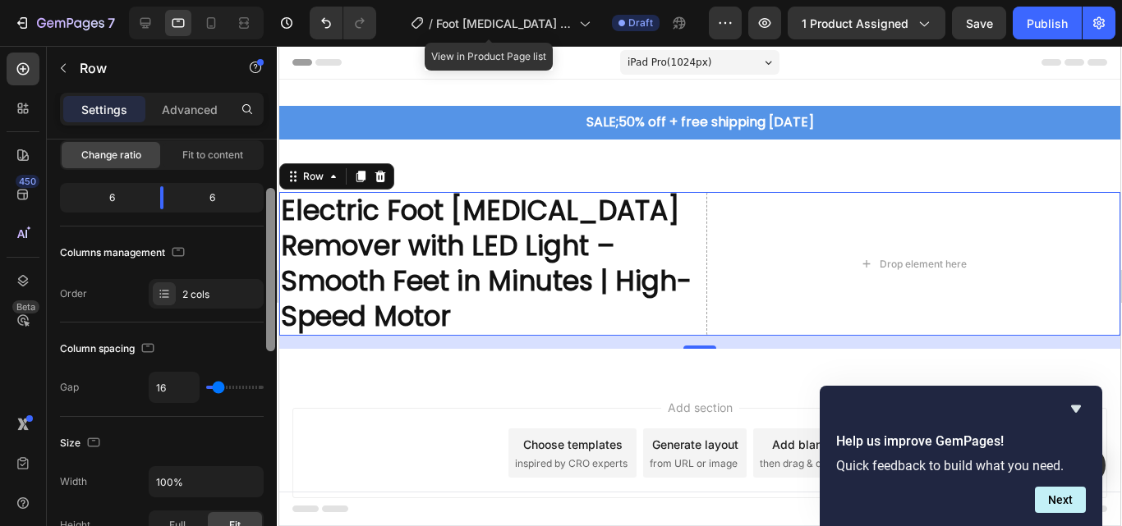
scroll to position [189, 0]
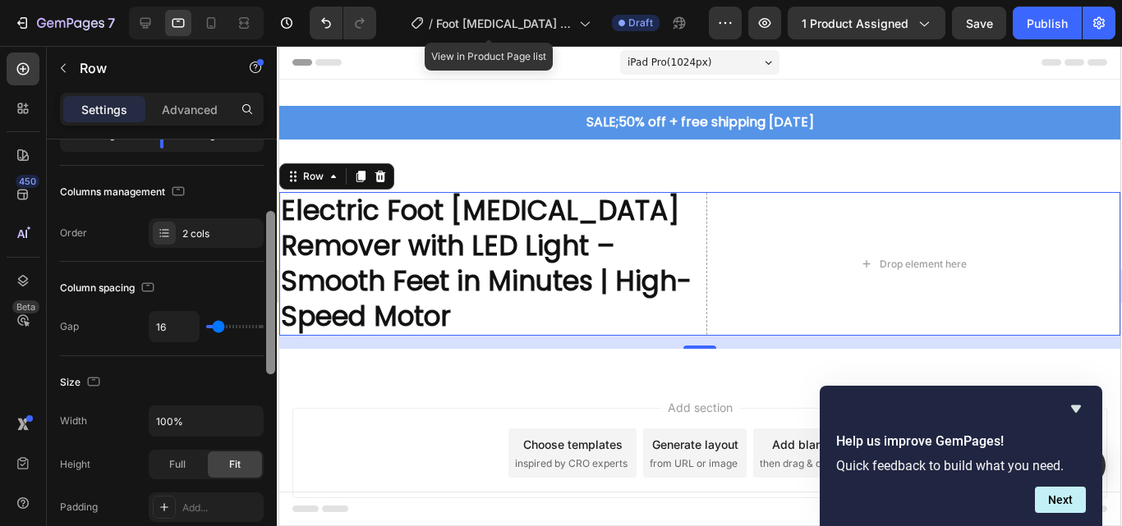
drag, startPoint x: 268, startPoint y: 276, endPoint x: 266, endPoint y: 331, distance: 55.1
click at [266, 331] on div at bounding box center [270, 292] width 9 height 163
click at [411, 310] on p "Electric Foot Callus Remover with LED Light – Smooth Feet in Minutes | High-Spe…" at bounding box center [485, 264] width 411 height 141
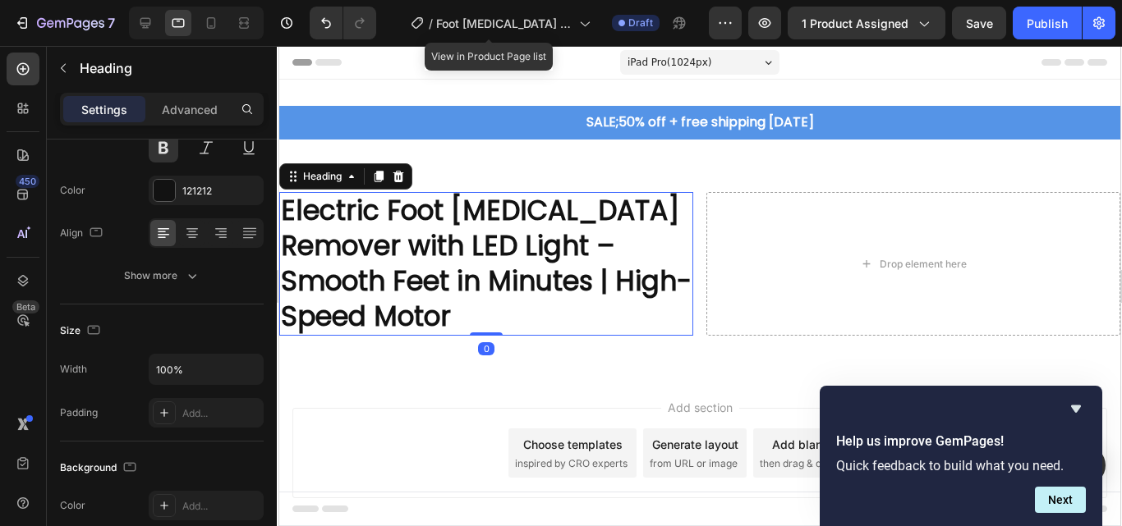
scroll to position [0, 0]
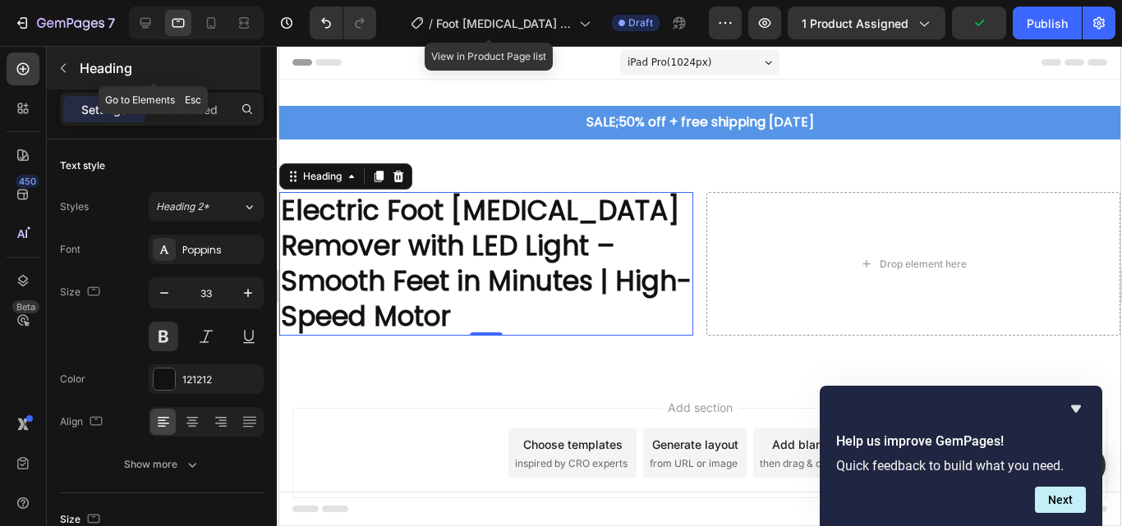
click at [62, 69] on icon "button" at bounding box center [63, 68] width 5 height 9
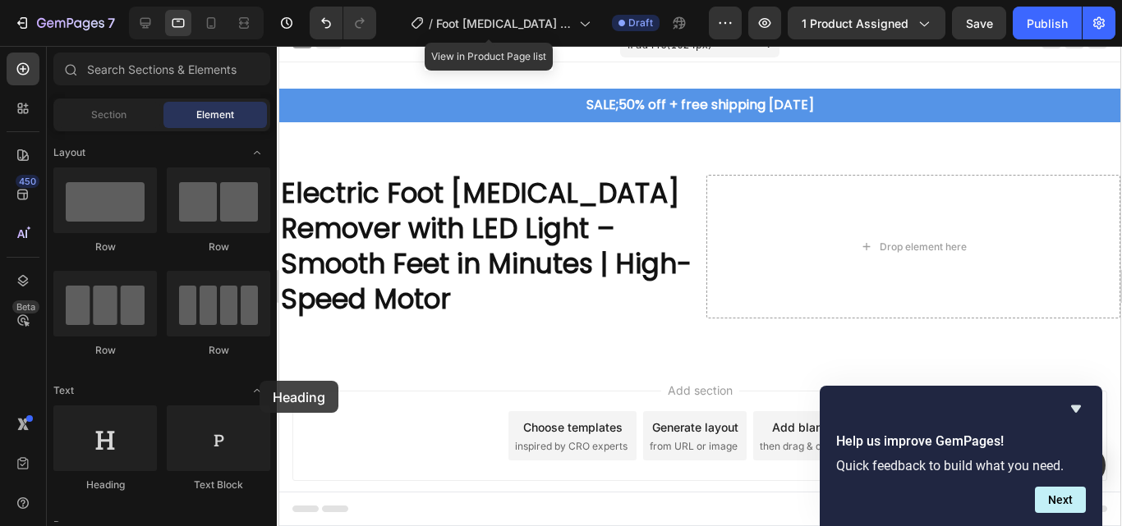
scroll to position [25, 0]
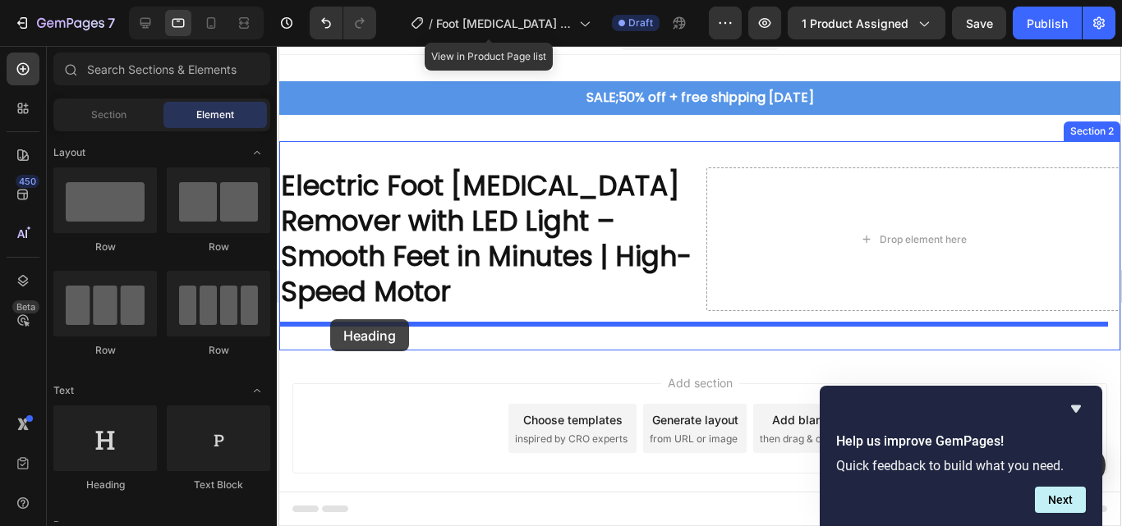
drag, startPoint x: 404, startPoint y: 502, endPoint x: 329, endPoint y: 319, distance: 197.1
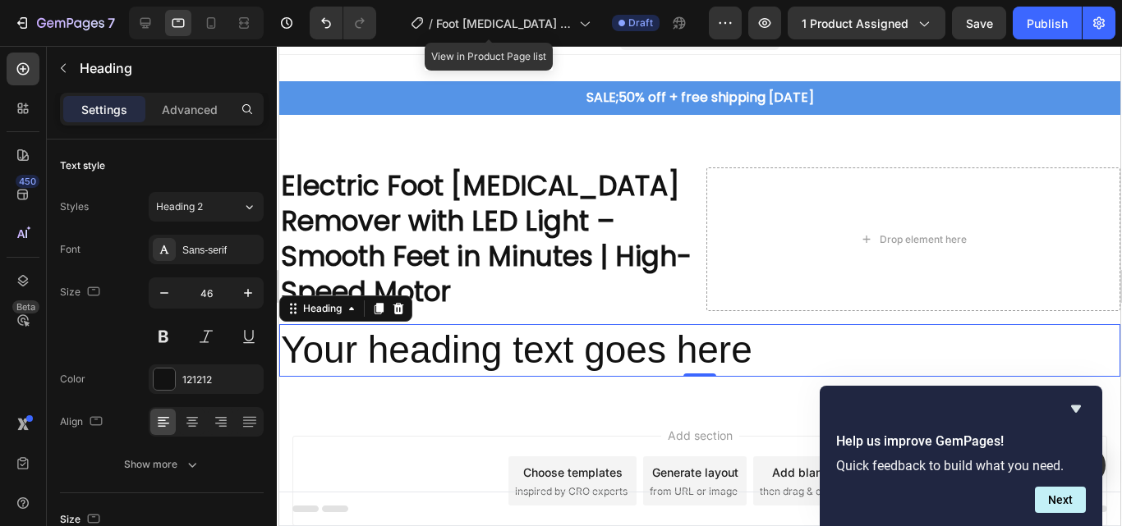
click at [759, 342] on h2 "Your heading text goes here" at bounding box center [698, 350] width 841 height 53
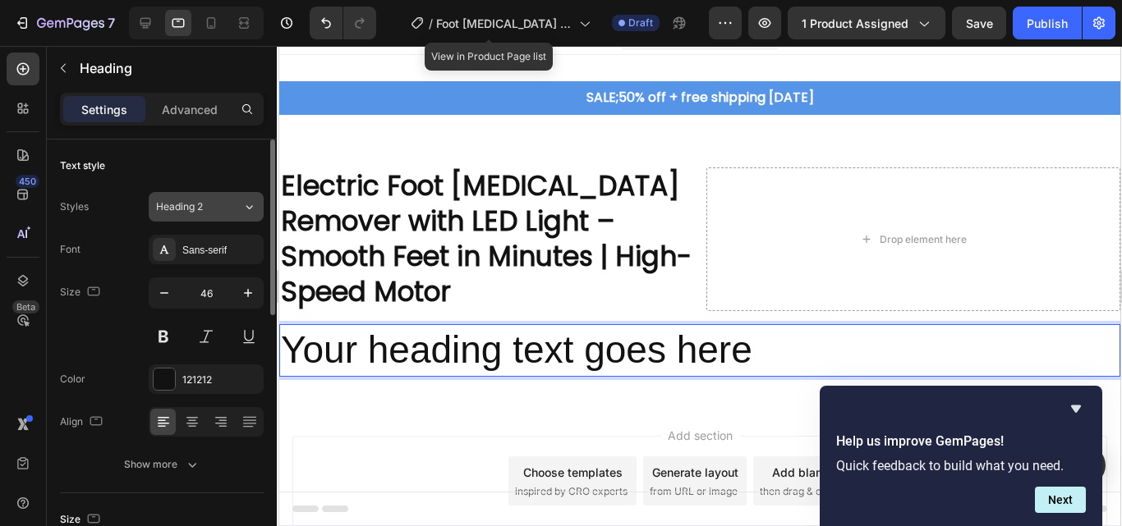
click at [251, 210] on icon at bounding box center [249, 207] width 14 height 16
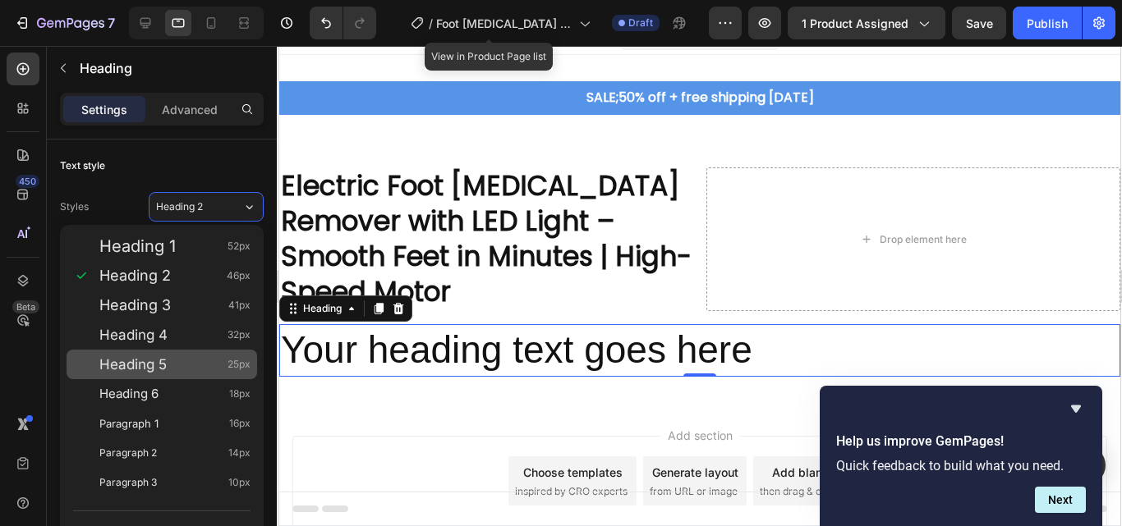
click at [186, 368] on div "Heading 5 25px" at bounding box center [174, 364] width 151 height 16
type input "25"
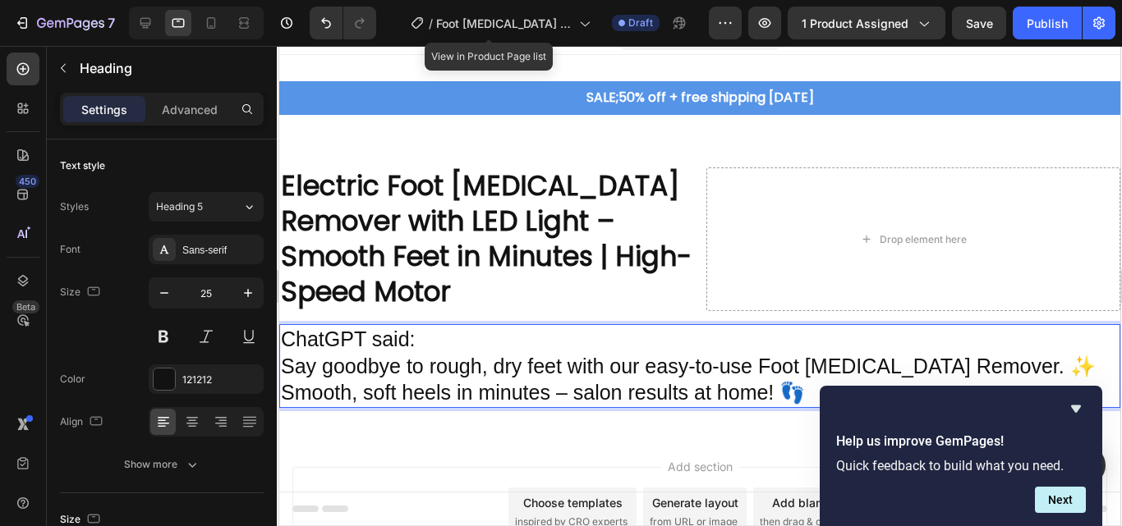
click at [430, 333] on p "ChatGPT said:" at bounding box center [699, 339] width 838 height 27
click at [753, 390] on p "Say goodbye to rough, dry feet with our easy-to-use Foot Callus Remover. ✨ Smoo…" at bounding box center [699, 379] width 838 height 53
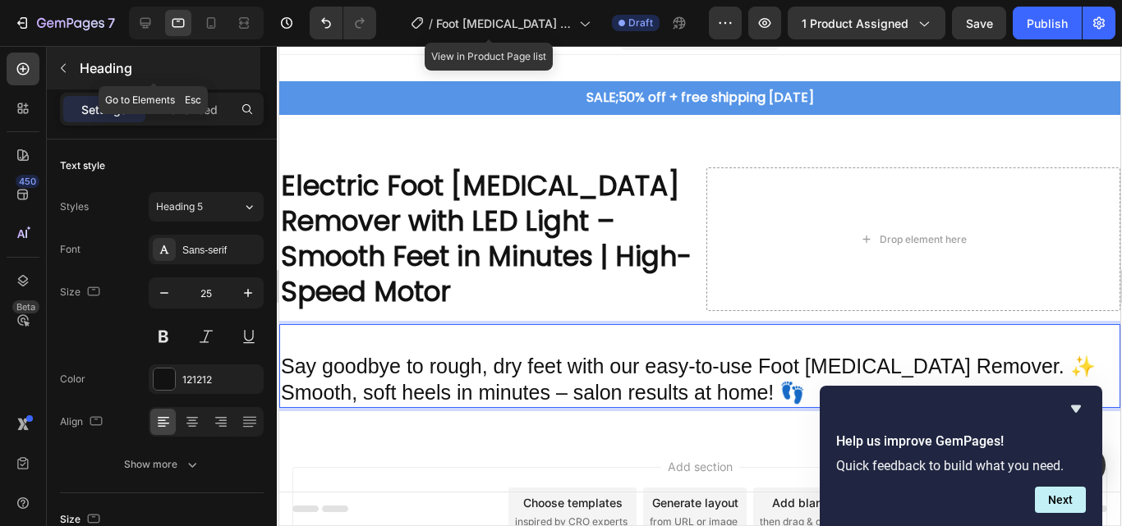
click at [60, 69] on icon "button" at bounding box center [63, 68] width 13 height 13
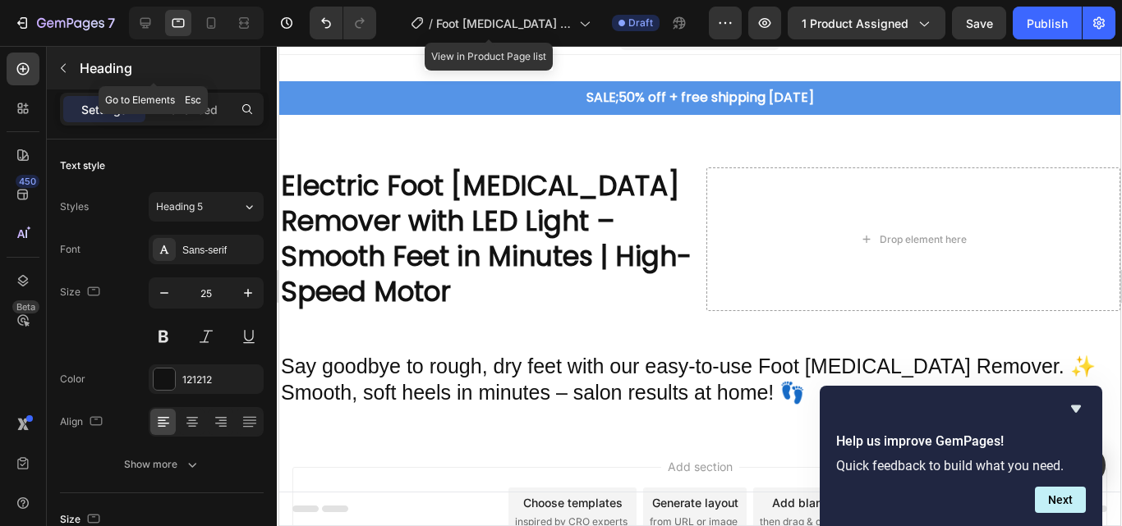
click at [0, 0] on div at bounding box center [0, 0] width 0 height 0
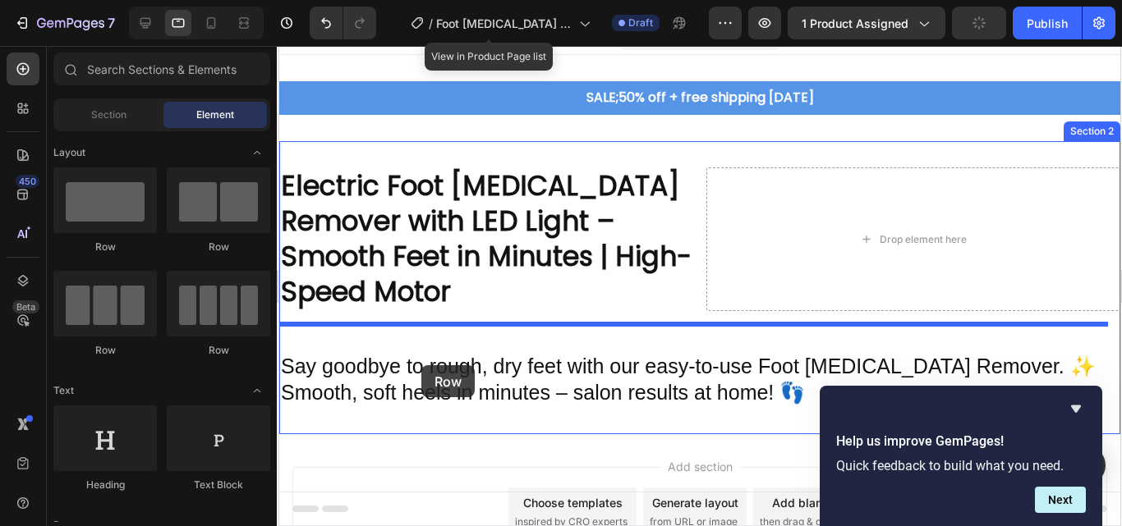
drag, startPoint x: 485, startPoint y: 242, endPoint x: 421, endPoint y: 365, distance: 138.9
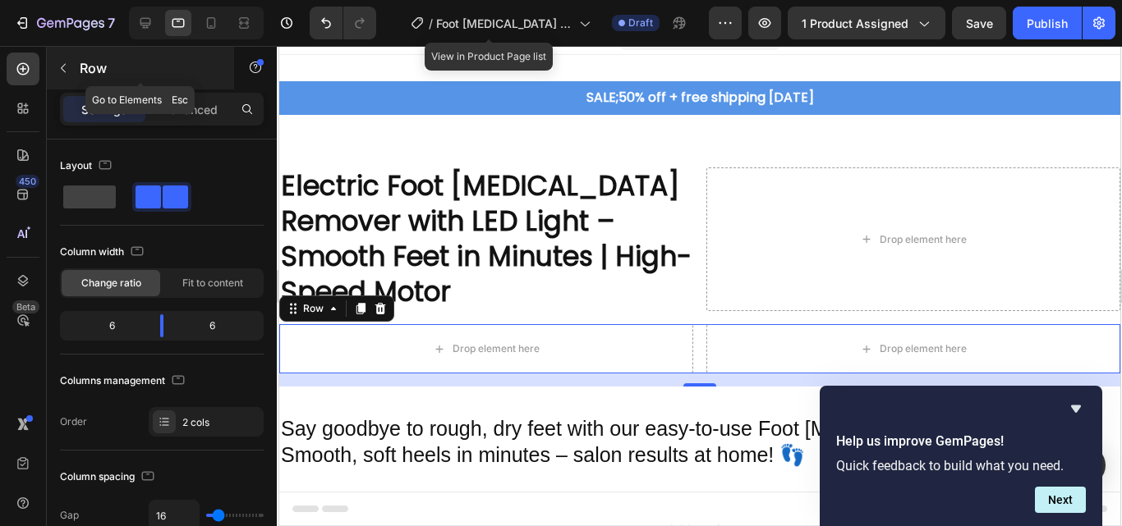
click at [62, 67] on icon "button" at bounding box center [63, 68] width 13 height 13
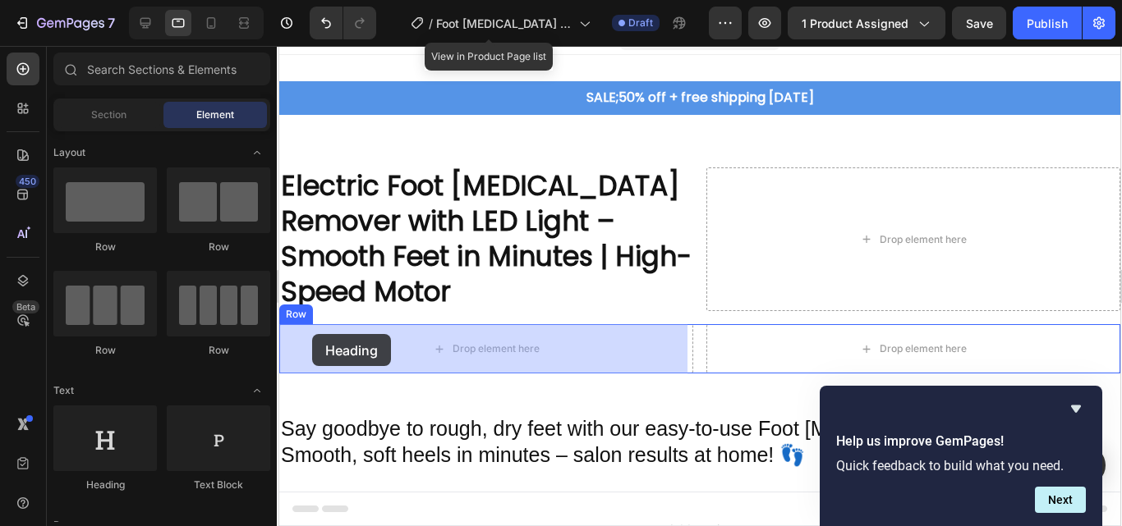
drag, startPoint x: 402, startPoint y: 495, endPoint x: 312, endPoint y: 333, distance: 185.3
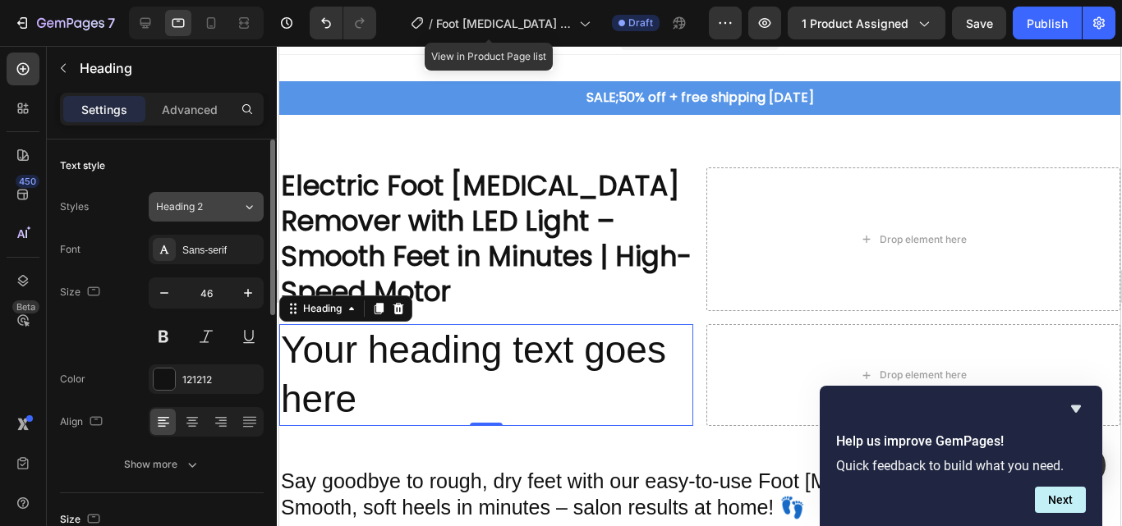
click at [250, 206] on icon at bounding box center [249, 207] width 14 height 16
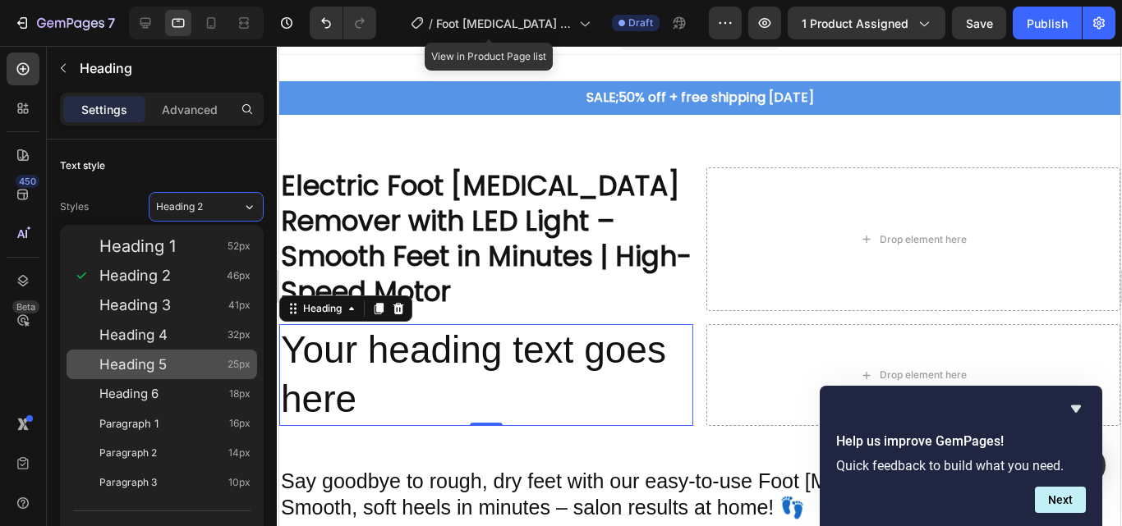
click at [213, 370] on div "Heading 5 25px" at bounding box center [174, 364] width 151 height 16
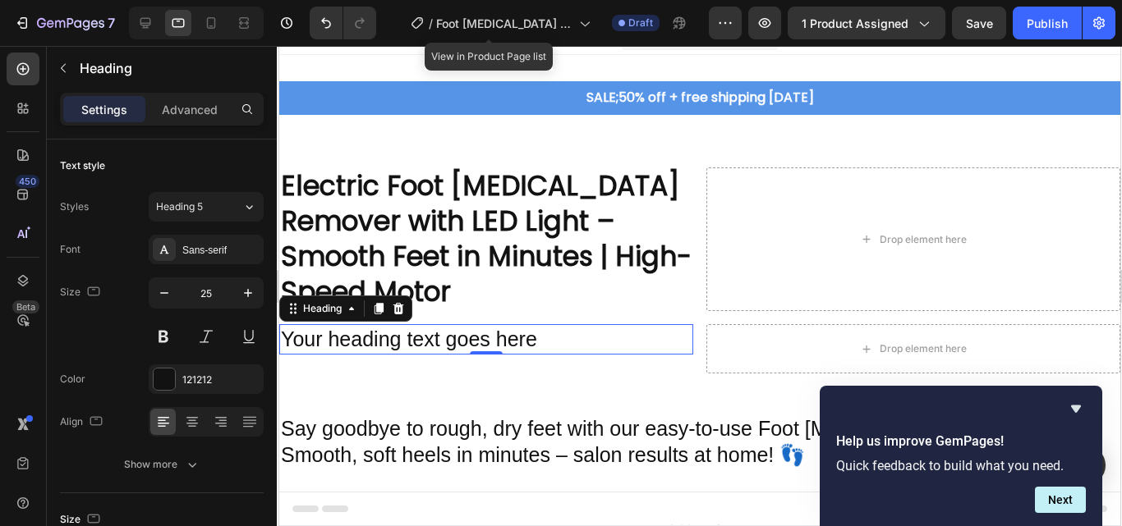
click at [555, 336] on h2 "Your heading text goes here" at bounding box center [485, 339] width 414 height 30
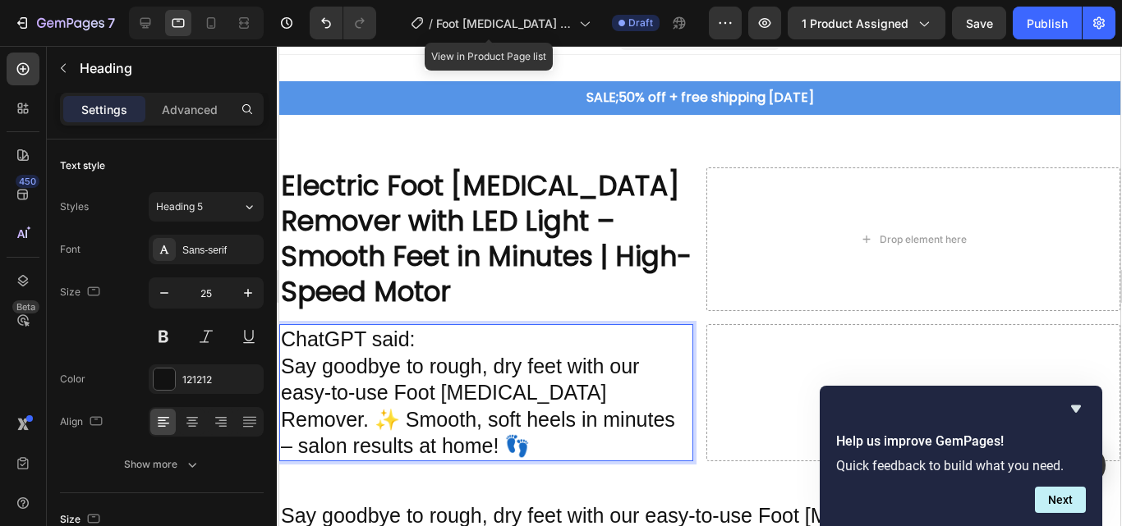
click at [412, 329] on p "ChatGPT said:" at bounding box center [485, 339] width 411 height 27
click at [281, 364] on p "Say goodbye to rough, dry feet with our easy-to-use Foot Callus Remover. ✨ Smoo…" at bounding box center [485, 406] width 411 height 107
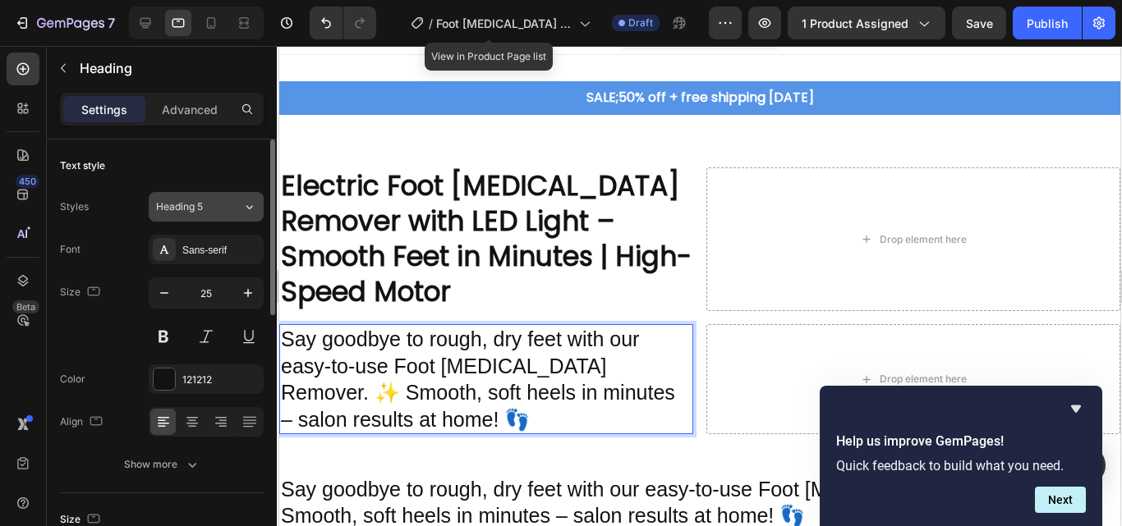
click at [242, 203] on icon at bounding box center [249, 207] width 14 height 16
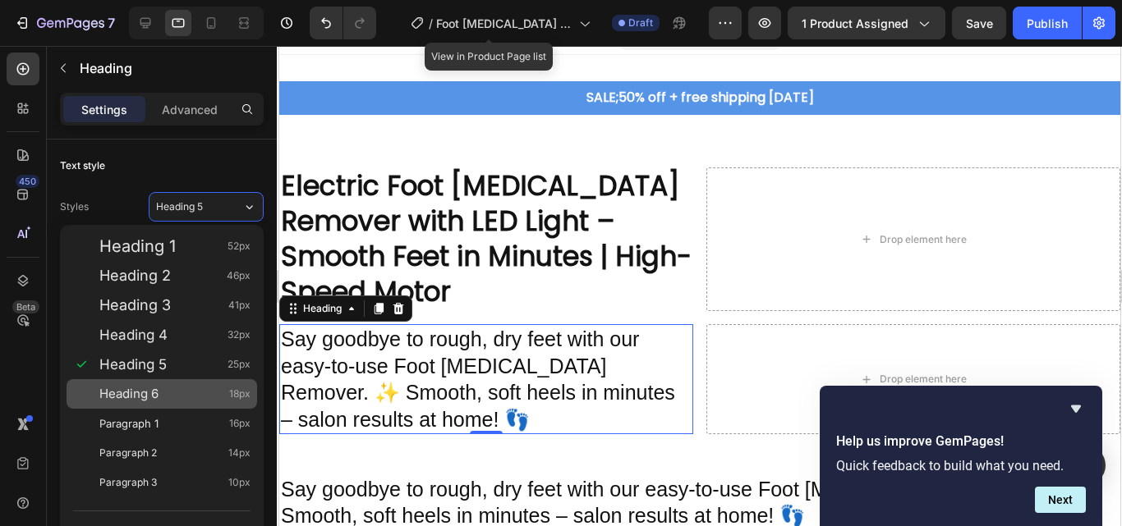
click at [183, 383] on div "Heading 6 18px" at bounding box center [162, 394] width 191 height 30
type input "18"
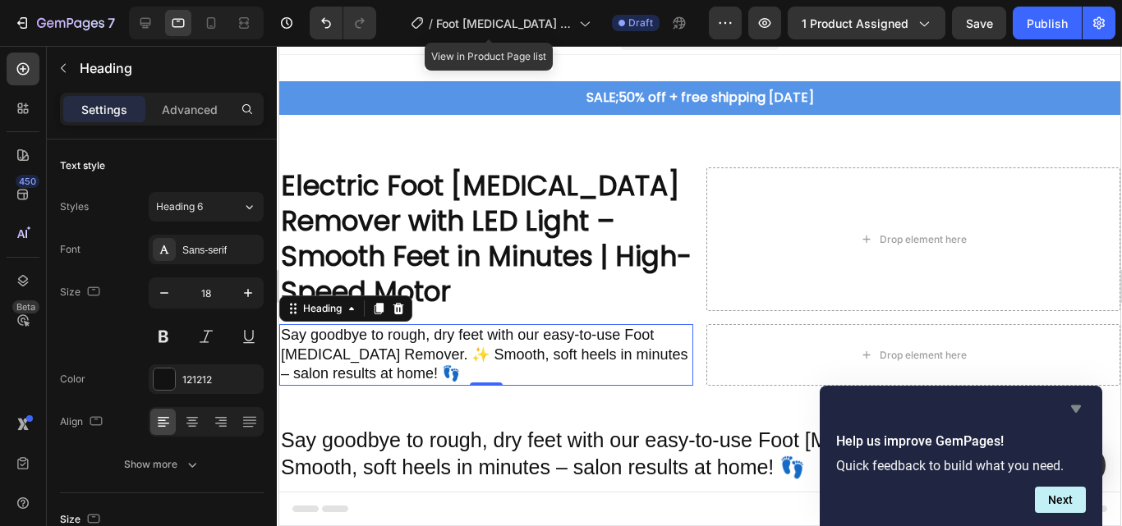
click at [1072, 406] on icon "Hide survey" at bounding box center [1076, 409] width 10 height 7
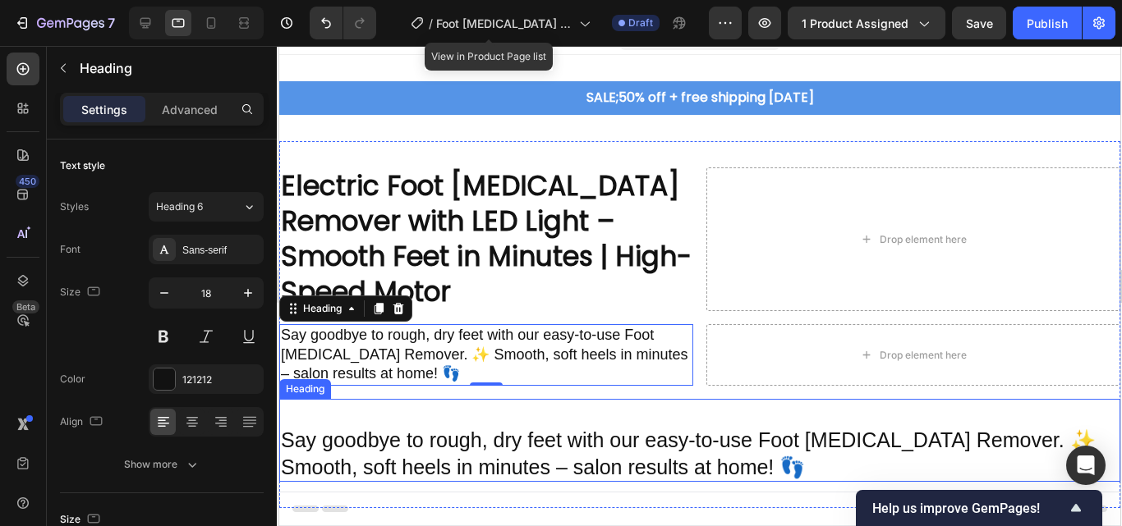
click at [836, 442] on p "⁠⁠⁠⁠⁠⁠⁠ Say goodbye to rough, dry feet with our easy-to-use Foot Callus Remover…" at bounding box center [699, 441] width 838 height 80
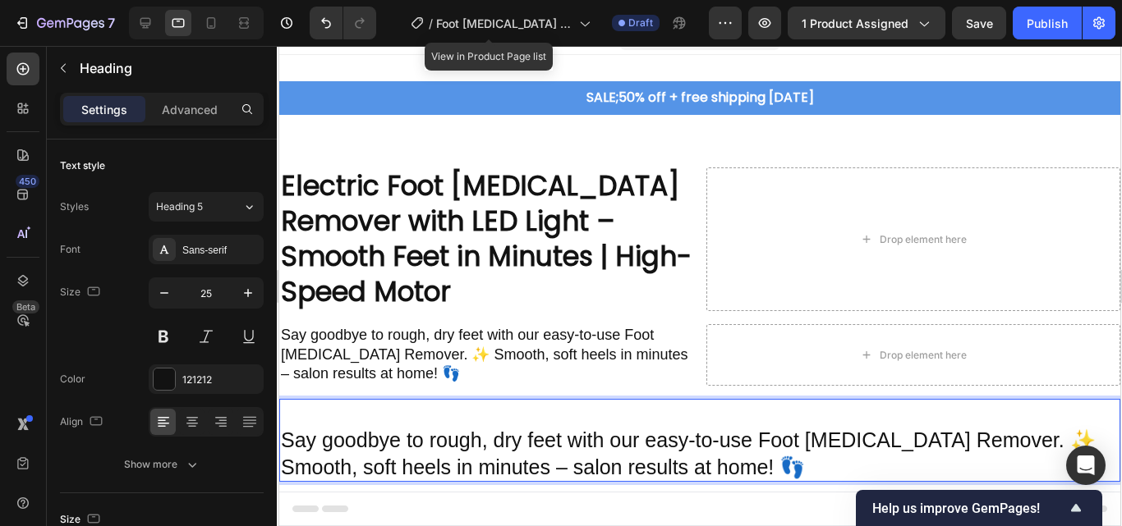
click at [734, 461] on p "⁠⁠⁠⁠⁠⁠⁠ Say goodbye to rough, dry feet with our easy-to-use Foot Callus Remover…" at bounding box center [699, 441] width 838 height 80
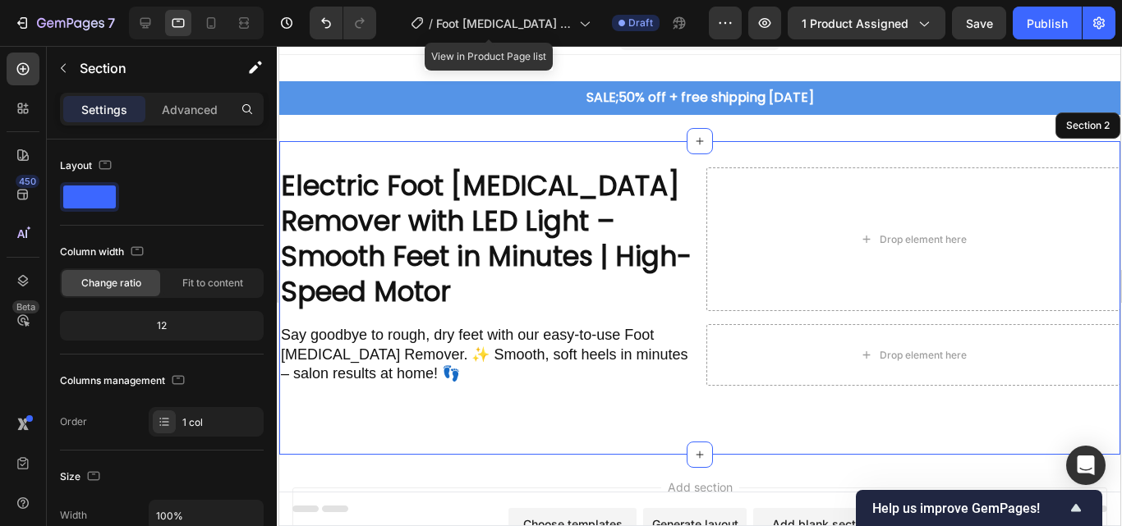
click at [712, 431] on div "Electric Foot Callus Remover with LED Light – Smooth Feet in Minutes | High-Spe…" at bounding box center [698, 298] width 841 height 314
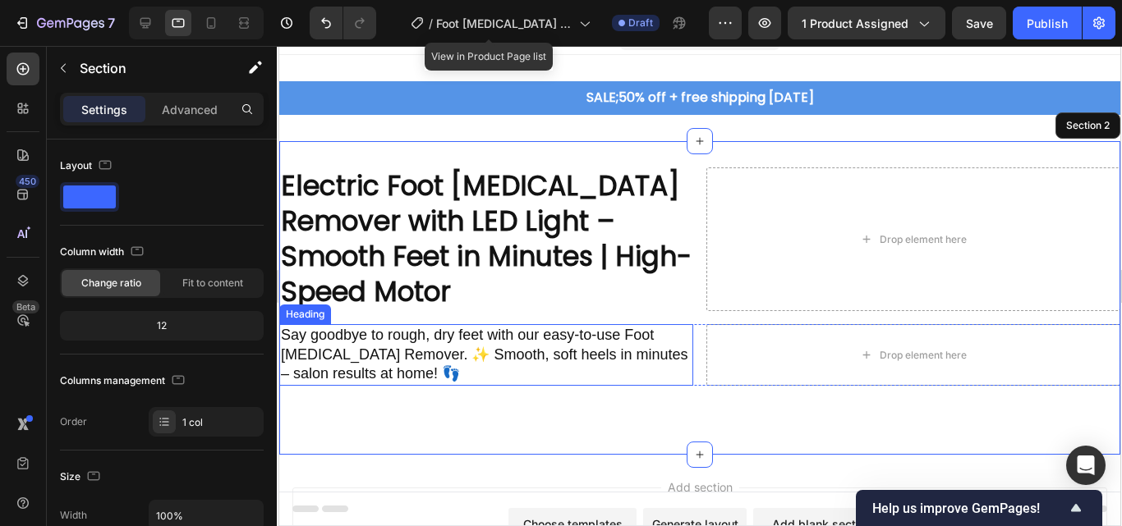
click at [410, 366] on p "Say goodbye to rough, dry feet with our easy-to-use Foot Callus Remover. ✨ Smoo…" at bounding box center [485, 354] width 411 height 57
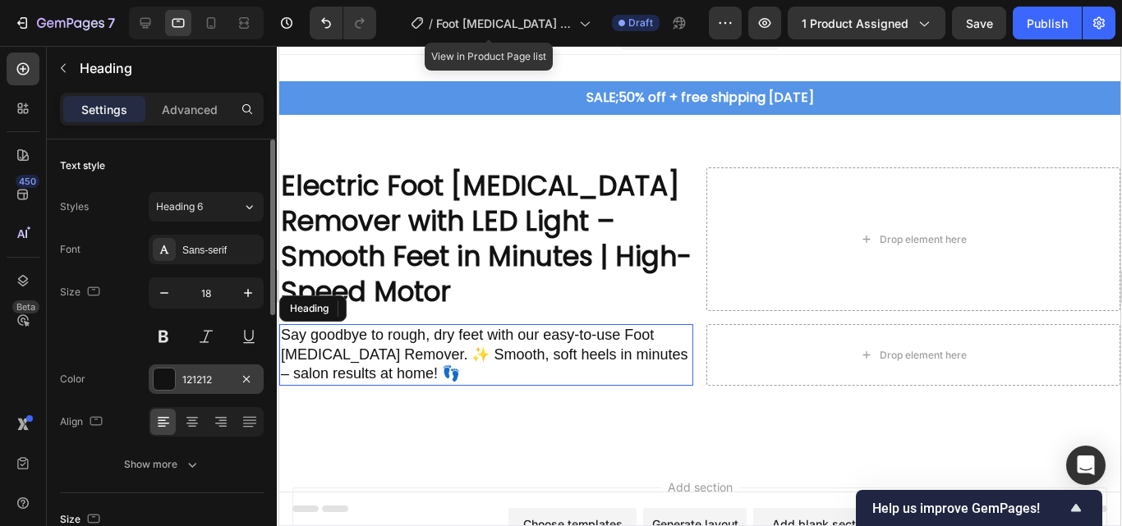
drag, startPoint x: 166, startPoint y: 384, endPoint x: 75, endPoint y: 289, distance: 131.9
click at [166, 384] on div at bounding box center [164, 379] width 21 height 21
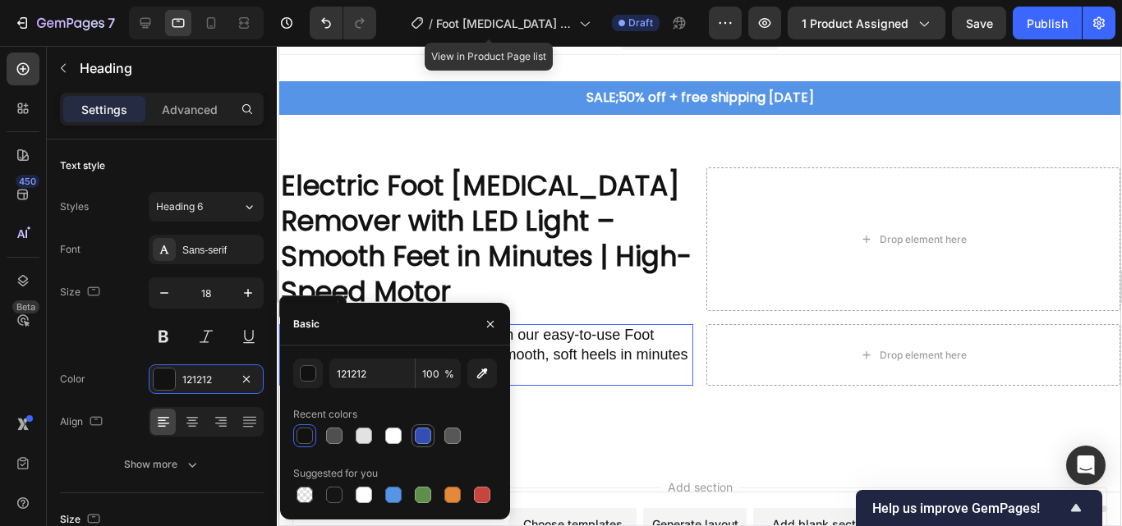
click at [421, 433] on div at bounding box center [423, 436] width 16 height 16
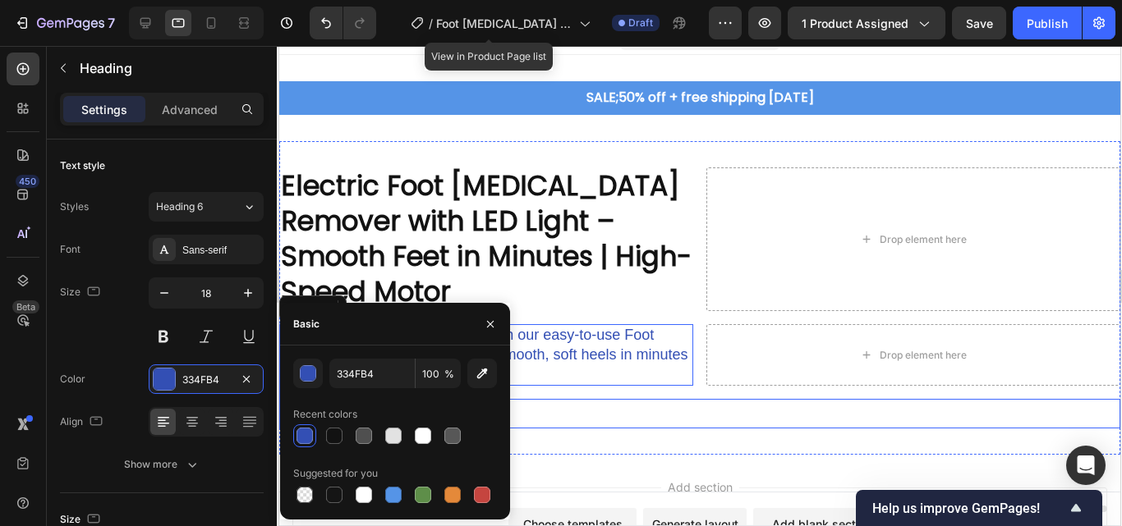
click at [517, 405] on p "Rich Text Editor. Editing area: main" at bounding box center [699, 414] width 838 height 27
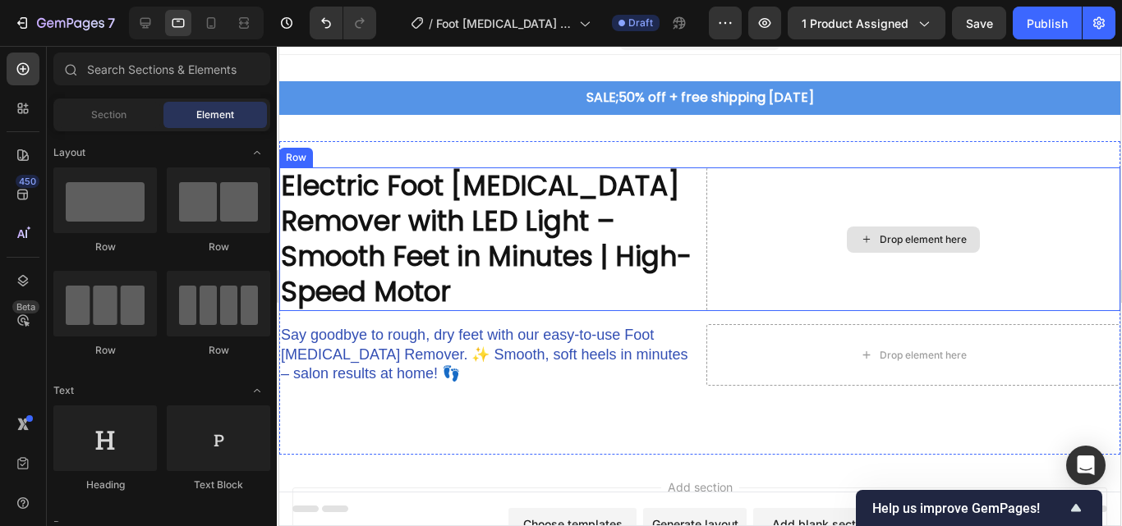
click at [816, 255] on div "Drop element here" at bounding box center [912, 240] width 414 height 145
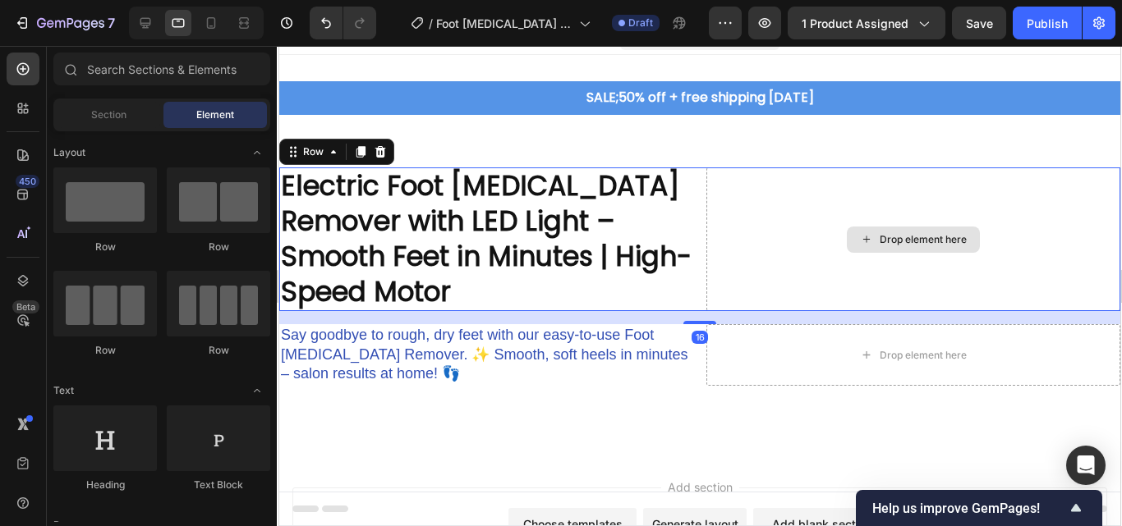
click at [879, 241] on div "Drop element here" at bounding box center [922, 239] width 87 height 13
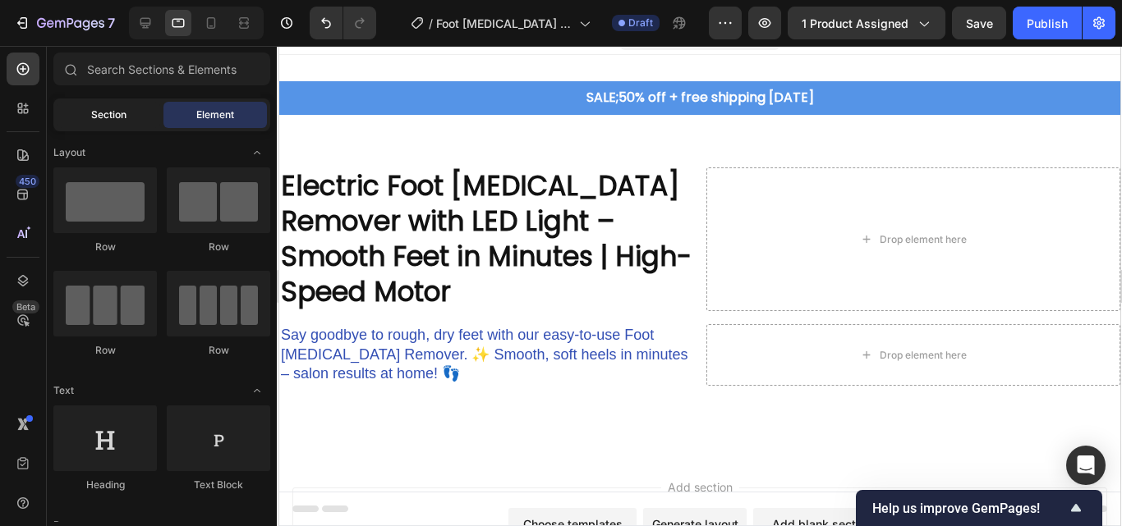
click at [104, 106] on div "Section" at bounding box center [108, 115] width 103 height 26
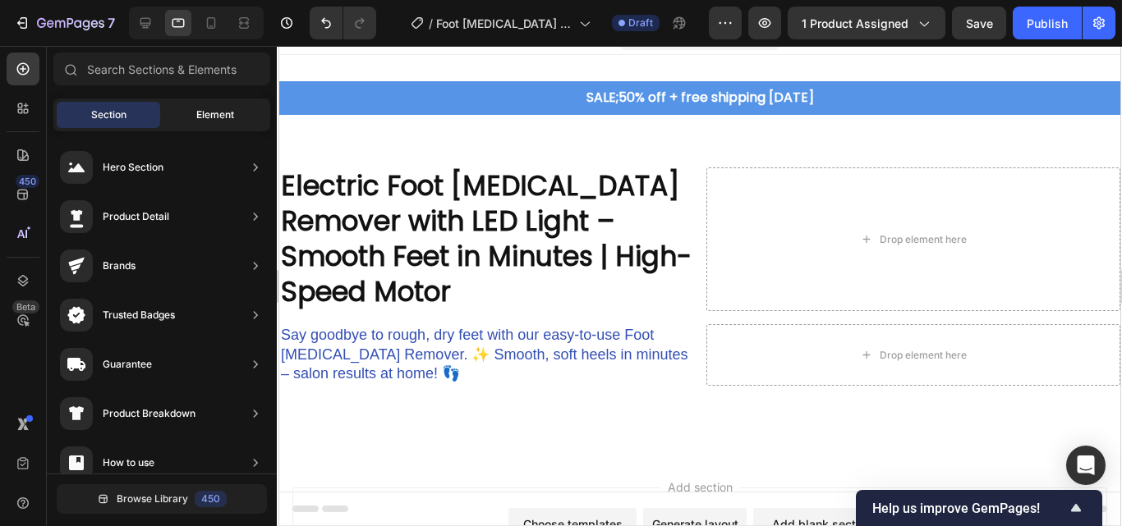
click at [206, 110] on span "Element" at bounding box center [215, 115] width 38 height 15
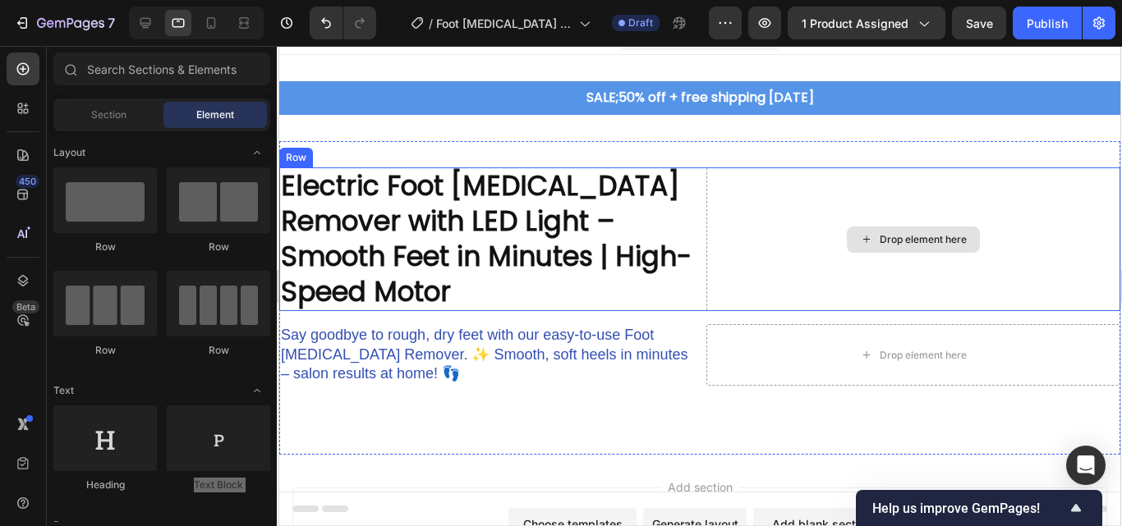
click at [879, 227] on div "Drop element here" at bounding box center [912, 240] width 133 height 26
click at [882, 240] on div "Drop element here" at bounding box center [922, 239] width 87 height 13
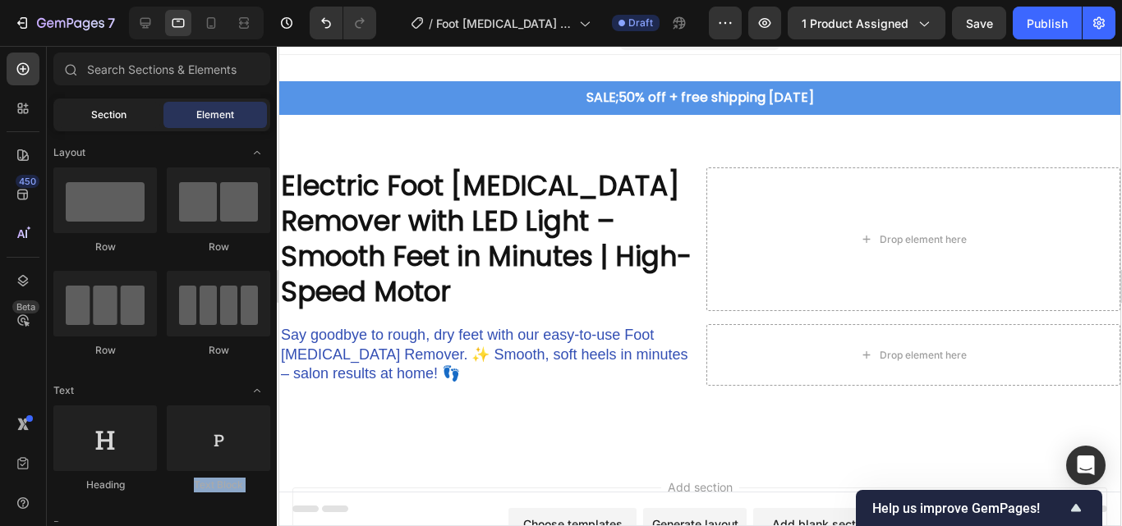
click at [133, 108] on div "Section" at bounding box center [108, 115] width 103 height 26
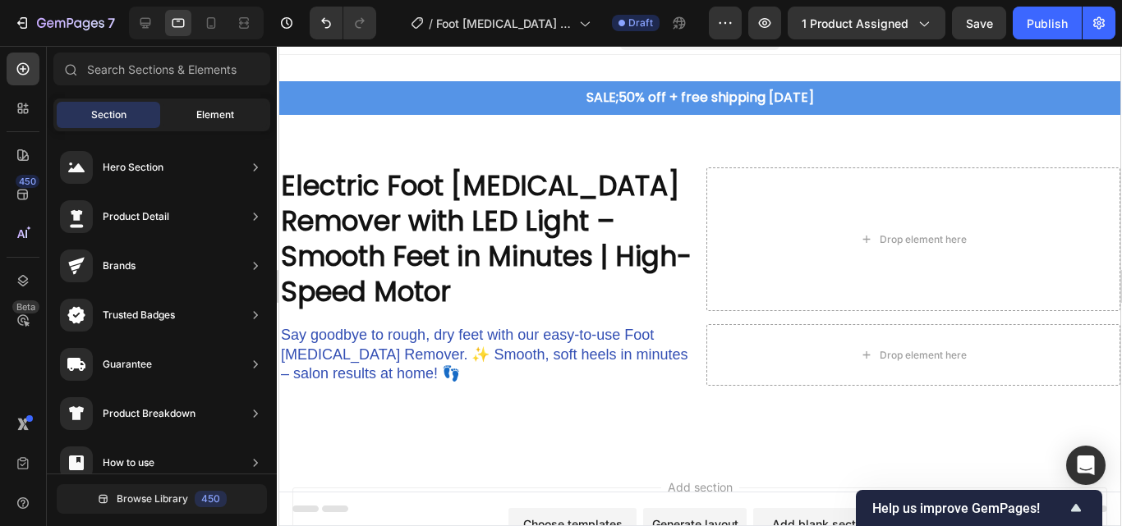
click at [200, 111] on span "Element" at bounding box center [215, 115] width 38 height 15
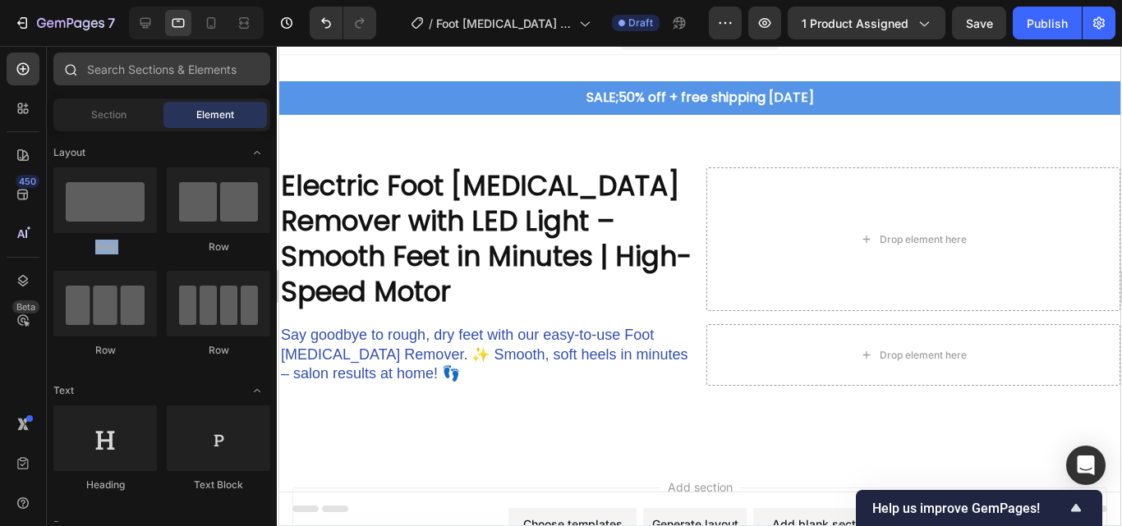
drag, startPoint x: 273, startPoint y: 128, endPoint x: 209, endPoint y: 74, distance: 83.9
click at [267, 154] on div "Sections(30) Elements(84) Section Element Hero Section Product Detail Brands Tr…" at bounding box center [162, 288] width 230 height 470
click at [111, 58] on input "text" at bounding box center [161, 69] width 217 height 33
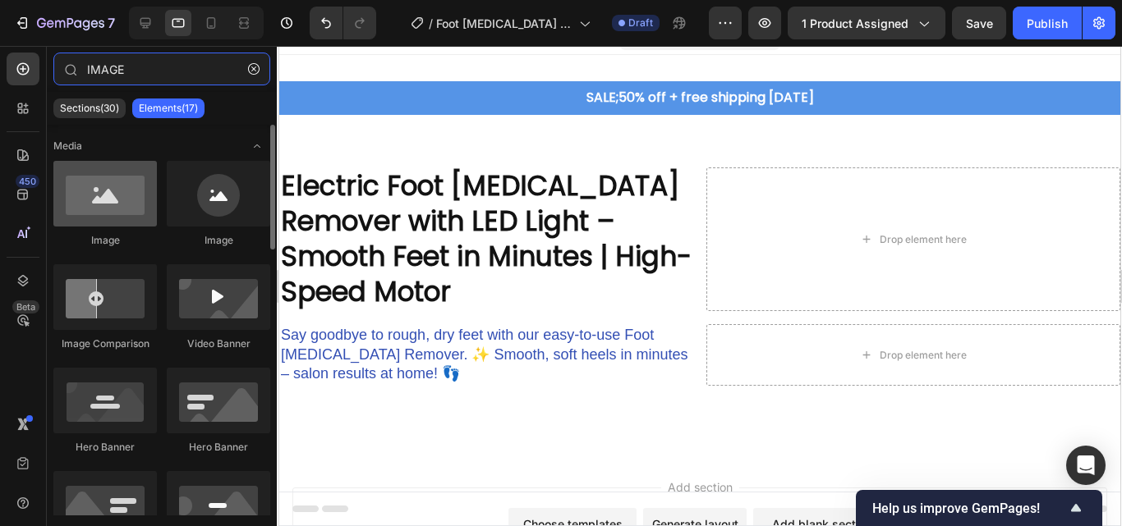
type input "IMAGE"
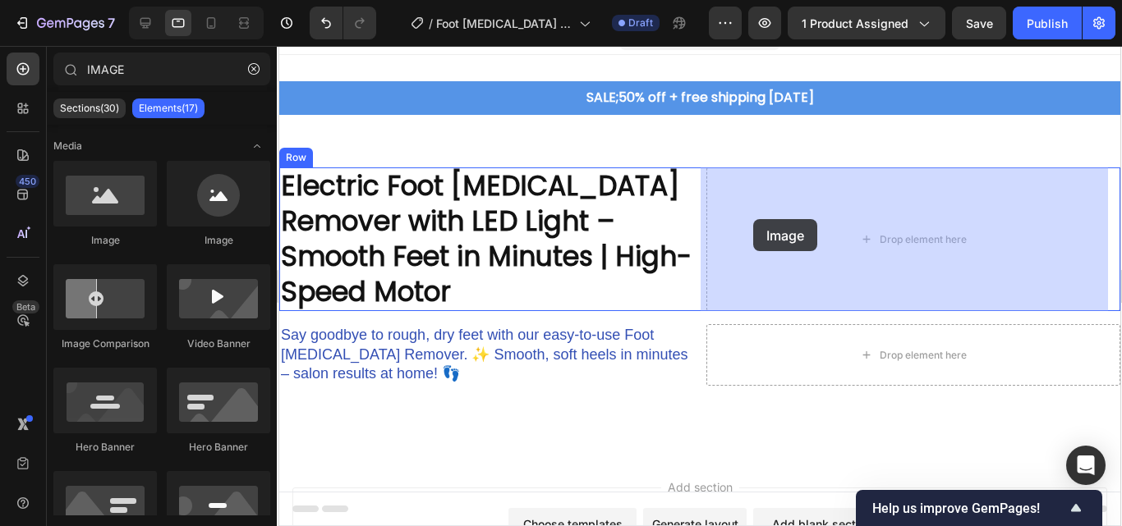
drag, startPoint x: 390, startPoint y: 248, endPoint x: 791, endPoint y: 227, distance: 401.4
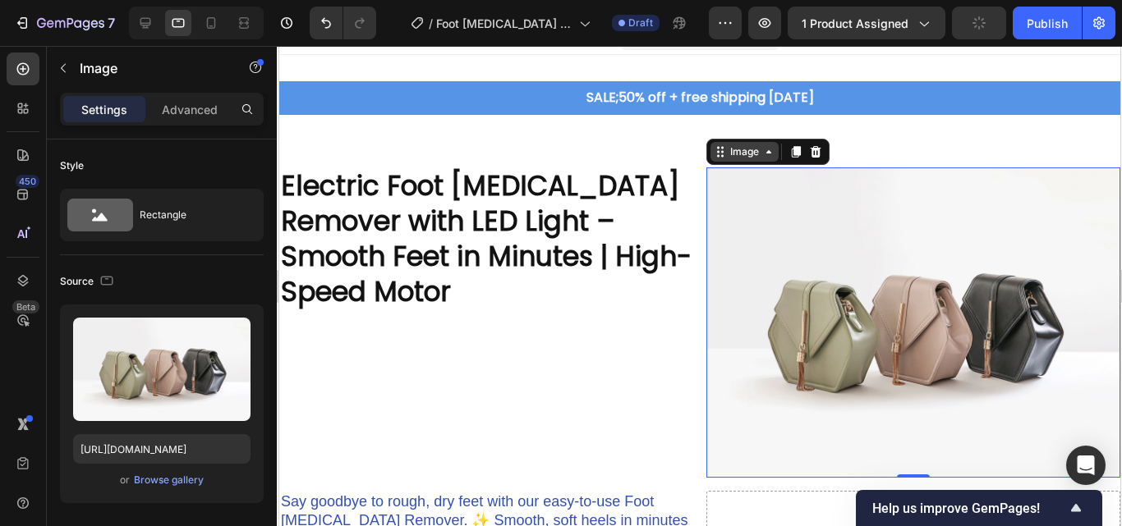
click at [761, 159] on div "Image" at bounding box center [744, 152] width 68 height 20
click at [751, 198] on img at bounding box center [912, 323] width 414 height 310
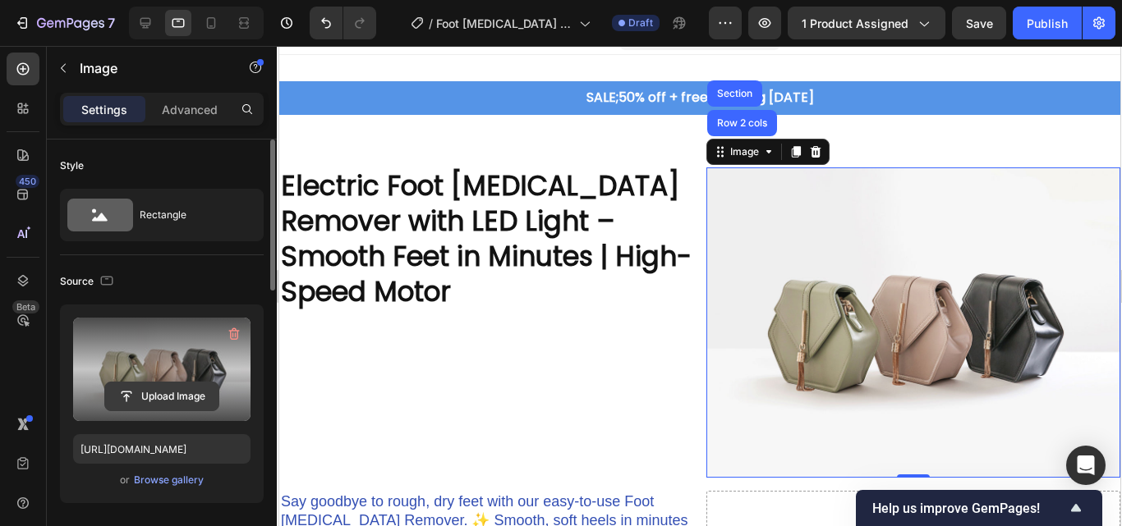
click at [166, 393] on input "file" at bounding box center [161, 397] width 113 height 28
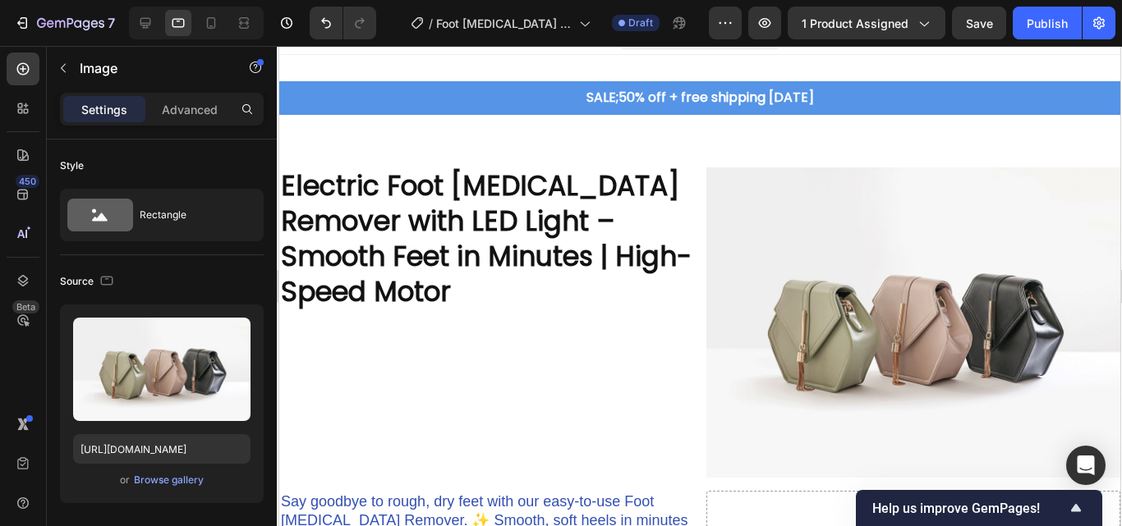
scroll to position [140, 0]
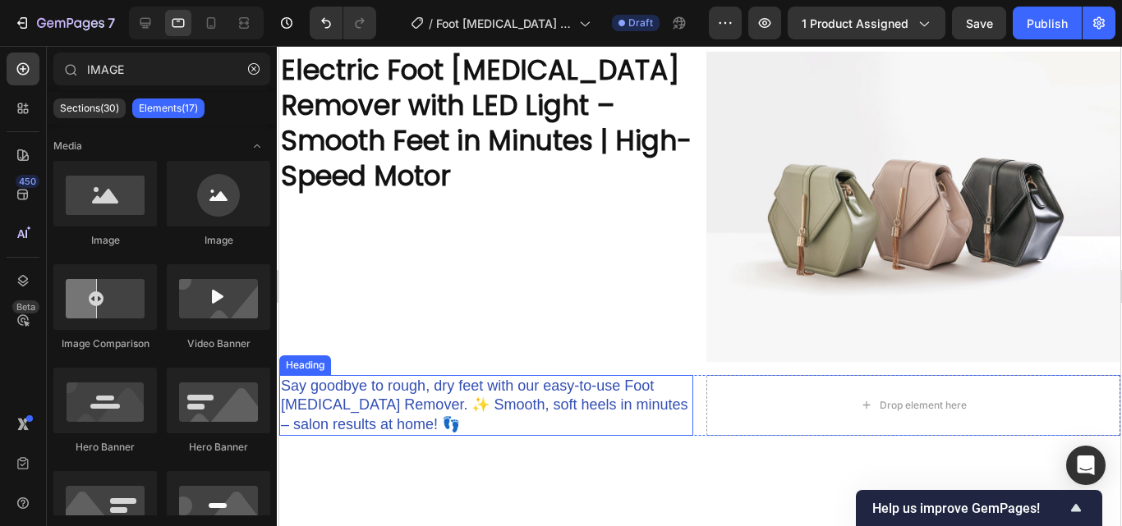
click at [409, 377] on p "Say goodbye to rough, dry feet with our easy-to-use Foot Callus Remover. ✨ Smoo…" at bounding box center [485, 405] width 411 height 57
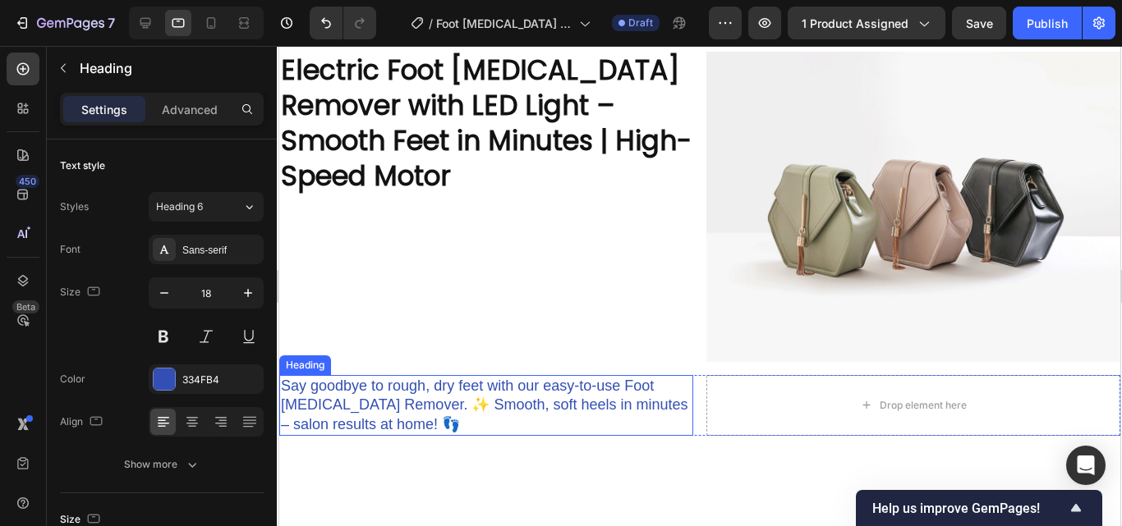
click at [419, 377] on p "Say goodbye to rough, dry feet with our easy-to-use Foot Callus Remover. ✨ Smoo…" at bounding box center [485, 405] width 411 height 57
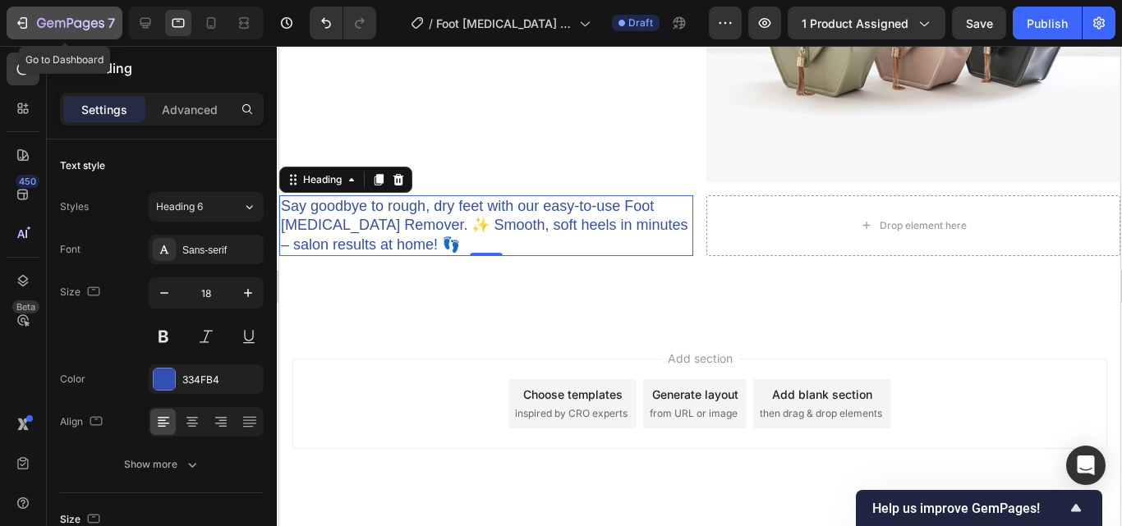
click at [23, 22] on icon "button" at bounding box center [22, 23] width 16 height 16
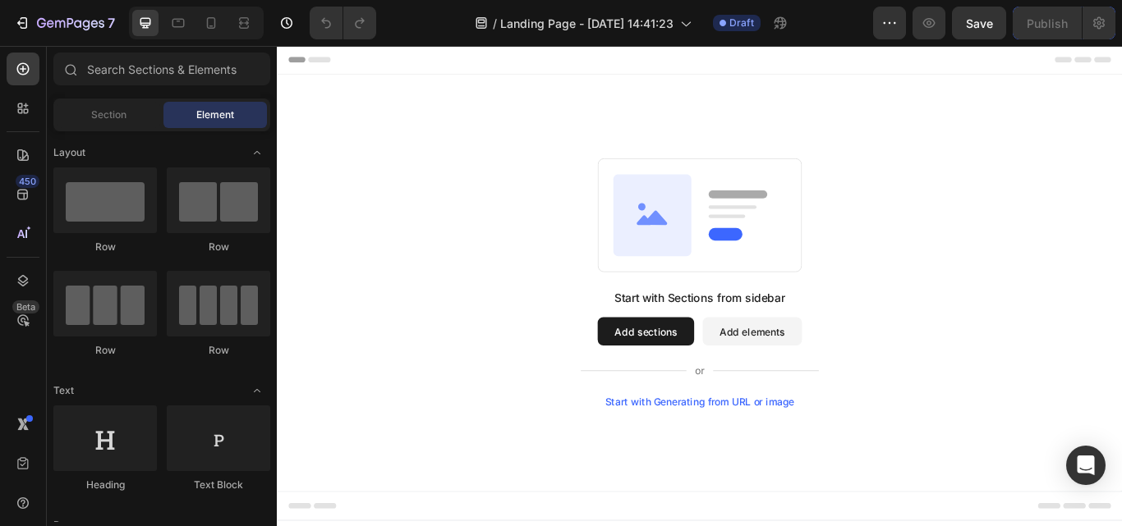
click at [773, 462] on div "Start with Generating from URL or image" at bounding box center [770, 461] width 221 height 13
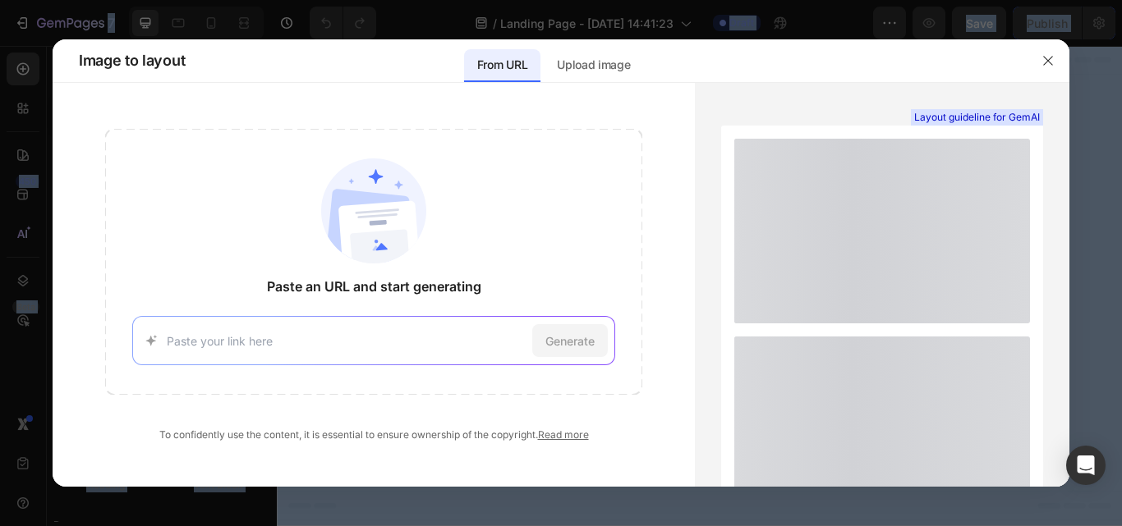
click at [702, 402] on div "Layout guideline for GemAI See more examples" at bounding box center [882, 285] width 375 height 404
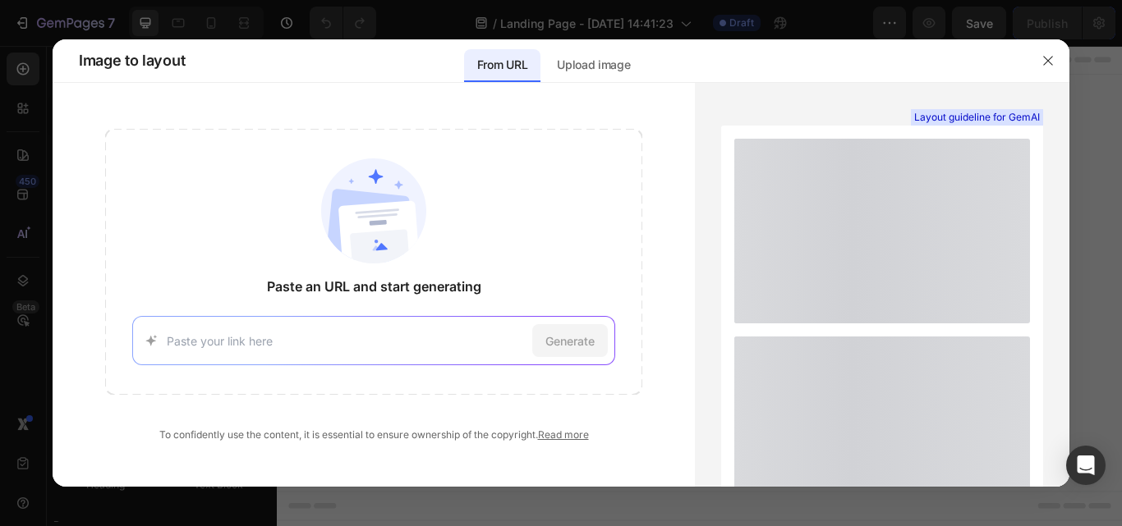
click at [214, 338] on input at bounding box center [347, 341] width 360 height 17
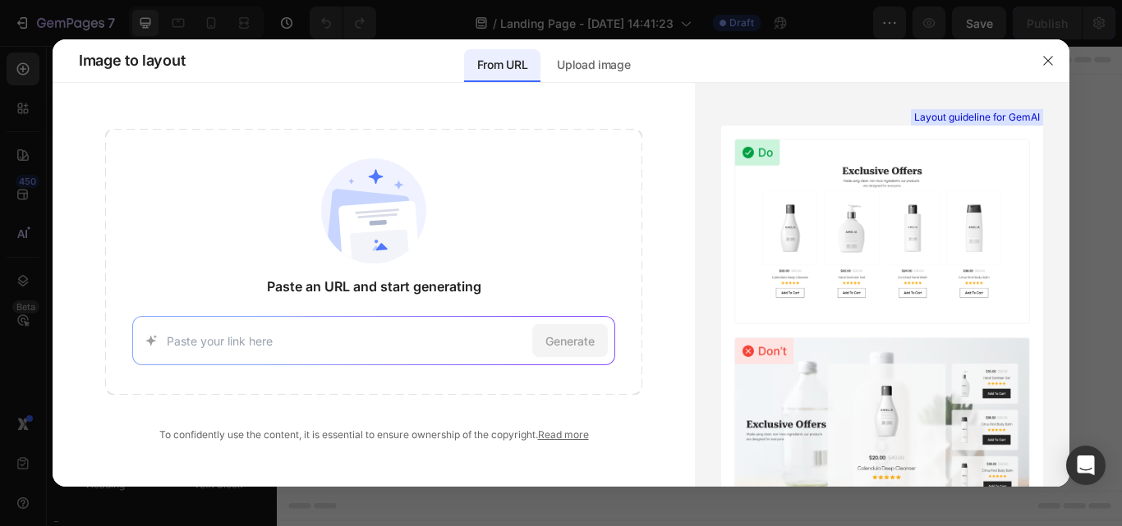
click at [195, 334] on input at bounding box center [347, 341] width 360 height 17
paste input "[URL][DOMAIN_NAME]"
type input "[URL][DOMAIN_NAME]"
click at [568, 347] on span "Generate" at bounding box center [569, 341] width 49 height 17
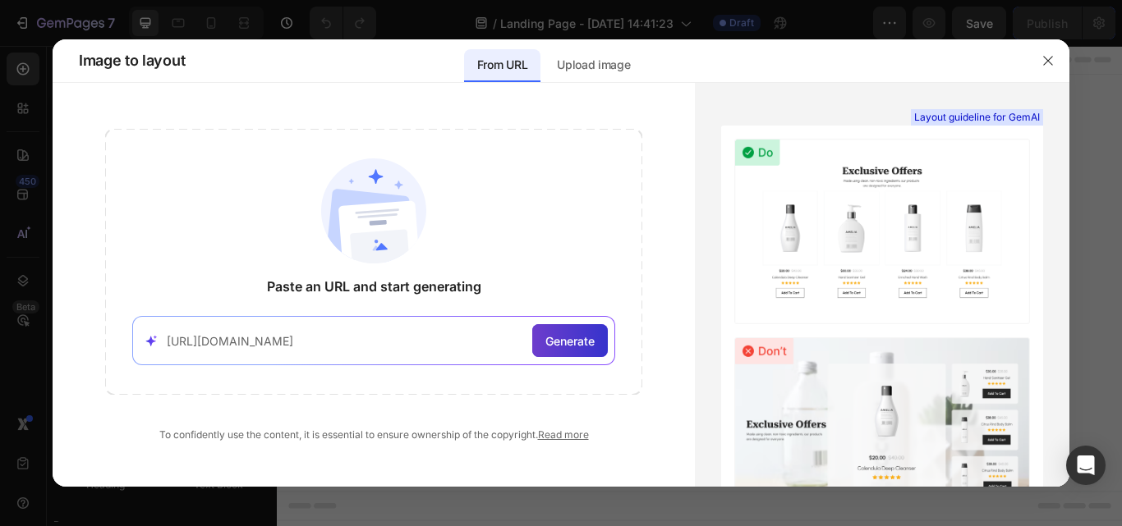
scroll to position [0, 0]
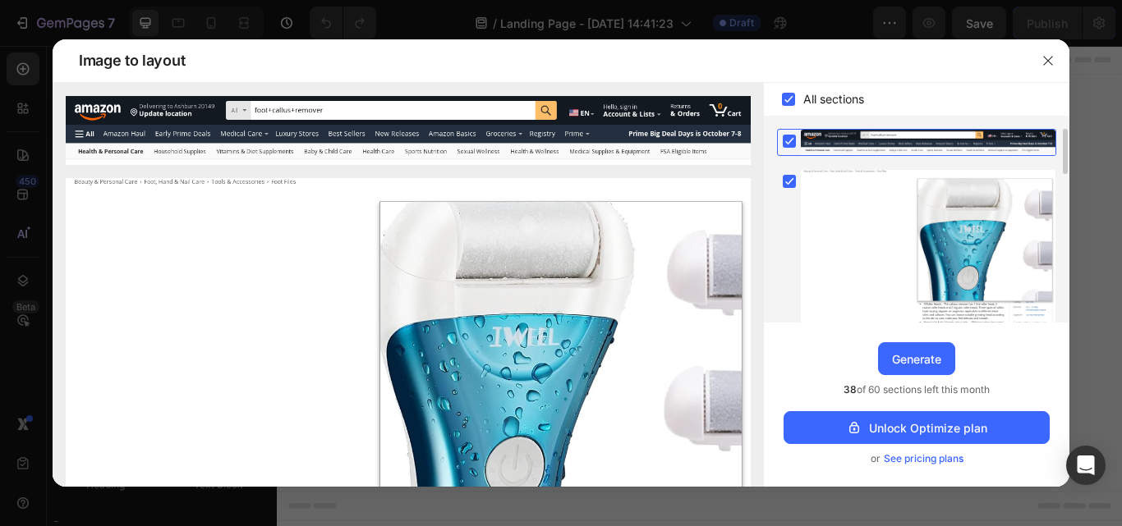
click at [788, 143] on icon at bounding box center [789, 141] width 7 height 7
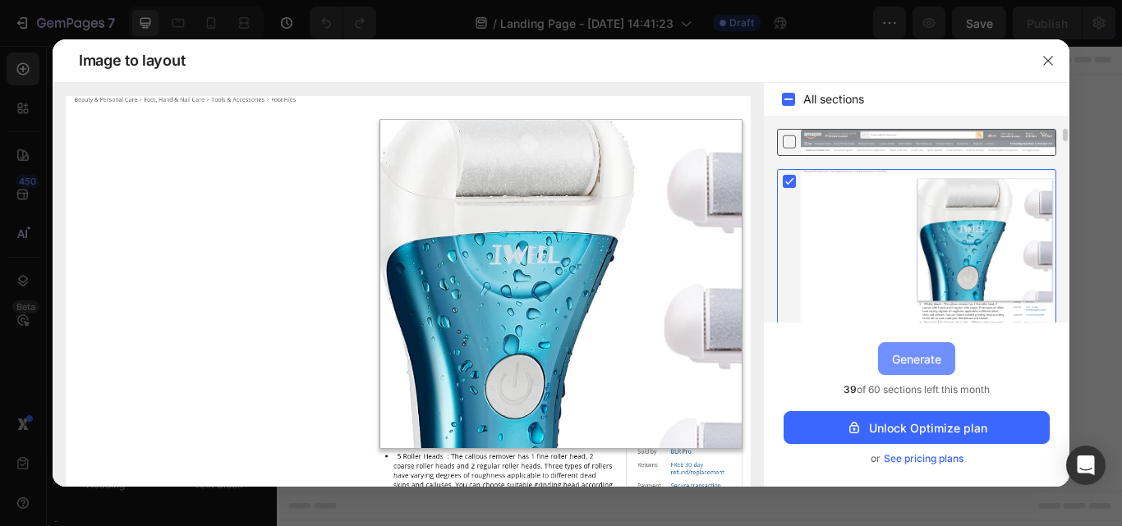
click at [906, 361] on div "Generate" at bounding box center [916, 359] width 49 height 17
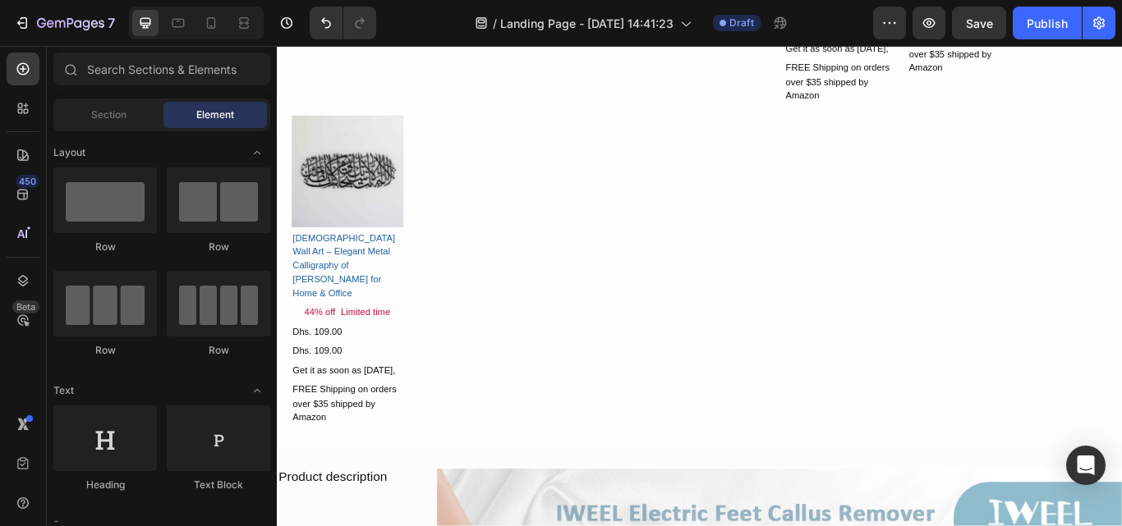
scroll to position [9636, 0]
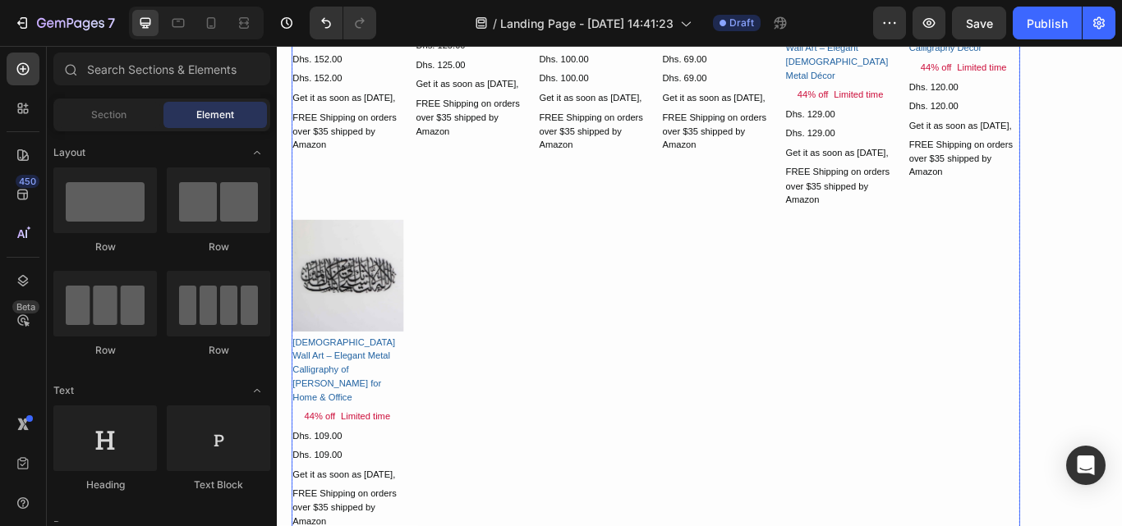
click at [792, 222] on div "Product Images Jet Blower with Charger & 2 x Battery Product Title 44% off Text…" at bounding box center [717, 234] width 849 height 754
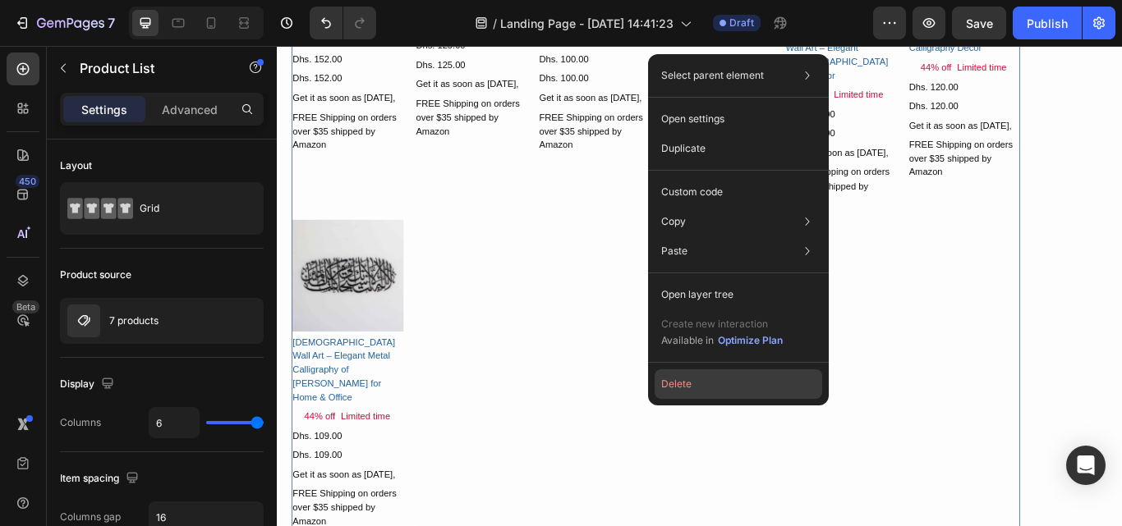
click at [714, 377] on button "Delete" at bounding box center [739, 385] width 168 height 30
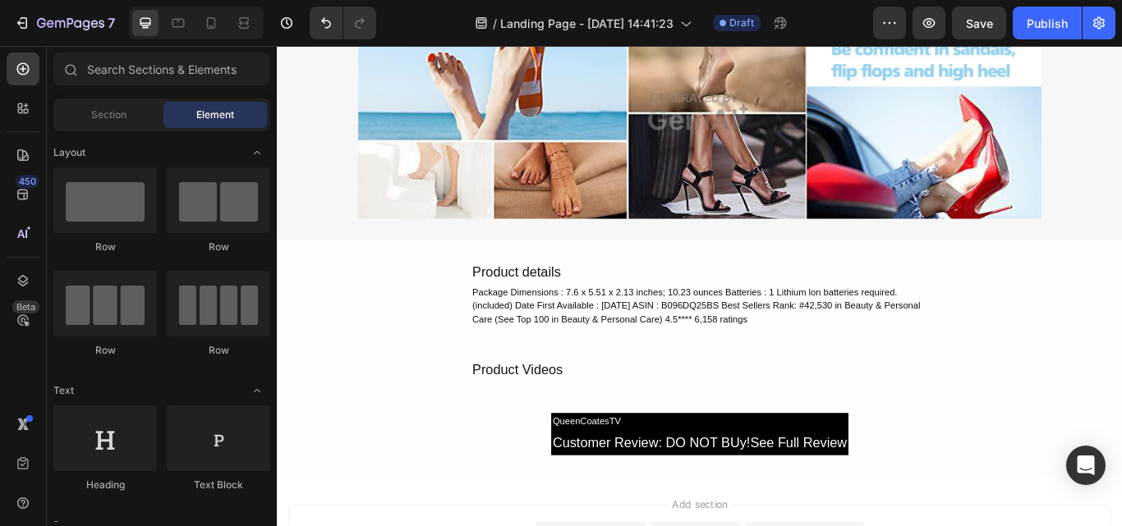
scroll to position [12276, 0]
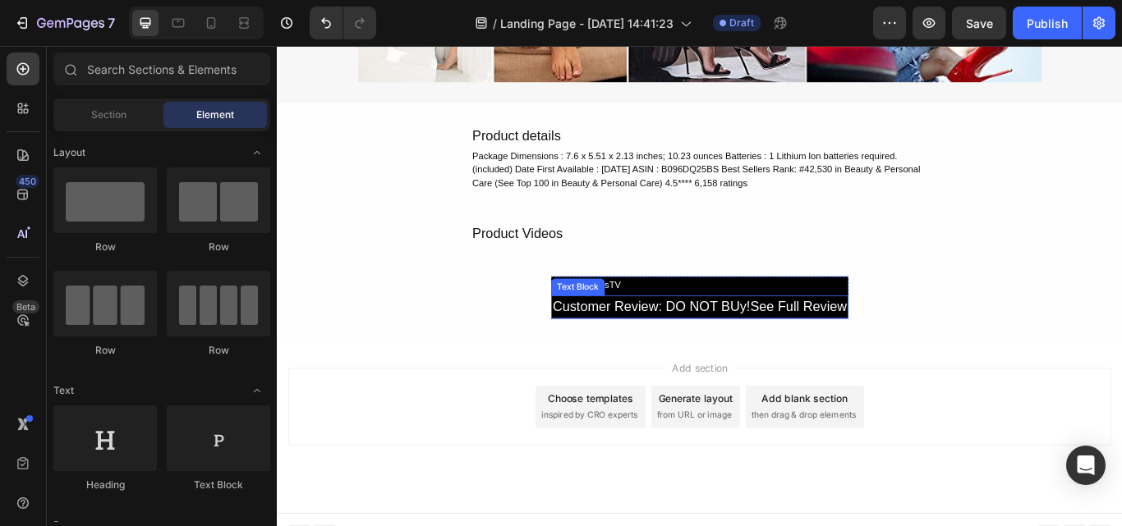
click at [820, 347] on div "Customer Review: DO NOT BUy!See Full Review" at bounding box center [769, 351] width 347 height 27
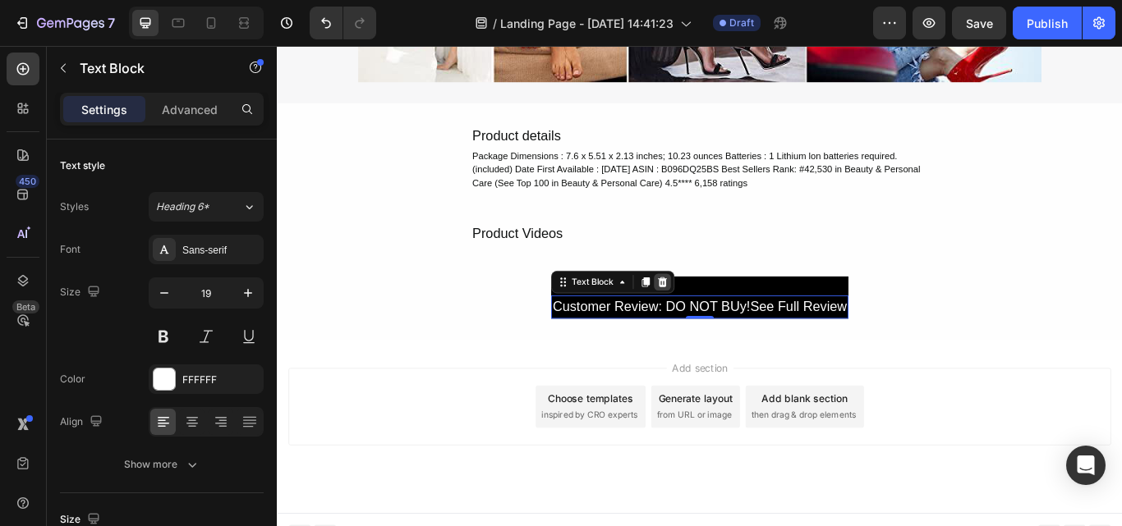
click at [721, 320] on icon at bounding box center [726, 321] width 11 height 11
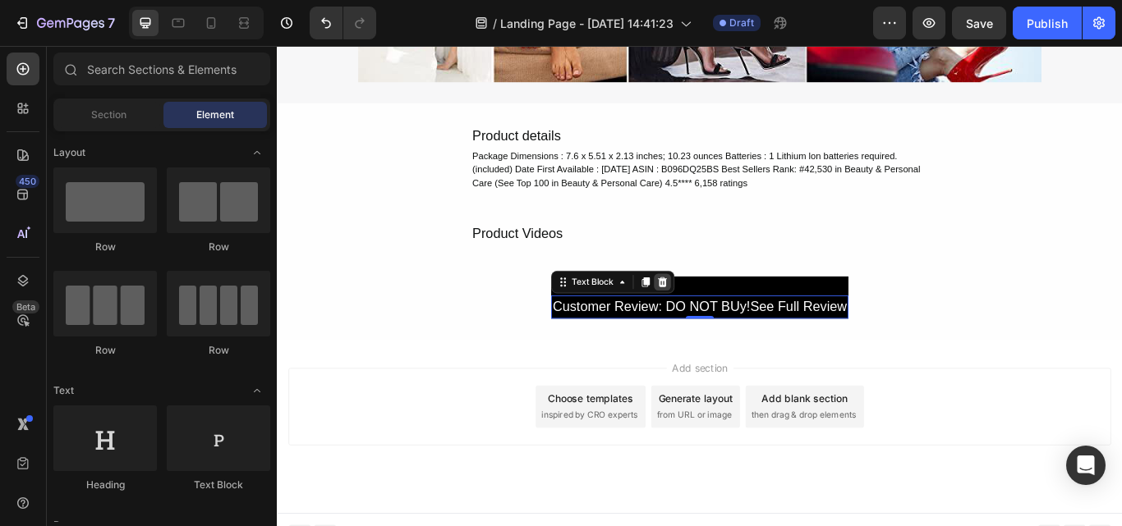
scroll to position [12269, 0]
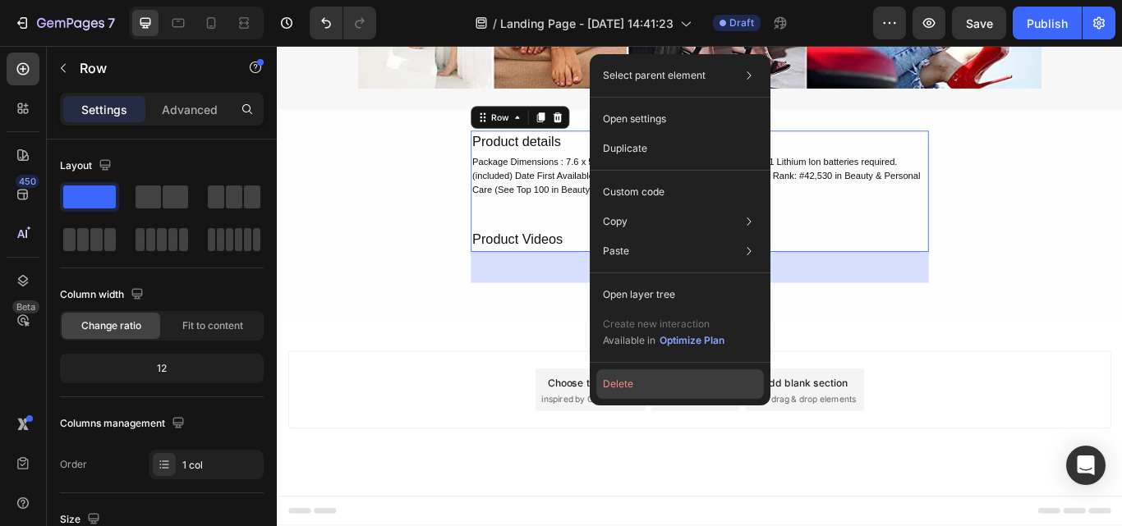
click at [643, 377] on button "Delete" at bounding box center [680, 385] width 168 height 30
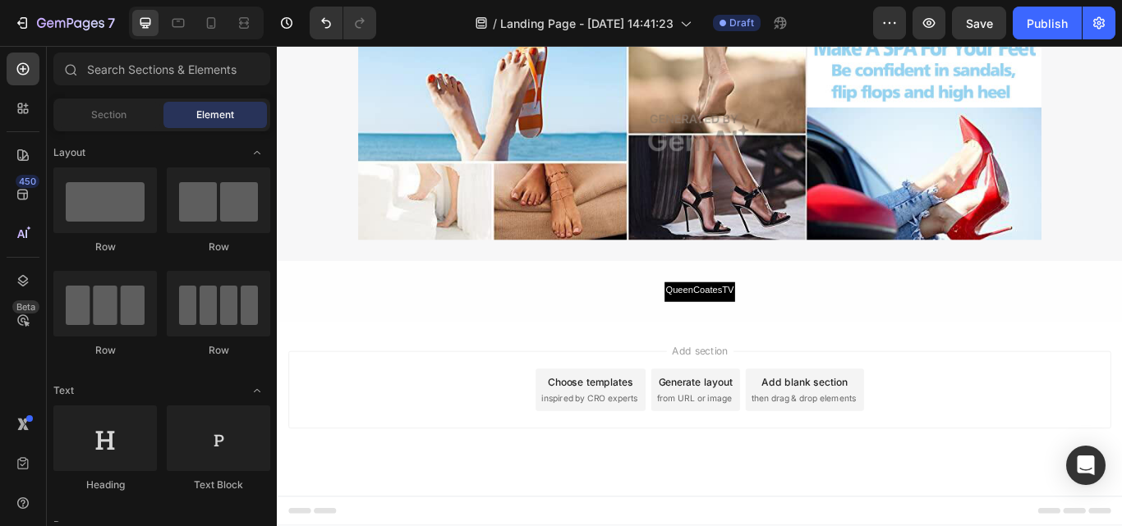
scroll to position [12092, 0]
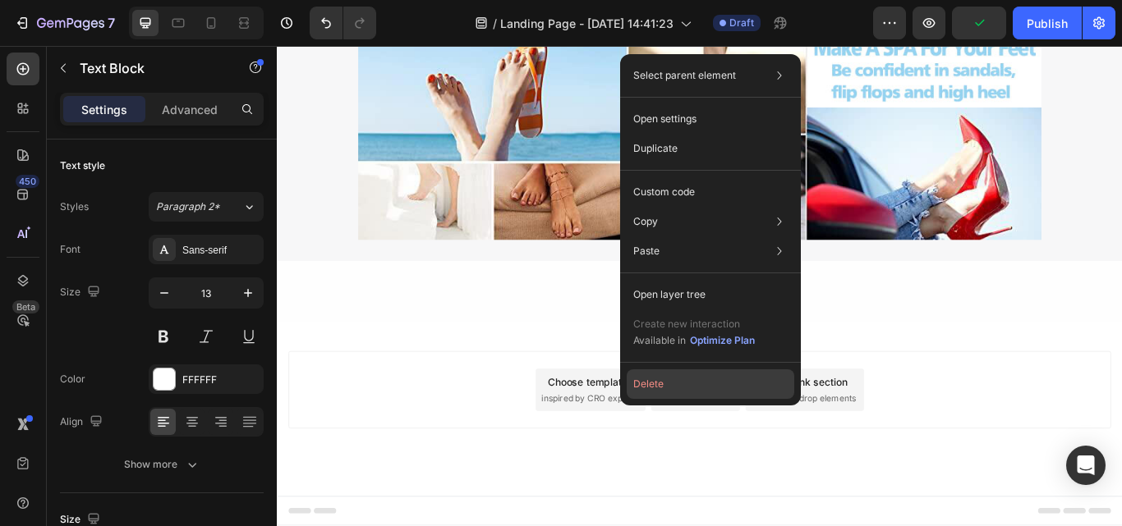
click at [668, 391] on button "Delete" at bounding box center [711, 385] width 168 height 30
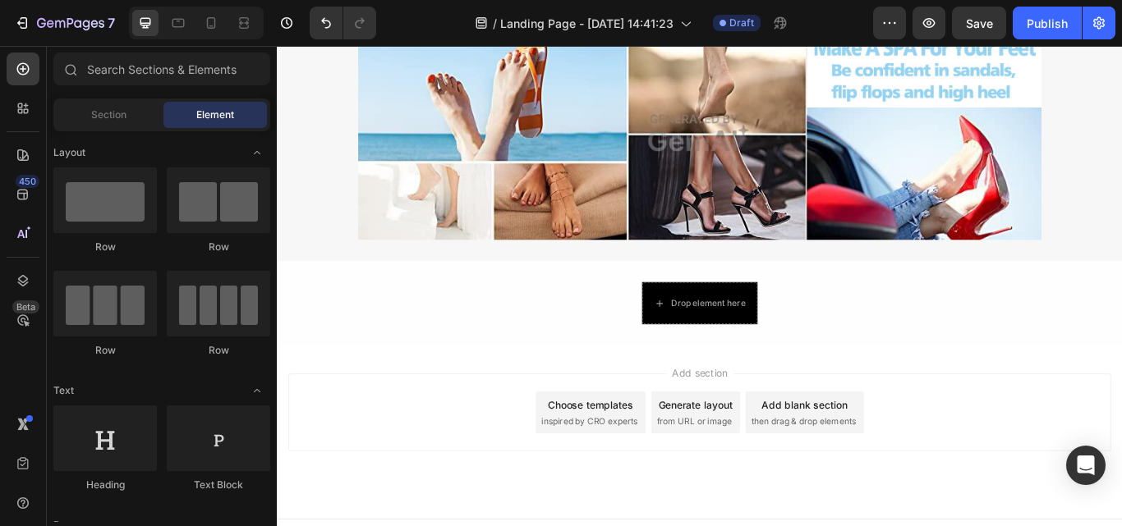
scroll to position [12119, 0]
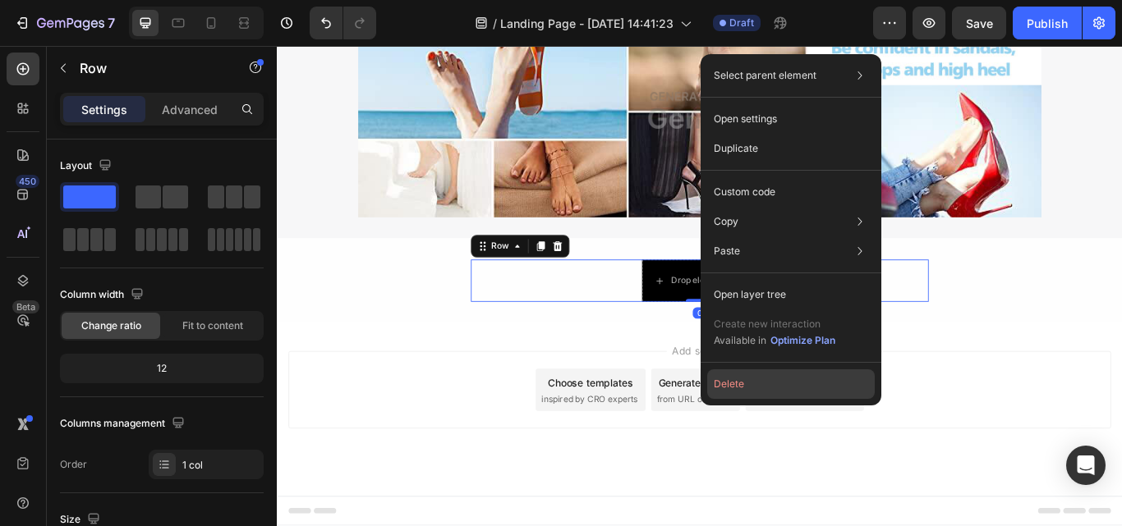
click at [756, 393] on button "Delete" at bounding box center [791, 385] width 168 height 30
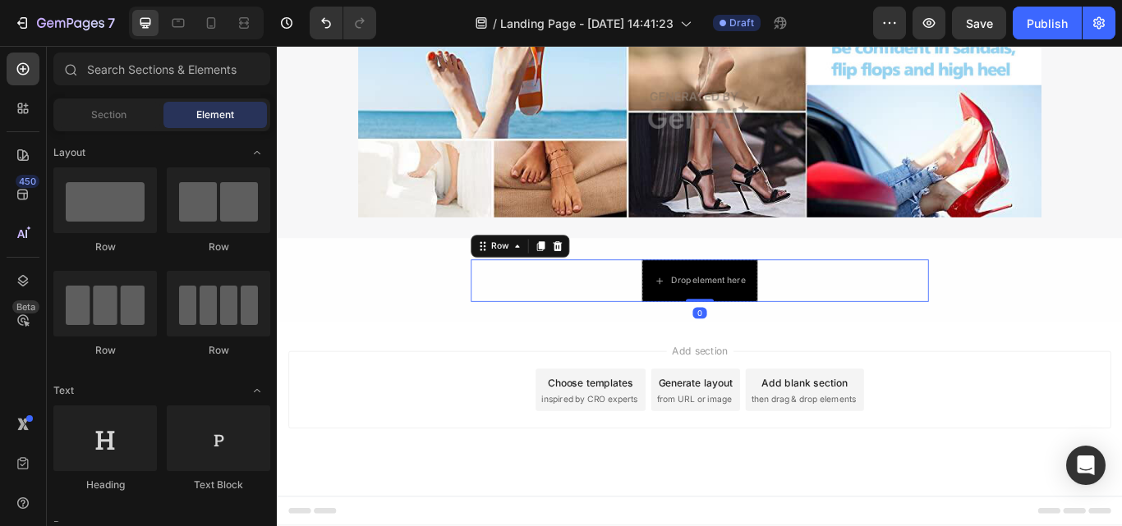
click at [834, 451] on span "then drag & drop elements" at bounding box center [891, 458] width 122 height 15
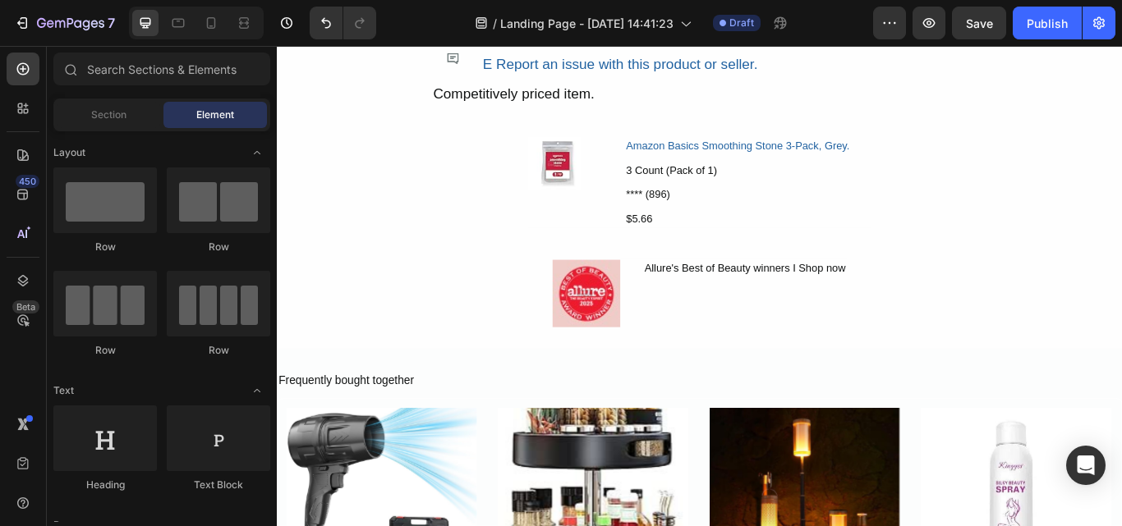
scroll to position [8876, 0]
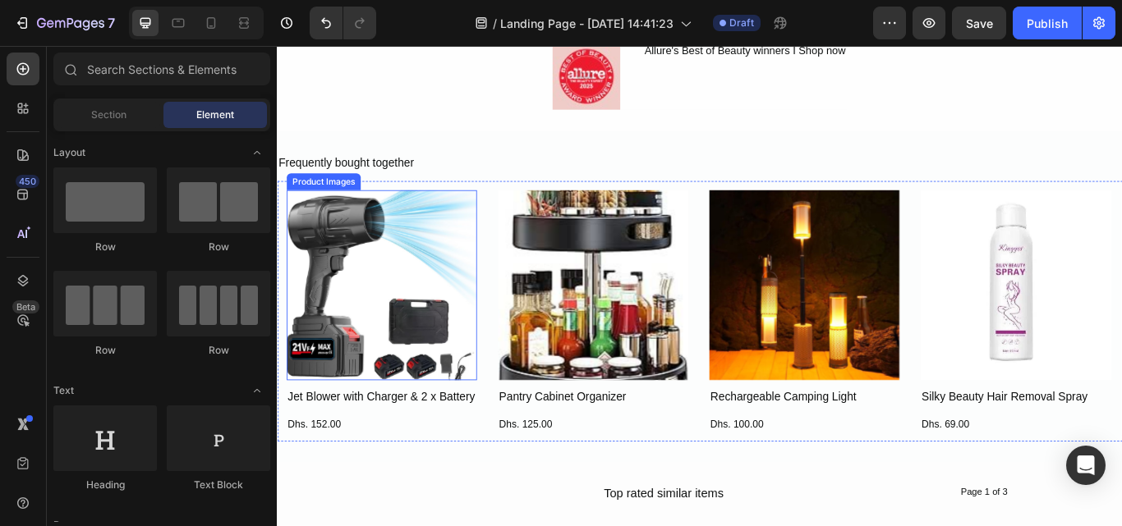
click at [483, 214] on img at bounding box center [398, 325] width 222 height 222
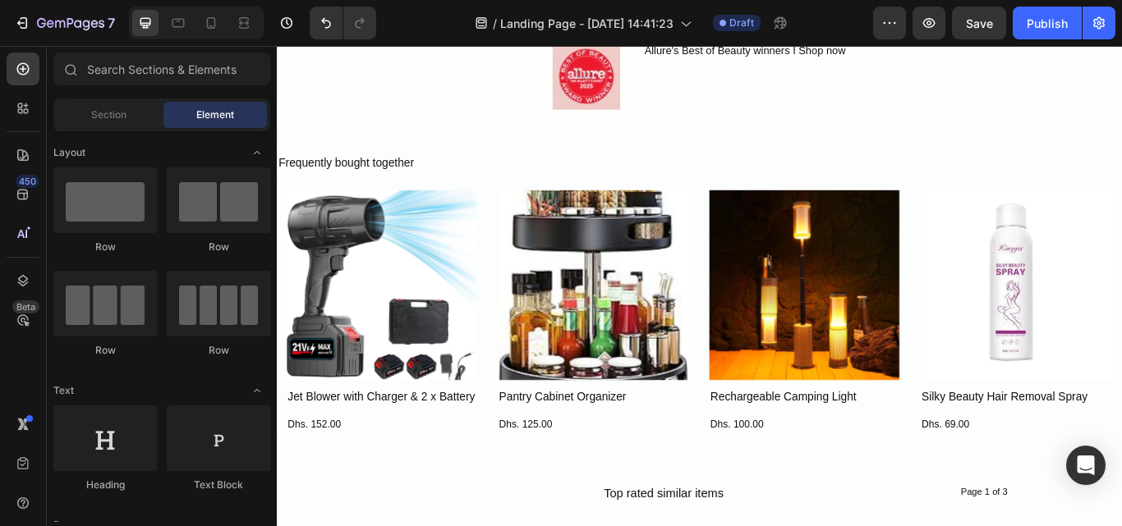
scroll to position [8391, 0]
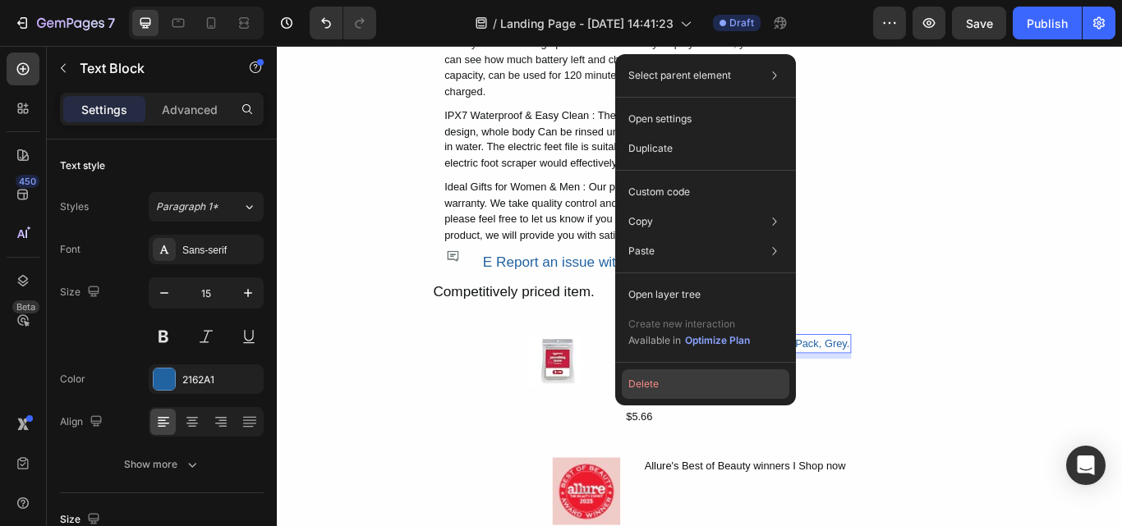
click at [669, 386] on button "Delete" at bounding box center [706, 385] width 168 height 30
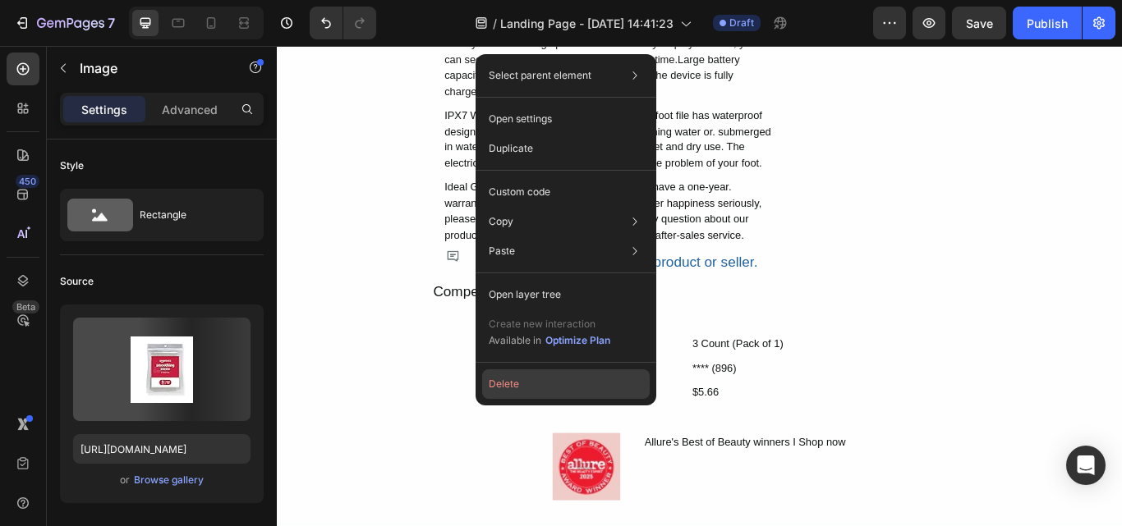
click at [529, 389] on button "Delete" at bounding box center [566, 385] width 168 height 30
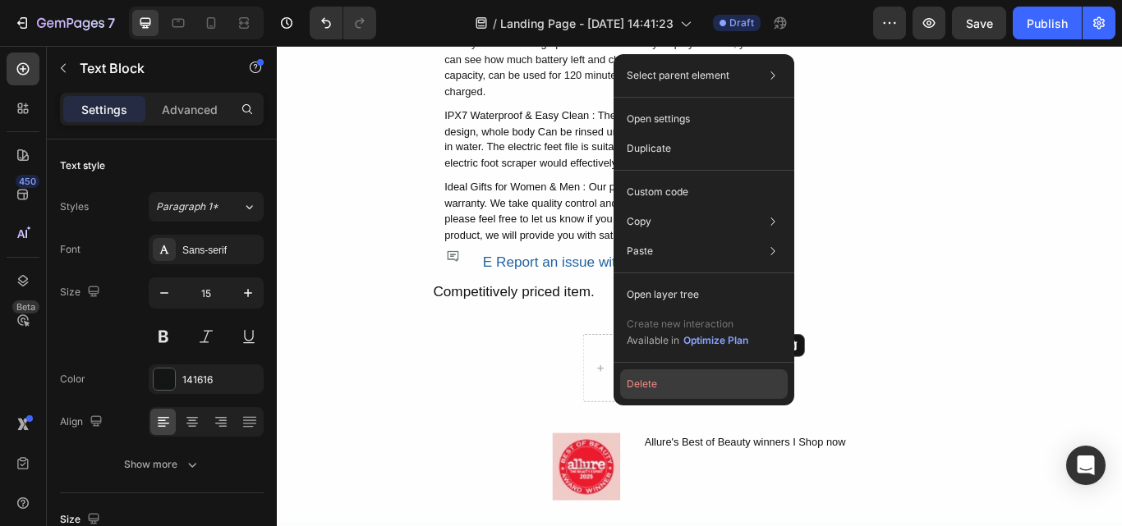
click at [664, 381] on button "Delete" at bounding box center [704, 385] width 168 height 30
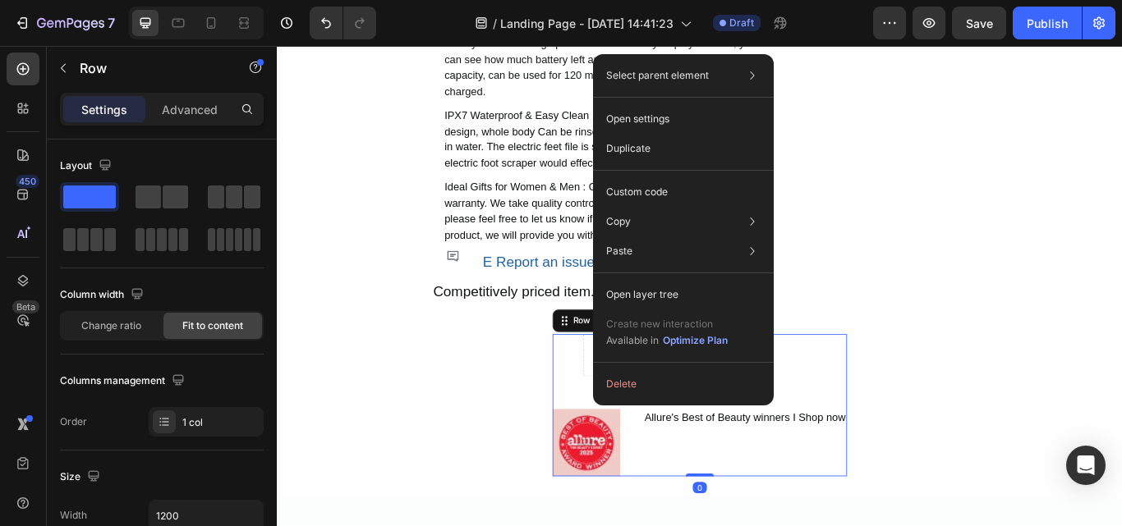
click at [664, 381] on button "Delete" at bounding box center [684, 385] width 168 height 30
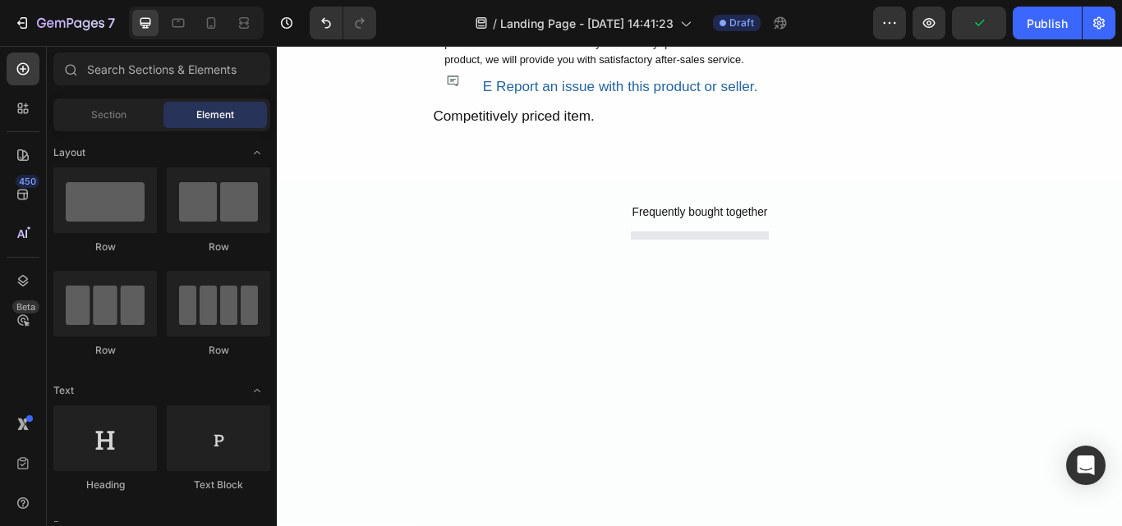
scroll to position [8505, 0]
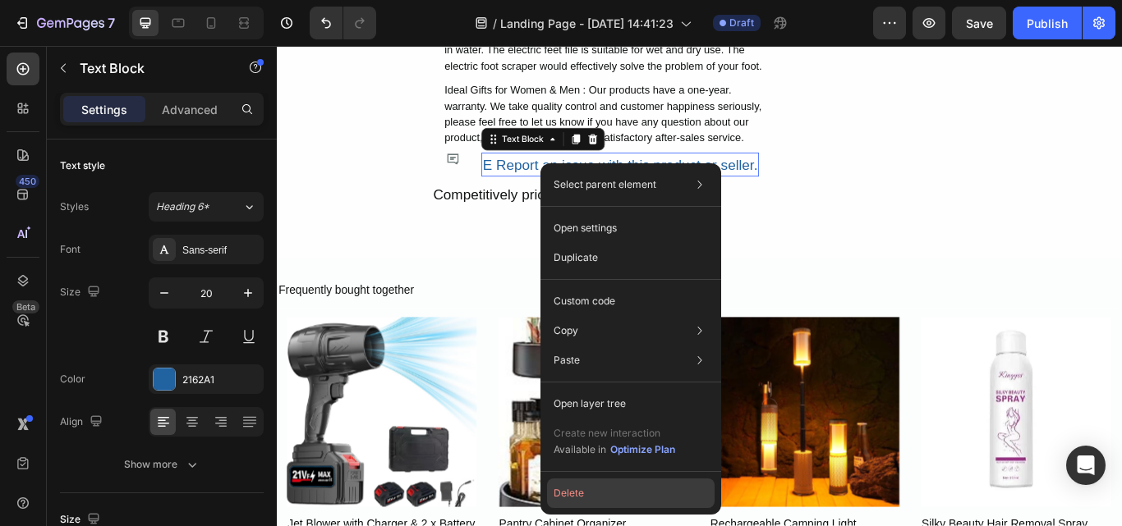
click at [580, 494] on button "Delete" at bounding box center [631, 494] width 168 height 30
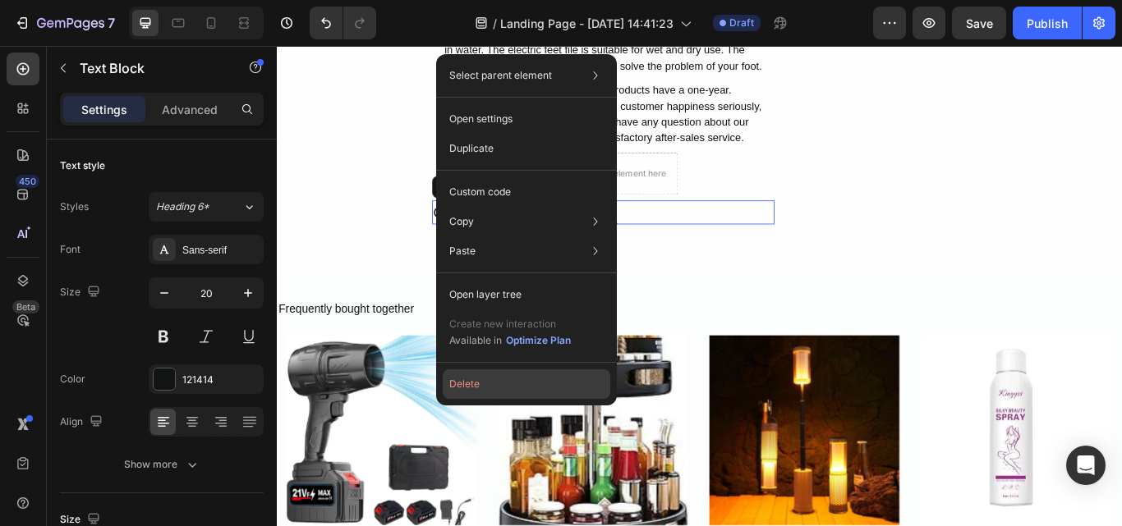
click at [475, 389] on button "Delete" at bounding box center [527, 385] width 168 height 30
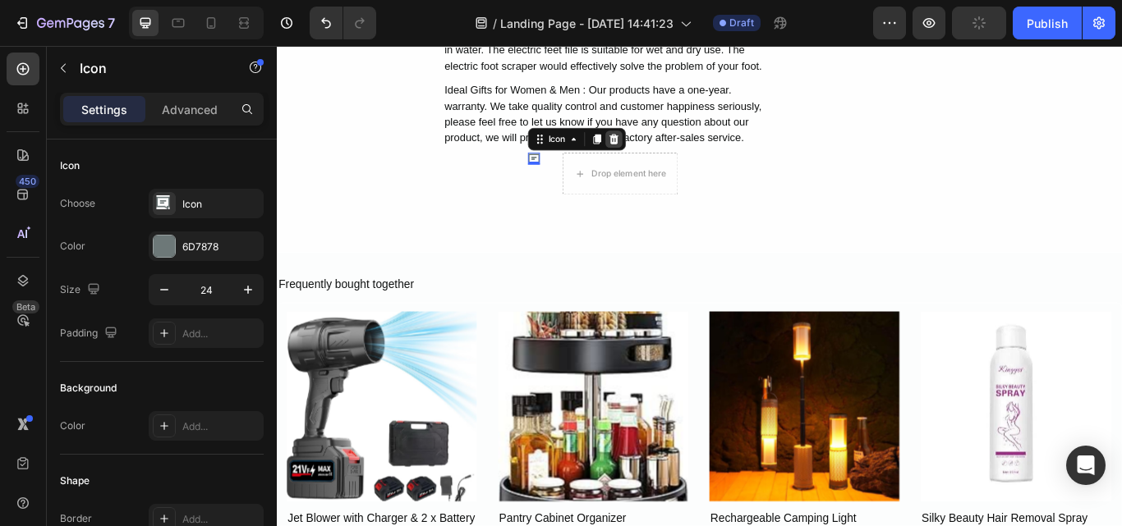
click at [664, 159] on icon at bounding box center [669, 154] width 11 height 11
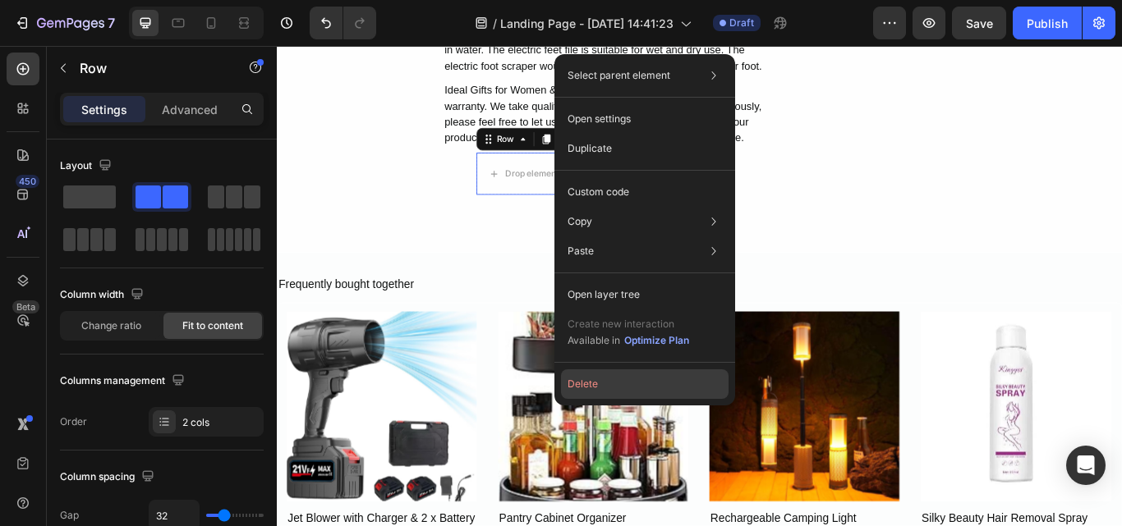
click at [578, 390] on button "Delete" at bounding box center [645, 385] width 168 height 30
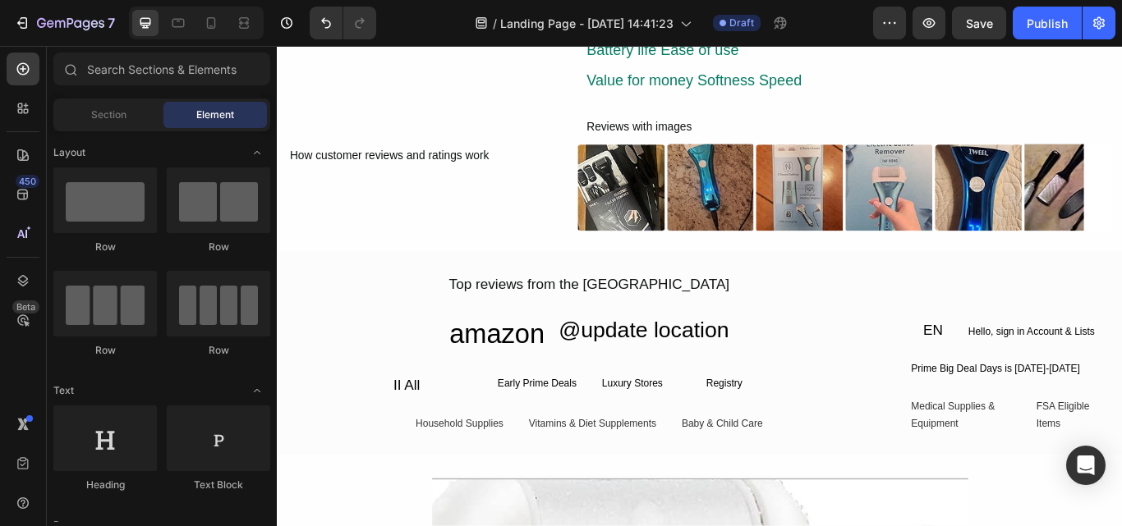
scroll to position [7017, 0]
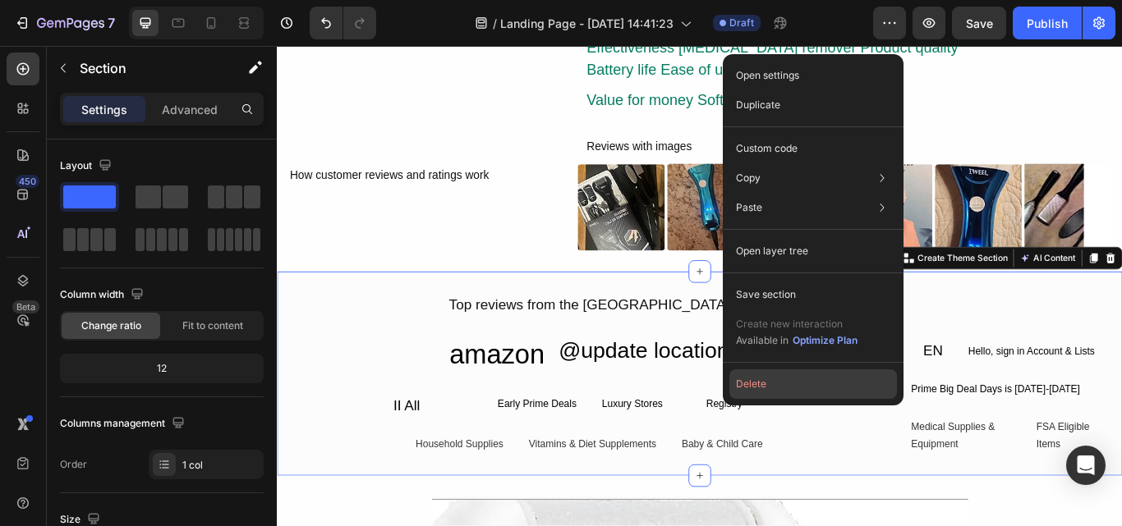
click at [759, 375] on button "Delete" at bounding box center [813, 385] width 168 height 30
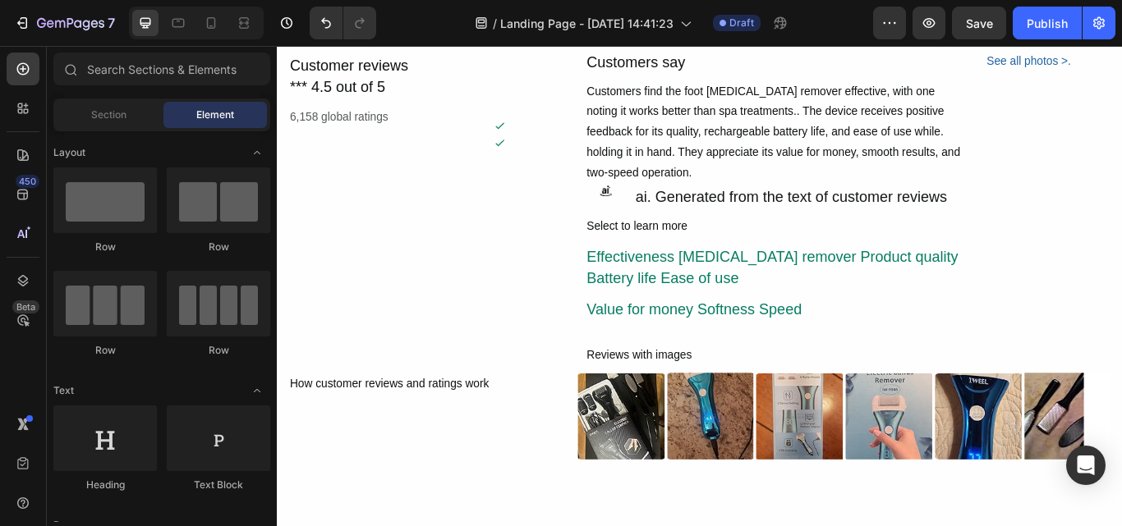
scroll to position [6707, 0]
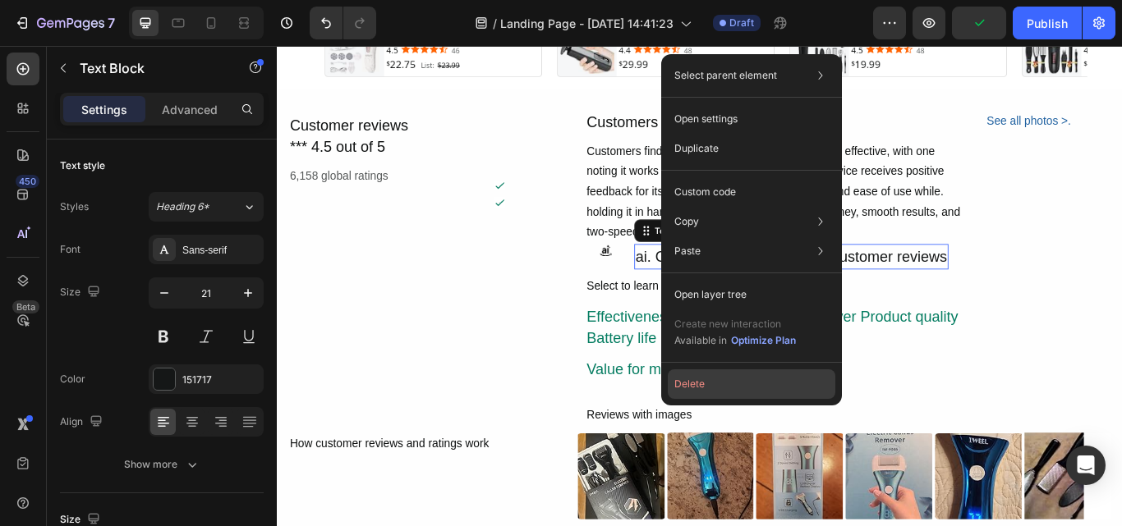
click at [705, 393] on button "Delete" at bounding box center [752, 385] width 168 height 30
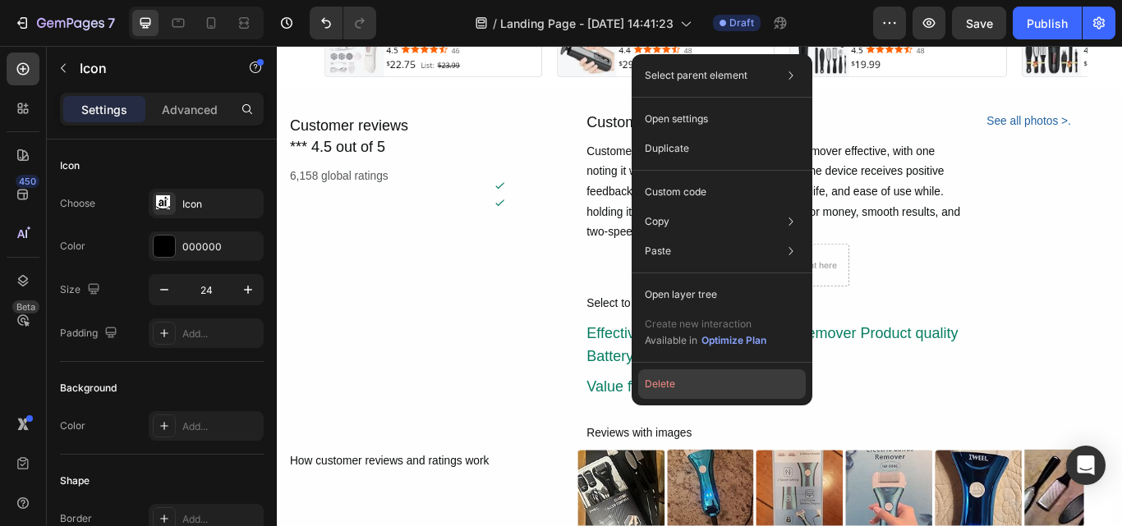
click at [703, 393] on button "Delete" at bounding box center [722, 385] width 168 height 30
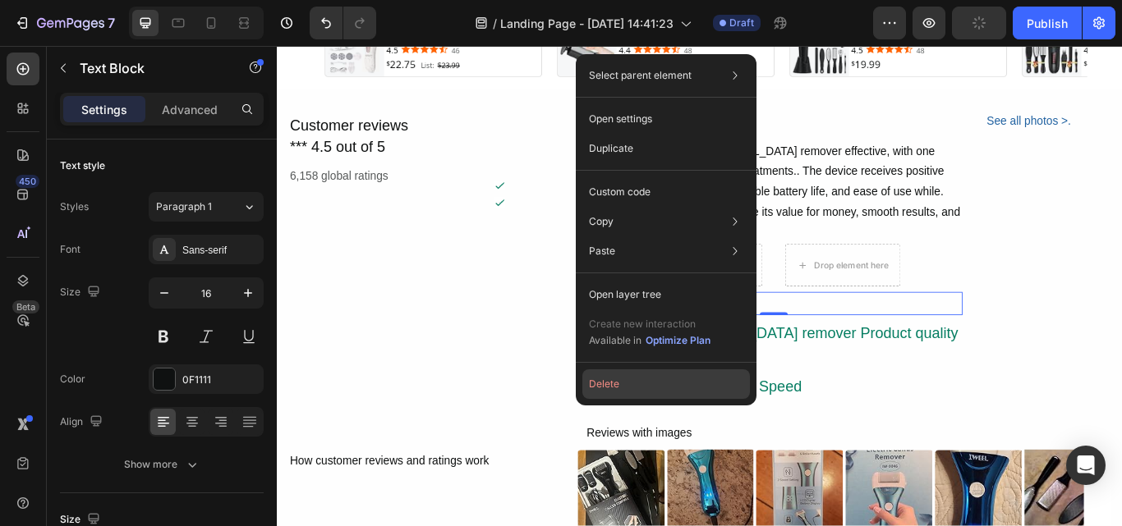
click at [620, 379] on button "Delete" at bounding box center [666, 385] width 168 height 30
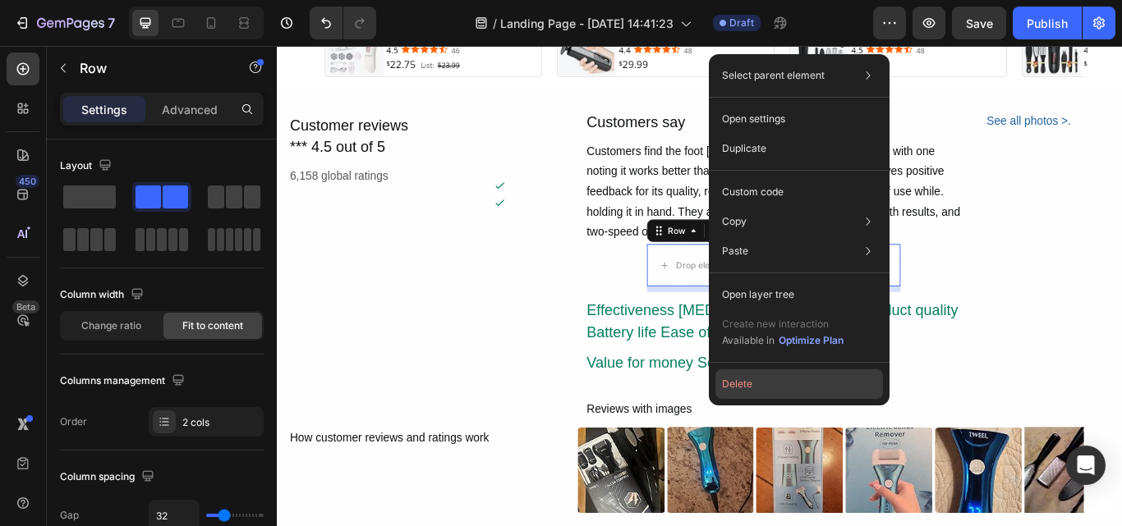
click at [756, 378] on button "Delete" at bounding box center [799, 385] width 168 height 30
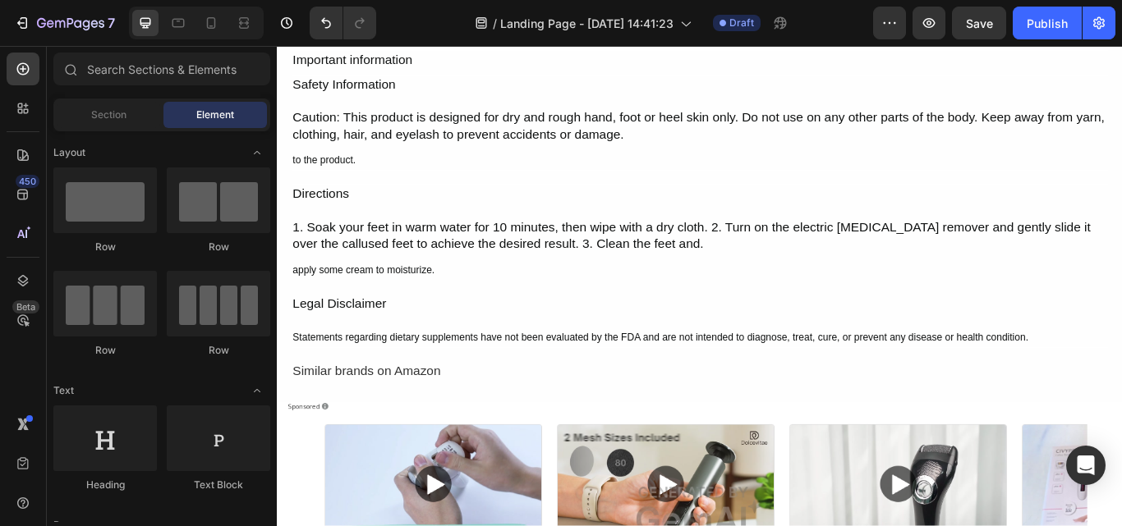
scroll to position [6111, 0]
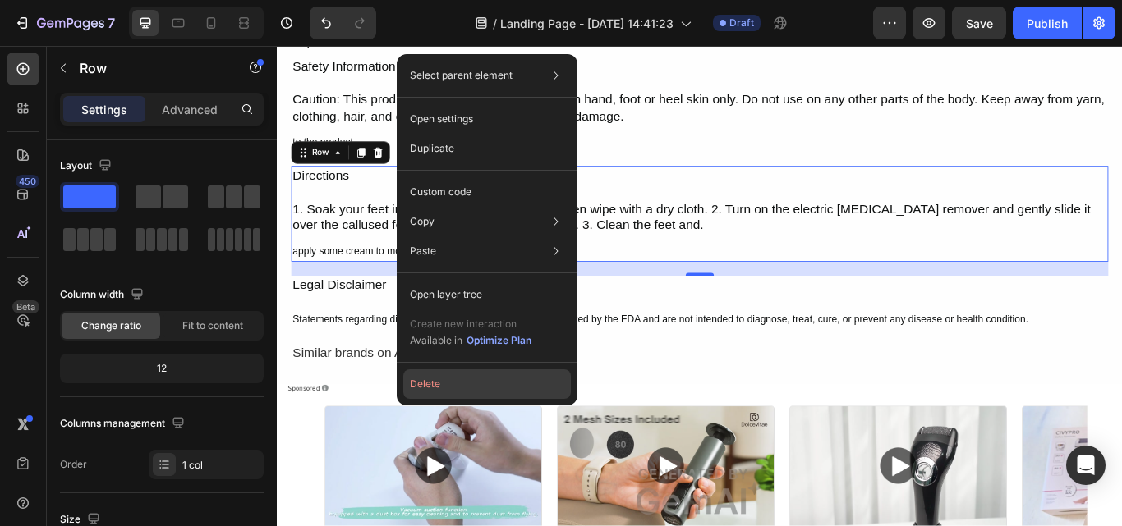
click at [433, 379] on button "Delete" at bounding box center [487, 385] width 168 height 30
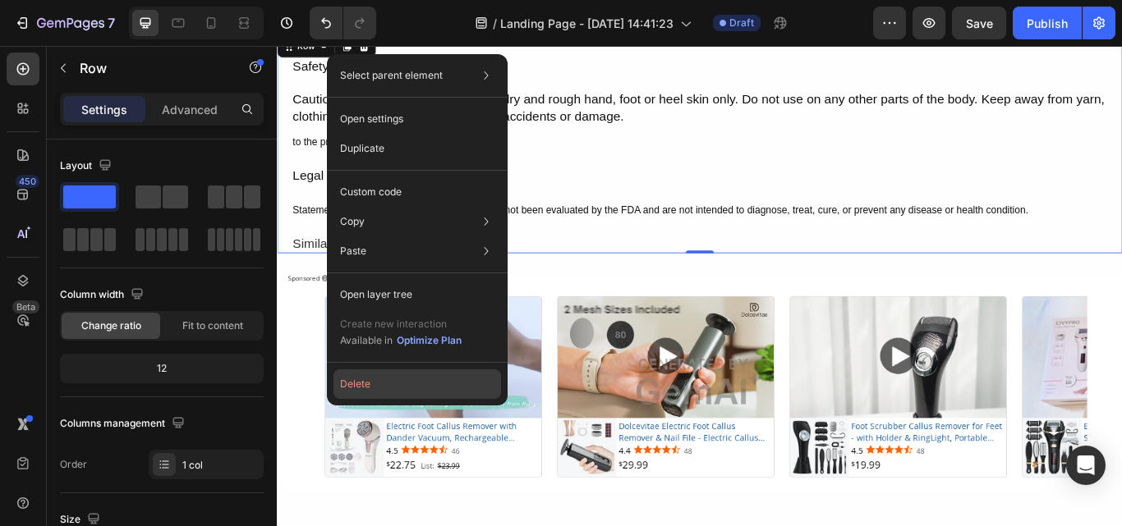
click at [379, 383] on button "Delete" at bounding box center [417, 385] width 168 height 30
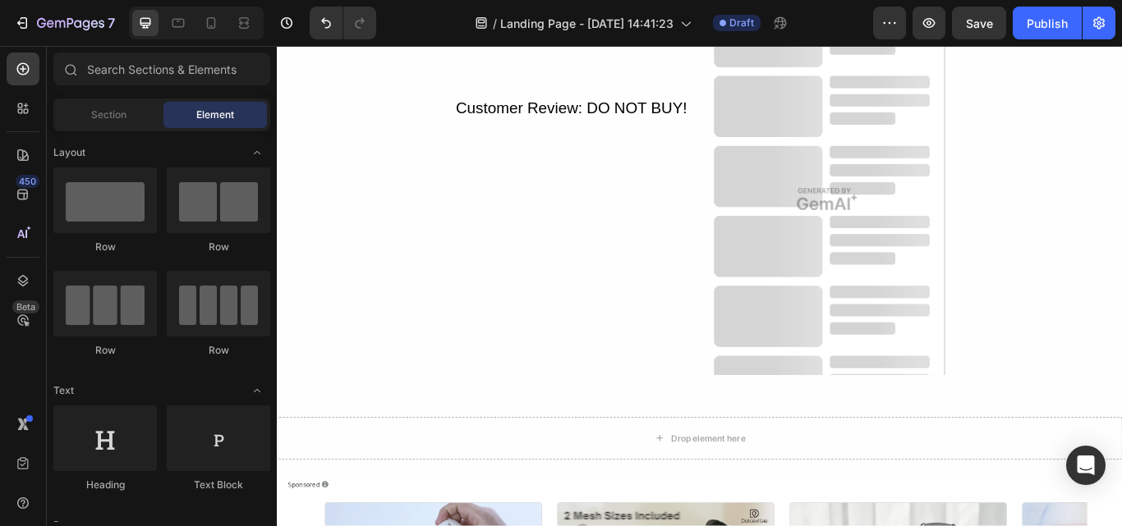
scroll to position [5812, 0]
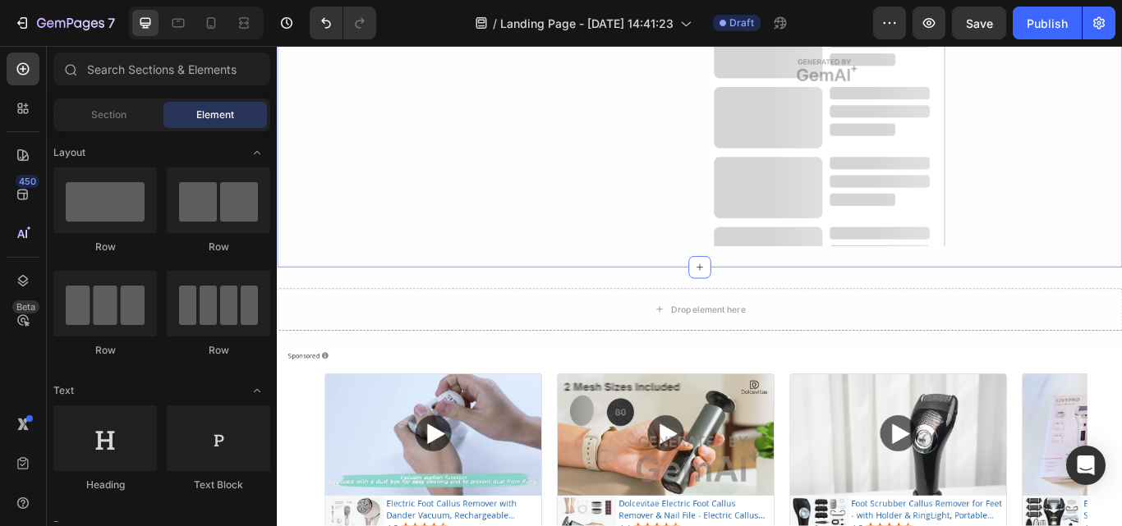
click at [1121, 242] on div "Product Videos Text Block Customer Review: DO NOT BUY! Text Block Row Image Row" at bounding box center [770, 75] width 986 height 410
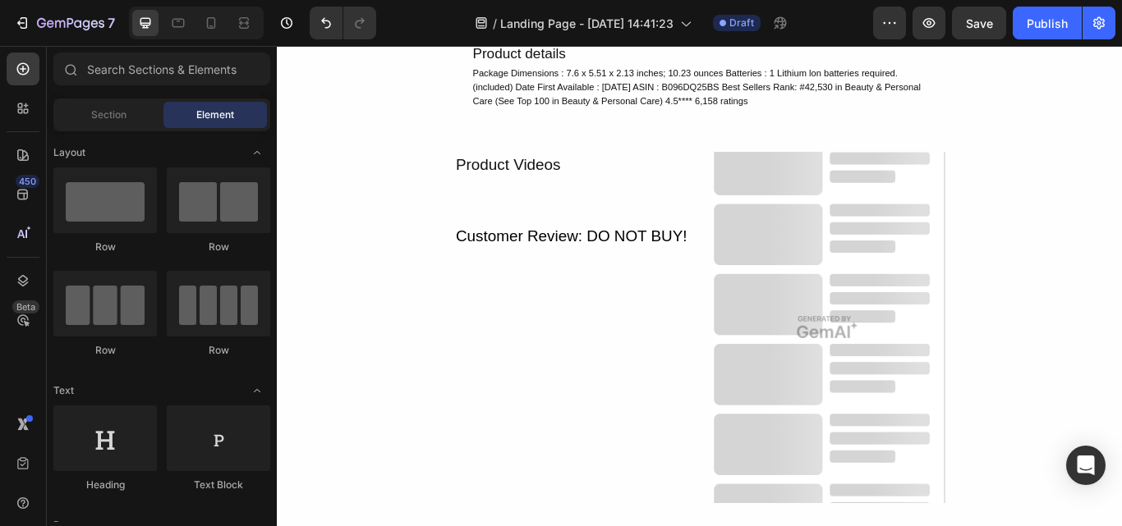
scroll to position [5577, 0]
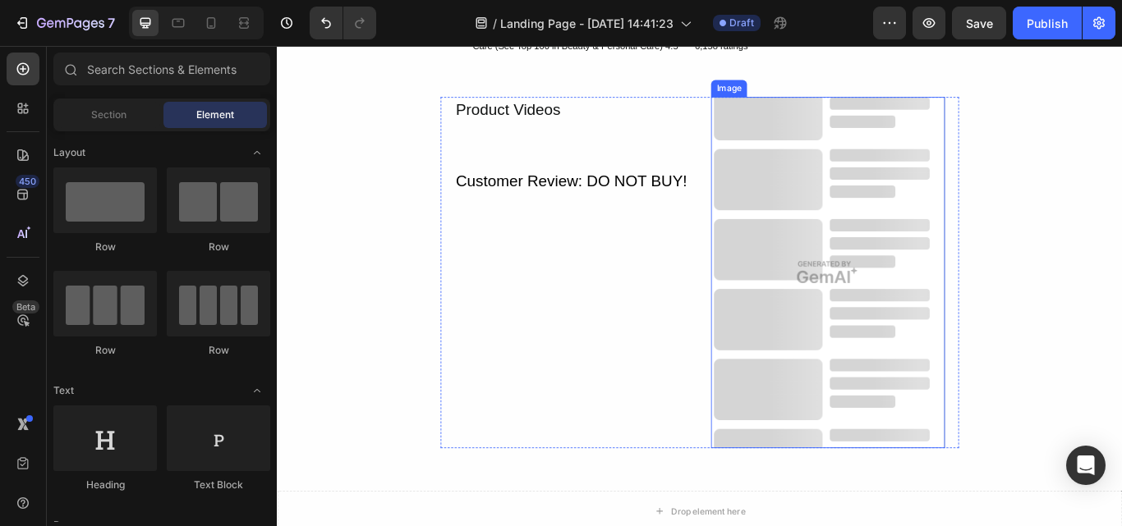
click at [786, 186] on img at bounding box center [919, 311] width 273 height 410
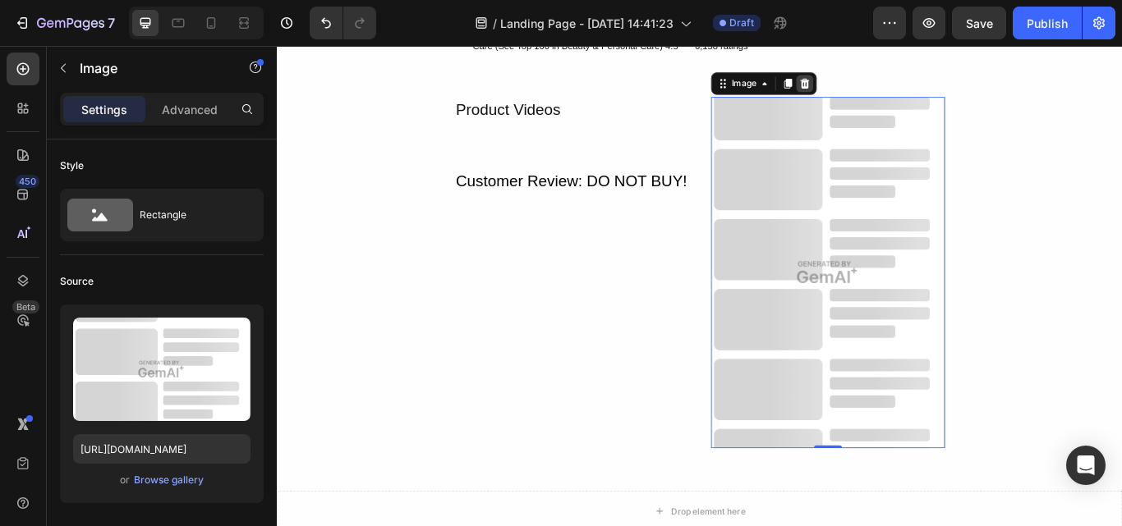
click at [886, 90] on icon at bounding box center [891, 90] width 13 height 13
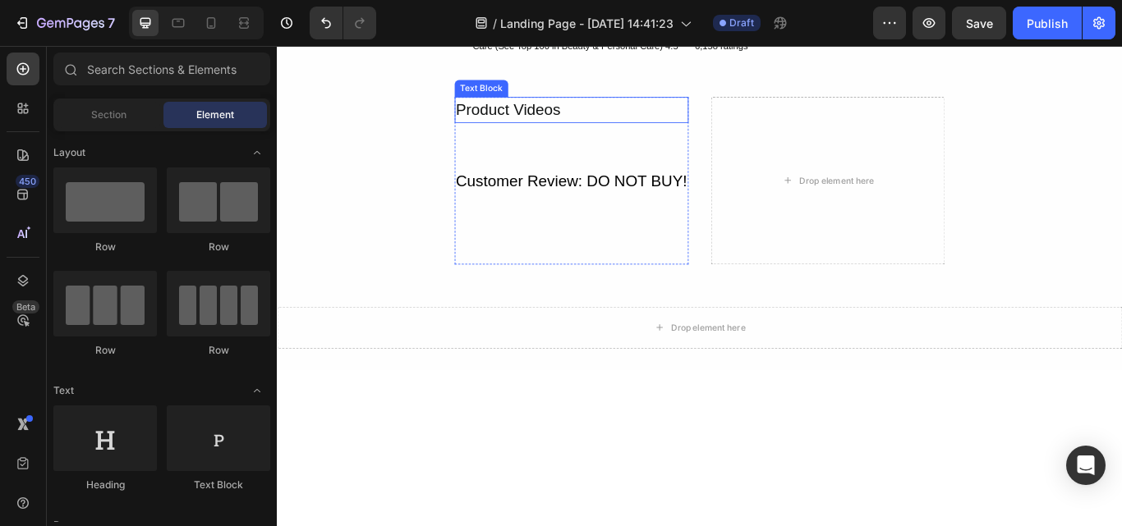
click at [641, 131] on div "Product Videos" at bounding box center [620, 121] width 273 height 30
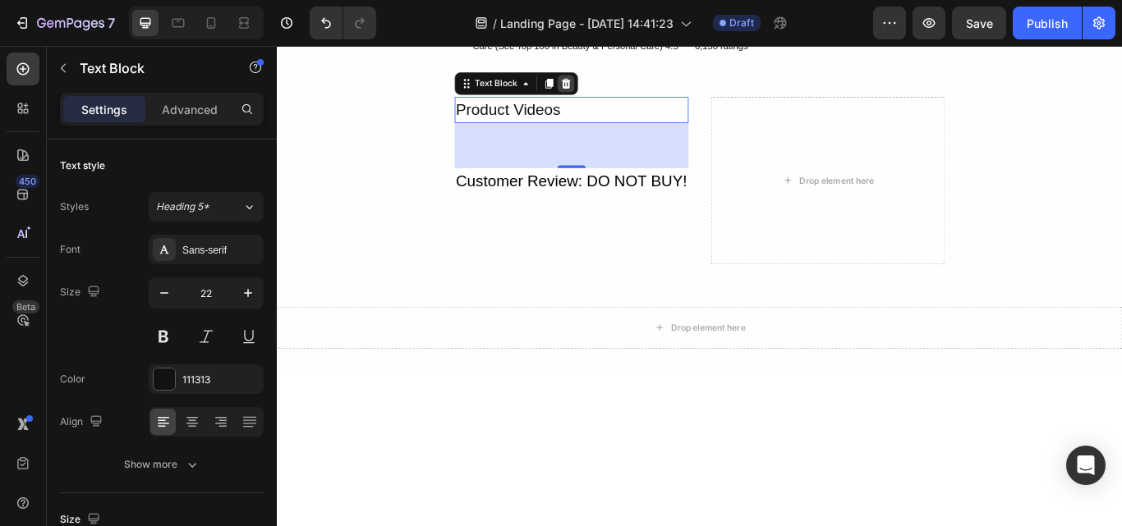
click at [608, 88] on icon at bounding box center [613, 90] width 11 height 11
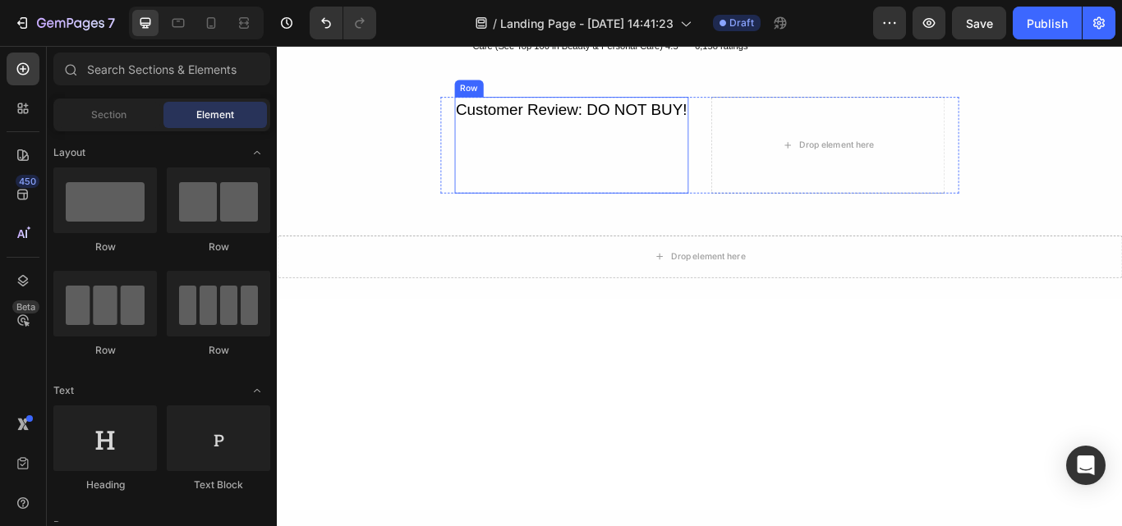
click at [660, 142] on div "Customer Review: DO NOT BUY! Text Block Row" at bounding box center [620, 162] width 273 height 113
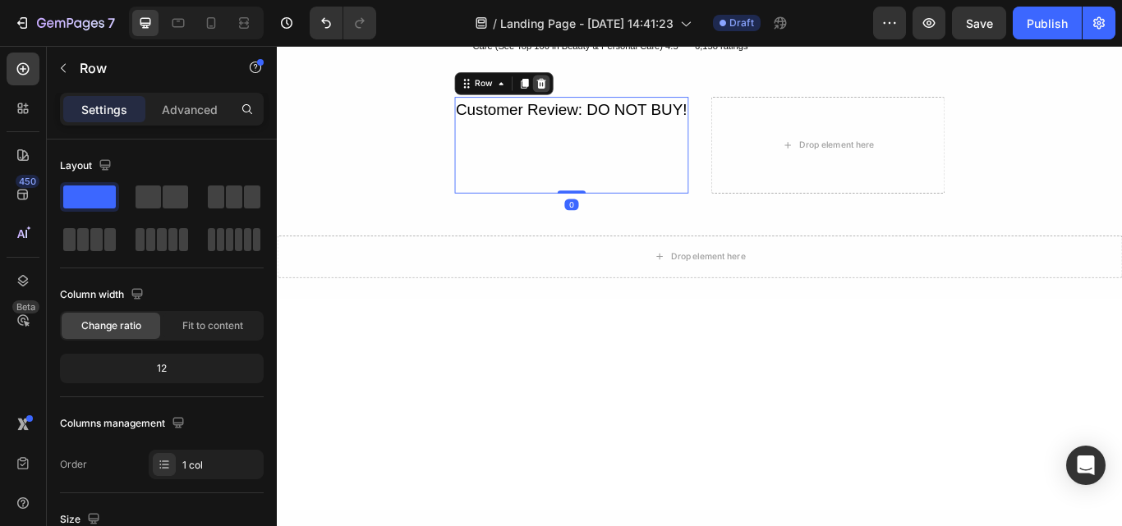
click at [580, 85] on icon at bounding box center [584, 90] width 11 height 11
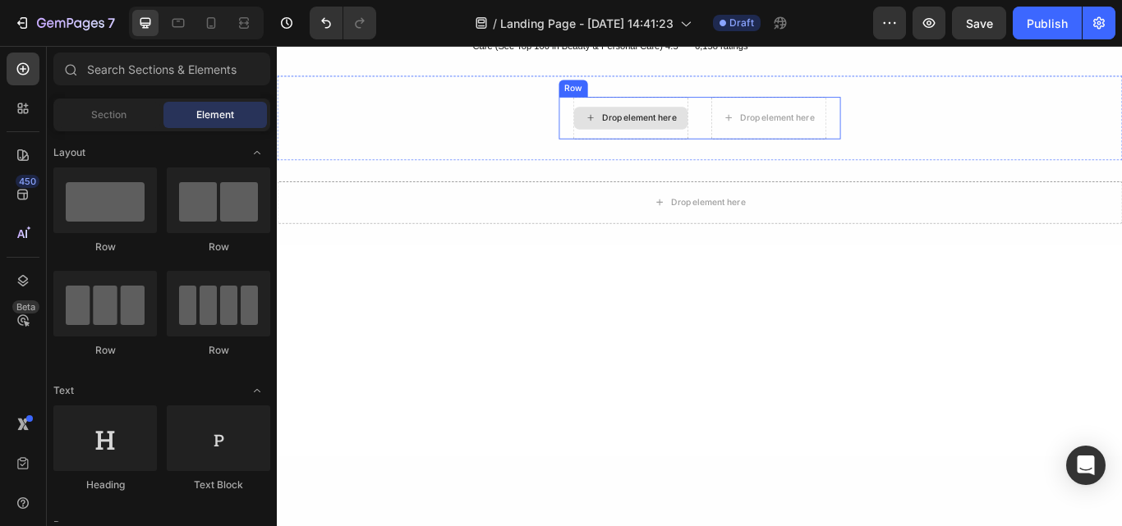
click at [721, 140] on div "Drop element here" at bounding box center [689, 130] width 133 height 26
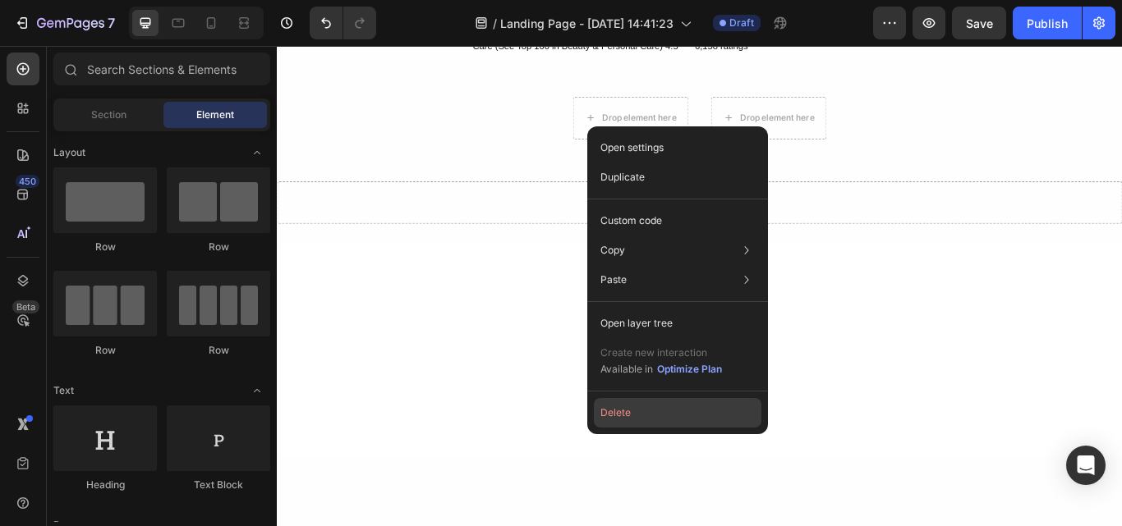
click at [627, 416] on button "Delete" at bounding box center [678, 413] width 168 height 30
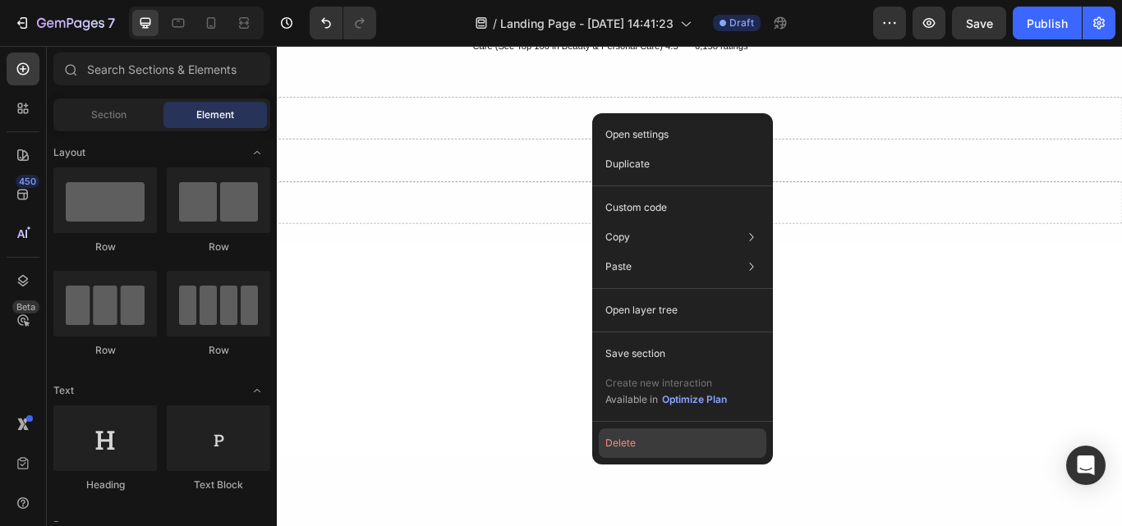
click at [623, 451] on button "Delete" at bounding box center [683, 444] width 168 height 30
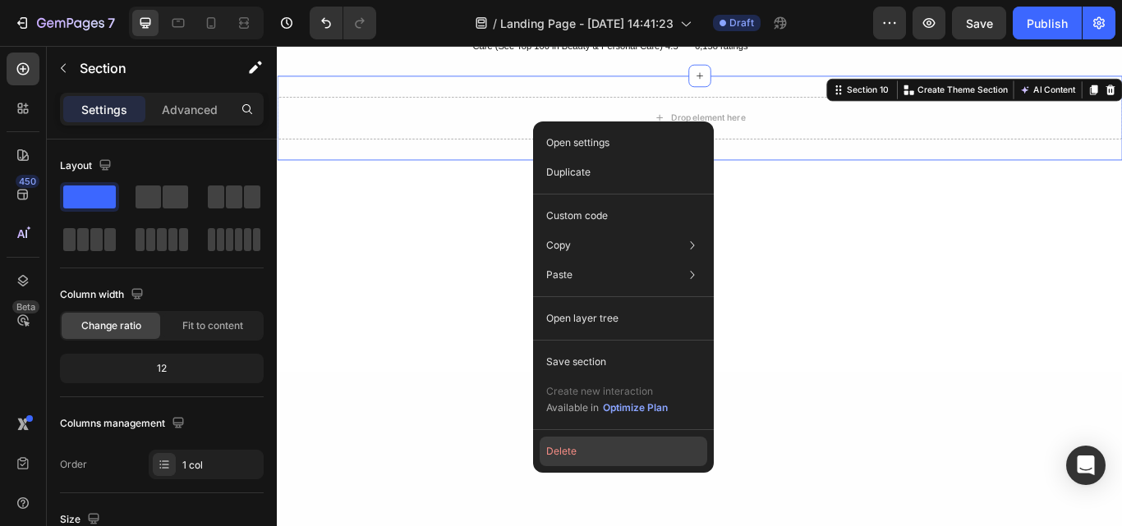
click at [576, 453] on button "Delete" at bounding box center [624, 452] width 168 height 30
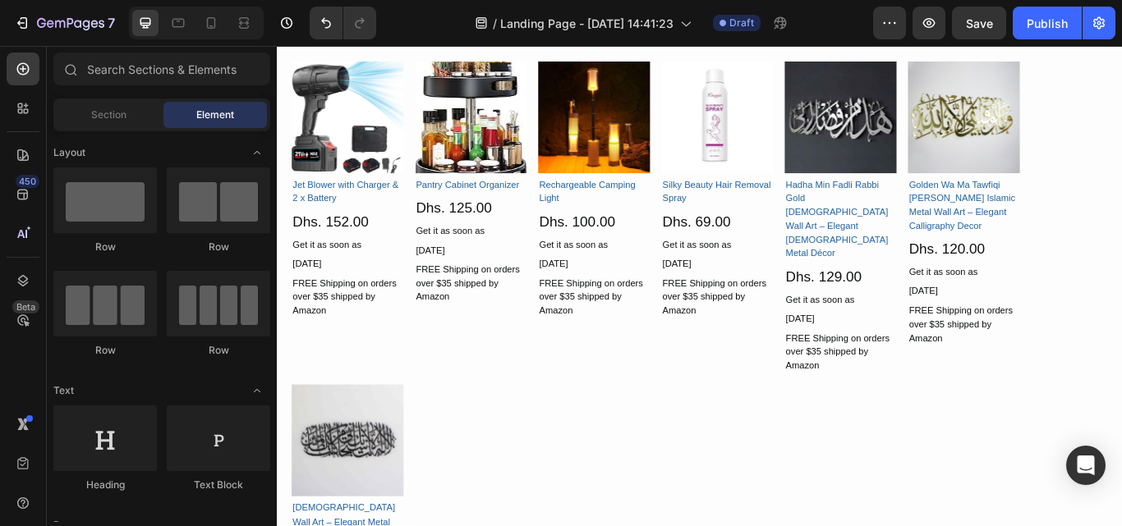
scroll to position [1790, 0]
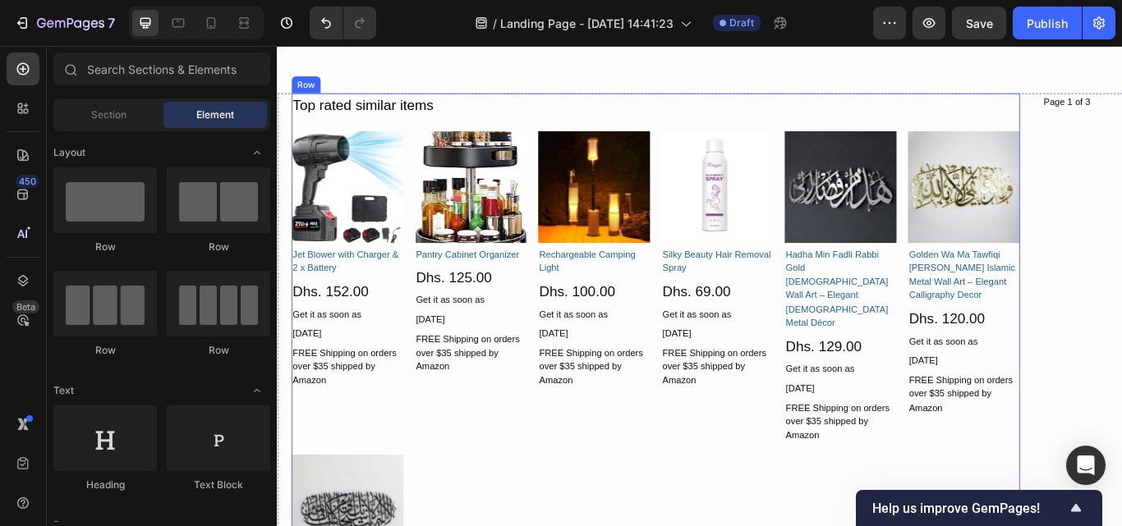
click at [839, 134] on div "Top rated similar items Text Block Product Images Jet Blower with Charger & 2 x…" at bounding box center [717, 487] width 849 height 770
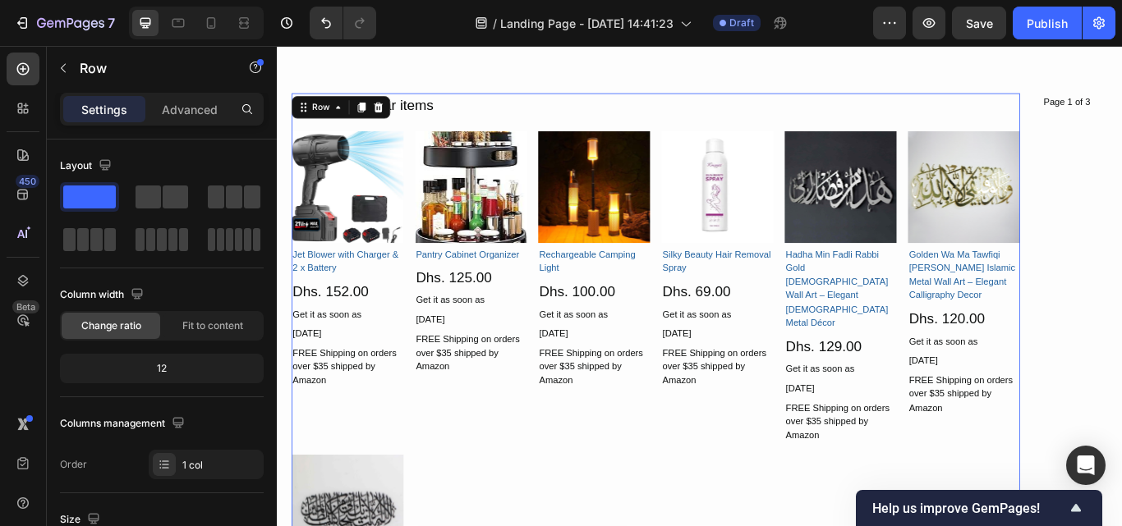
click at [839, 134] on div "Top rated similar items Text Block Product Images Jet Blower with Charger & 2 x…" at bounding box center [717, 487] width 849 height 770
click at [393, 118] on icon at bounding box center [394, 118] width 13 height 13
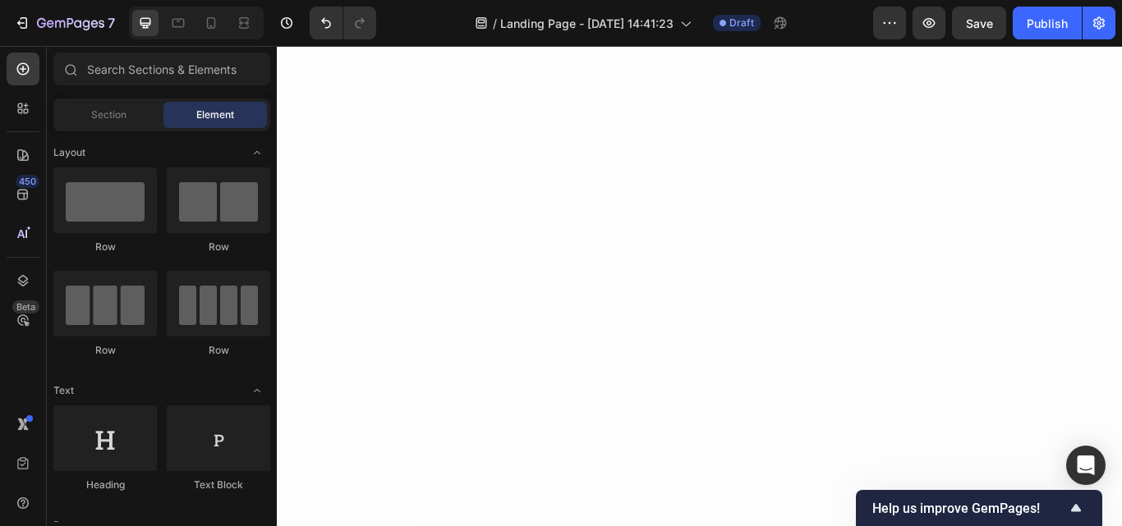
scroll to position [0, 0]
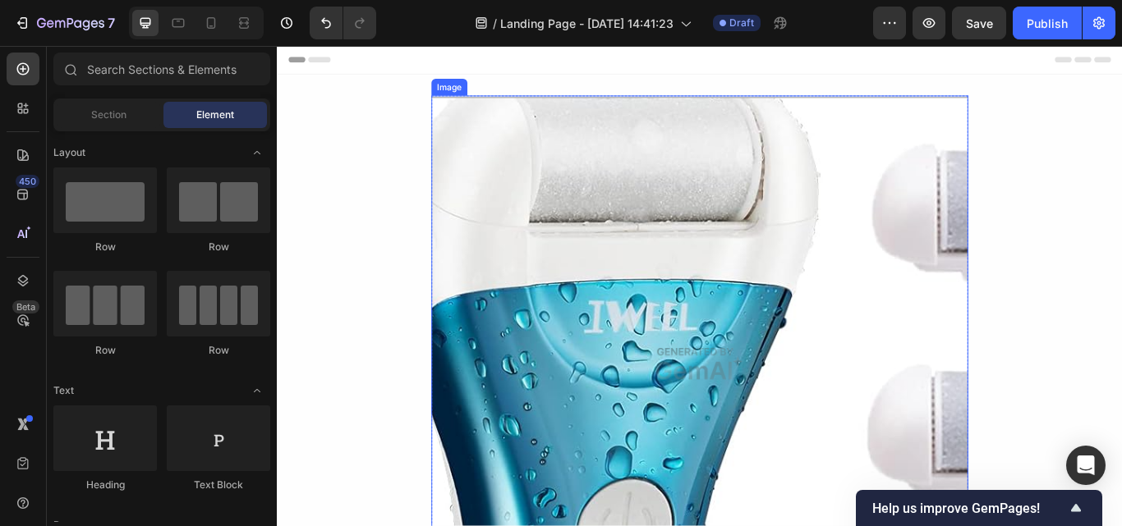
click at [821, 313] on img at bounding box center [770, 417] width 626 height 626
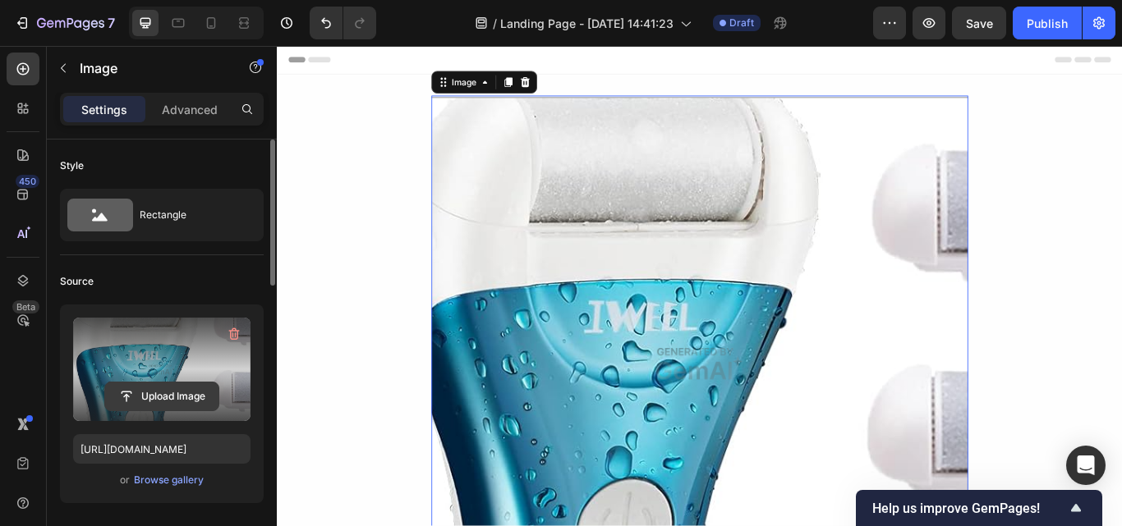
click at [145, 395] on input "file" at bounding box center [161, 397] width 113 height 28
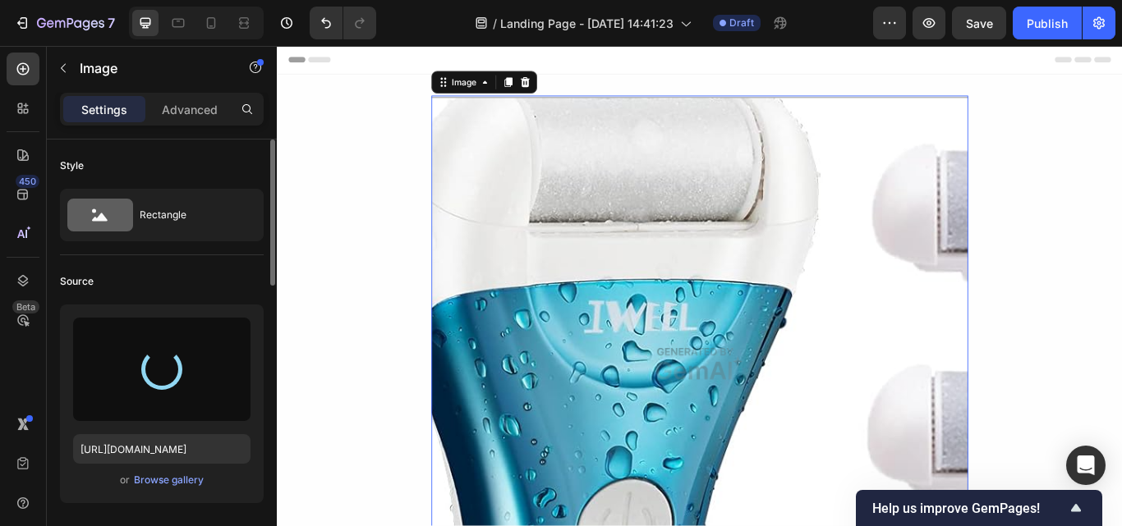
type input "[URL][DOMAIN_NAME]"
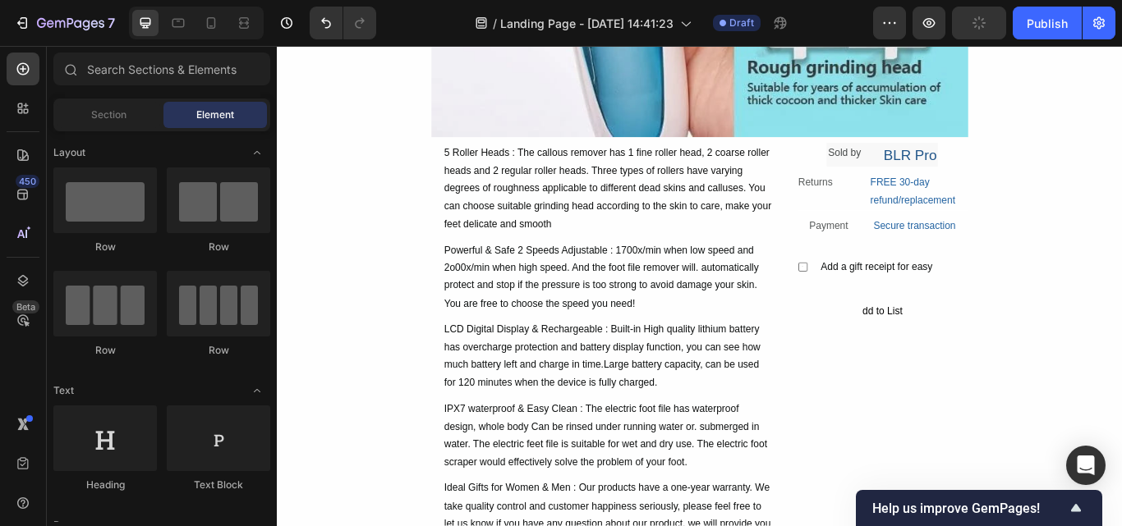
scroll to position [596, 0]
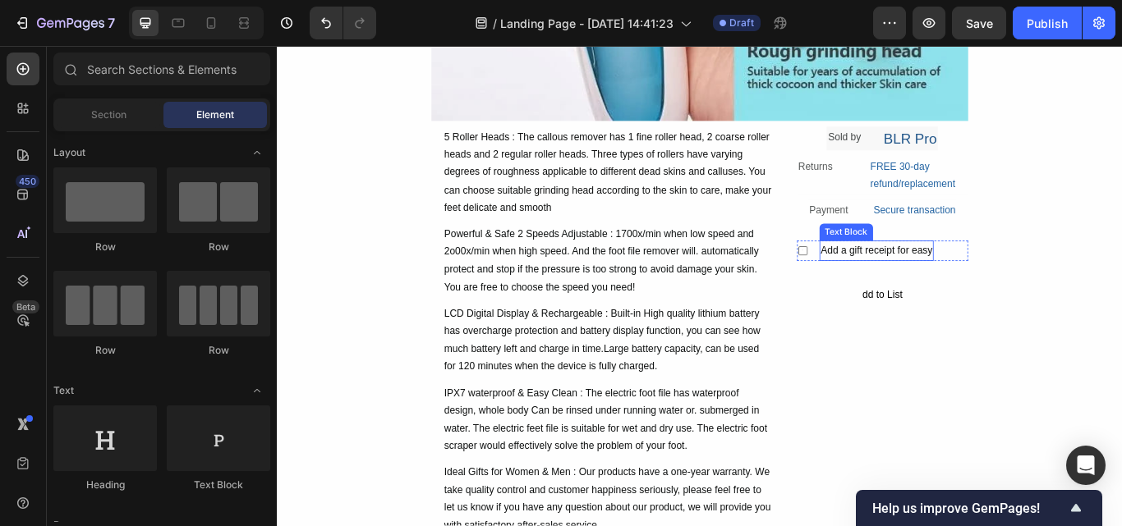
click at [972, 294] on div "Add a gift receipt for easy" at bounding box center [976, 285] width 134 height 24
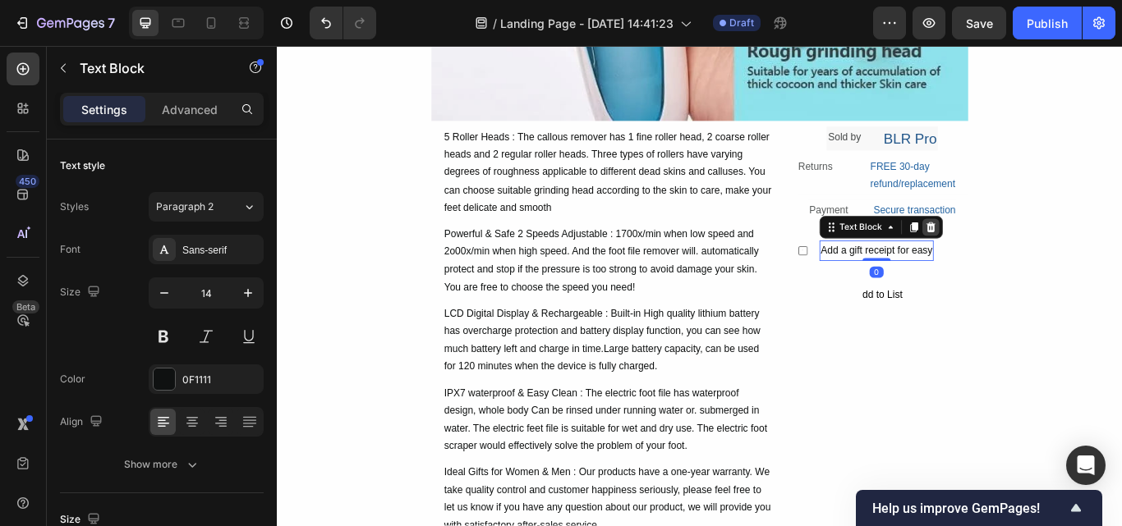
click at [1033, 255] on icon at bounding box center [1038, 256] width 11 height 11
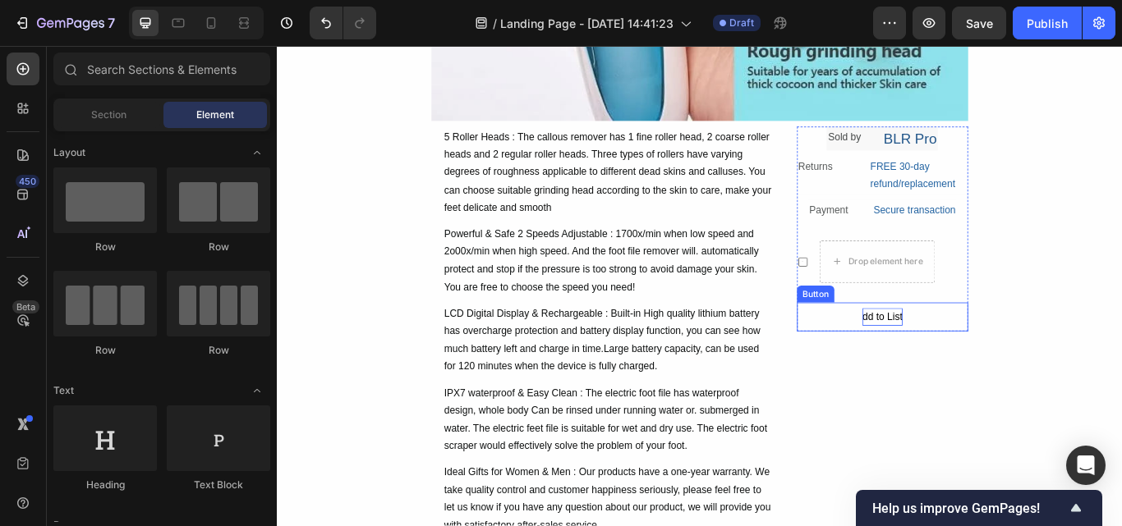
click at [996, 364] on div "dd to List" at bounding box center [982, 362] width 47 height 21
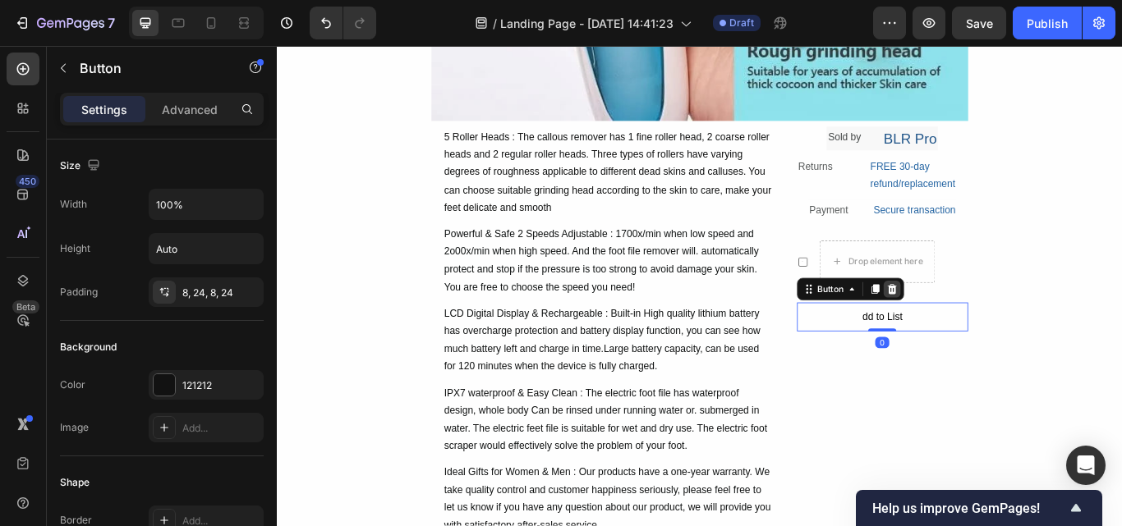
click at [988, 327] on icon at bounding box center [993, 329] width 11 height 11
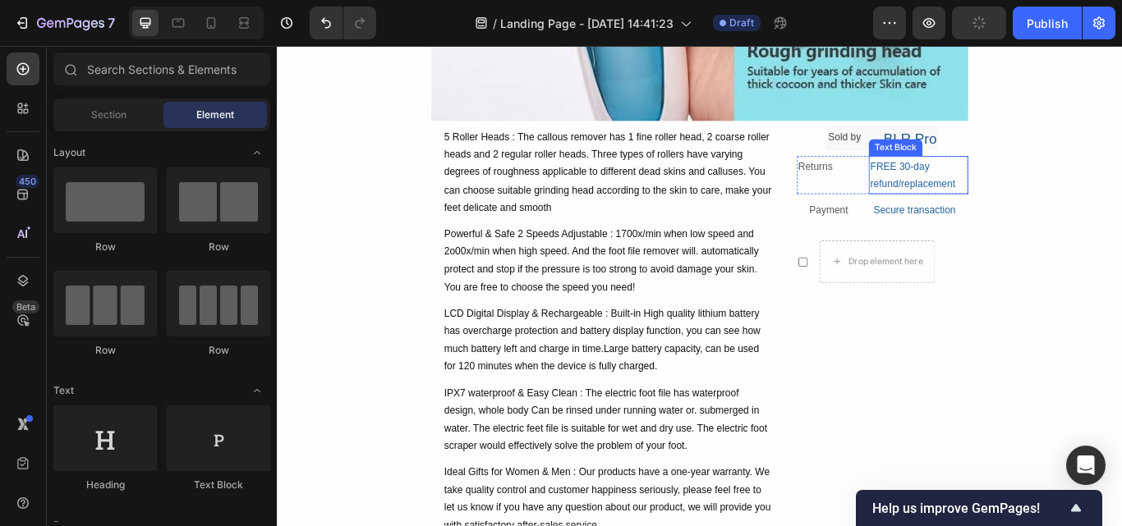
click at [1004, 182] on div "FREE 30-day refund/replacement" at bounding box center [1025, 197] width 116 height 44
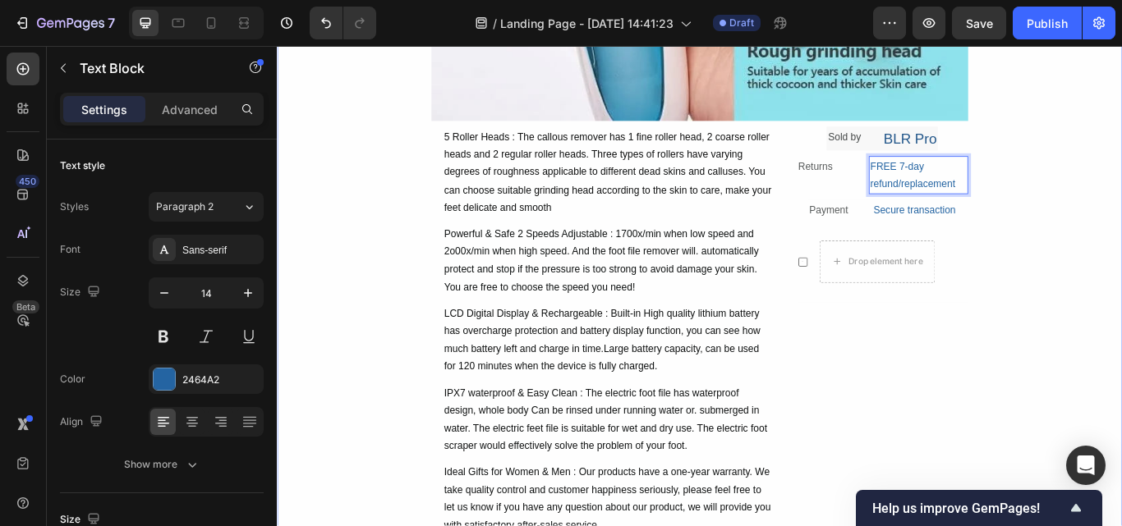
click at [1121, 186] on div "Image Icon 5 Roller Heads : The callous remover has 1 fine roller head, 2 coars…" at bounding box center [770, 238] width 986 height 1460
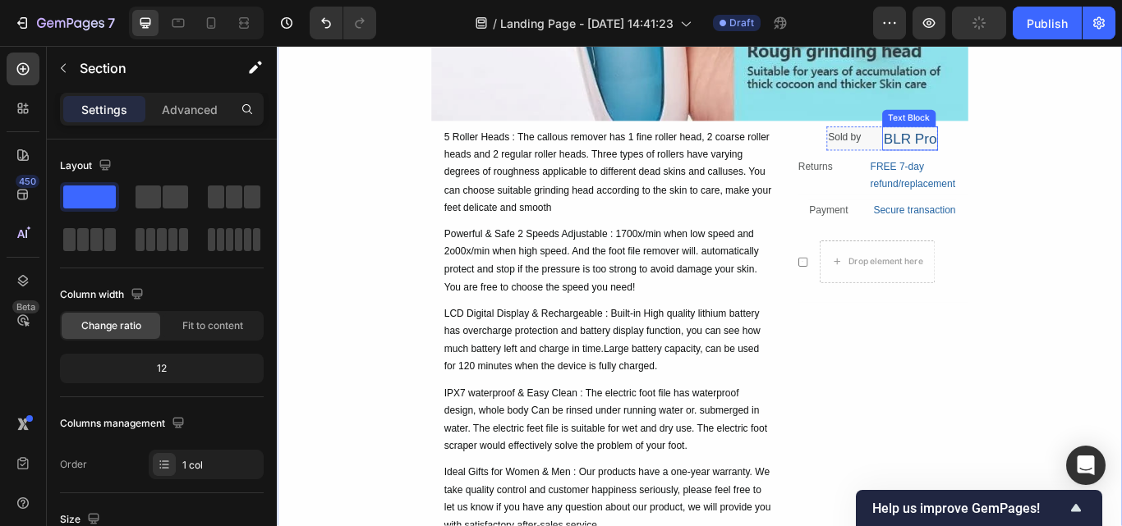
click at [1000, 150] on div "BLR Pro" at bounding box center [1015, 154] width 66 height 28
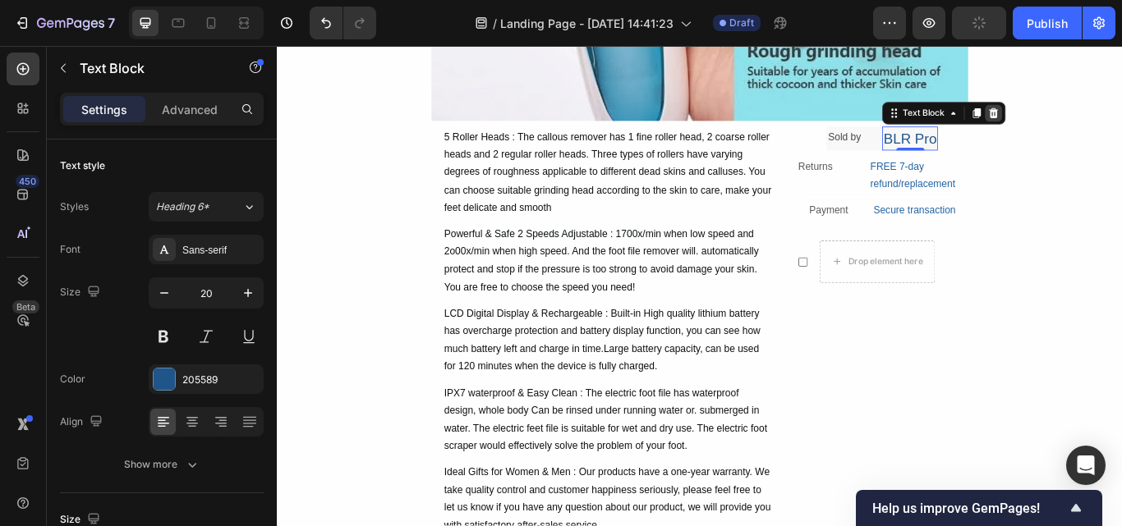
click at [1106, 122] on icon at bounding box center [1111, 124] width 11 height 11
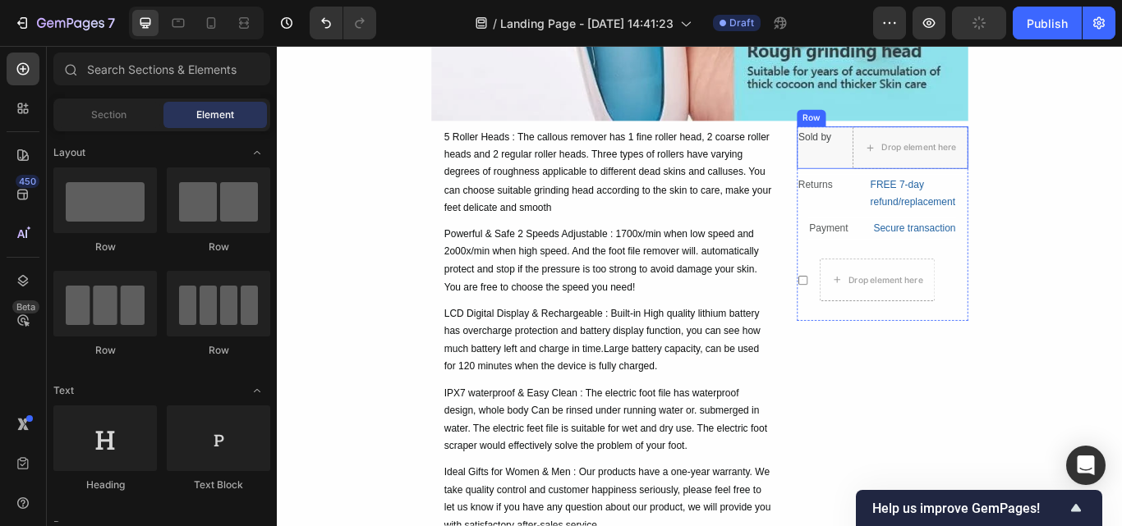
click at [936, 154] on div "Sold by Text Block Drop element here Row" at bounding box center [983, 164] width 200 height 49
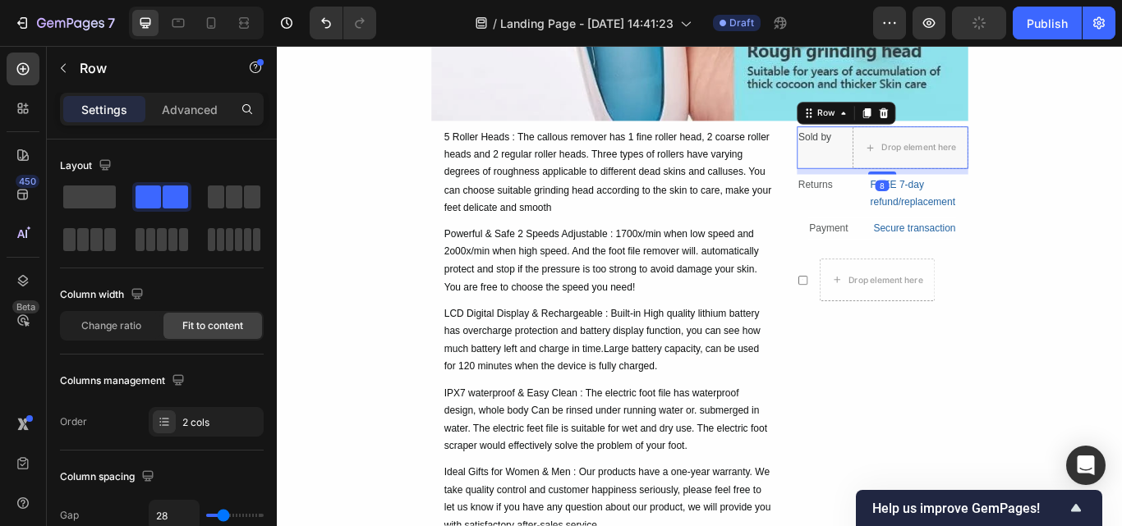
click at [925, 154] on div "Sold by Text Block Drop element here Row 8" at bounding box center [983, 164] width 200 height 49
click at [978, 127] on icon at bounding box center [983, 124] width 11 height 11
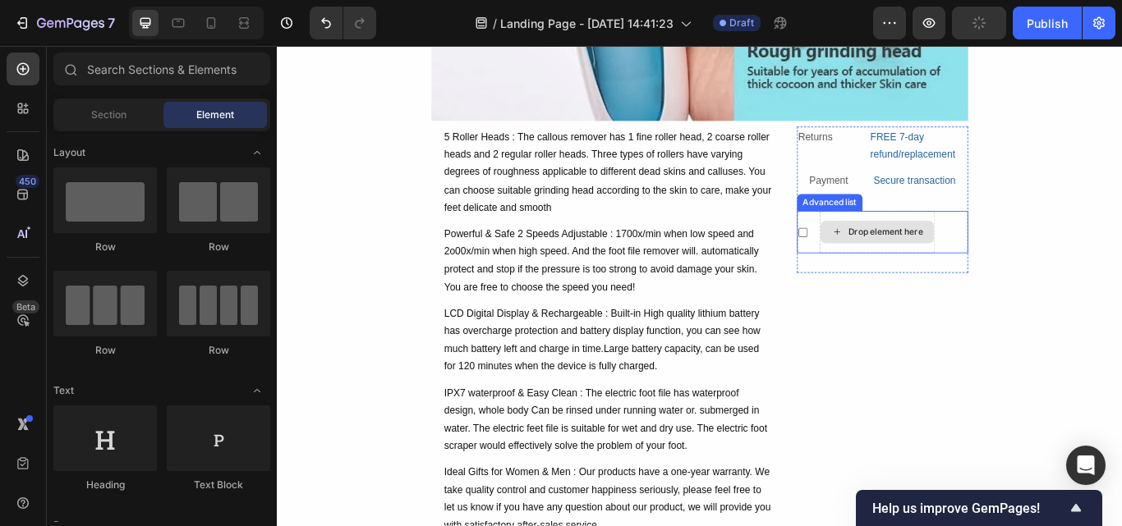
click at [912, 268] on div "Drop element here" at bounding box center [976, 263] width 133 height 26
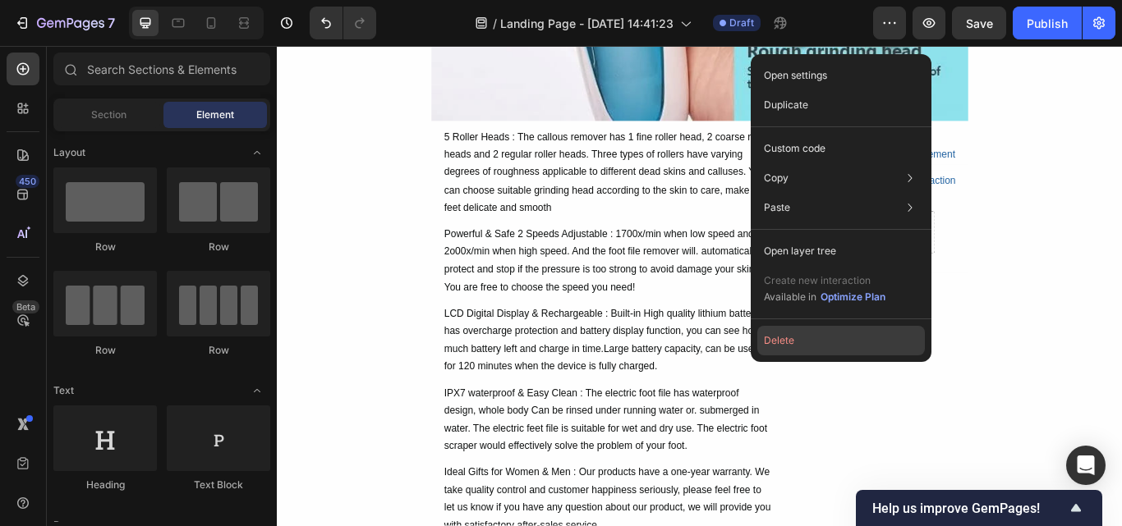
click at [803, 343] on button "Delete" at bounding box center [841, 341] width 168 height 30
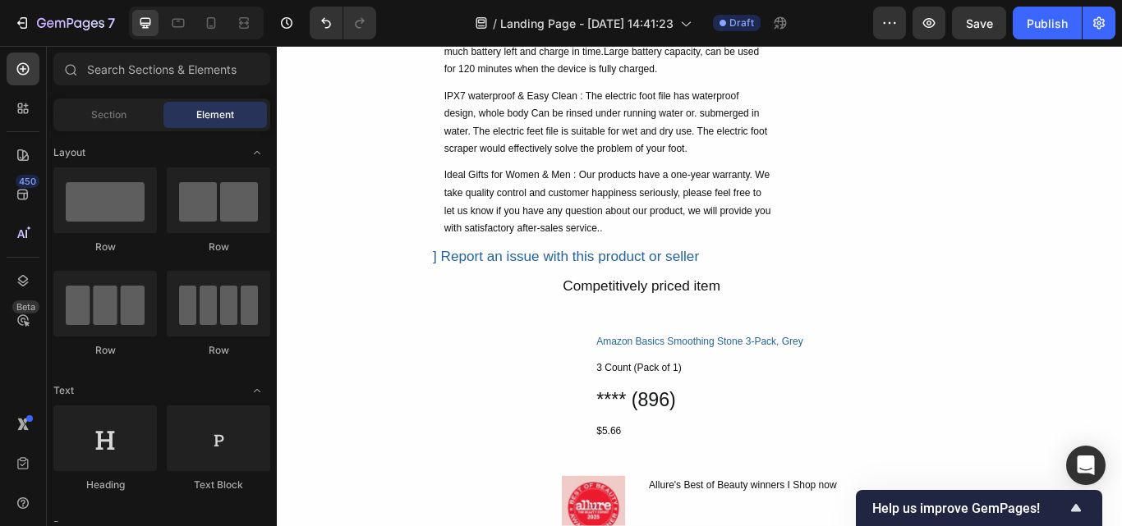
scroll to position [1096, 0]
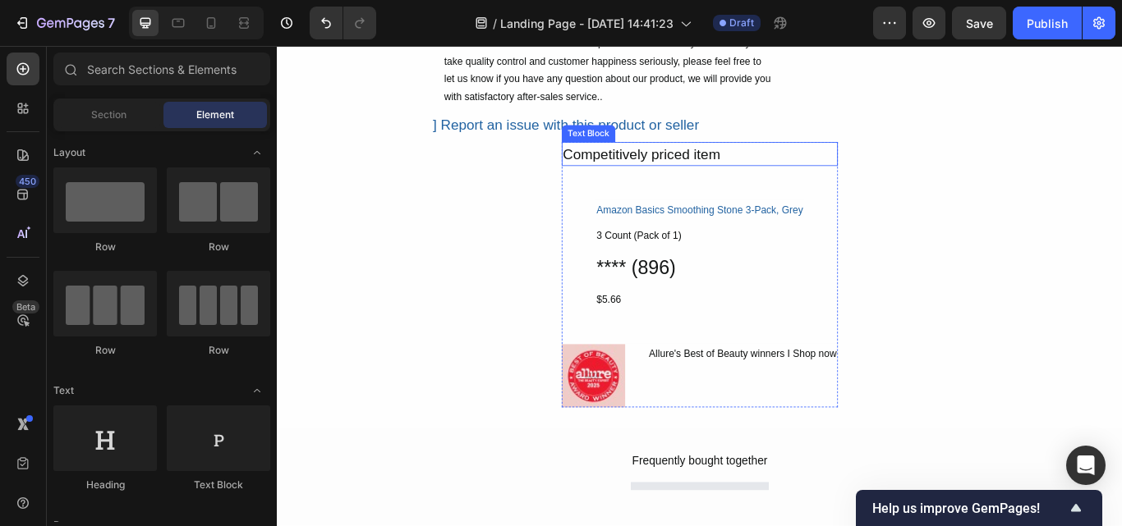
click at [701, 175] on div "Competitively priced item" at bounding box center [770, 173] width 323 height 28
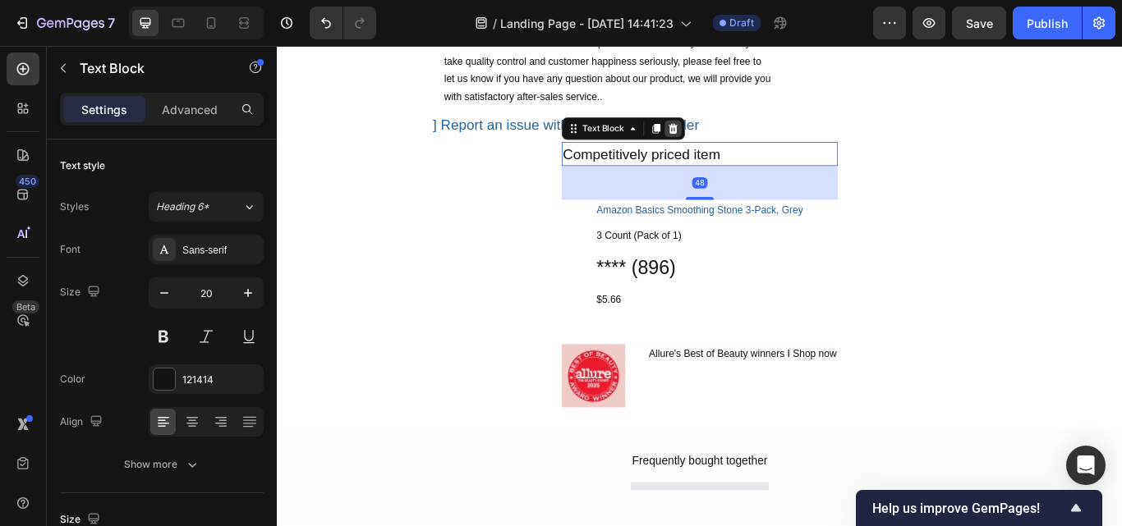
click at [734, 143] on icon at bounding box center [738, 142] width 11 height 11
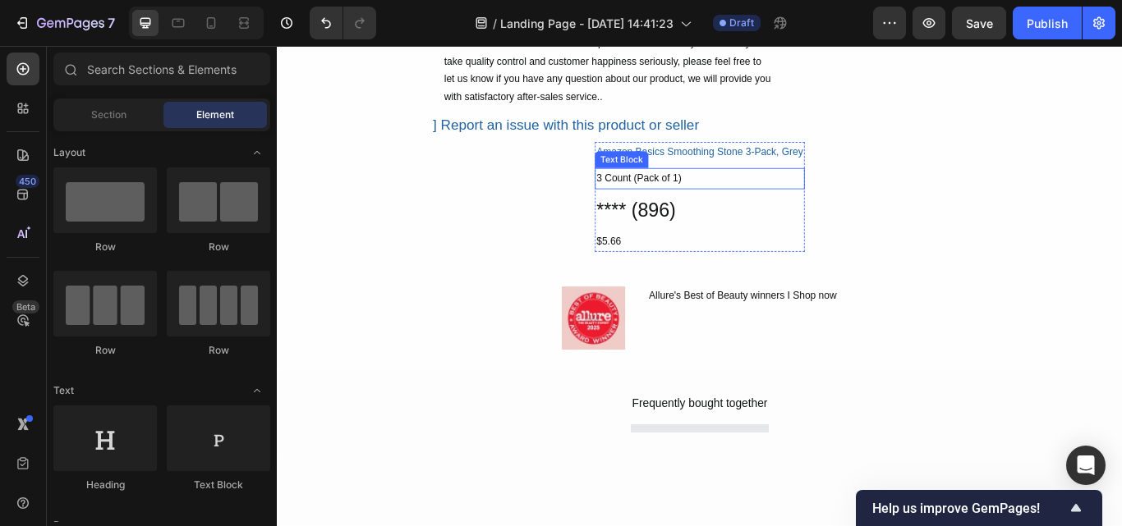
click at [710, 200] on div "3 Count (Pack of 1)" at bounding box center [769, 201] width 244 height 24
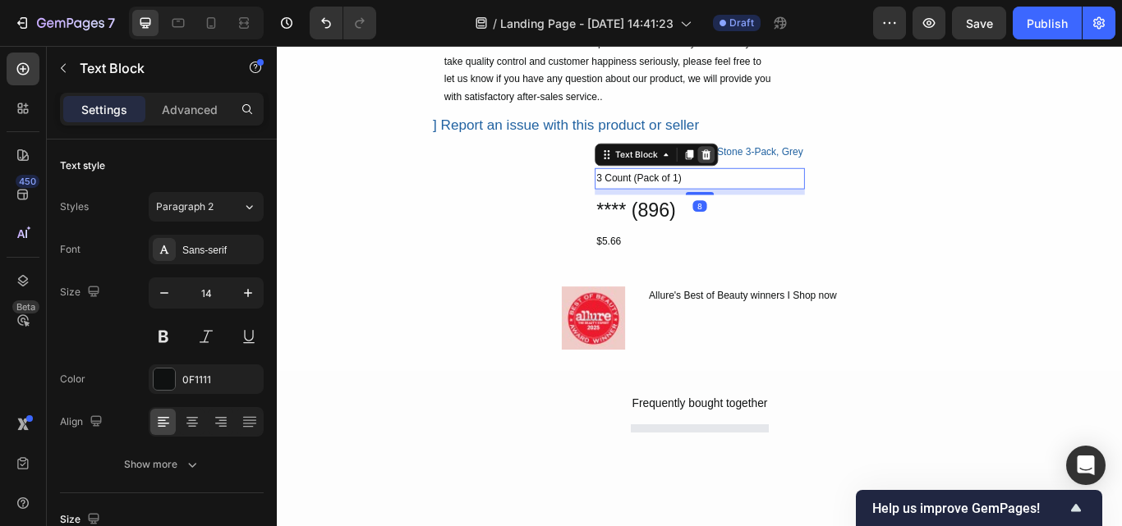
click at [770, 171] on icon at bounding box center [776, 173] width 13 height 13
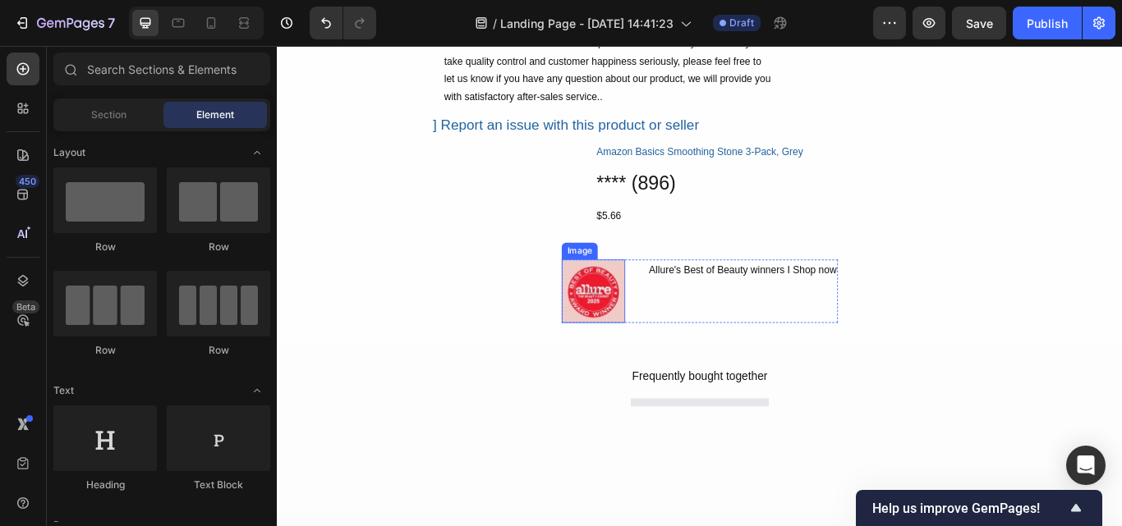
click at [660, 323] on img at bounding box center [646, 333] width 74 height 74
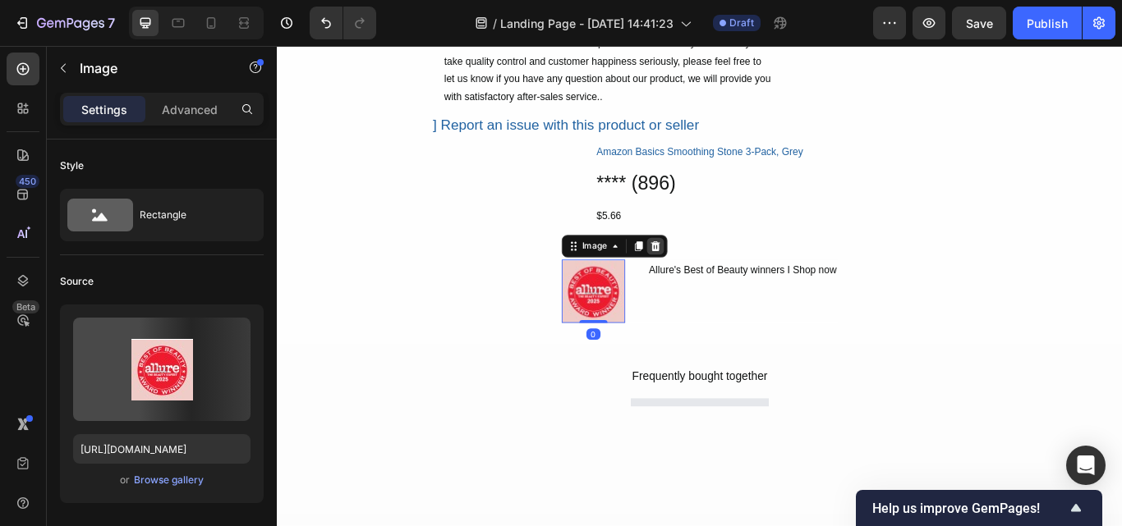
click at [714, 278] on icon at bounding box center [717, 279] width 11 height 11
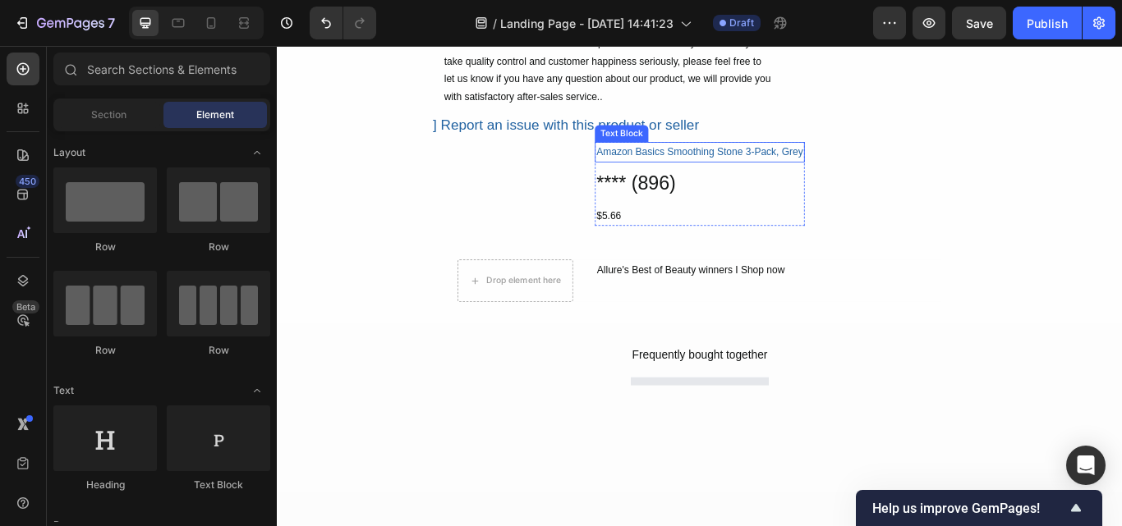
click at [690, 169] on div "Amazon Basics Smoothing Stone 3-Pack, Grey" at bounding box center [769, 171] width 244 height 24
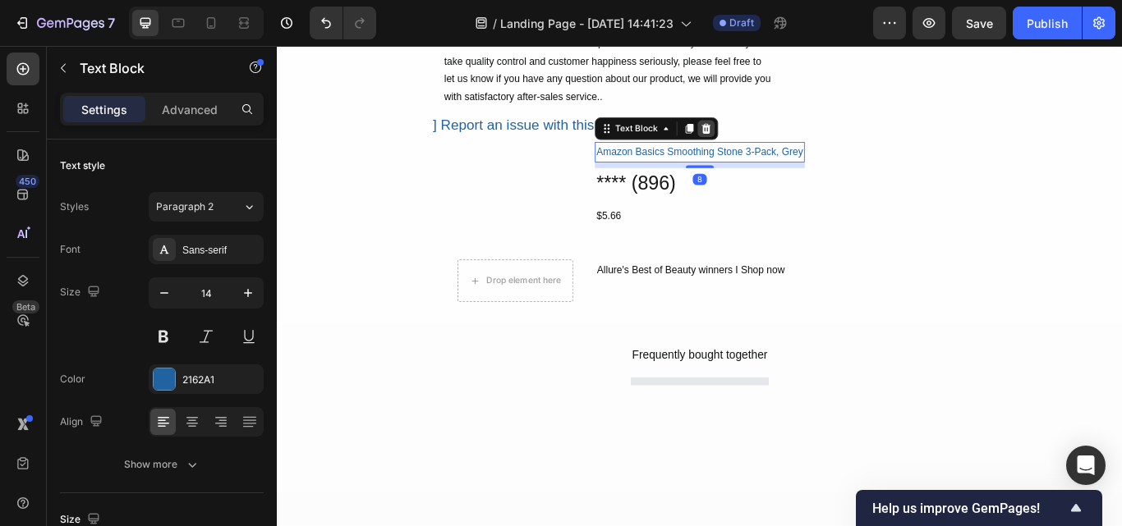
click at [770, 141] on icon at bounding box center [776, 142] width 13 height 13
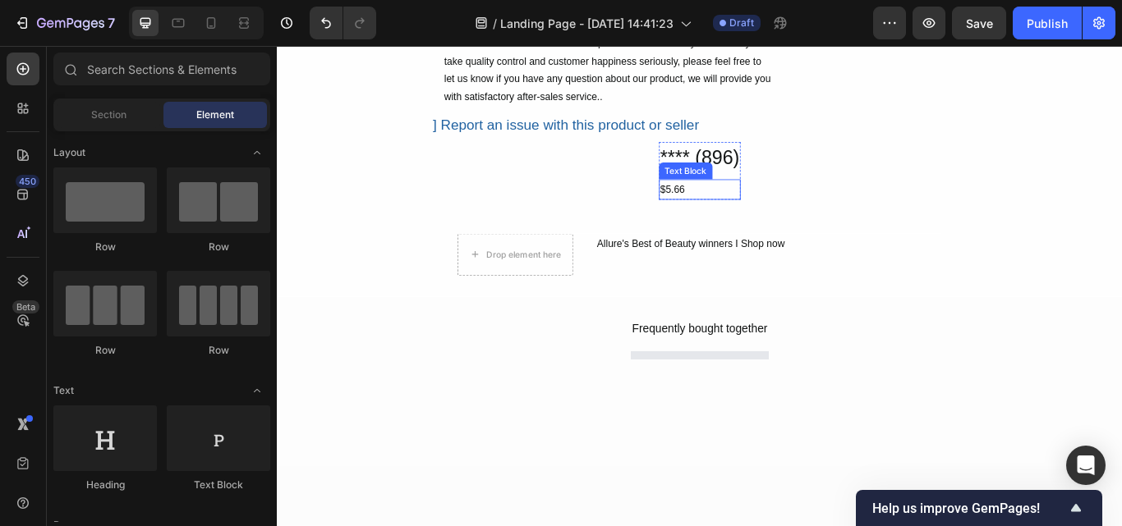
click at [731, 212] on div "$5.66" at bounding box center [770, 214] width 96 height 24
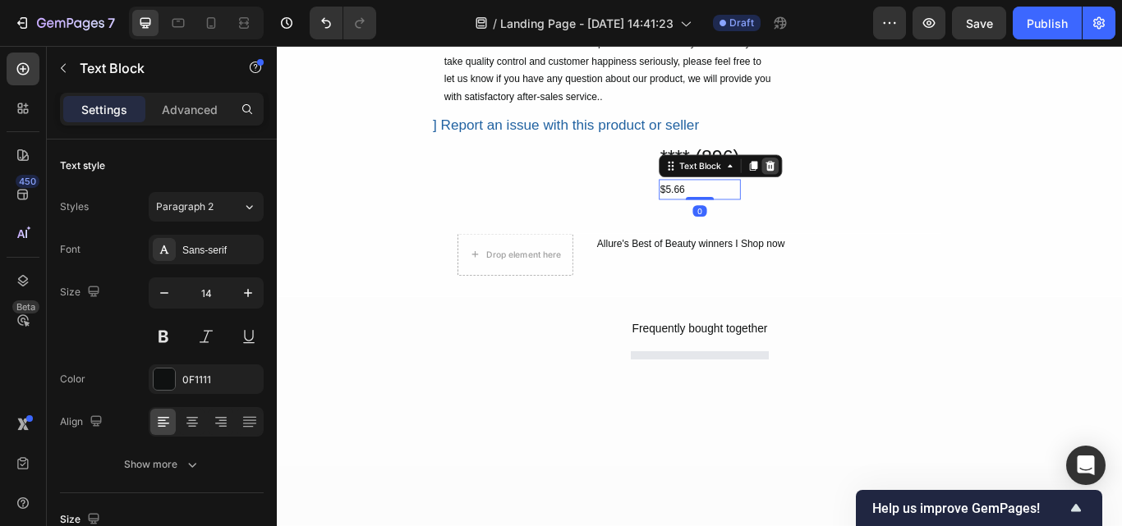
click at [846, 185] on icon at bounding box center [851, 186] width 13 height 13
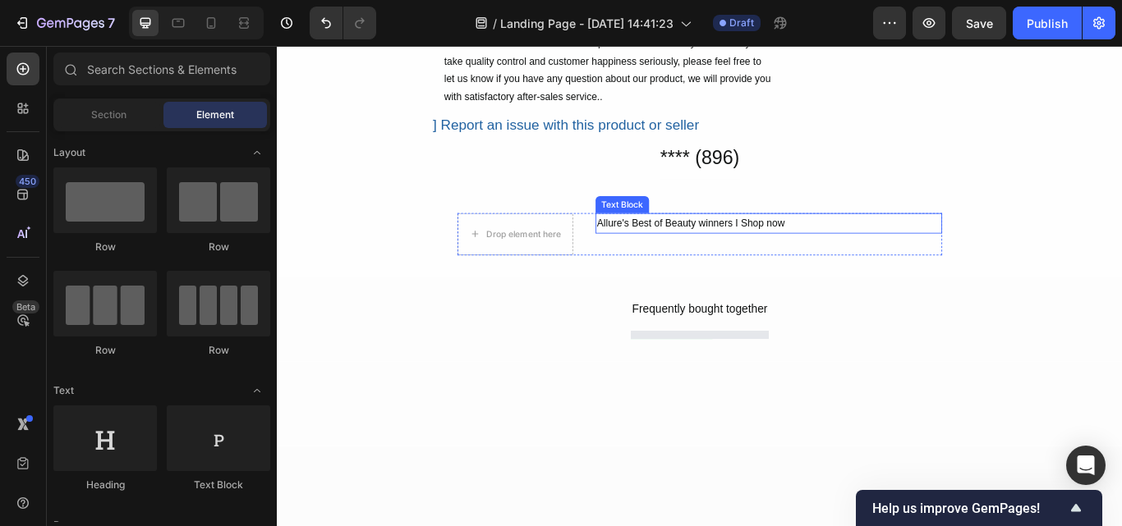
click at [771, 248] on div "Allure's Best of Beauty winners I Shop now" at bounding box center [850, 253] width 404 height 24
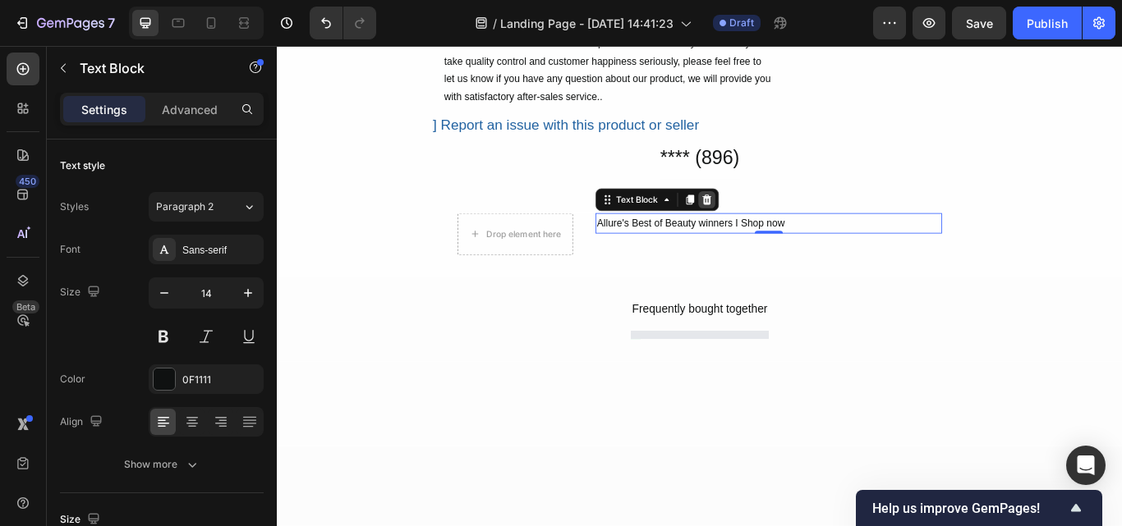
click at [775, 223] on icon at bounding box center [777, 225] width 13 height 13
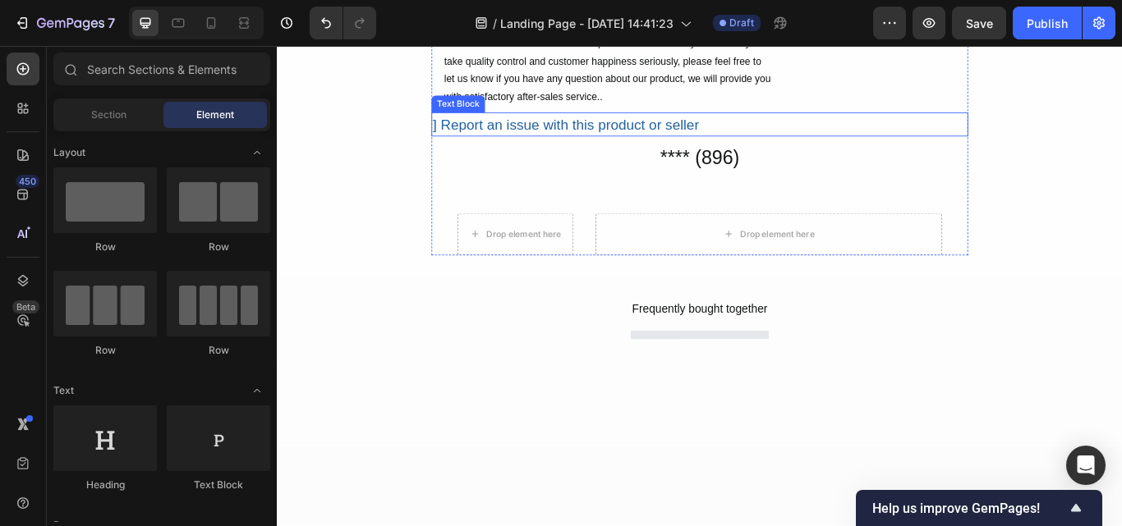
click at [567, 140] on div "] Report an issue with this product or seller" at bounding box center [770, 138] width 626 height 28
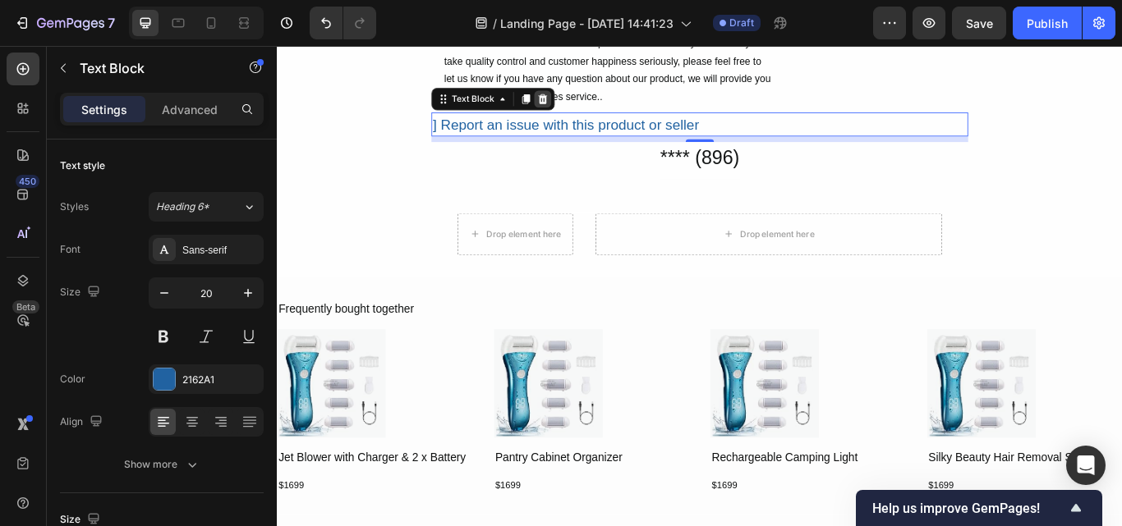
click at [581, 108] on icon at bounding box center [586, 108] width 13 height 13
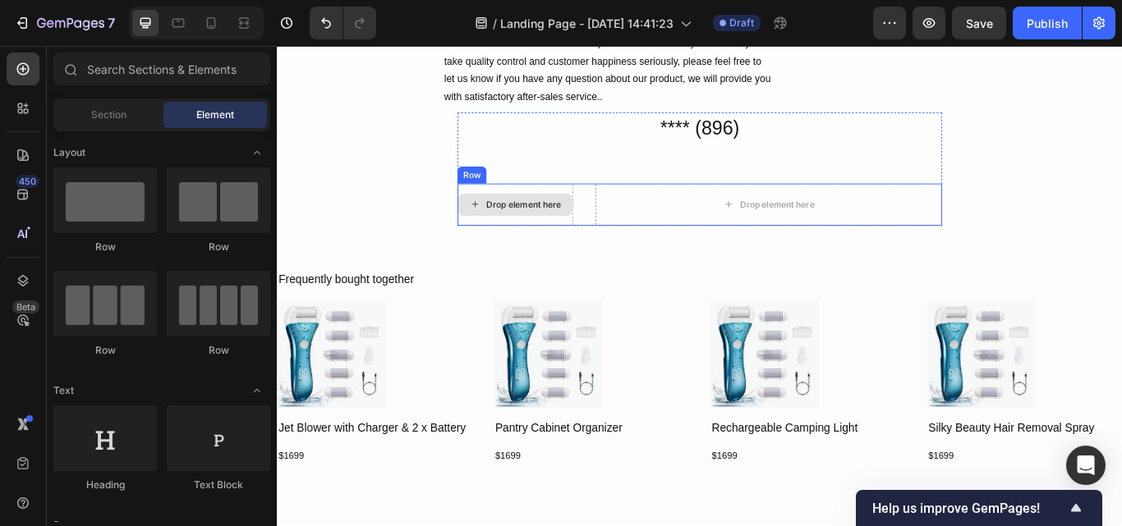
click at [572, 211] on div "Drop element here" at bounding box center [554, 231] width 135 height 49
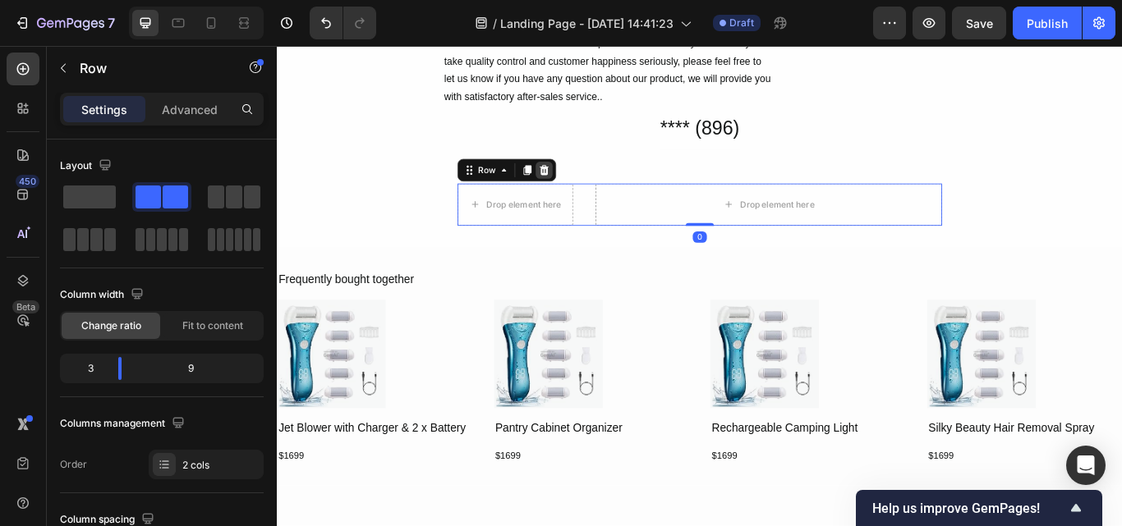
click at [583, 191] on icon at bounding box center [588, 191] width 11 height 11
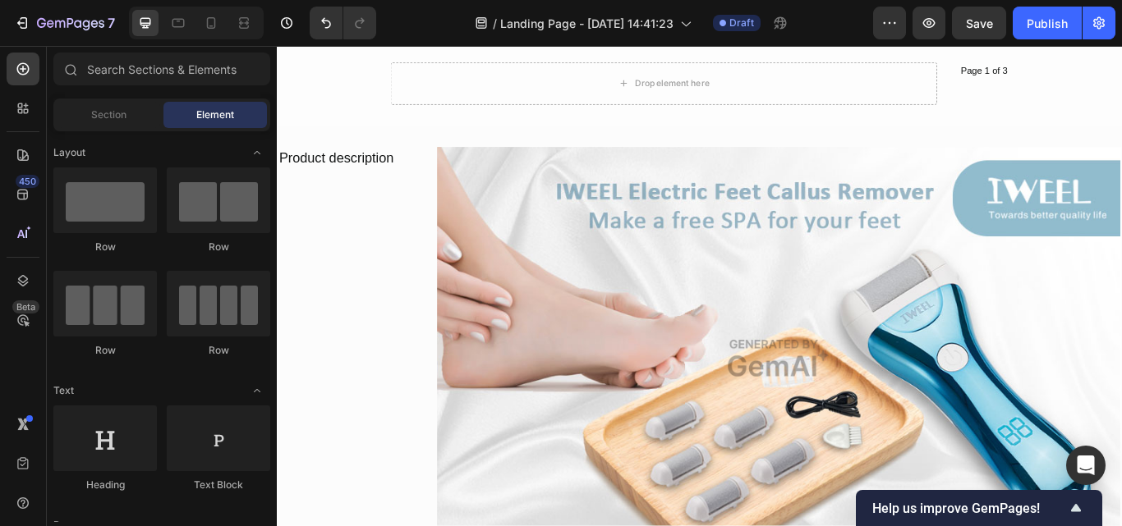
scroll to position [1510, 0]
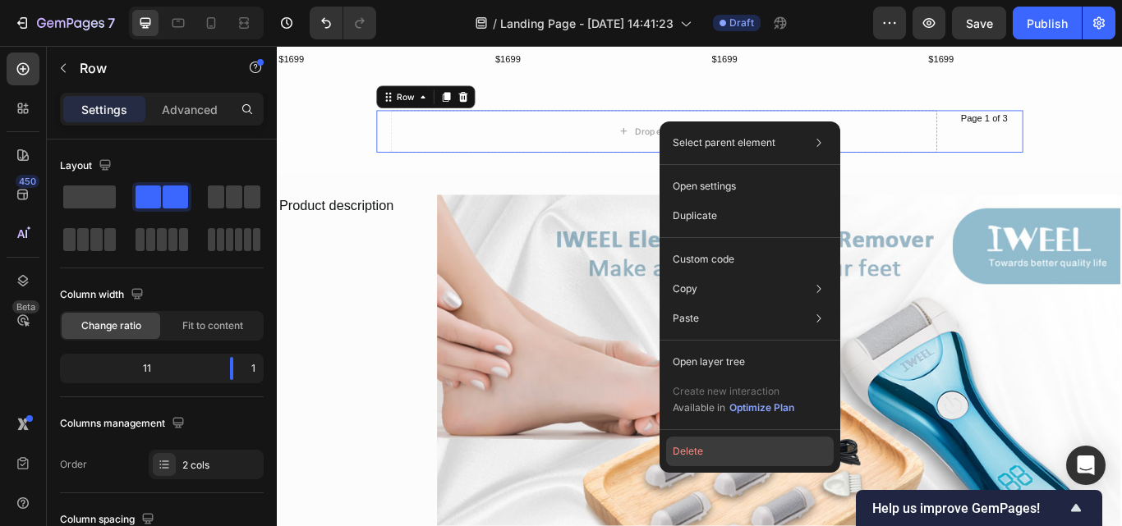
click at [718, 445] on button "Delete" at bounding box center [750, 452] width 168 height 30
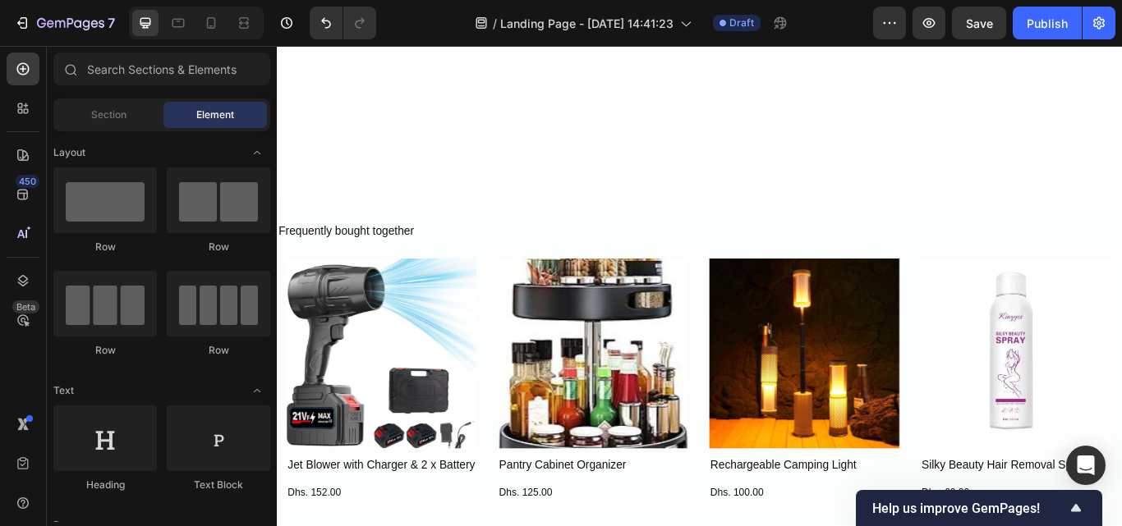
scroll to position [7159, 0]
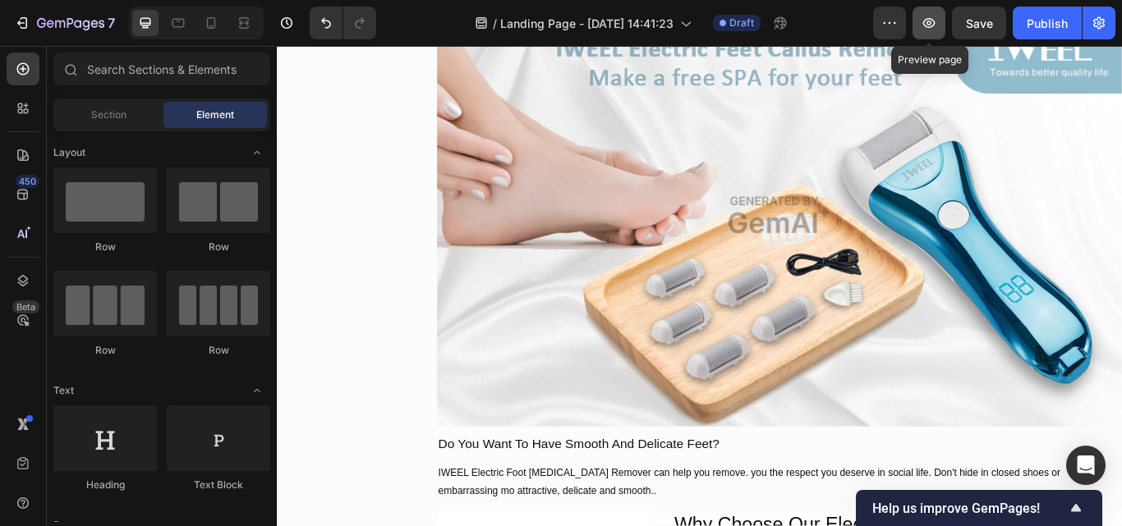
click at [928, 26] on icon "button" at bounding box center [929, 23] width 16 height 16
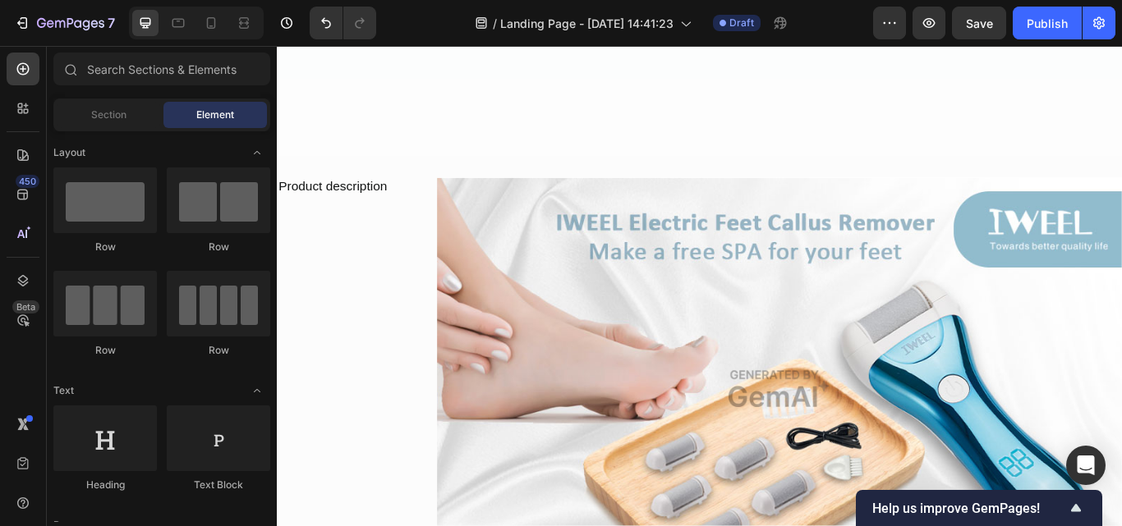
scroll to position [7088, 0]
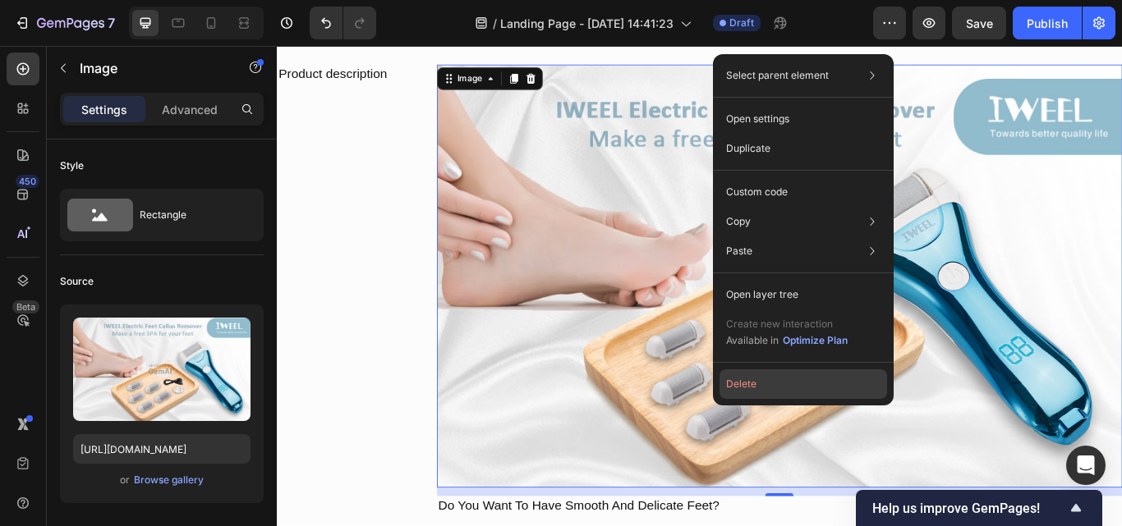
click at [776, 382] on button "Delete" at bounding box center [803, 385] width 168 height 30
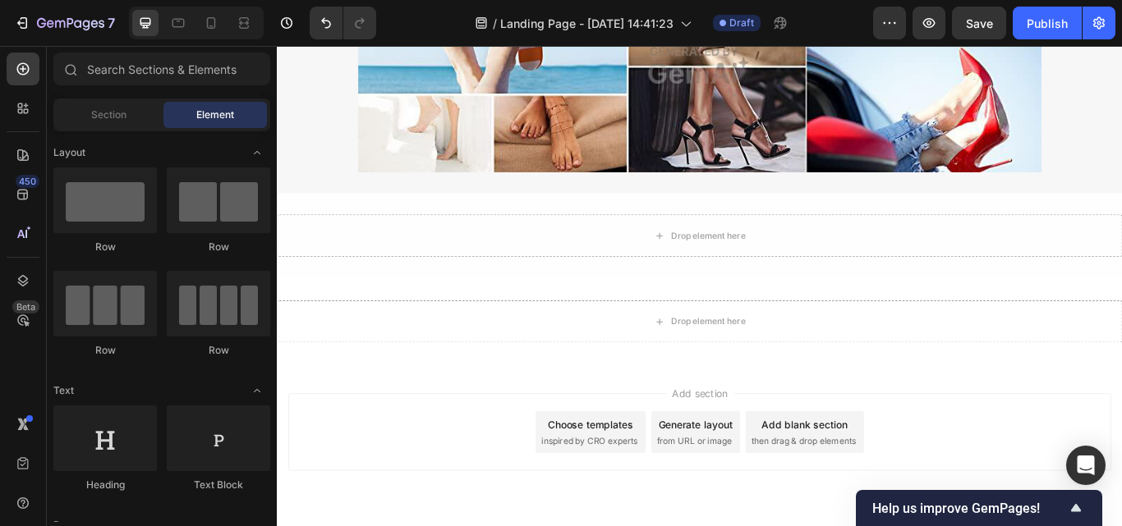
scroll to position [9336, 0]
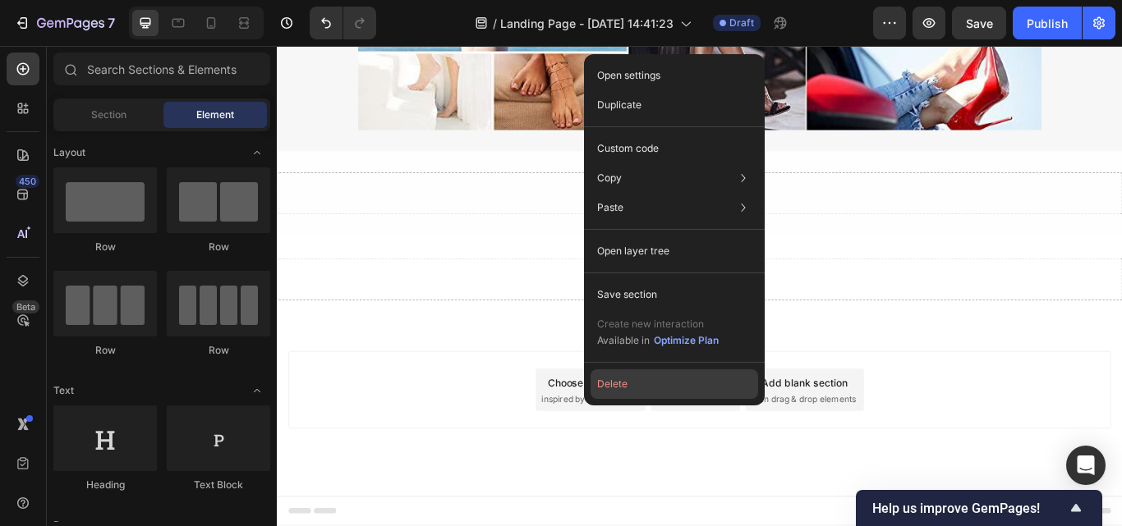
click at [652, 375] on button "Delete" at bounding box center [675, 385] width 168 height 30
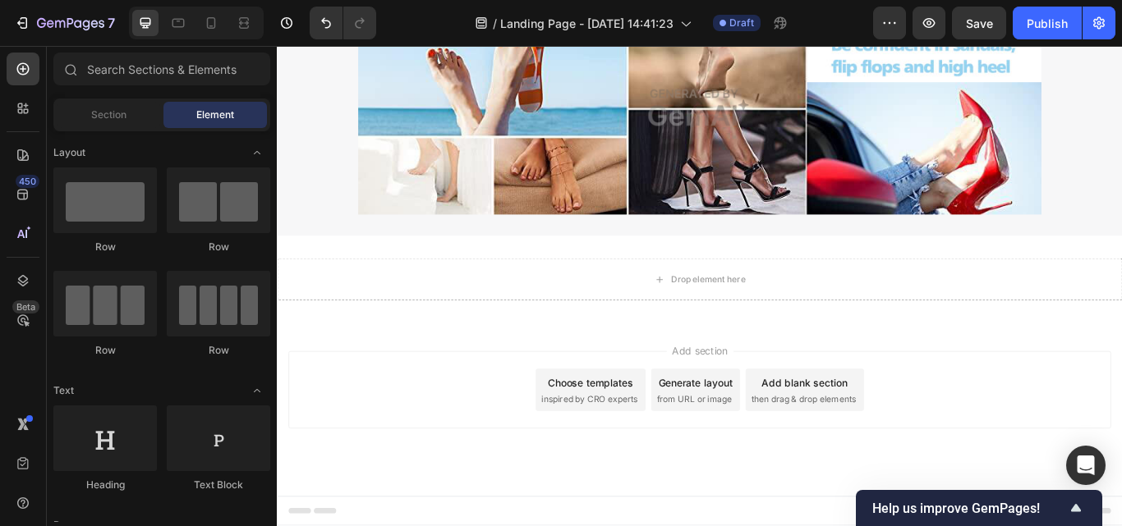
scroll to position [9237, 0]
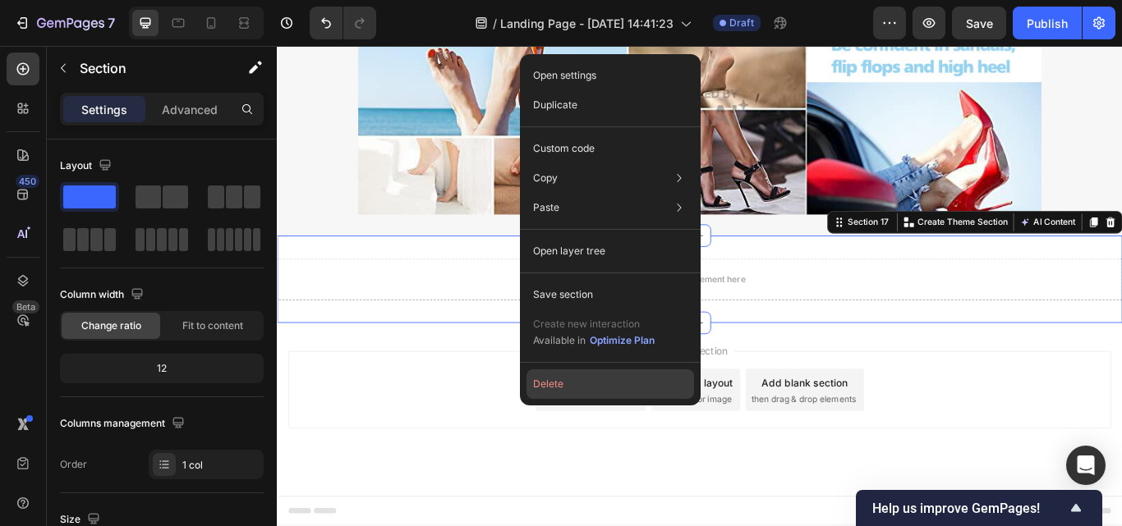
click at [585, 380] on button "Delete" at bounding box center [610, 385] width 168 height 30
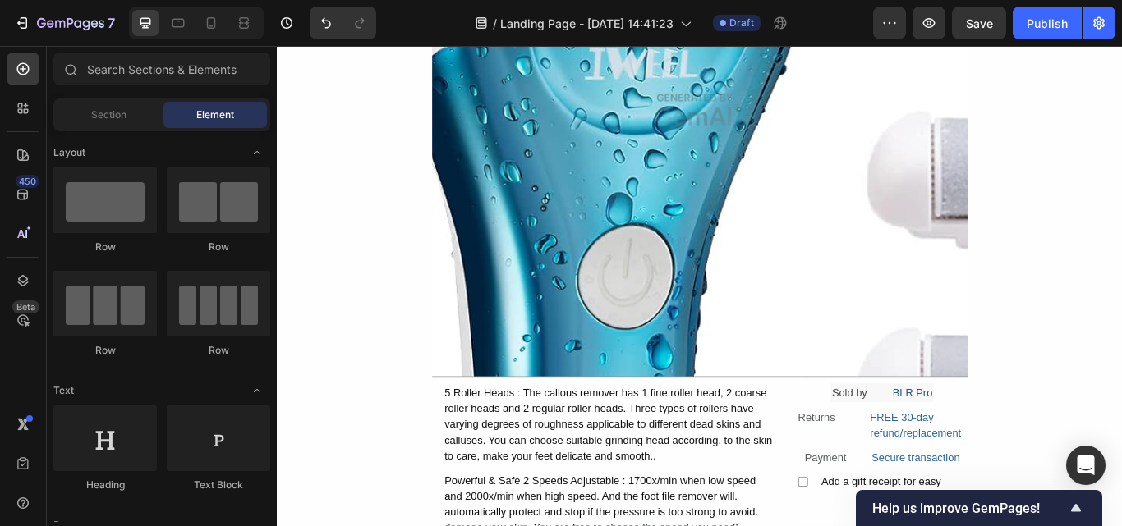
scroll to position [5595, 0]
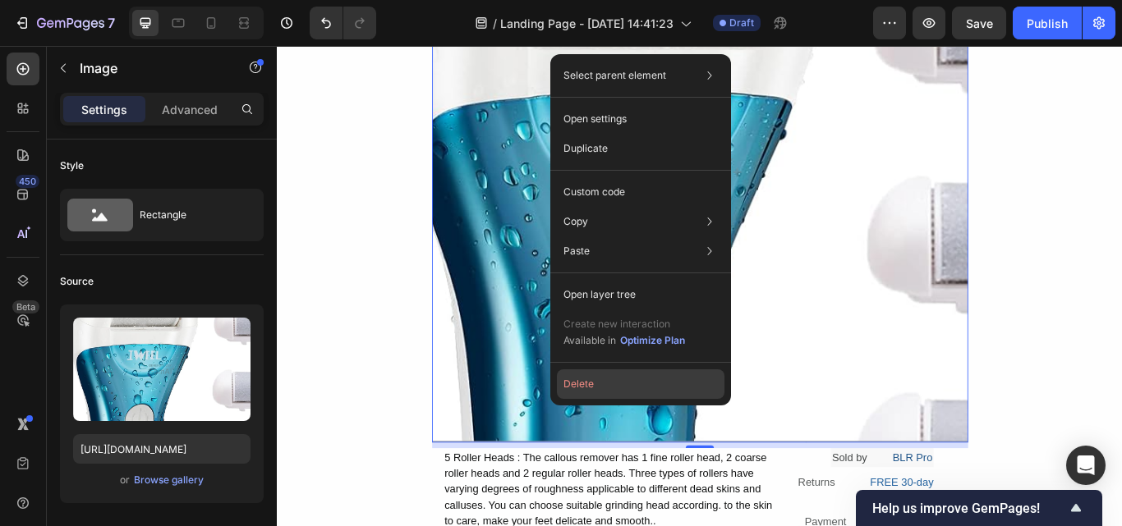
click at [615, 388] on button "Delete" at bounding box center [641, 385] width 168 height 30
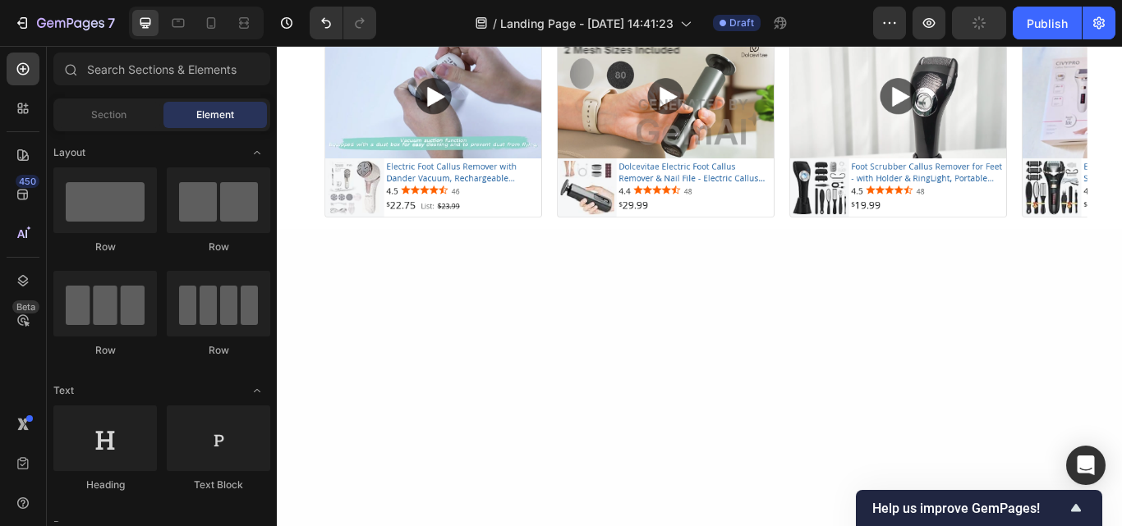
scroll to position [4293, 0]
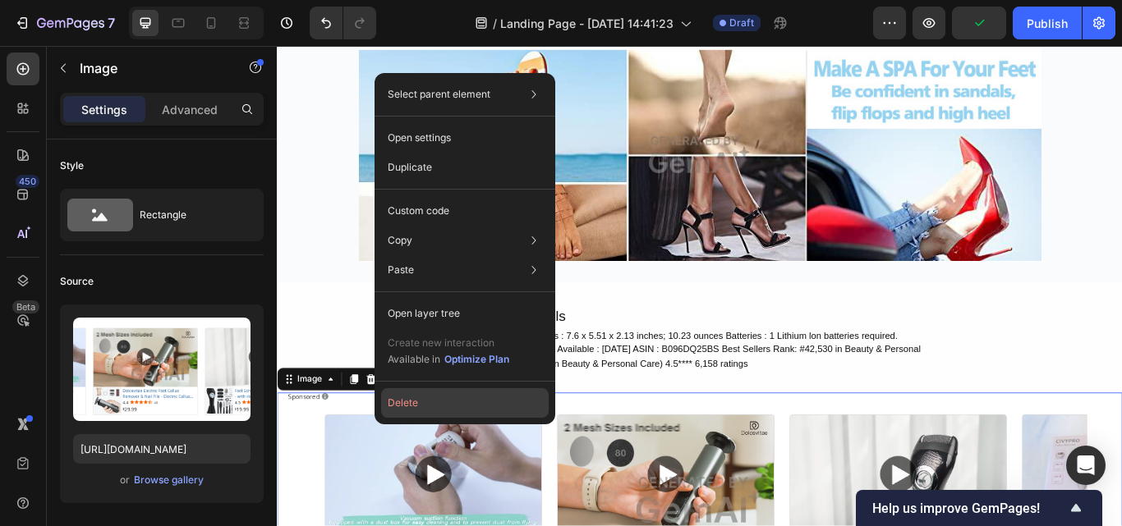
click at [428, 404] on button "Delete" at bounding box center [465, 403] width 168 height 30
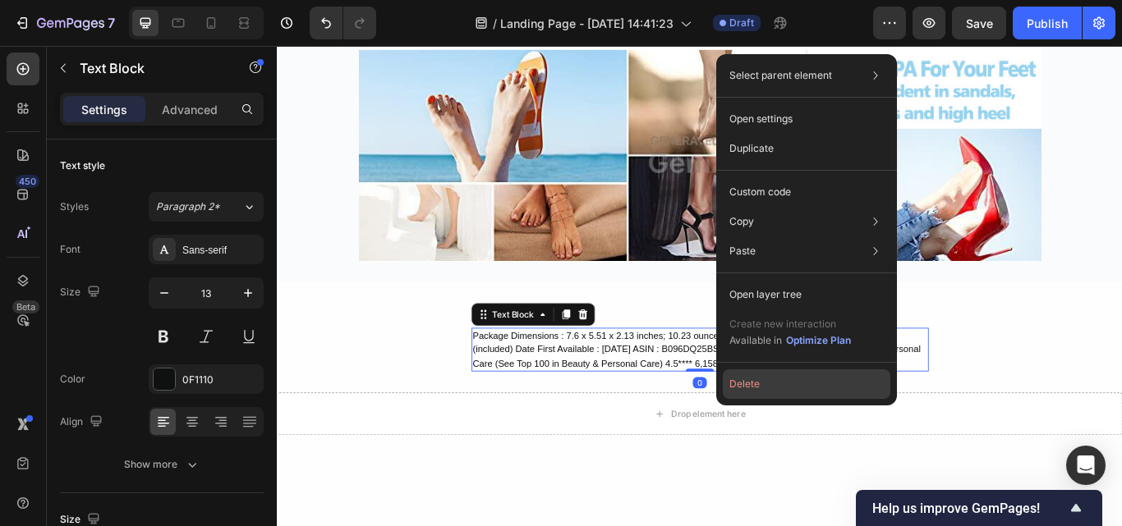
click at [784, 390] on button "Delete" at bounding box center [807, 385] width 168 height 30
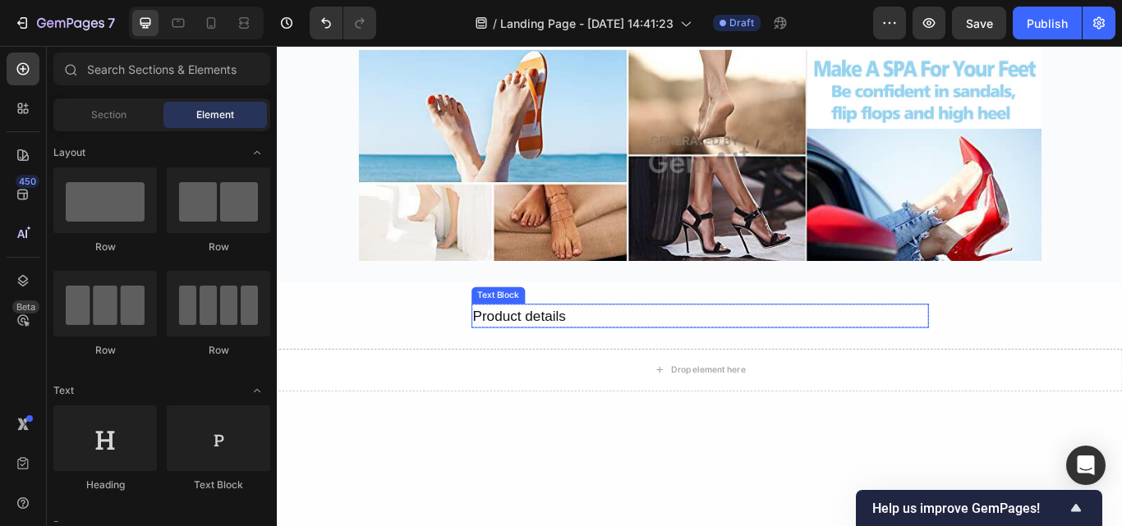
click at [535, 359] on div "Product details" at bounding box center [769, 361] width 533 height 28
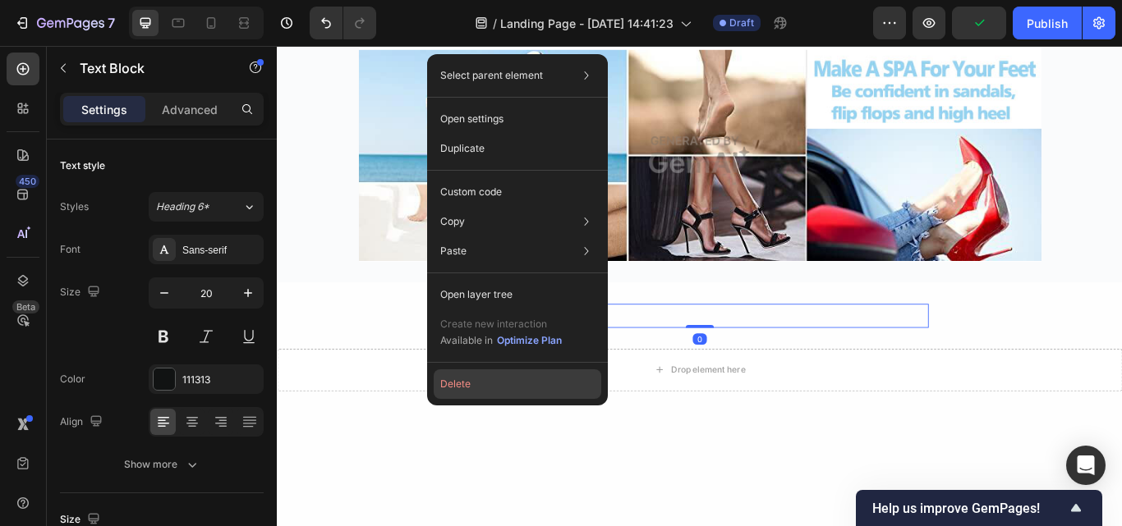
click at [499, 387] on button "Delete" at bounding box center [518, 385] width 168 height 30
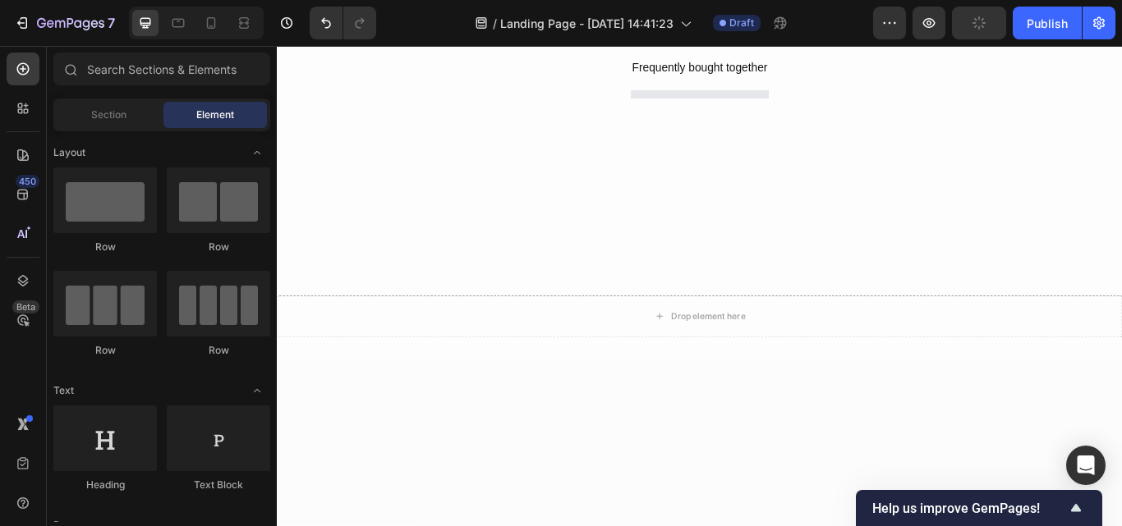
scroll to position [1070, 0]
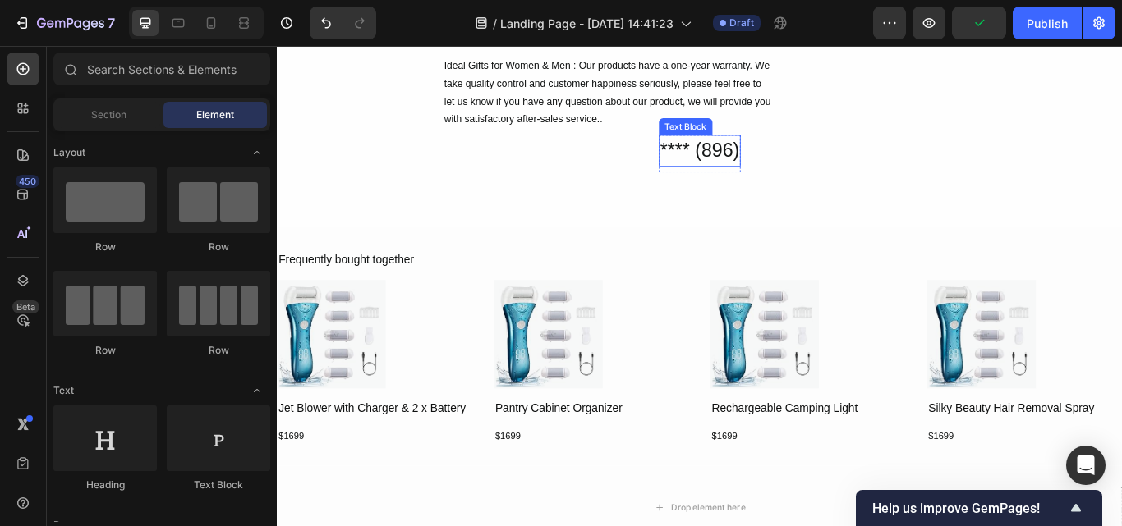
click at [725, 168] on div "**** (896)" at bounding box center [770, 168] width 96 height 37
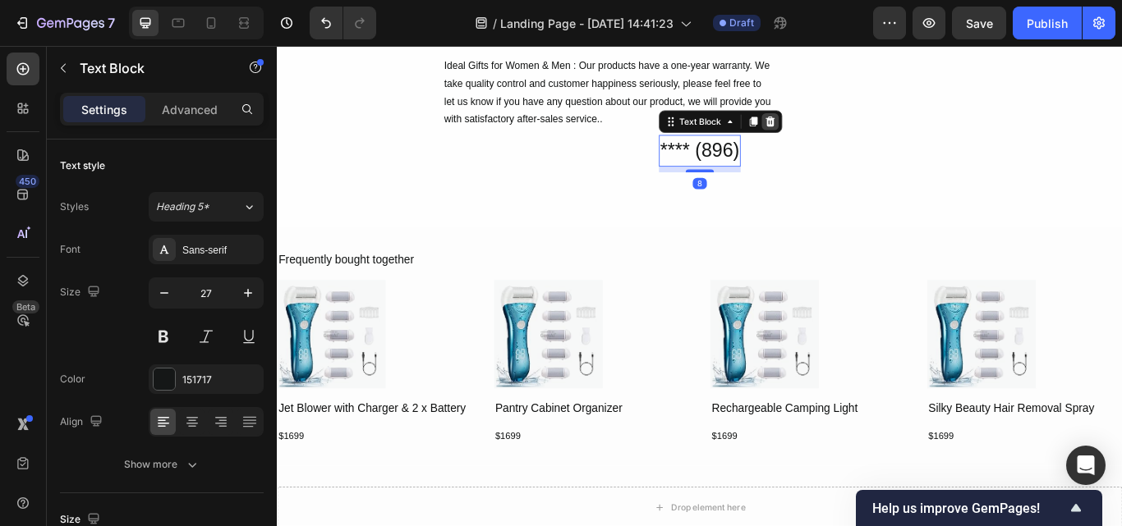
click at [845, 136] on icon at bounding box center [851, 134] width 13 height 13
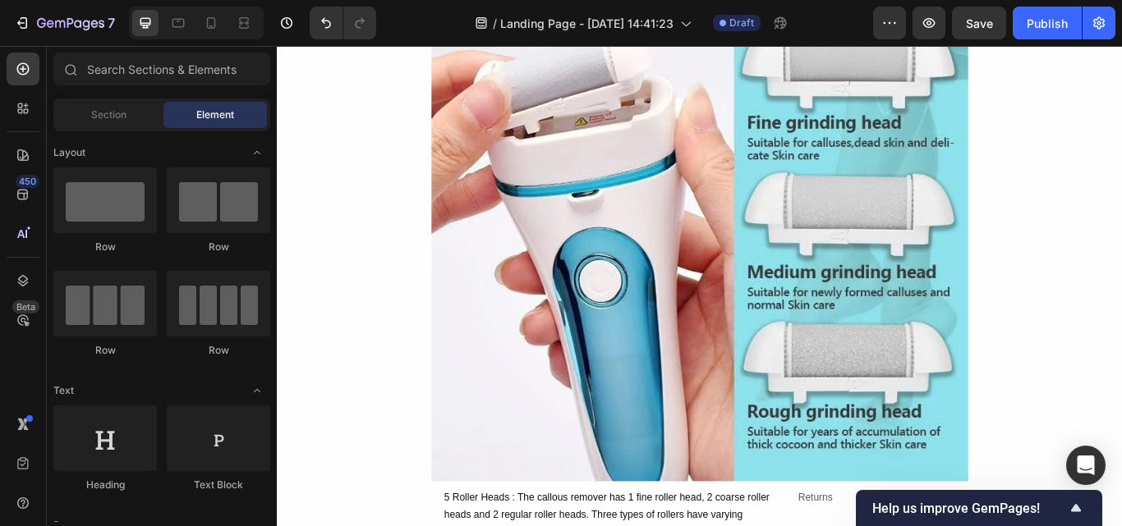
scroll to position [113, 0]
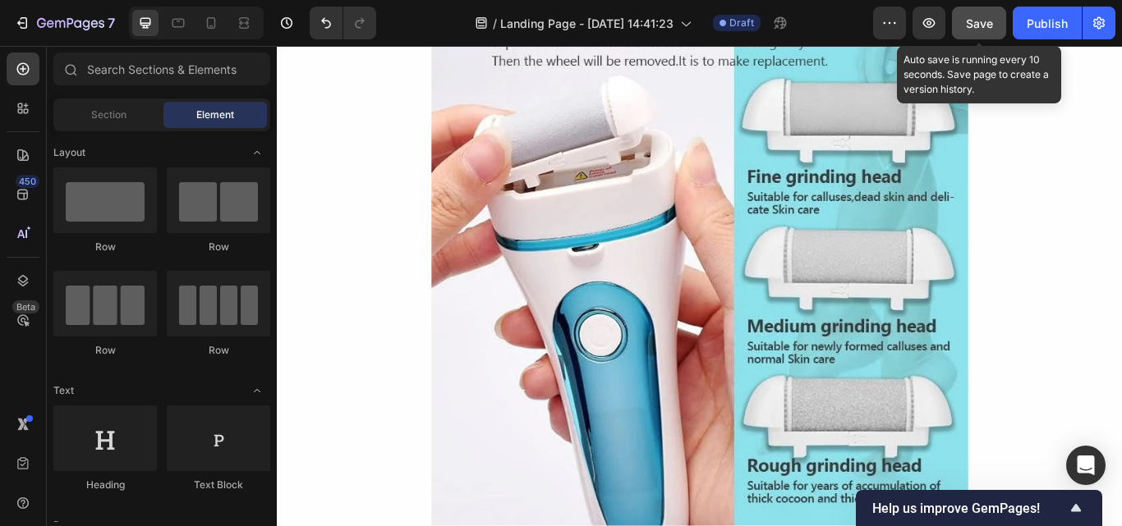
click at [986, 23] on span "Save" at bounding box center [979, 23] width 27 height 14
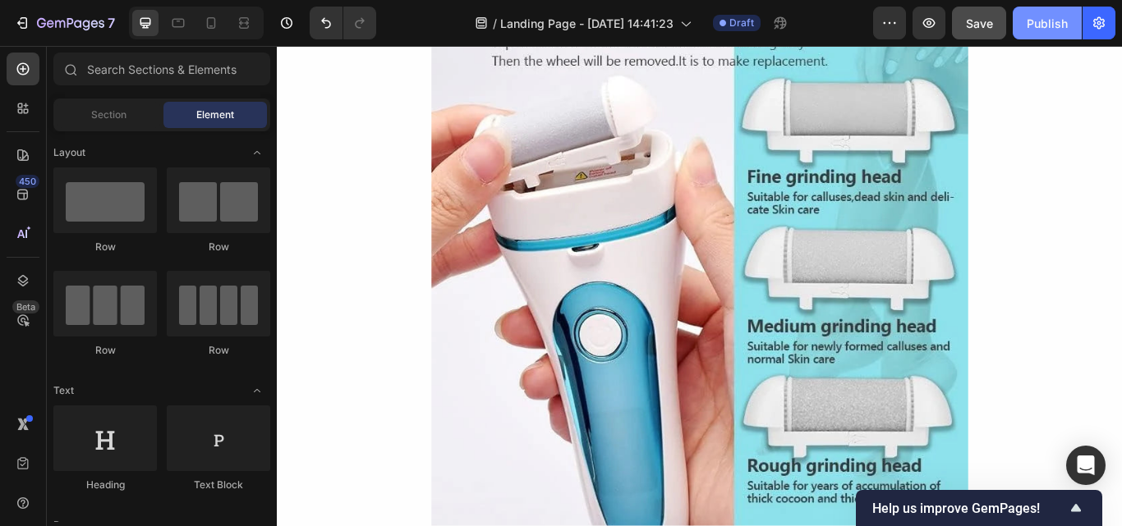
click at [1034, 25] on div "Publish" at bounding box center [1047, 23] width 41 height 17
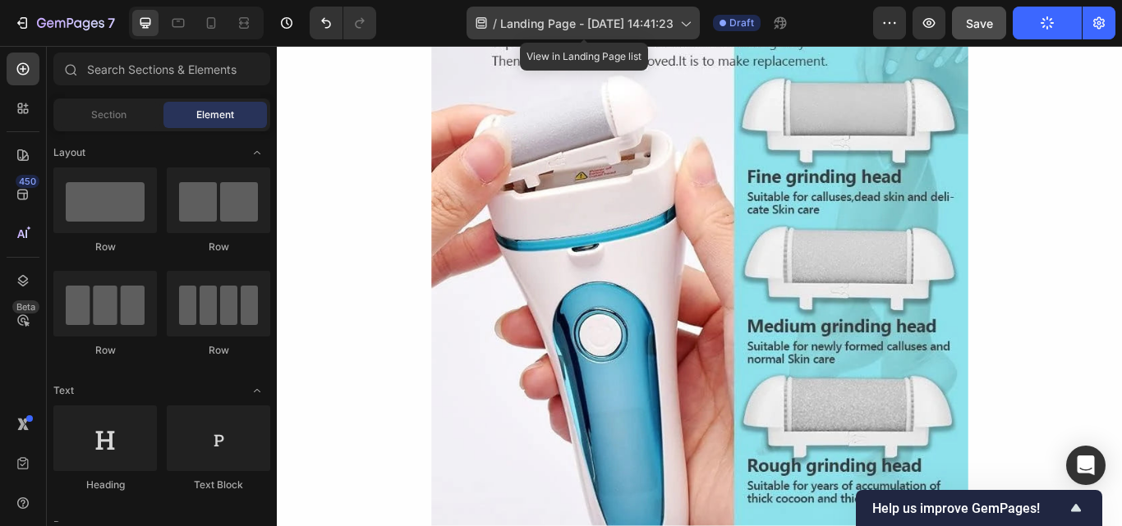
click at [687, 21] on icon at bounding box center [685, 23] width 16 height 16
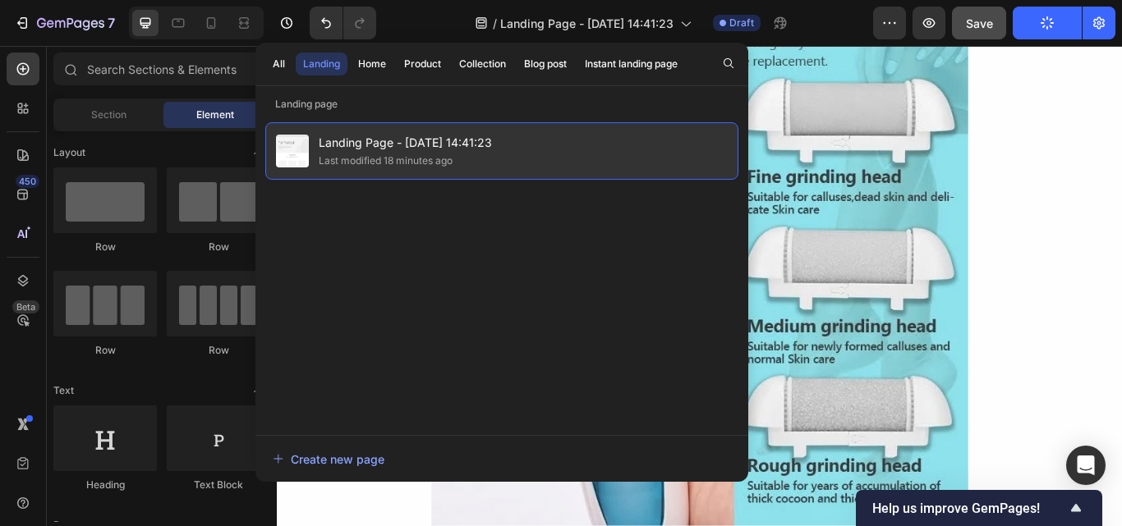
click at [492, 167] on div "Last modified 18 minutes ago" at bounding box center [405, 161] width 173 height 16
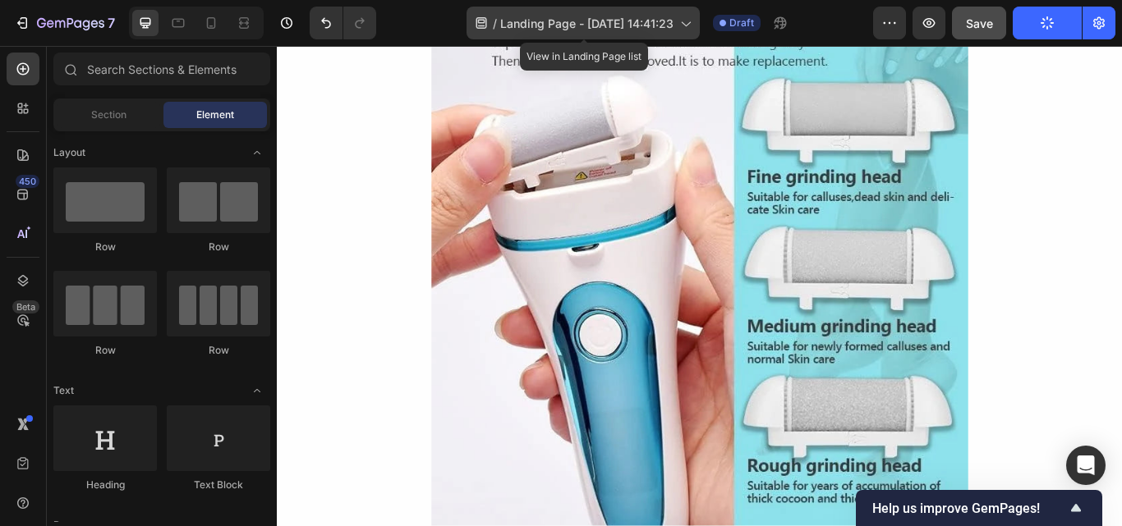
click at [678, 24] on icon at bounding box center [685, 23] width 16 height 16
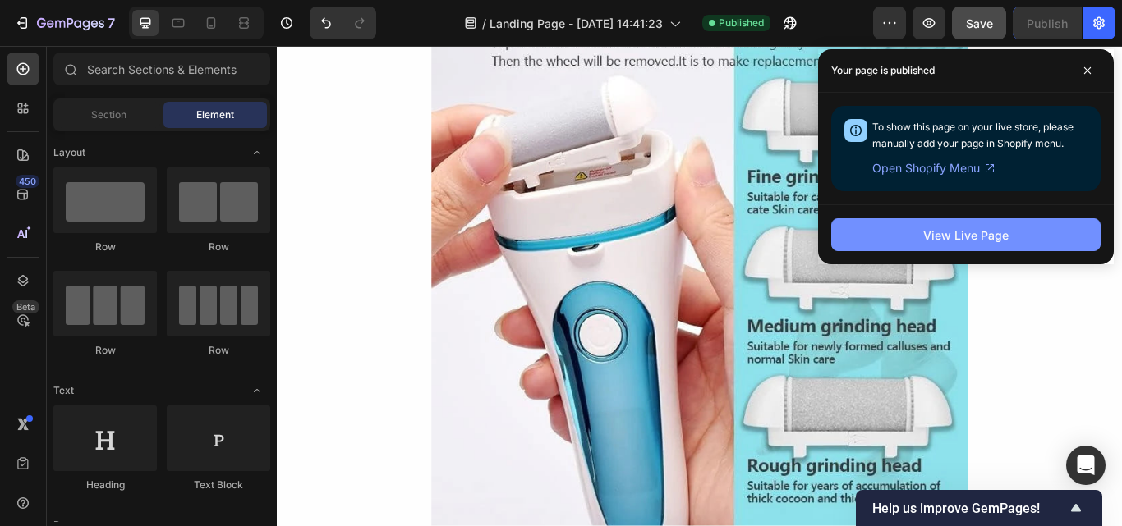
click at [987, 241] on div "View Live Page" at bounding box center [965, 235] width 85 height 17
